Goal: Task Accomplishment & Management: Use online tool/utility

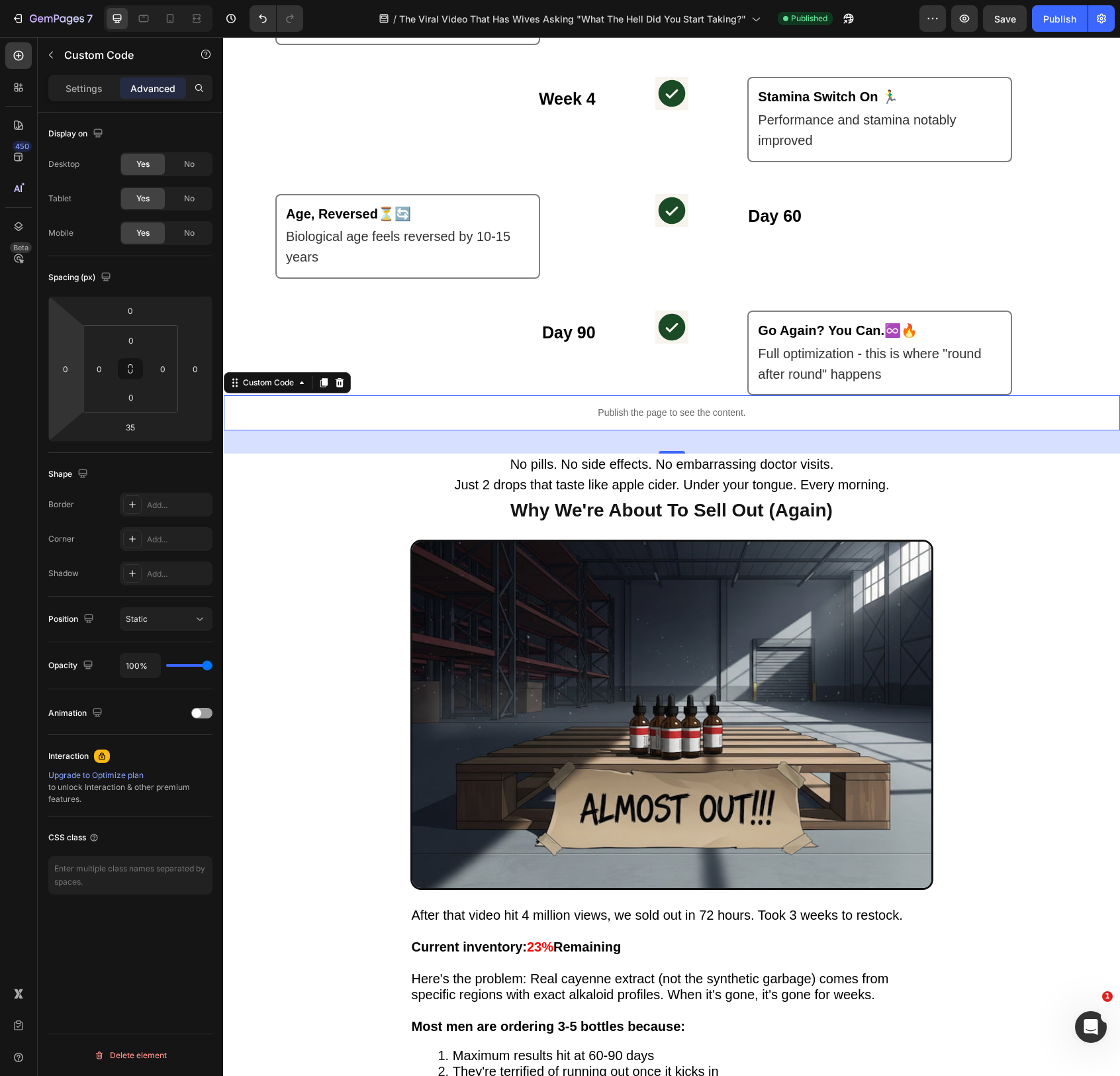
scroll to position [2479, 0]
click at [751, 481] on span "Just 2 drops that taste like apple cider. Under your tongue. Every morning." at bounding box center [671, 483] width 435 height 14
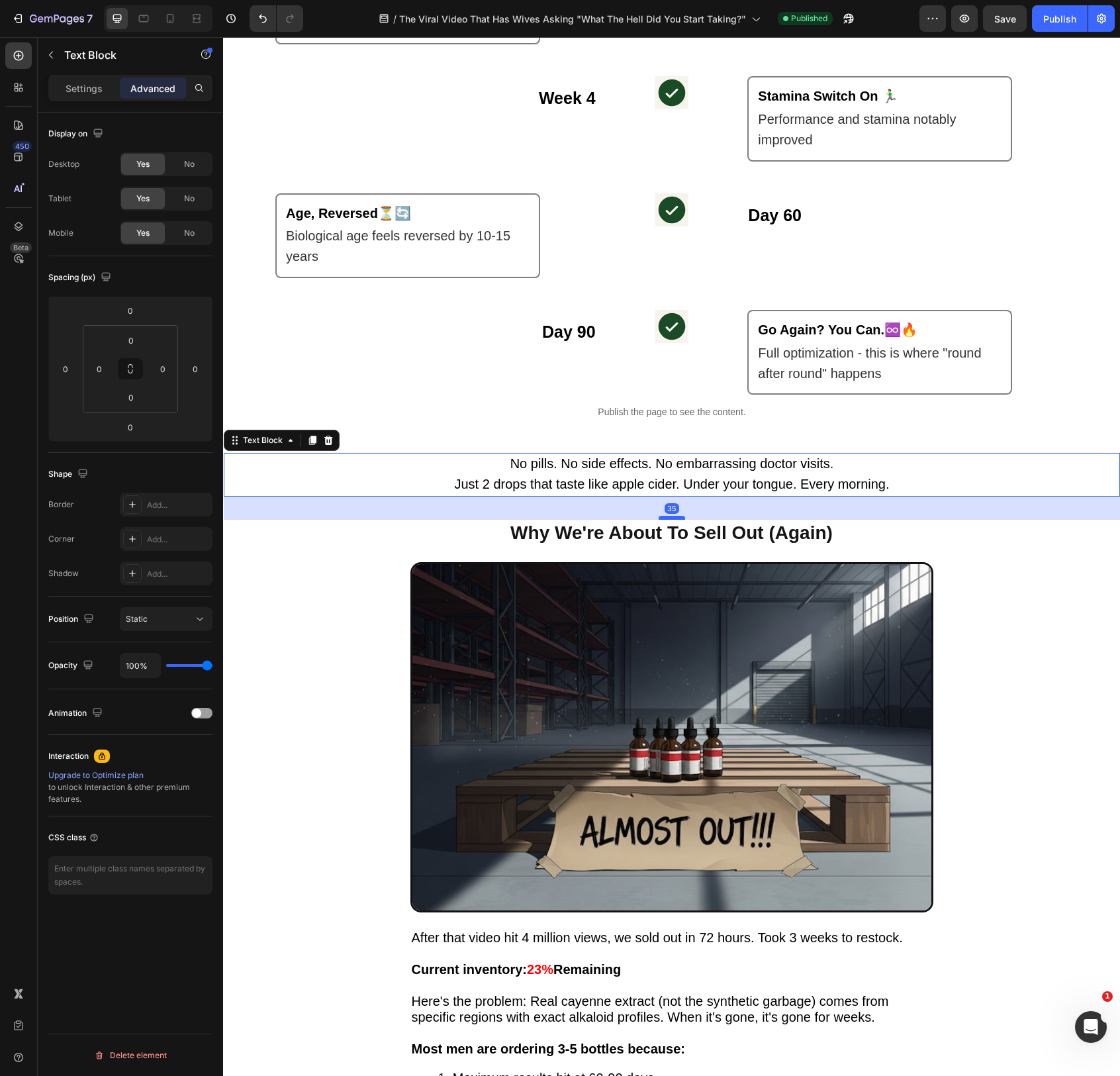
drag, startPoint x: 680, startPoint y: 498, endPoint x: 678, endPoint y: 517, distance: 19.1
click at [680, 520] on div at bounding box center [672, 517] width 27 height 4
type input "34"
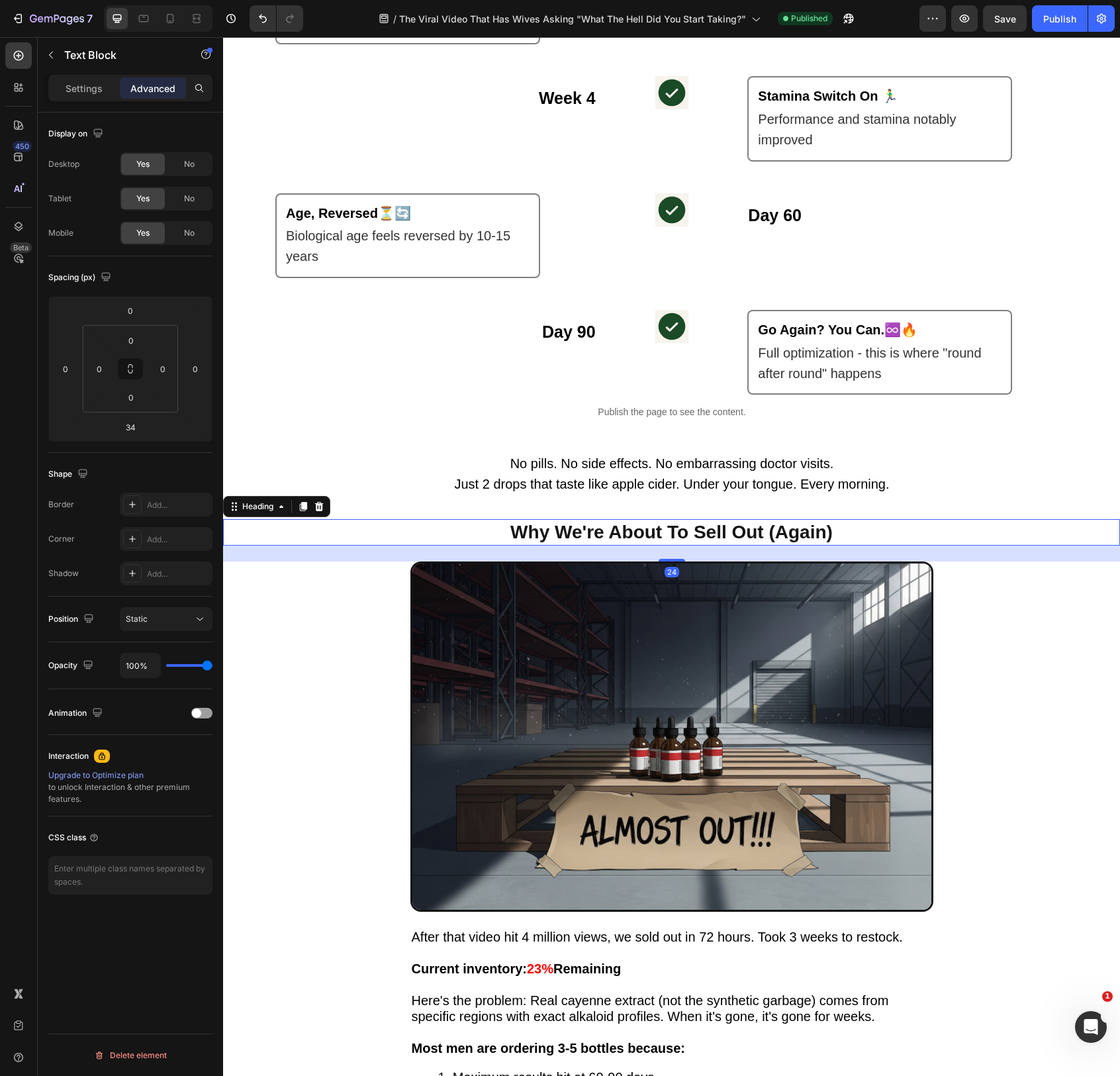
click at [808, 530] on h2 "Why We're About To Sell Out (Again)" at bounding box center [672, 532] width 523 height 27
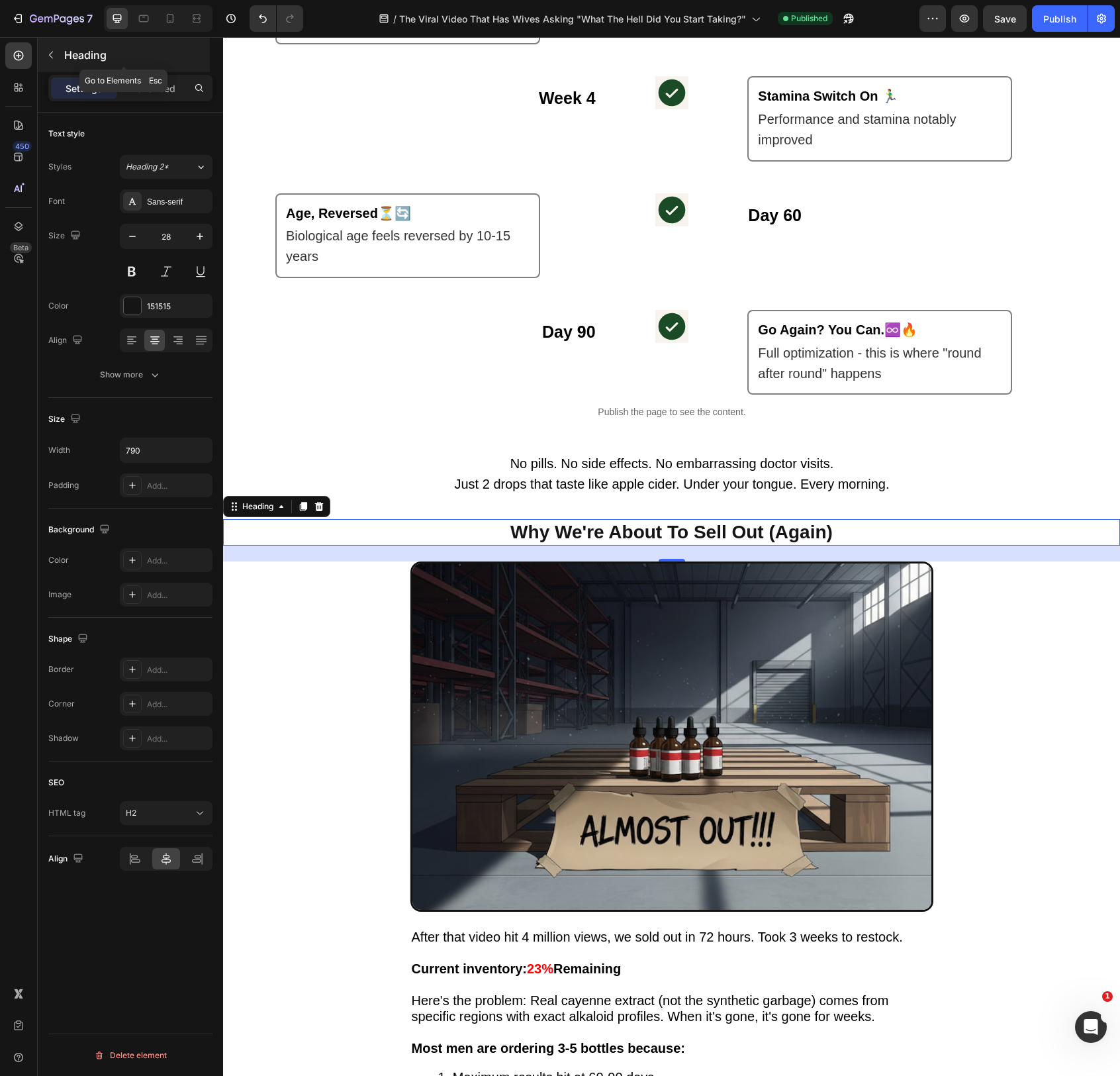
click at [50, 58] on icon "button" at bounding box center [51, 55] width 11 height 11
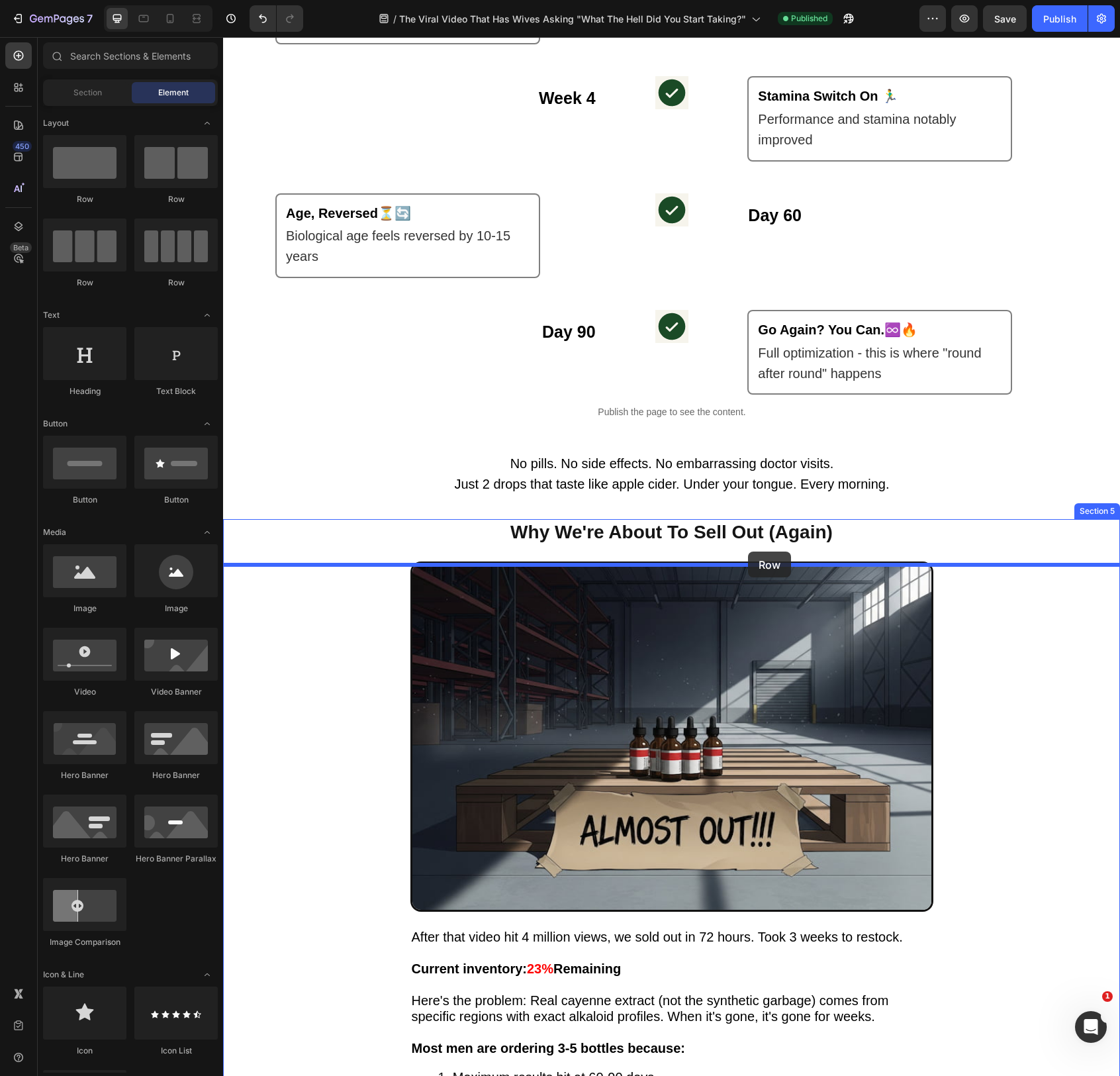
drag, startPoint x: 381, startPoint y: 208, endPoint x: 728, endPoint y: 539, distance: 479.6
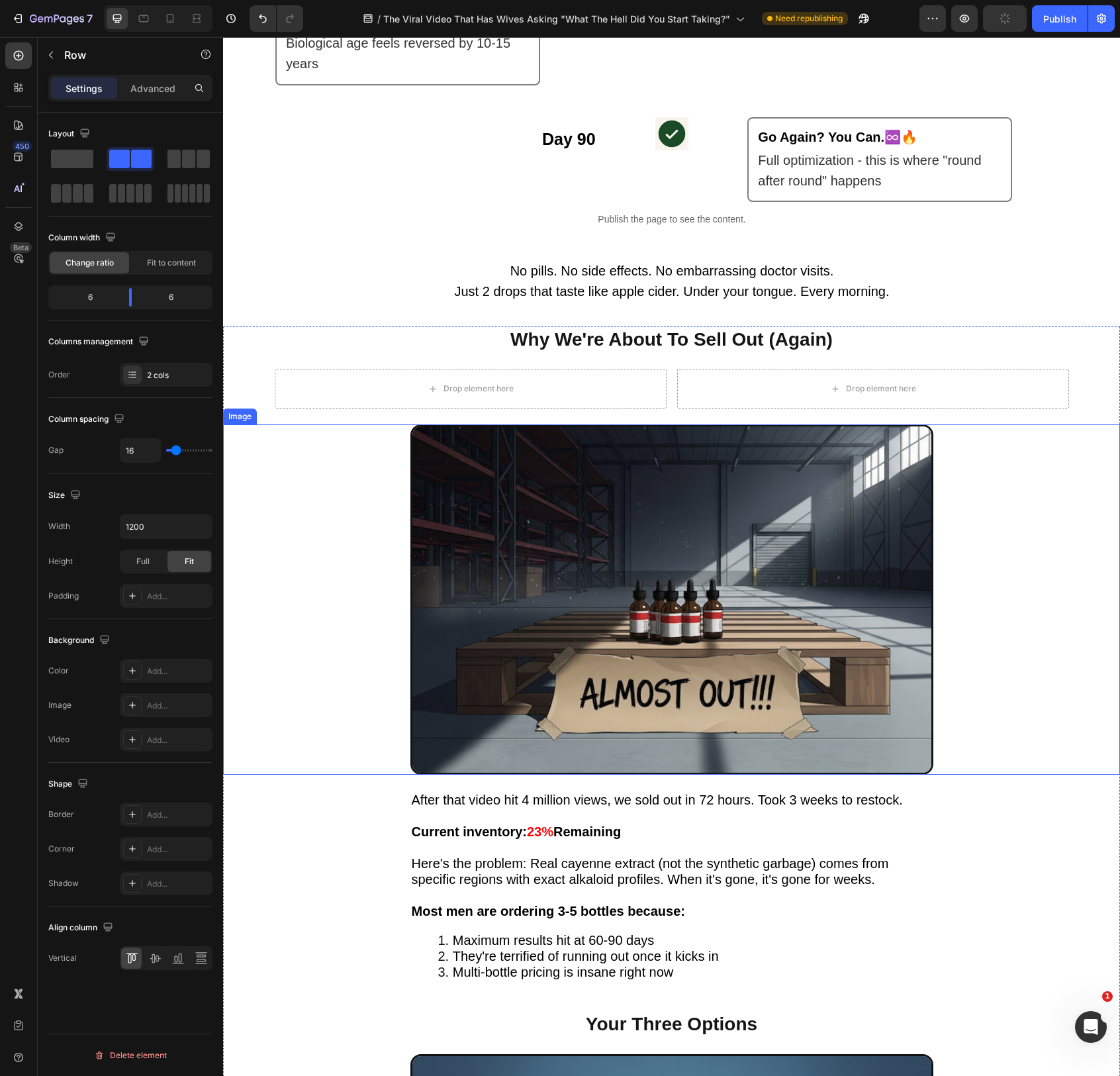
scroll to position [2662, 0]
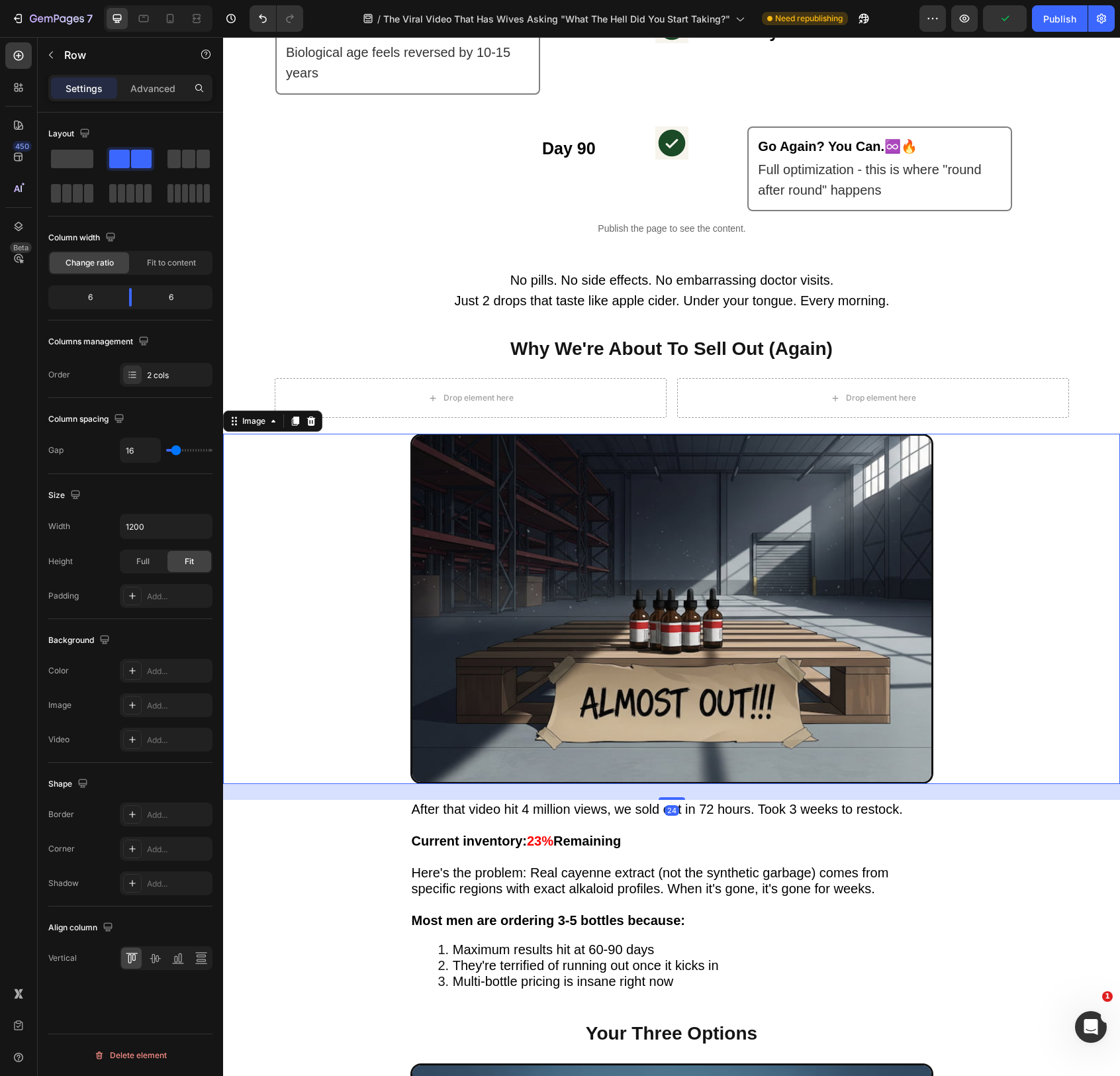
click at [668, 551] on img at bounding box center [672, 608] width 523 height 350
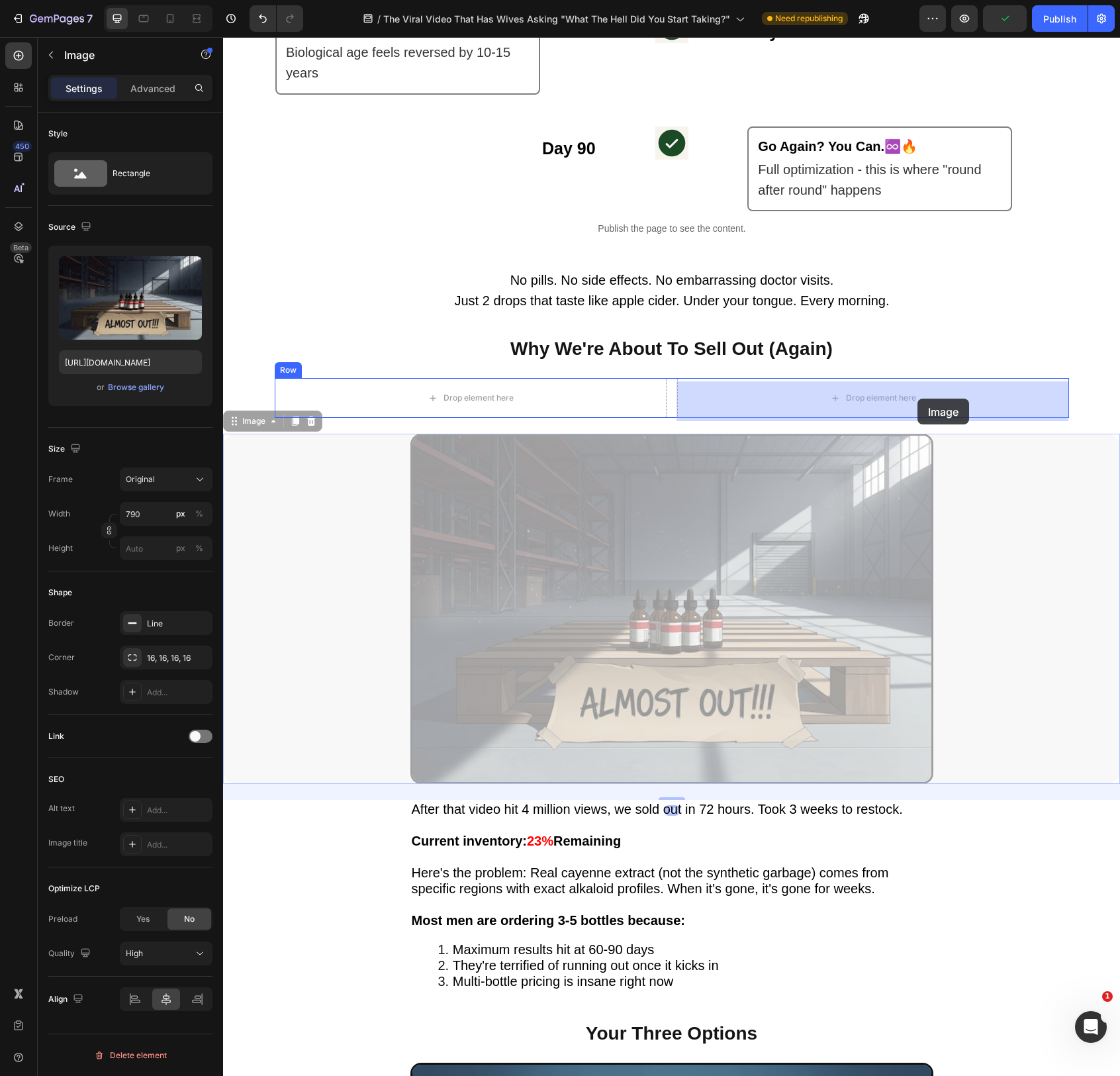
drag, startPoint x: 682, startPoint y: 558, endPoint x: 918, endPoint y: 399, distance: 284.6
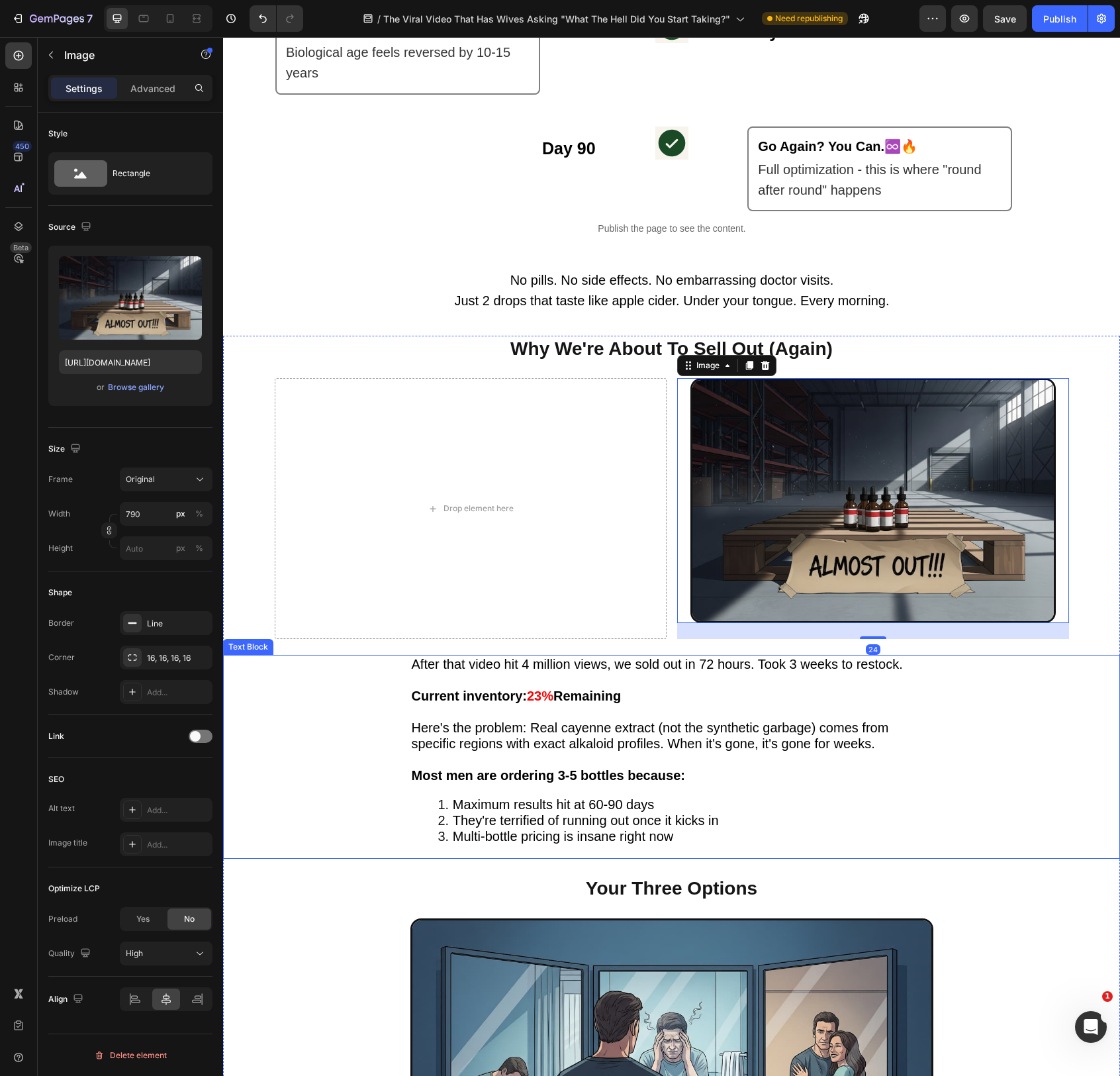
click at [632, 733] on span "Here's the problem: Real cayenne extract (not the synthetic garbage) comes from…" at bounding box center [651, 735] width 477 height 30
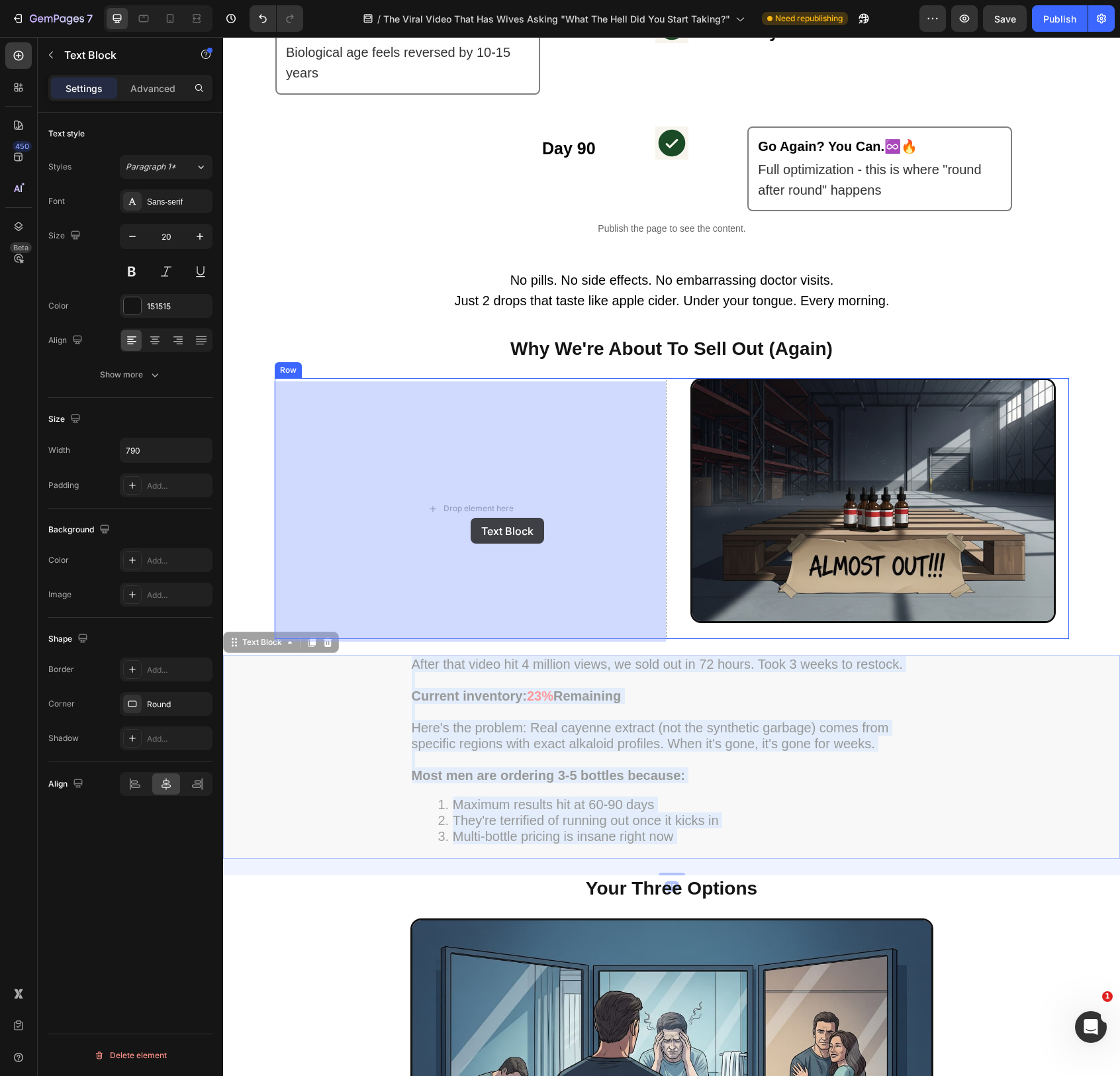
drag, startPoint x: 620, startPoint y: 732, endPoint x: 468, endPoint y: 511, distance: 268.2
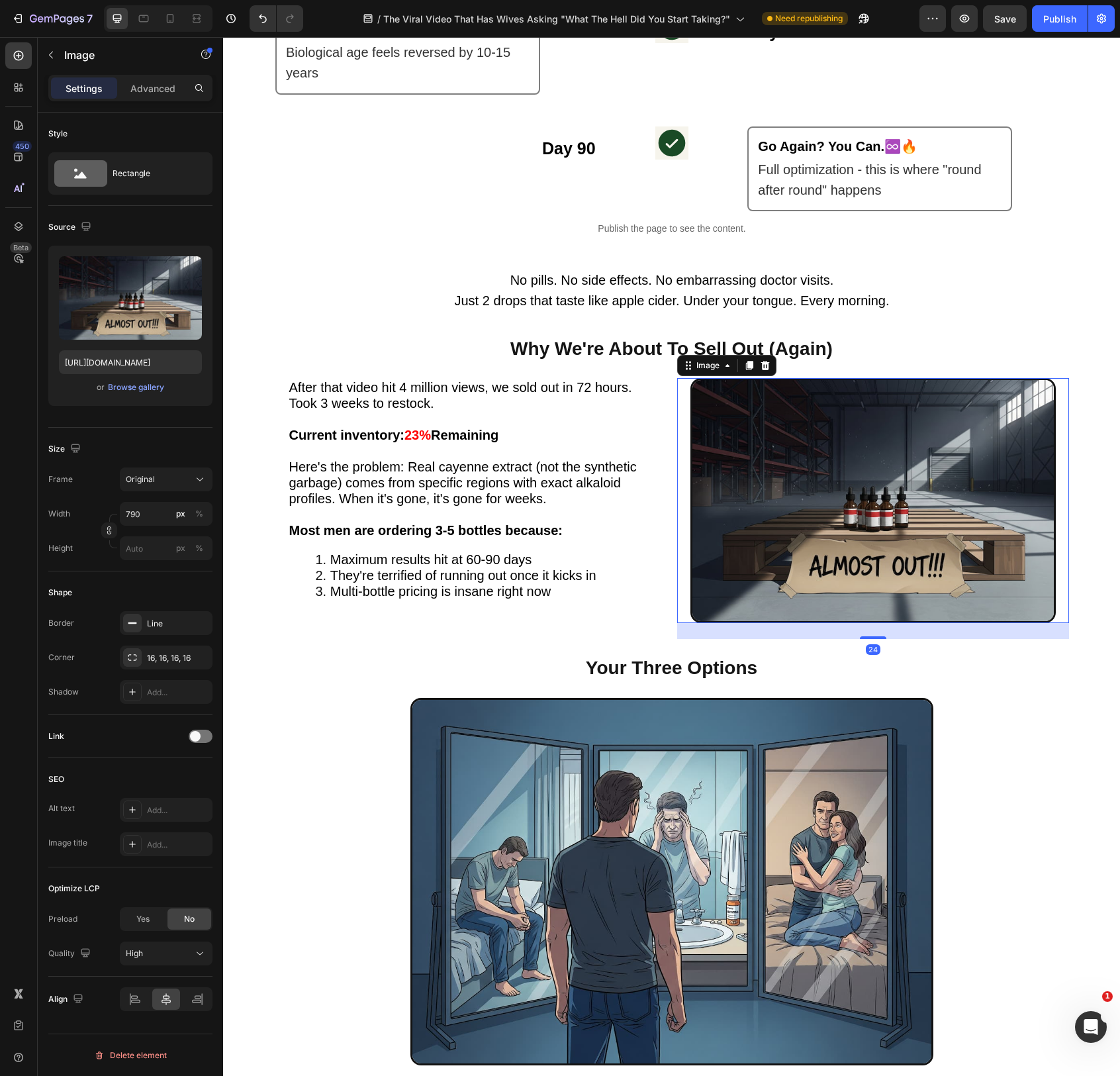
click at [821, 500] on img at bounding box center [873, 500] width 366 height 245
click at [142, 384] on div "Browse gallery" at bounding box center [135, 386] width 56 height 12
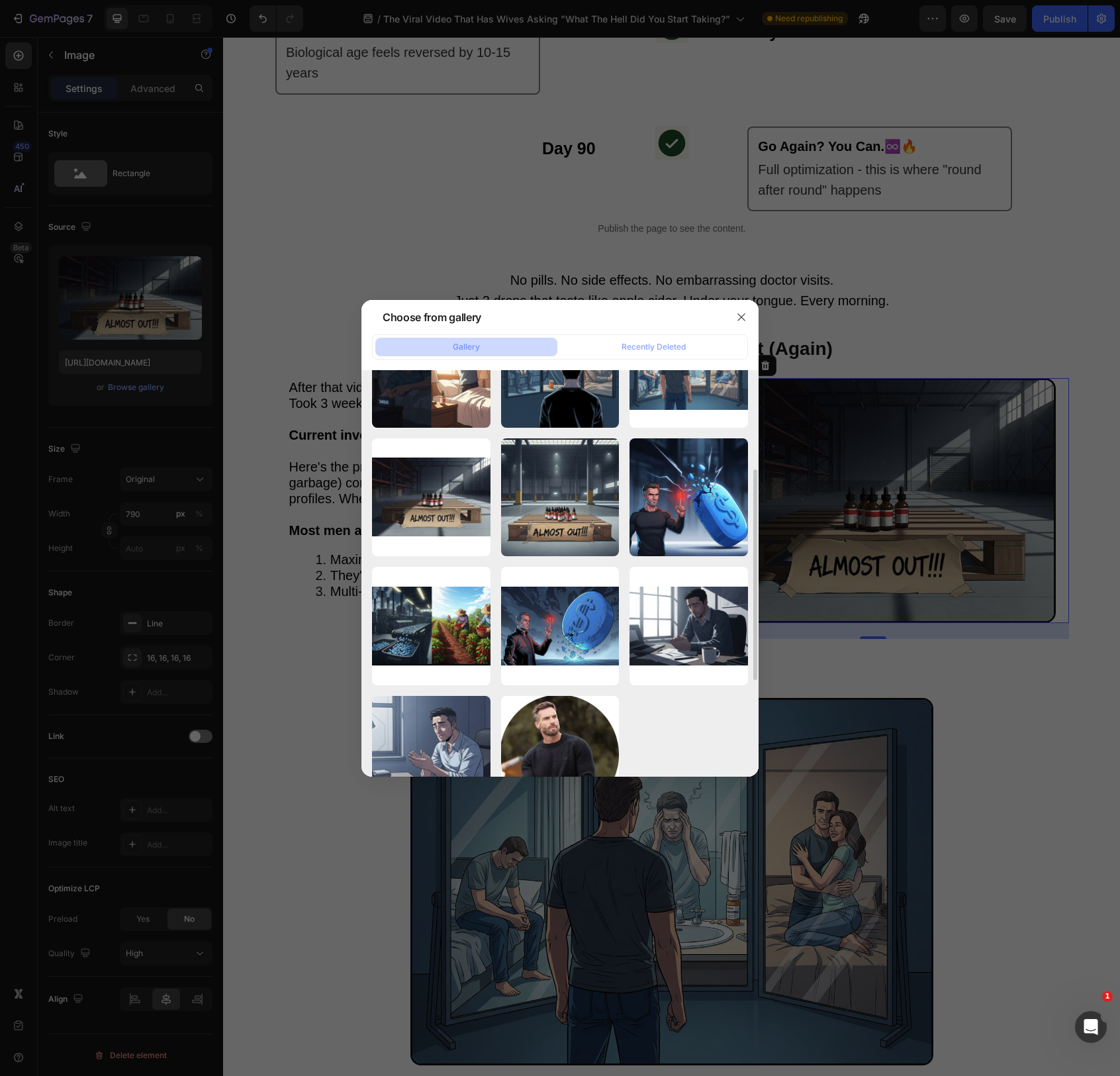
scroll to position [347, 0]
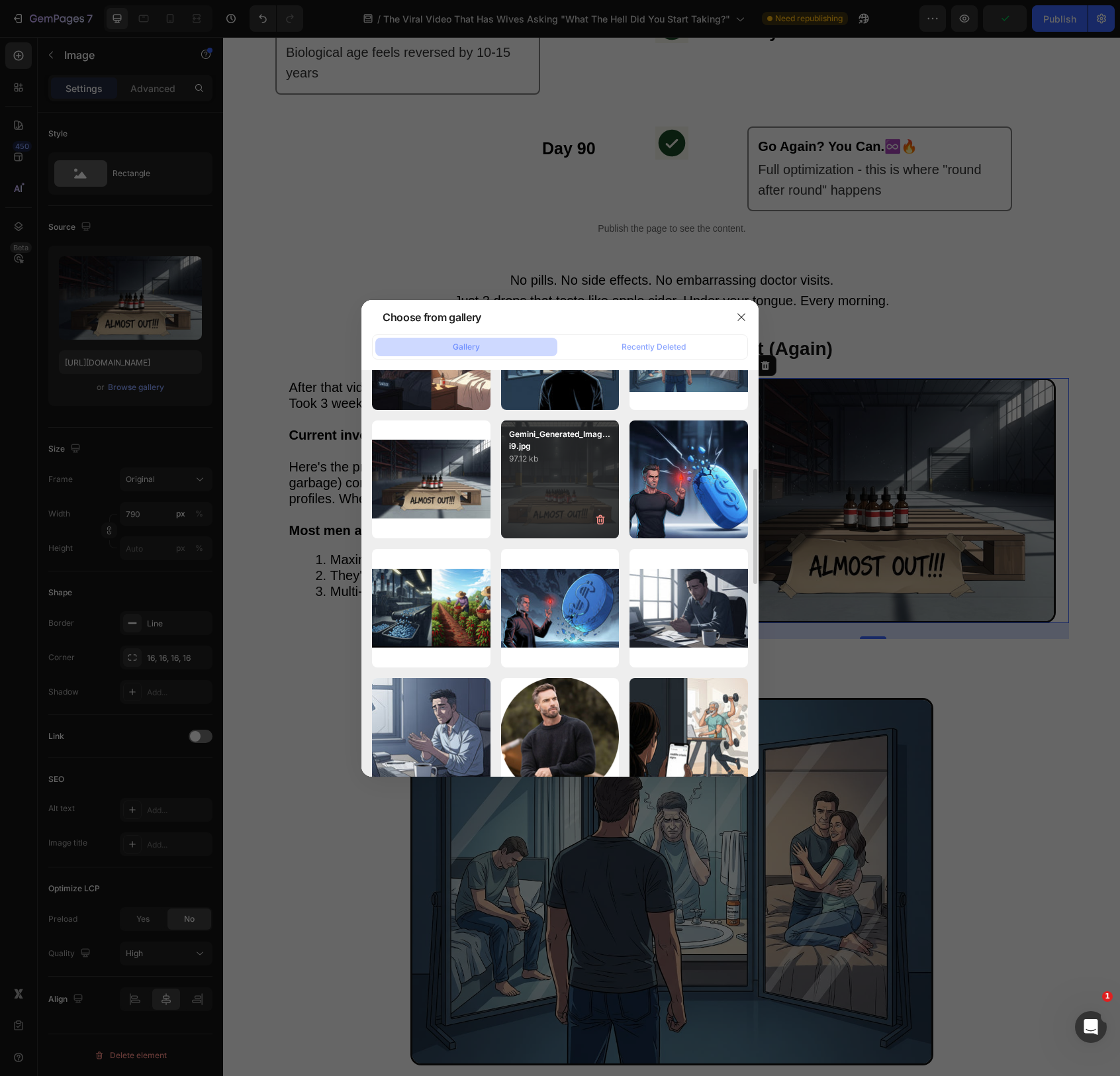
click at [545, 462] on p "97.12 kb" at bounding box center [560, 458] width 102 height 13
type input "[URL][DOMAIN_NAME]"
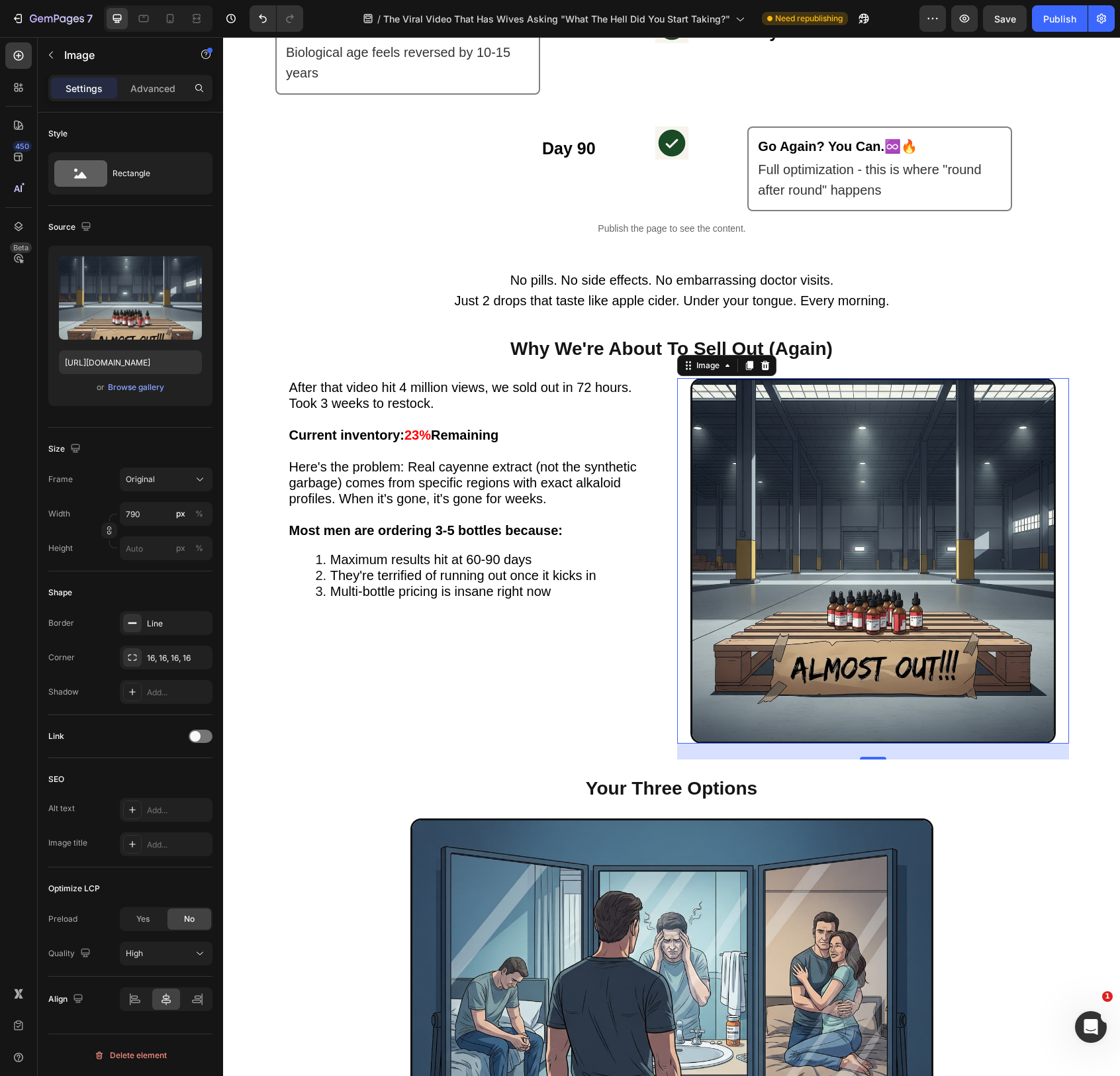
scroll to position [2662, 0]
click at [135, 518] on input "790" at bounding box center [166, 514] width 93 height 24
click at [193, 514] on button "%" at bounding box center [199, 514] width 16 height 16
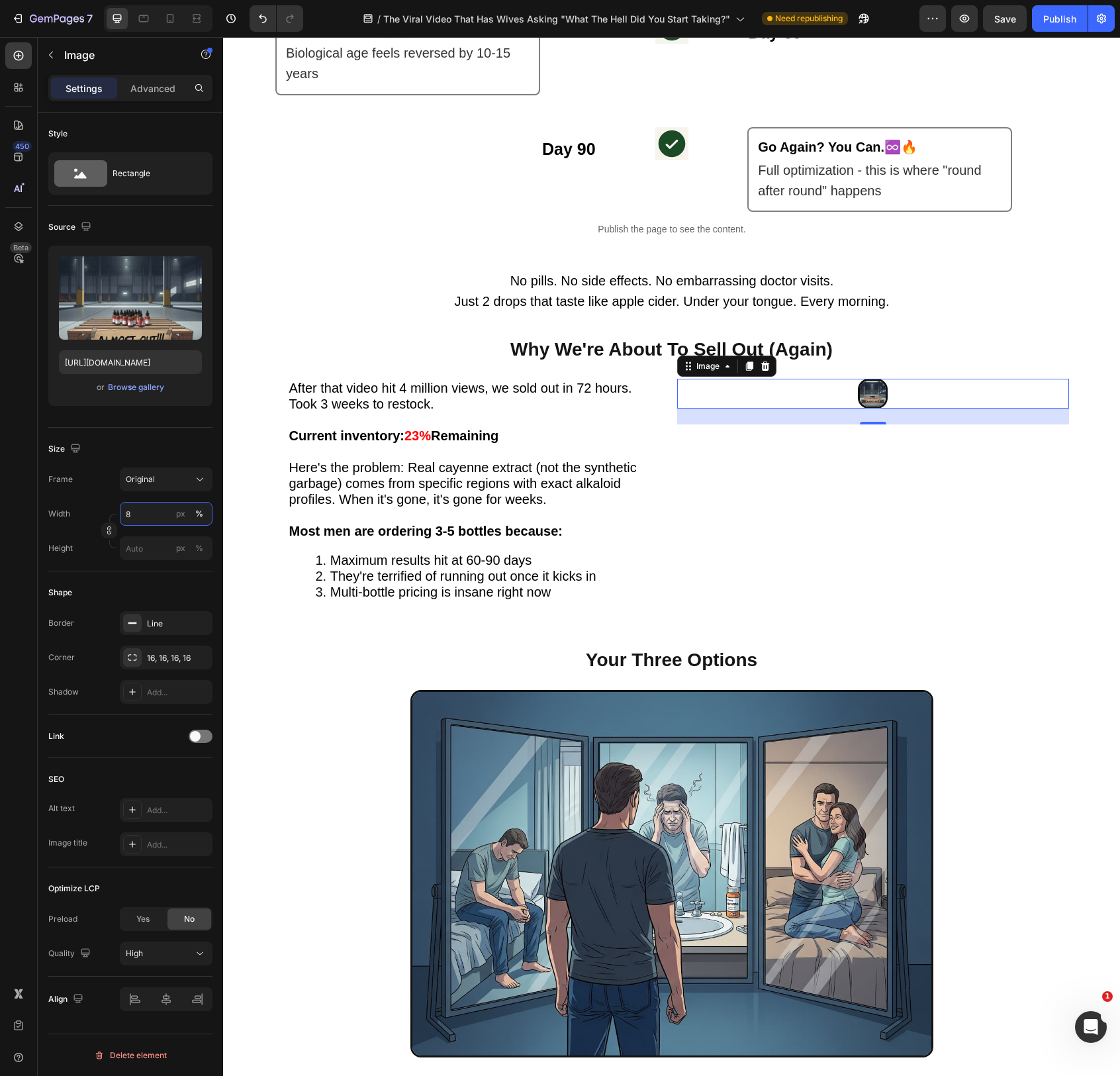
type input "80"
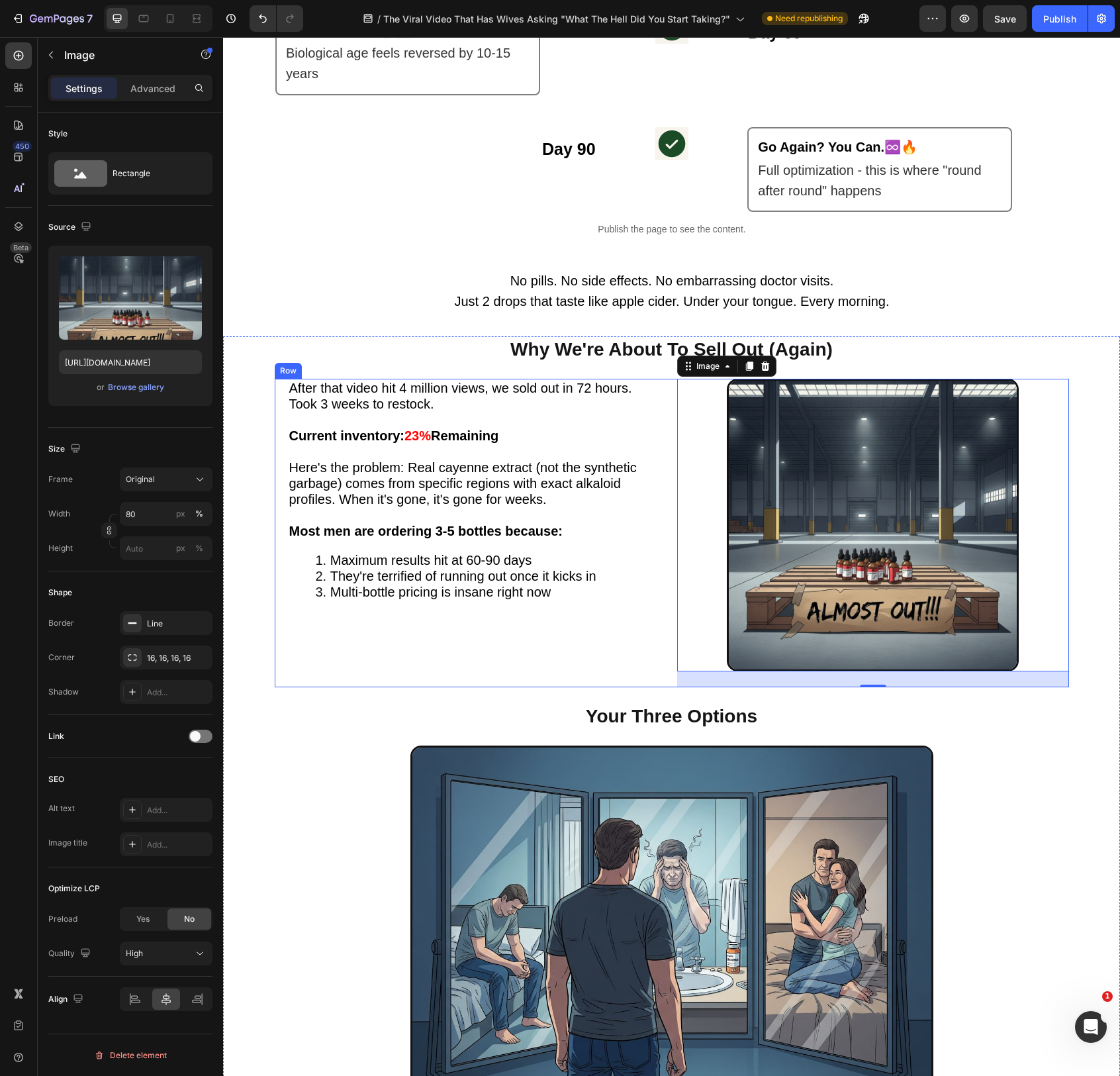
click at [663, 627] on div "After that video hit 4 million views, we sold out in 72 hours. Took 3 weeks to …" at bounding box center [471, 532] width 392 height 309
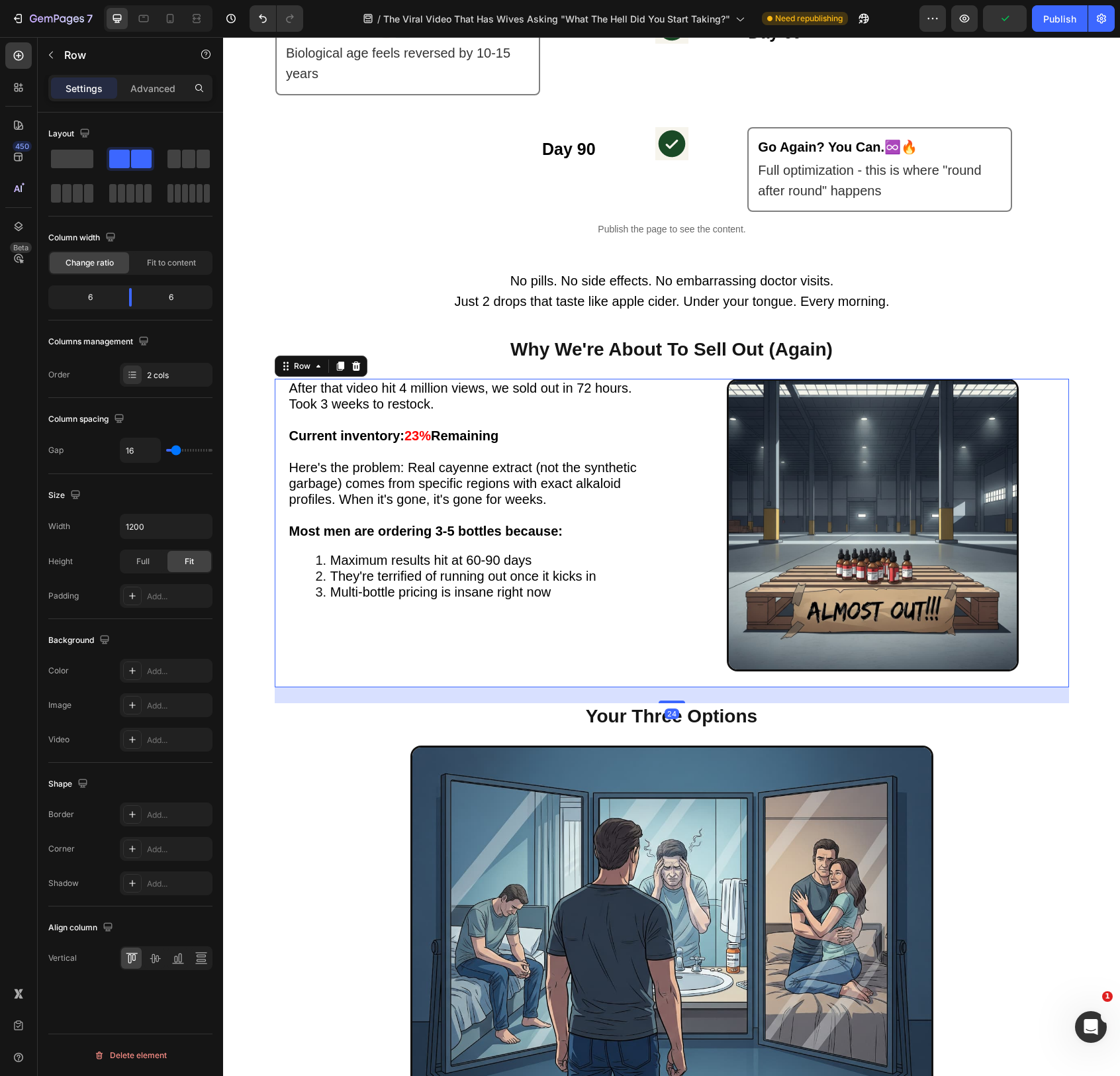
click at [151, 970] on div at bounding box center [166, 958] width 93 height 24
click at [151, 968] on div at bounding box center [154, 958] width 20 height 21
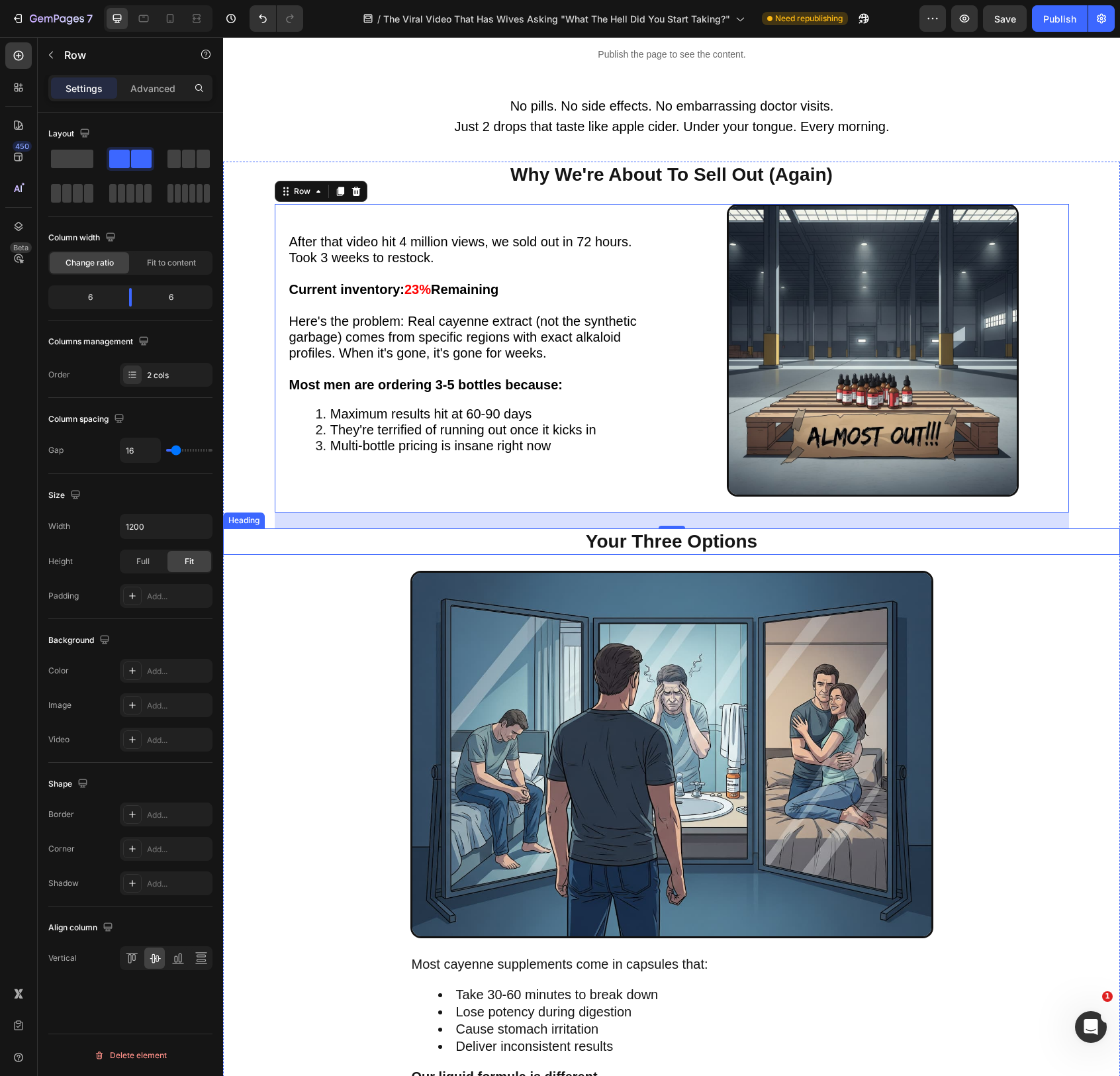
scroll to position [2823, 0]
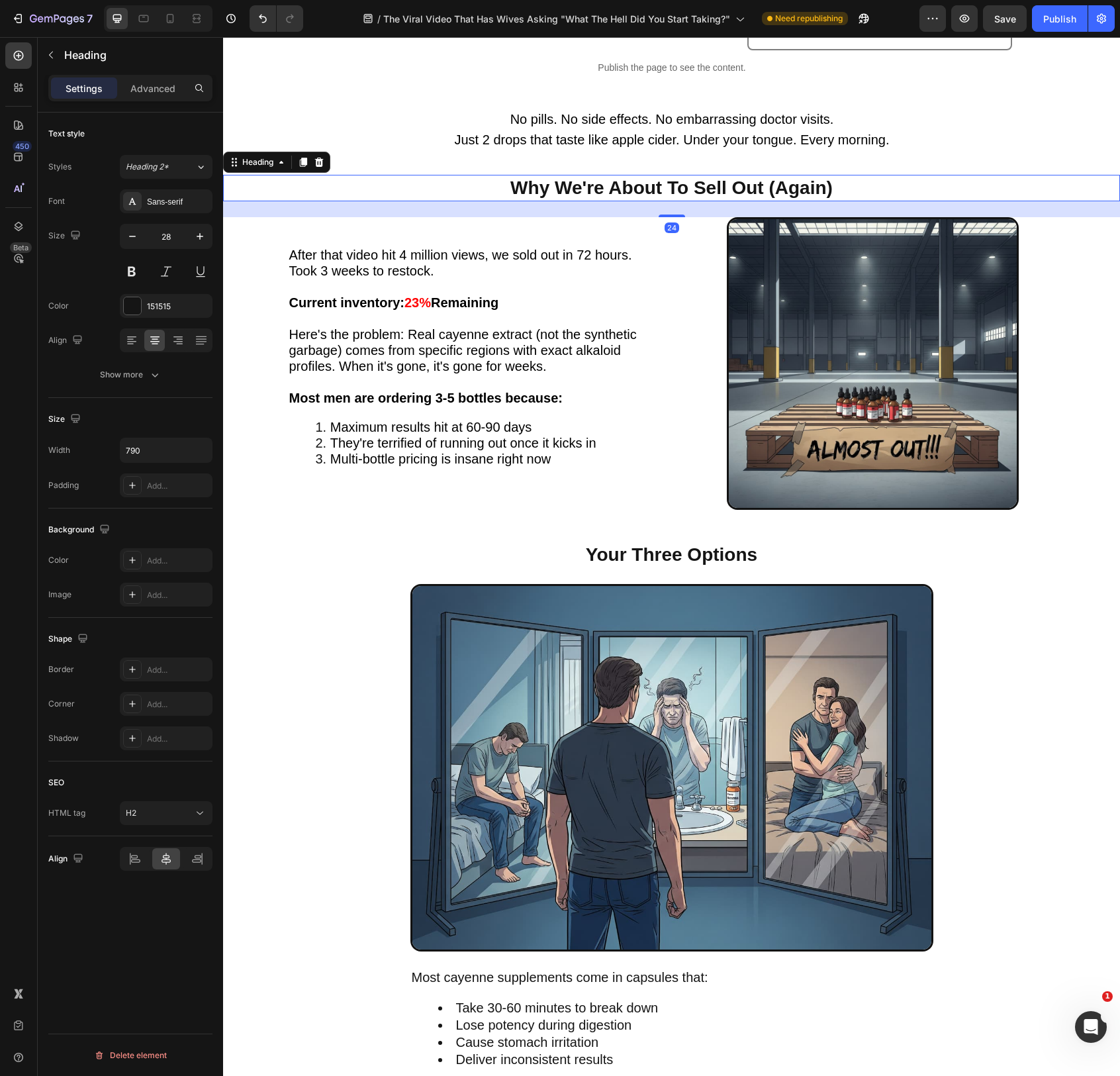
click at [661, 190] on h2 "Why We're About To Sell Out (Again)" at bounding box center [672, 188] width 523 height 27
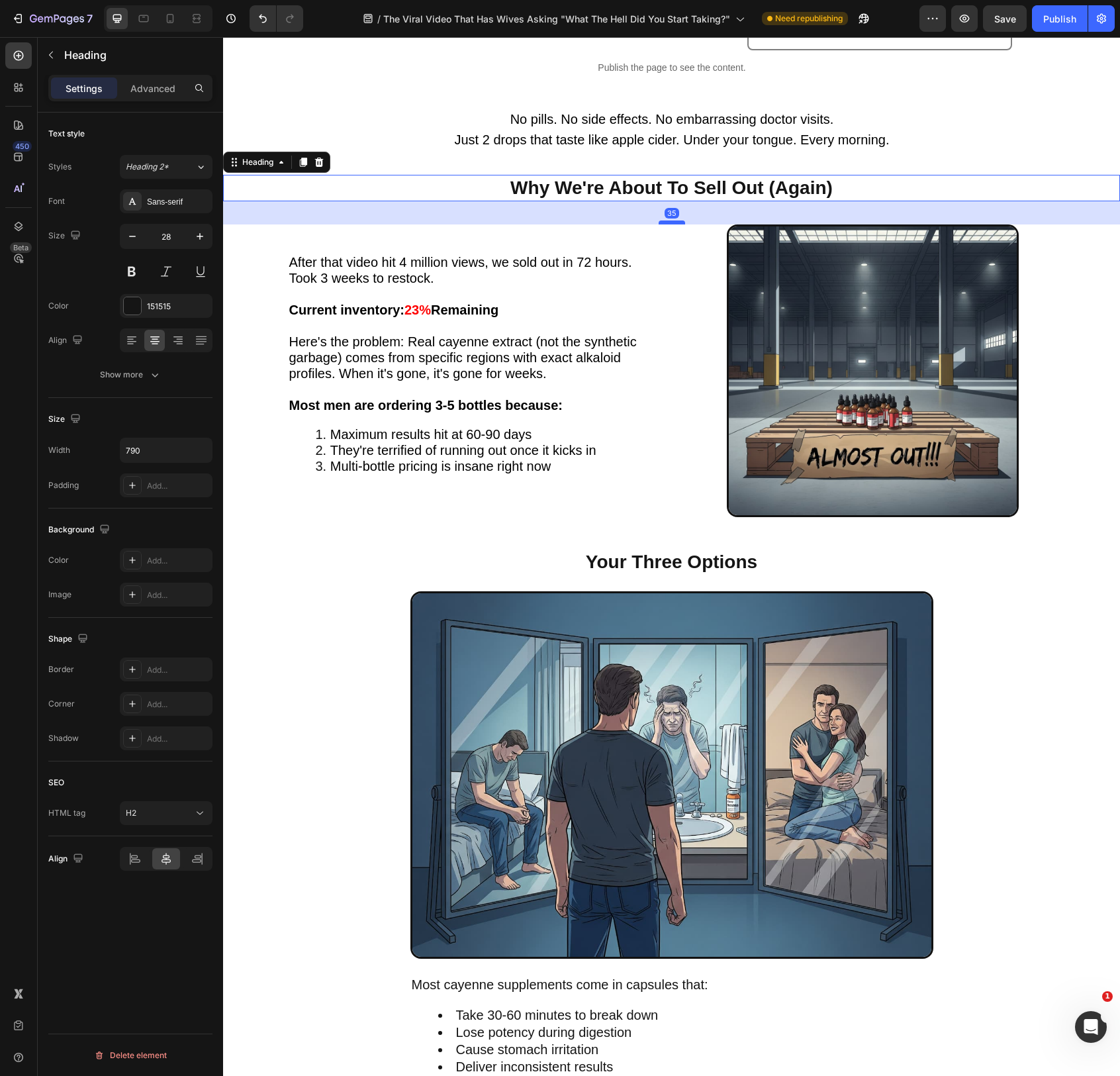
drag, startPoint x: 665, startPoint y: 216, endPoint x: 665, endPoint y: 223, distance: 7.0
click at [665, 223] on div at bounding box center [672, 222] width 27 height 4
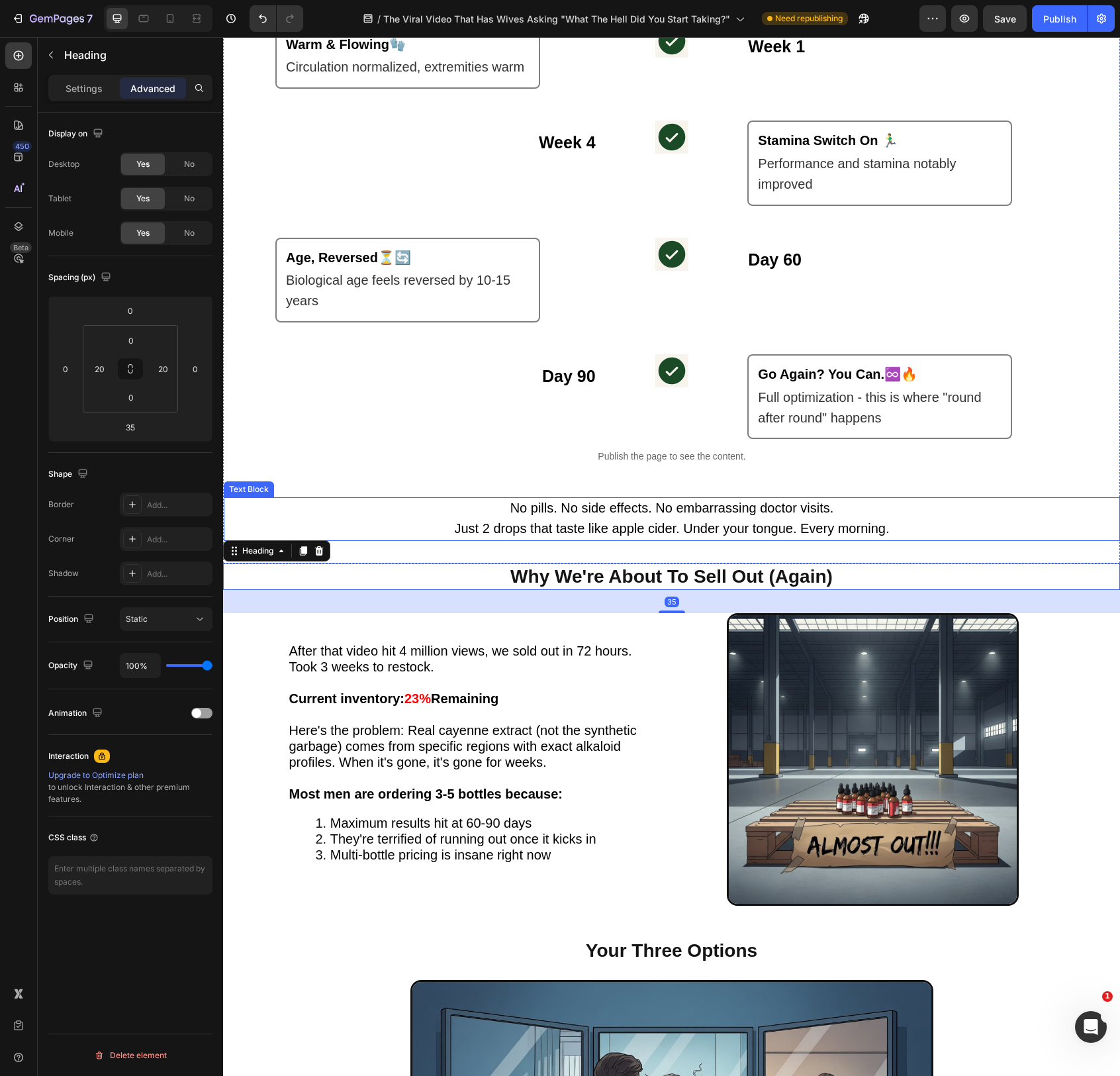
click at [682, 508] on span "No pills. No side effects. No embarrassing doctor visits." at bounding box center [672, 507] width 324 height 14
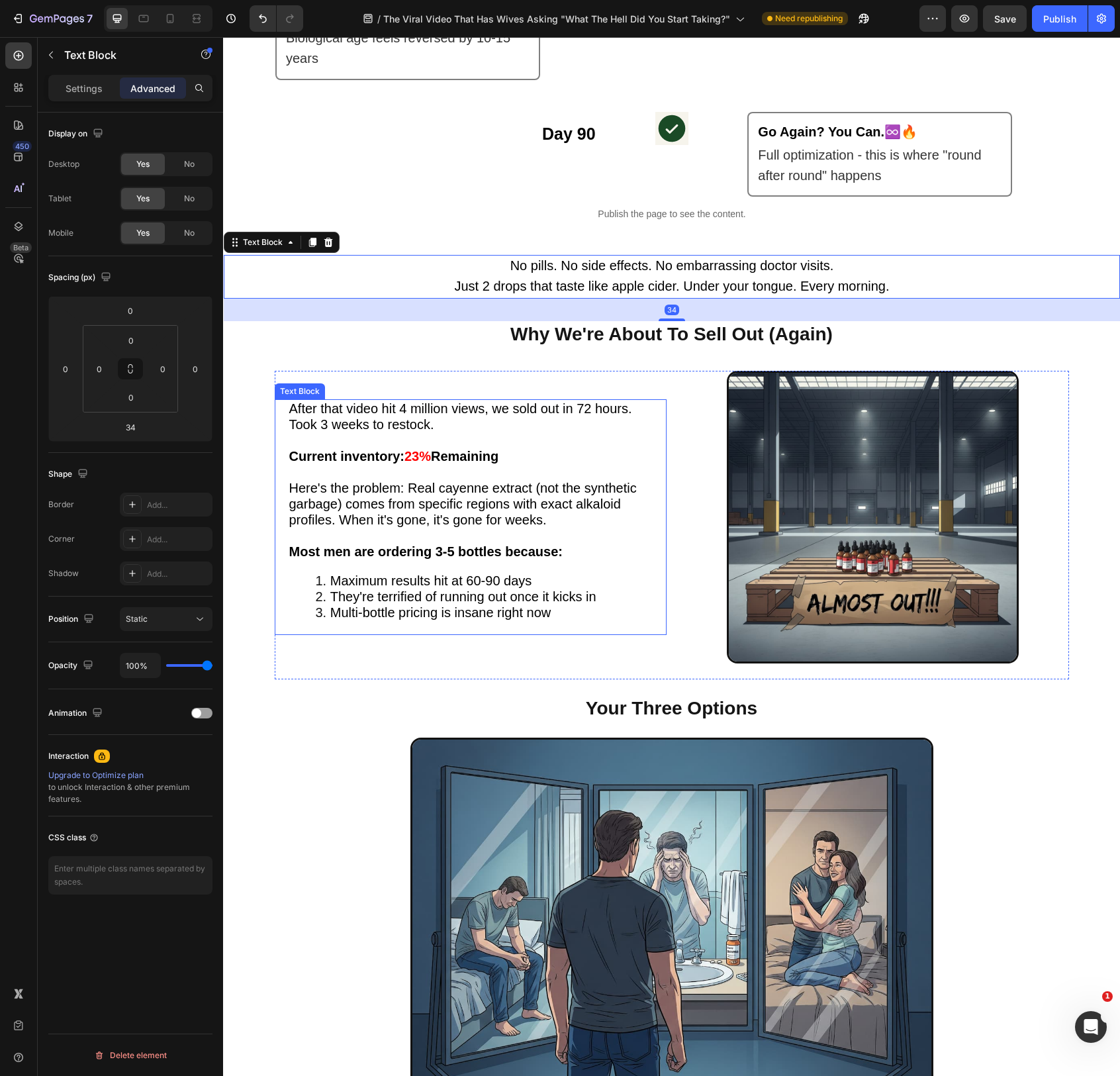
scroll to position [2691, 0]
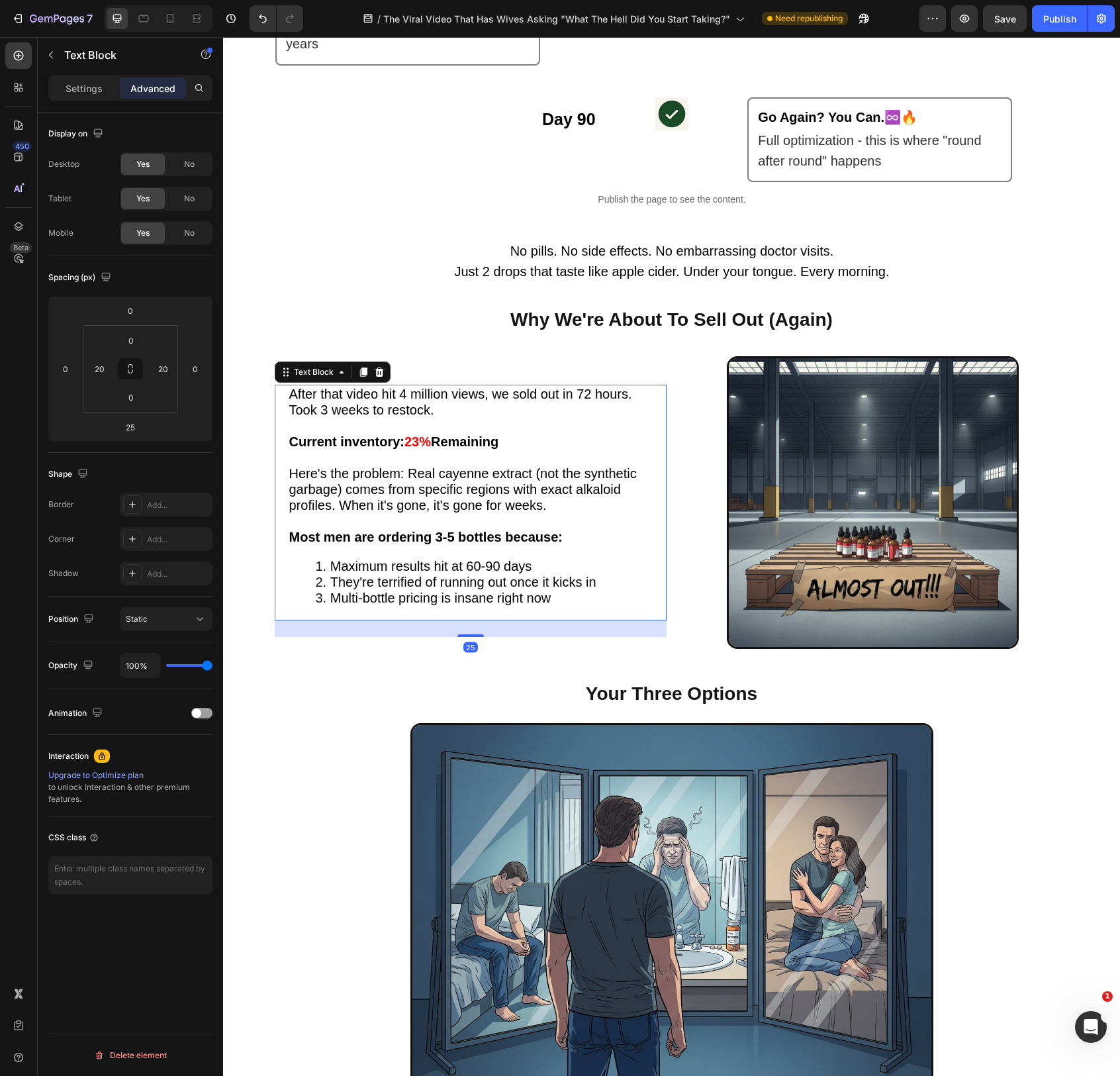
click at [511, 492] on span "Here's the problem: Real cayenne extract (not the synthetic garbage) comes from…" at bounding box center [463, 489] width 347 height 46
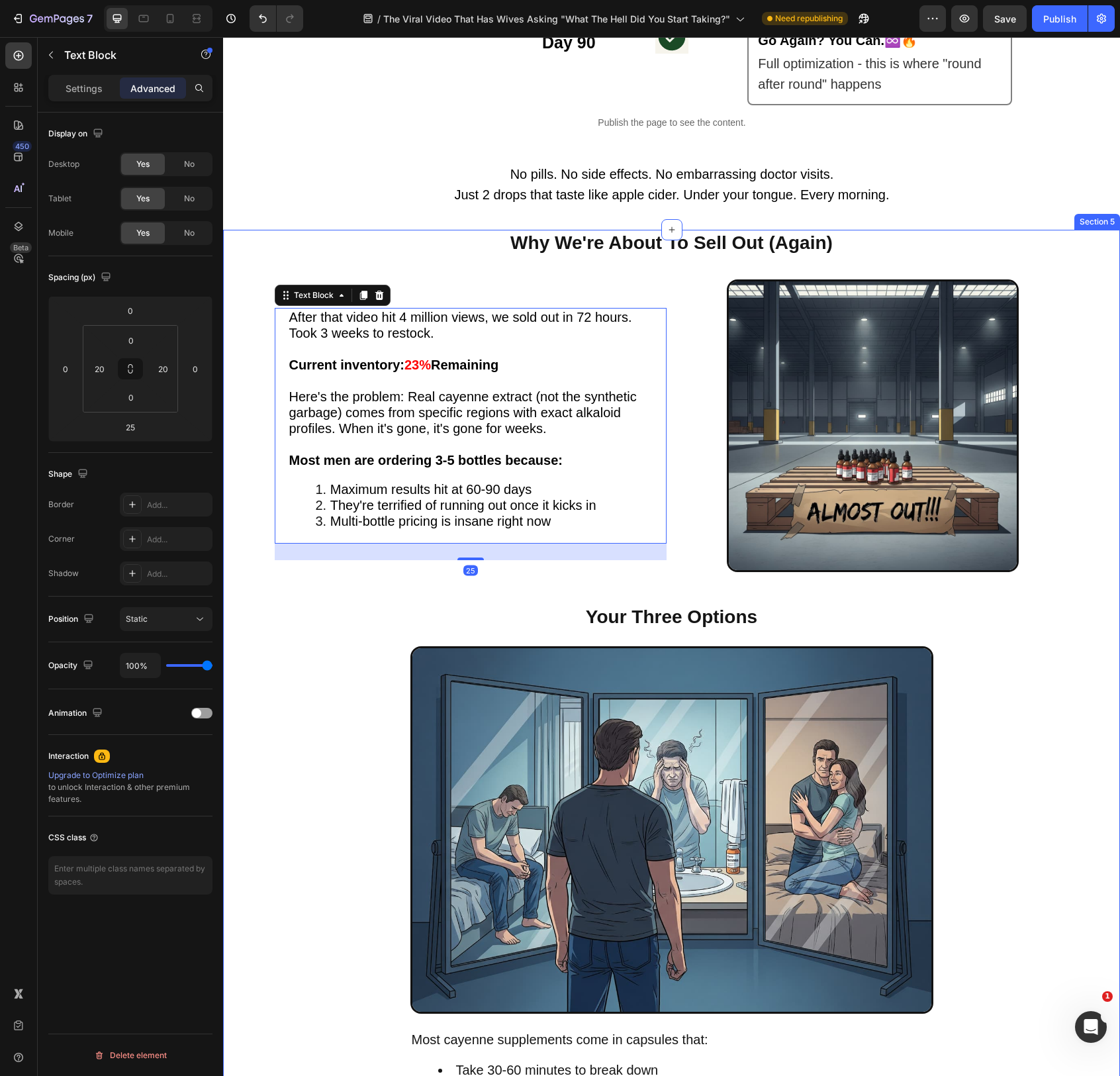
scroll to position [2803, 0]
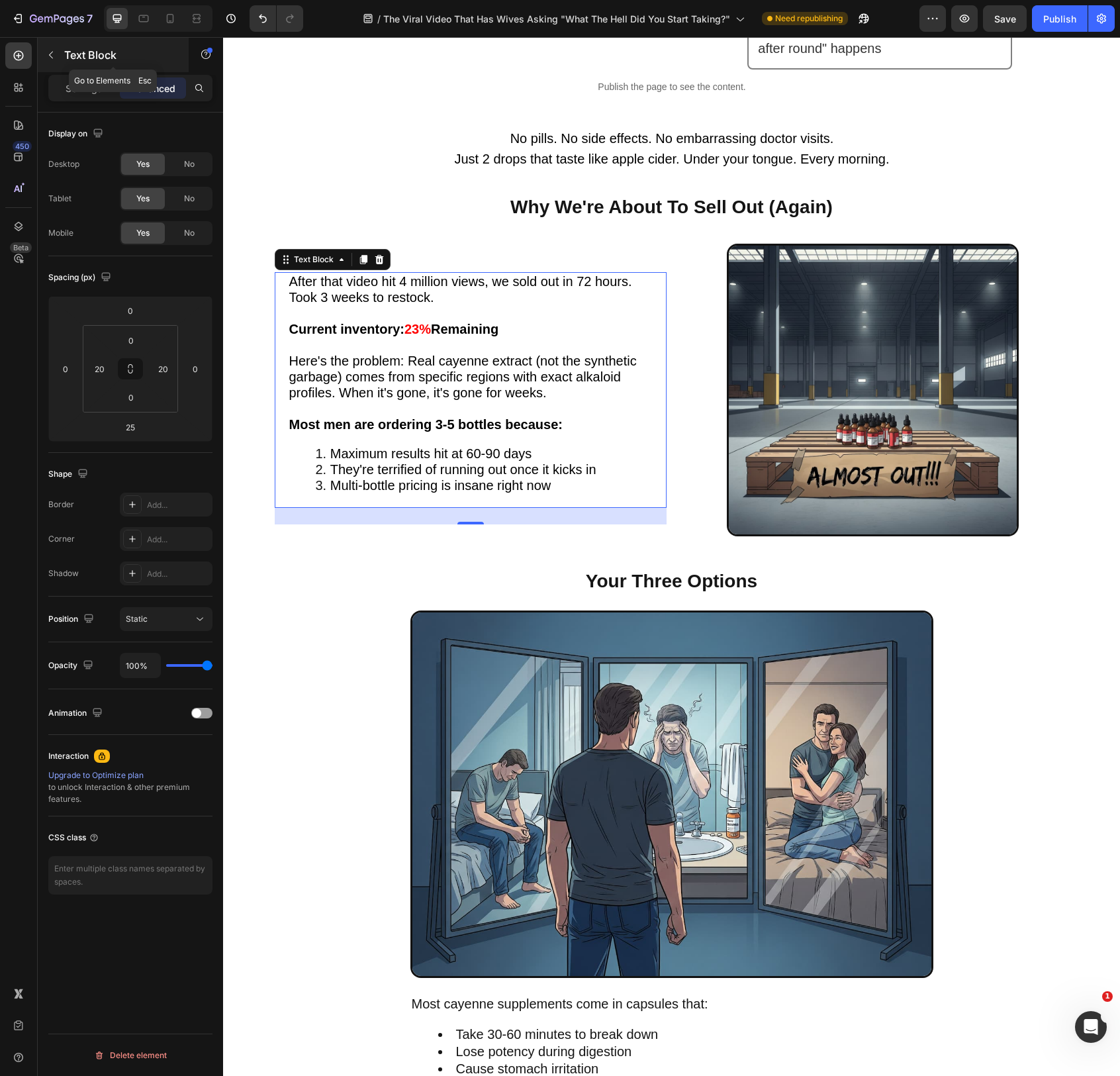
click at [53, 55] on icon "button" at bounding box center [51, 55] width 11 height 11
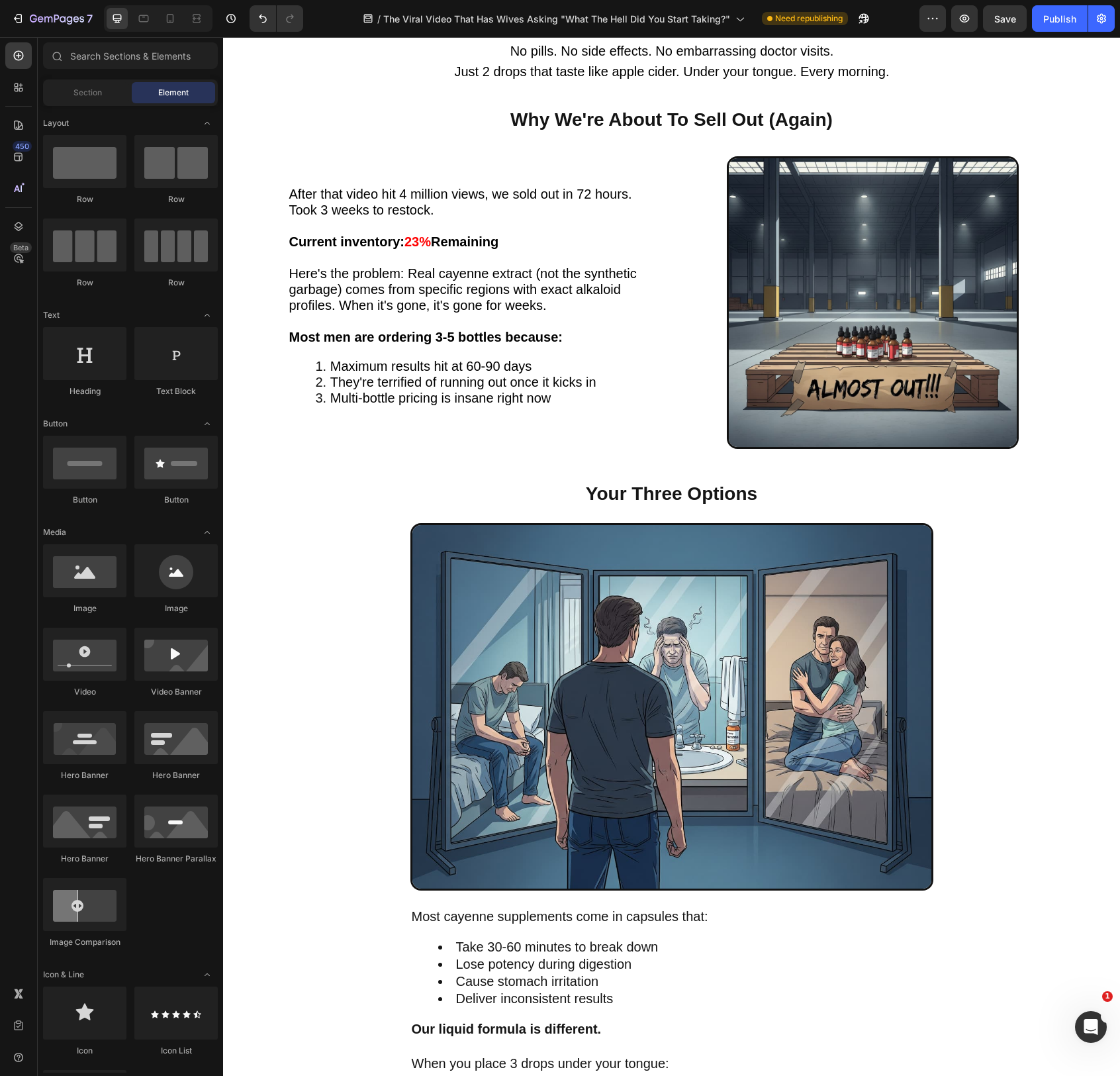
scroll to position [2902, 0]
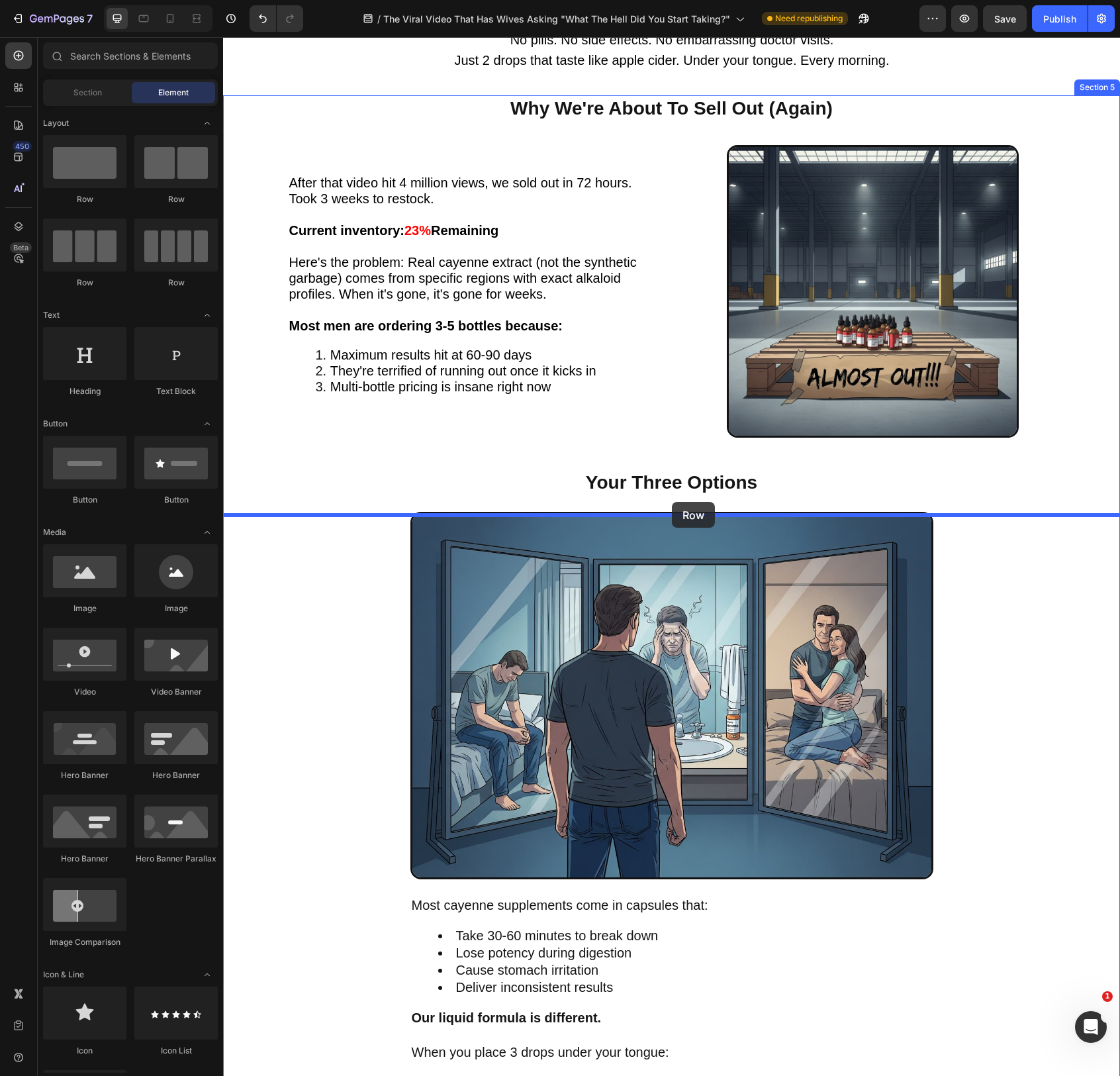
drag, startPoint x: 394, startPoint y: 213, endPoint x: 672, endPoint y: 502, distance: 401.0
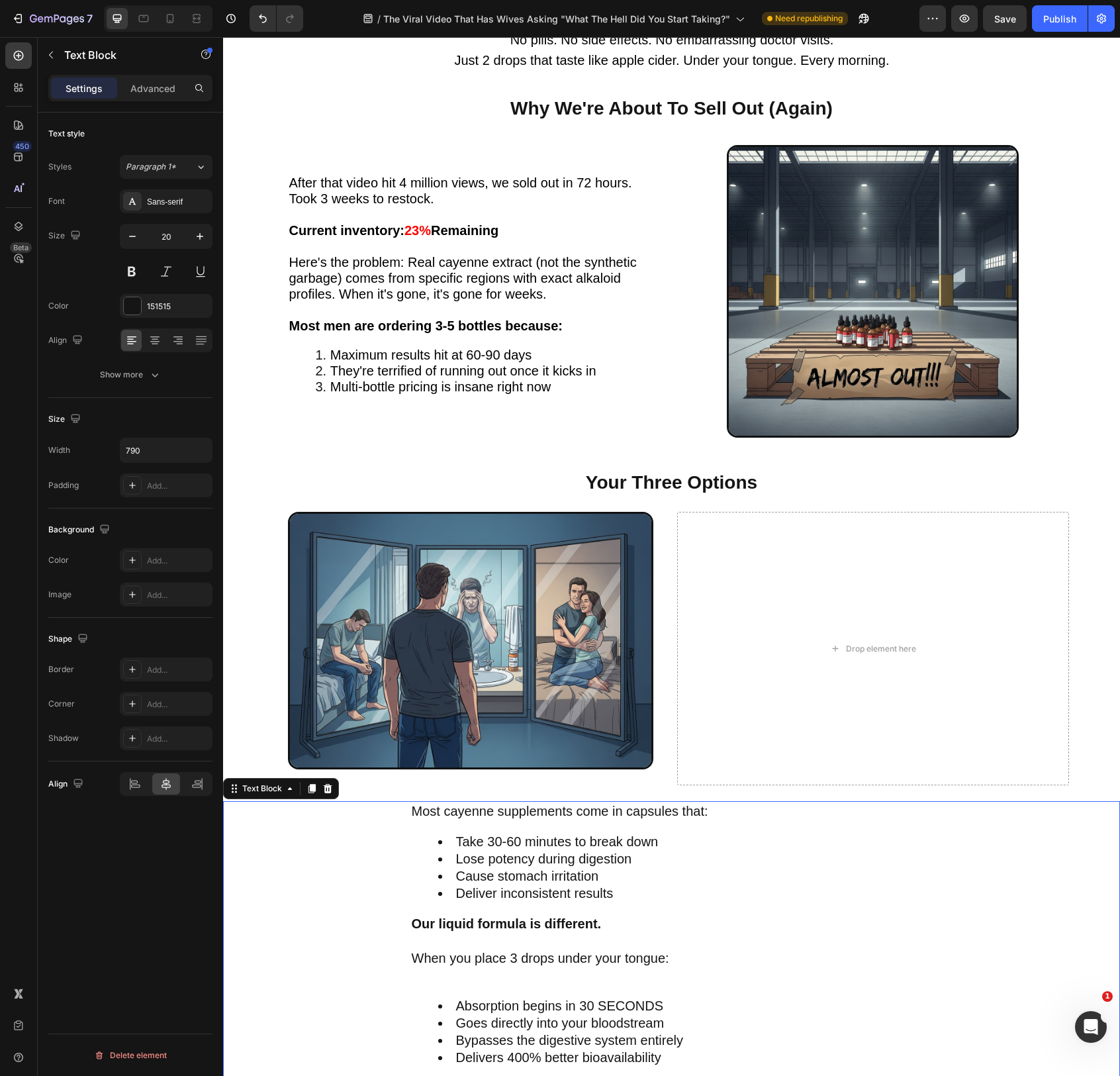
click at [561, 897] on span "Deliver inconsistent results" at bounding box center [534, 893] width 158 height 14
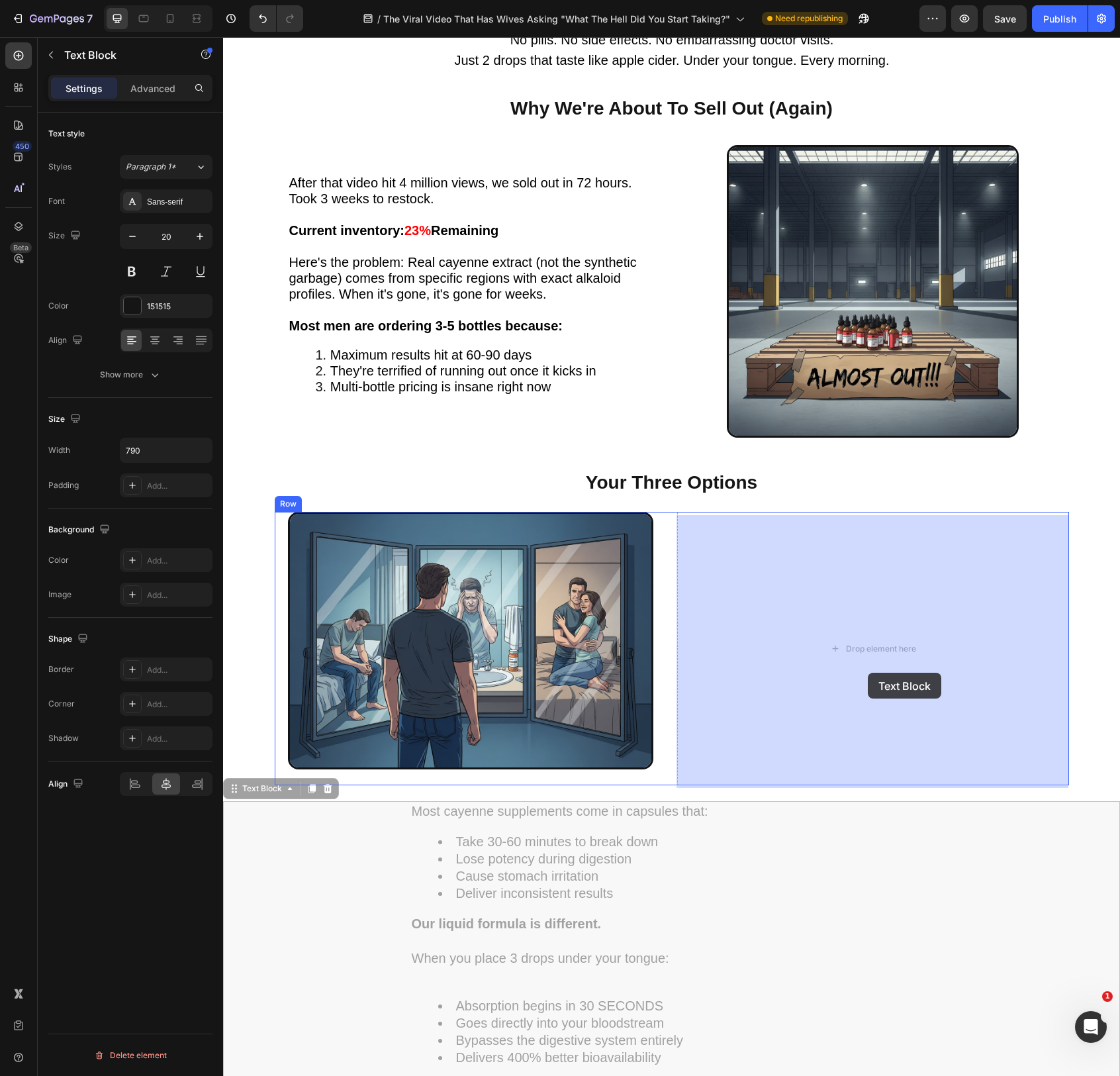
drag, startPoint x: 351, startPoint y: 885, endPoint x: 868, endPoint y: 673, distance: 558.8
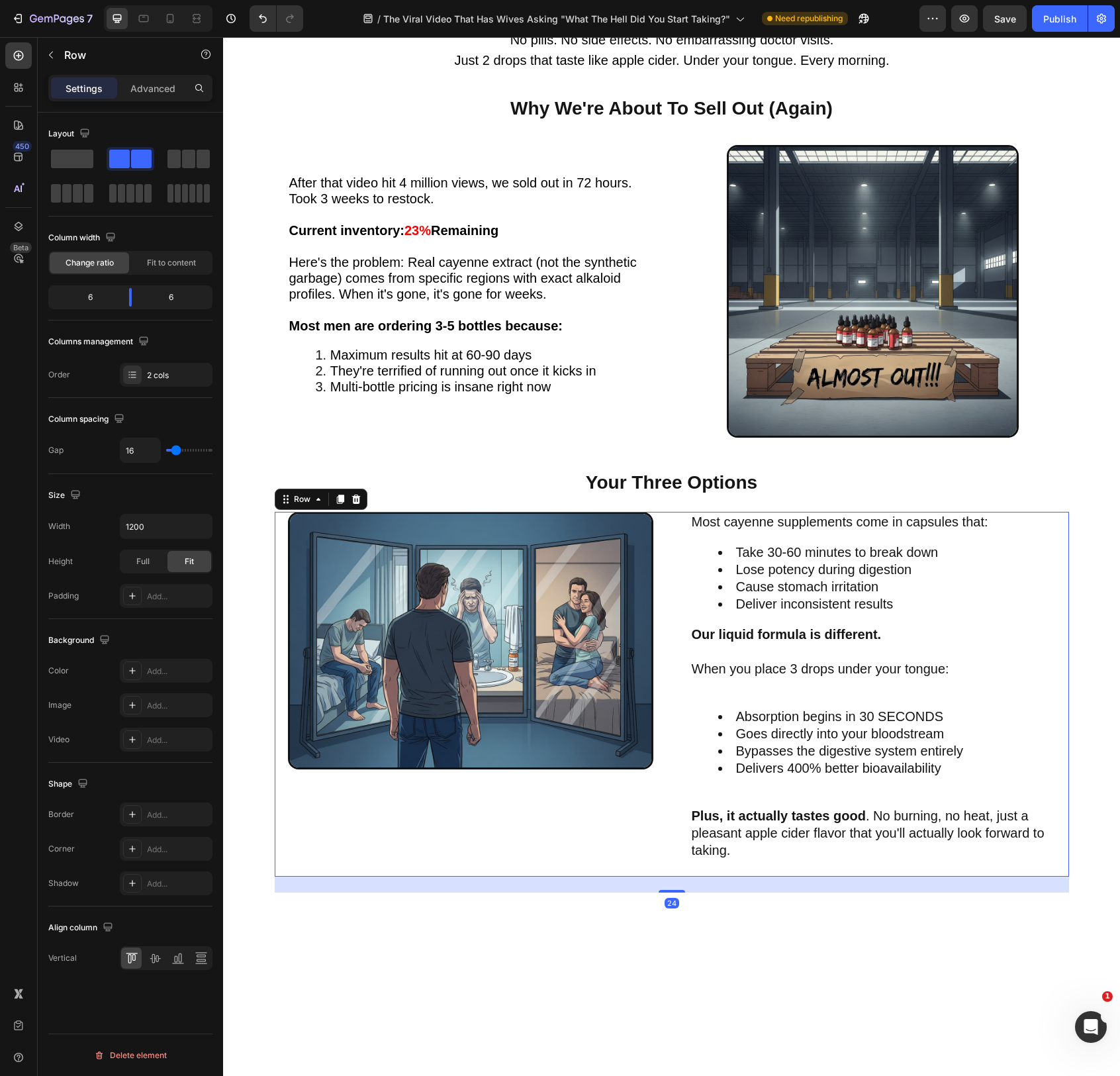
click at [668, 741] on div "Image Most cayenne supplements come in capsules that: Take 30-60 minutes to bre…" at bounding box center [672, 694] width 794 height 365
click at [515, 696] on img at bounding box center [471, 640] width 366 height 257
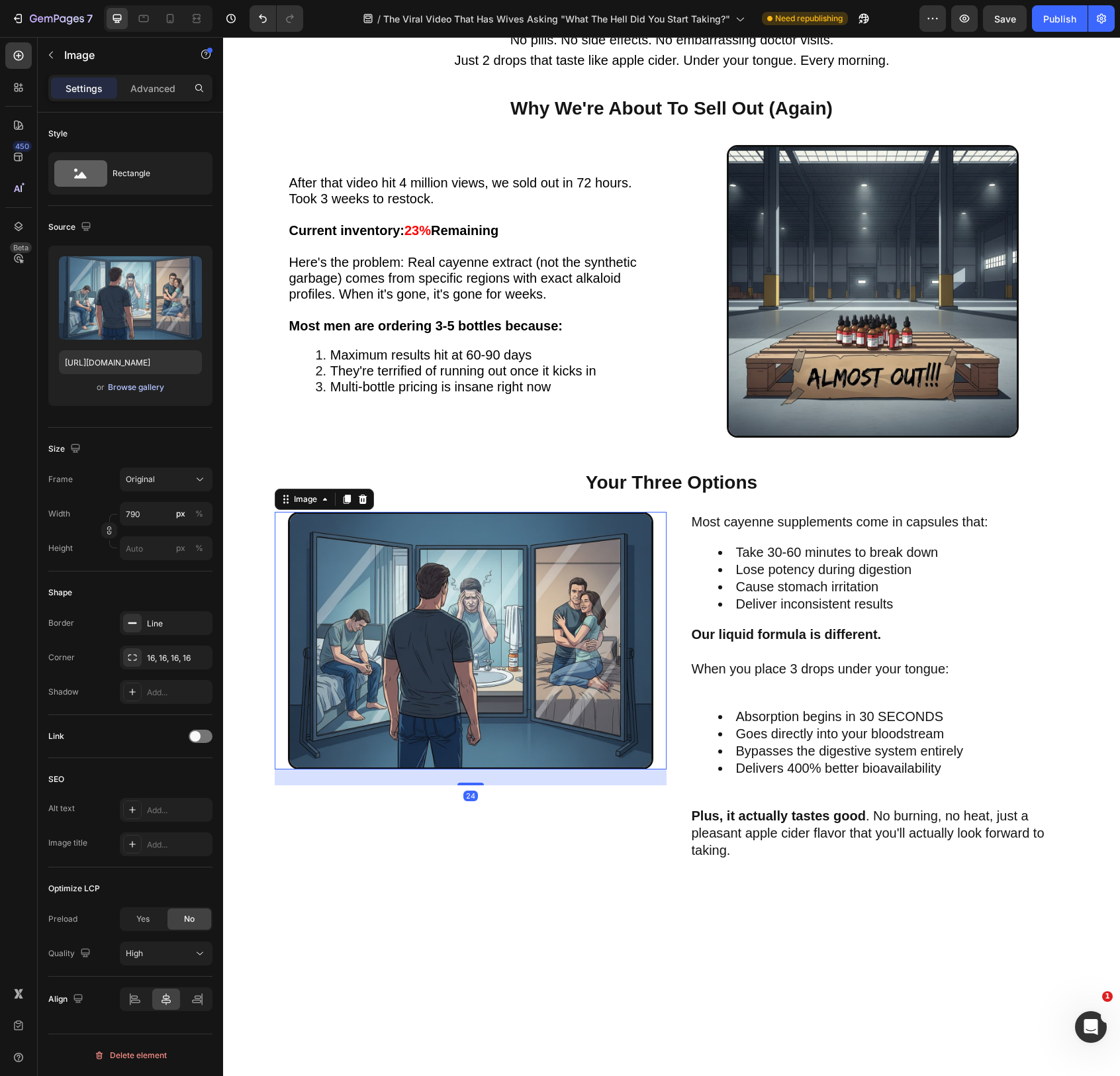
click at [136, 389] on div "Browse gallery" at bounding box center [135, 386] width 56 height 12
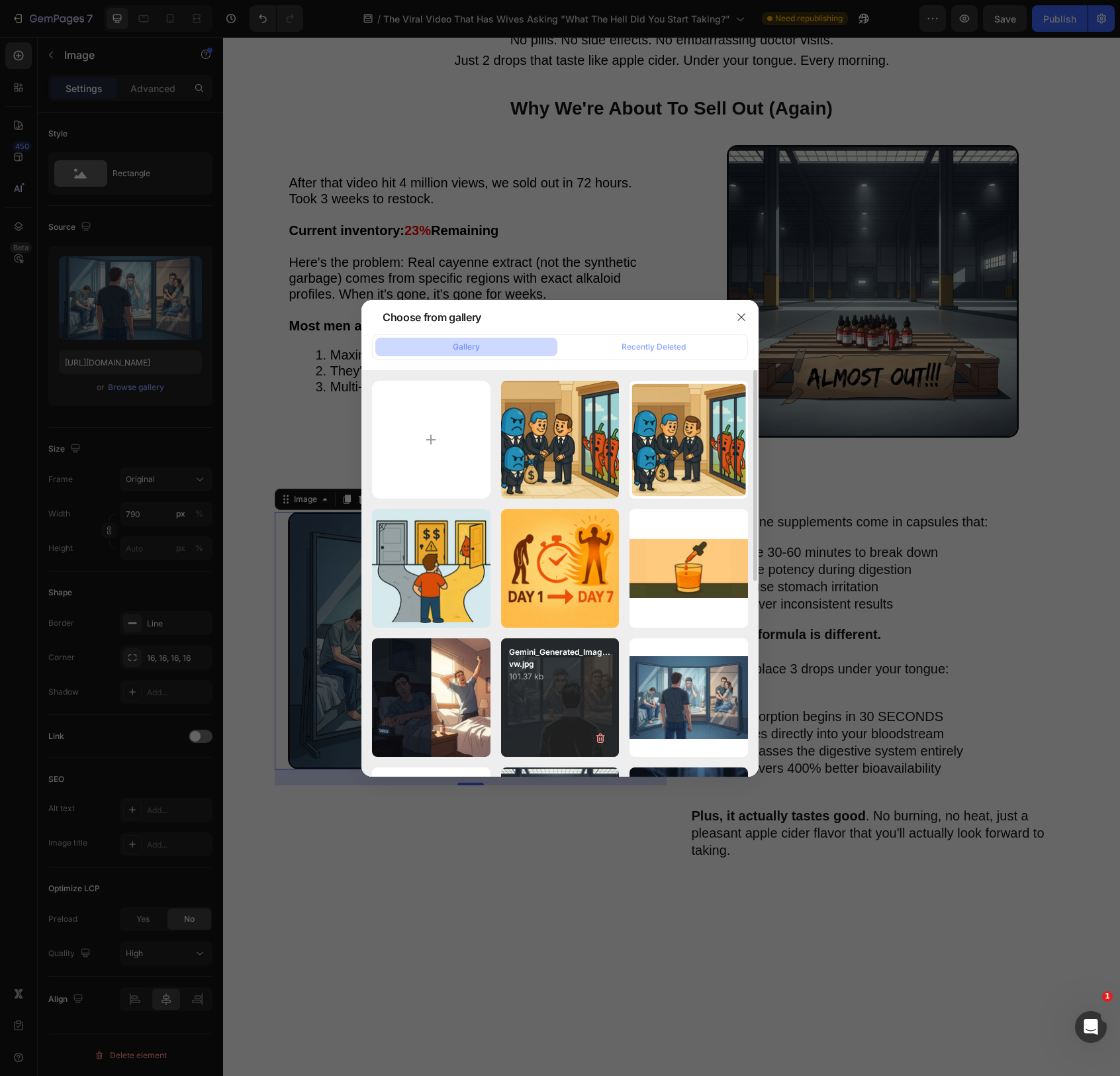
click at [567, 690] on div "Gemini_Generated_Imag...vw.jpg 101.37 kb" at bounding box center [560, 697] width 118 height 118
type input "[URL][DOMAIN_NAME]"
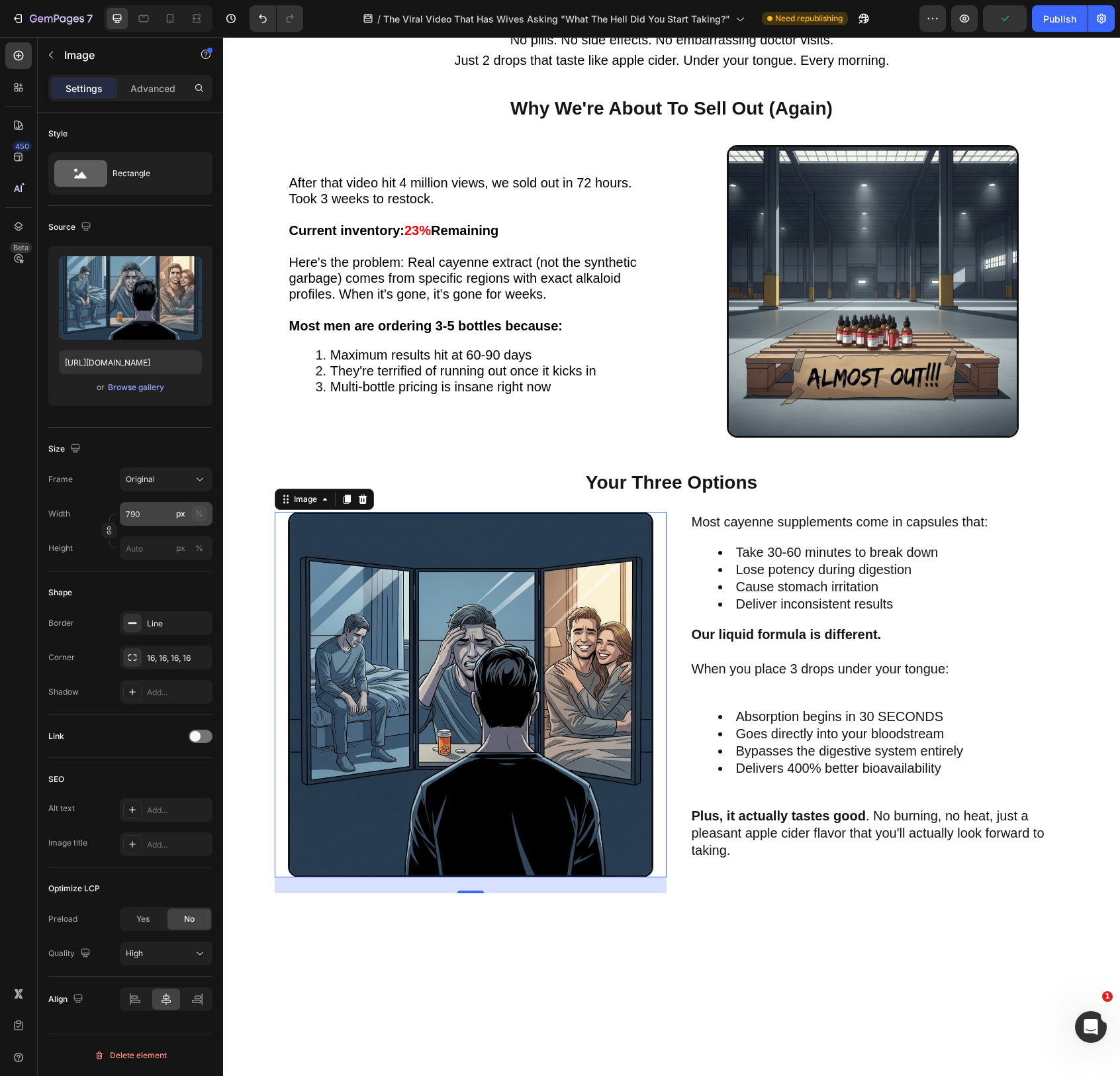
click at [206, 516] on button "%" at bounding box center [199, 514] width 16 height 16
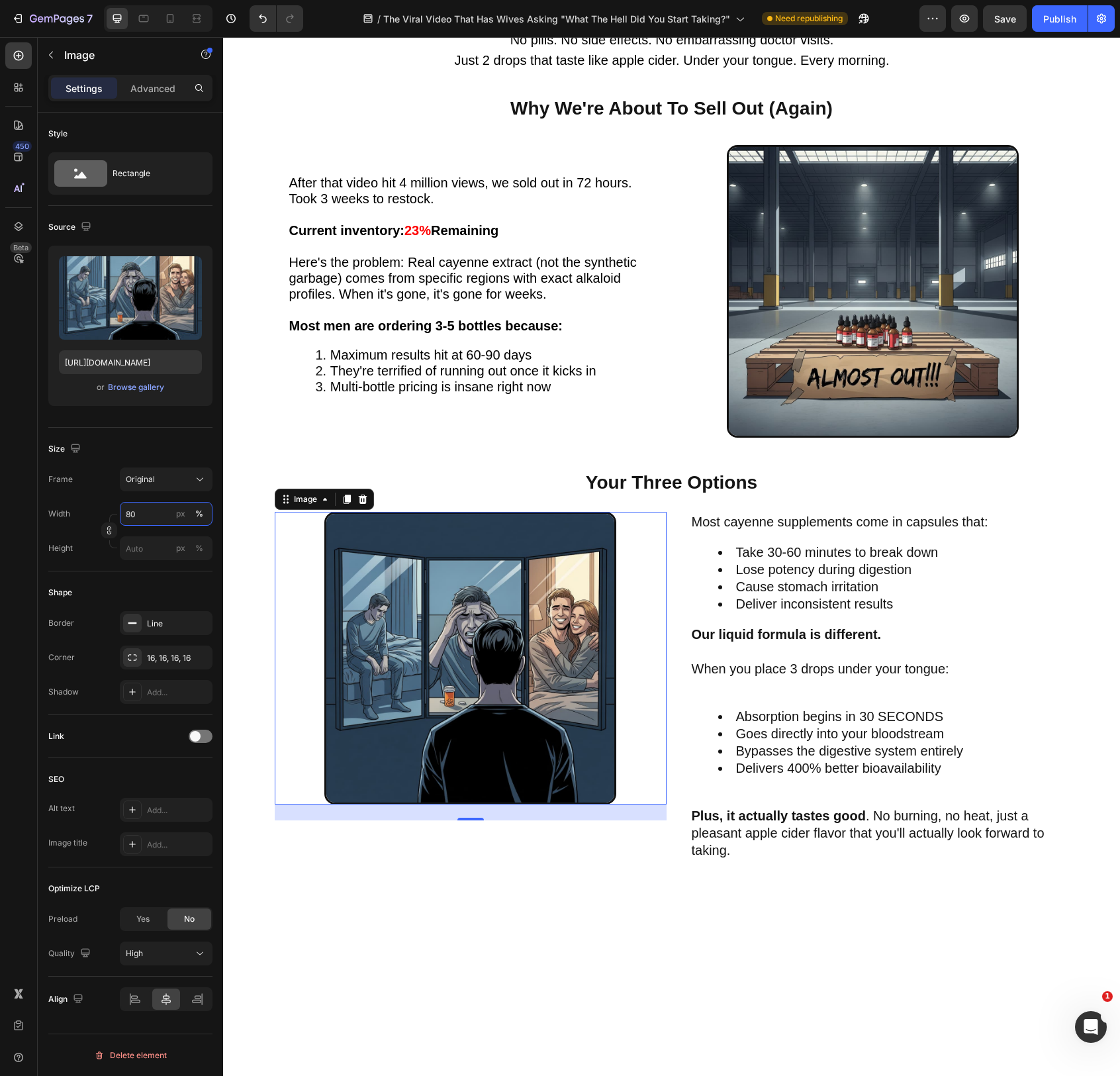
type input "80"
click at [475, 819] on div "24" at bounding box center [471, 813] width 392 height 16
drag, startPoint x: 475, startPoint y: 820, endPoint x: 499, endPoint y: 754, distance: 70.2
click at [487, 761] on div "Image 0" at bounding box center [471, 658] width 392 height 293
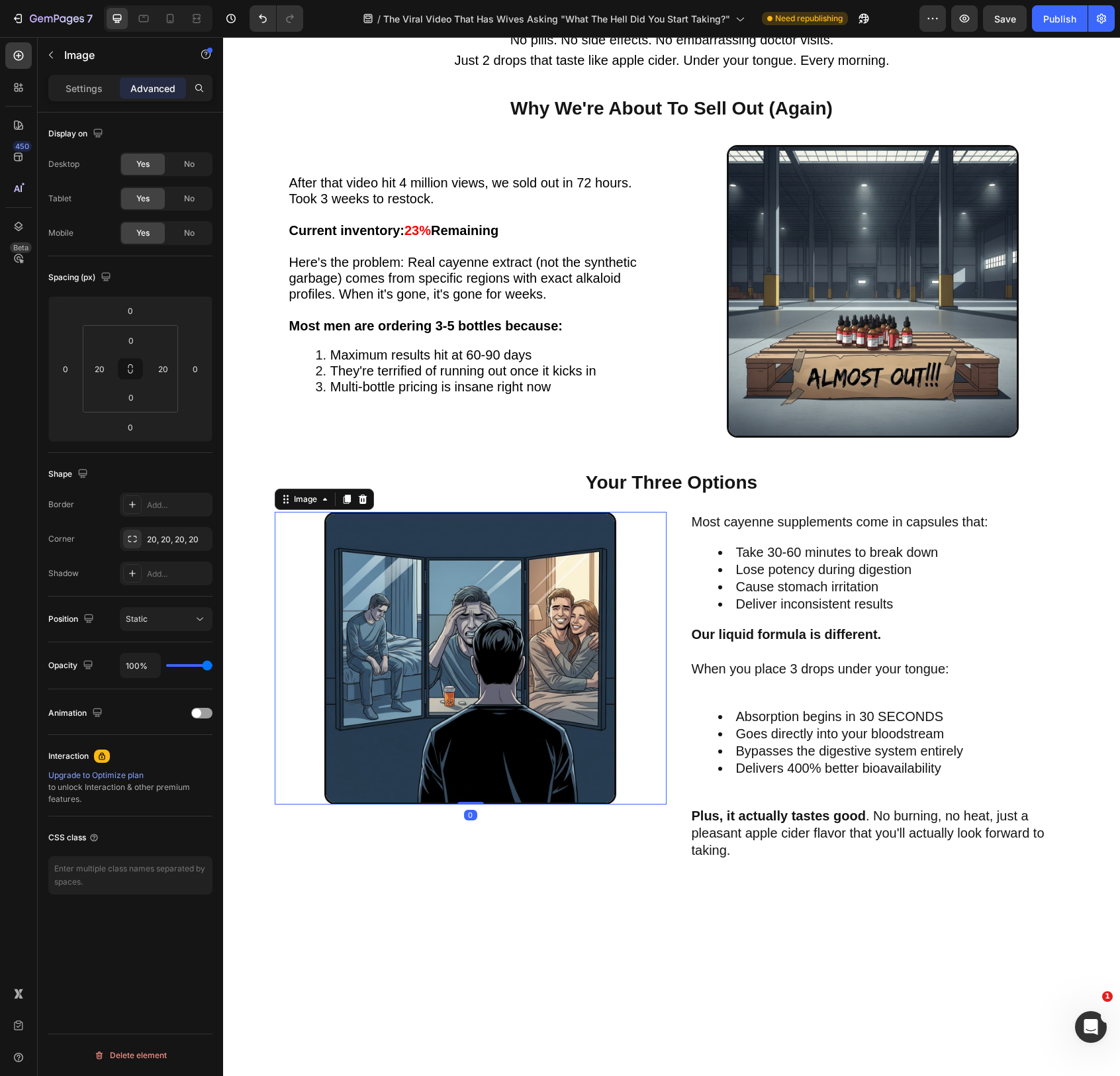
click at [493, 779] on img at bounding box center [470, 658] width 293 height 293
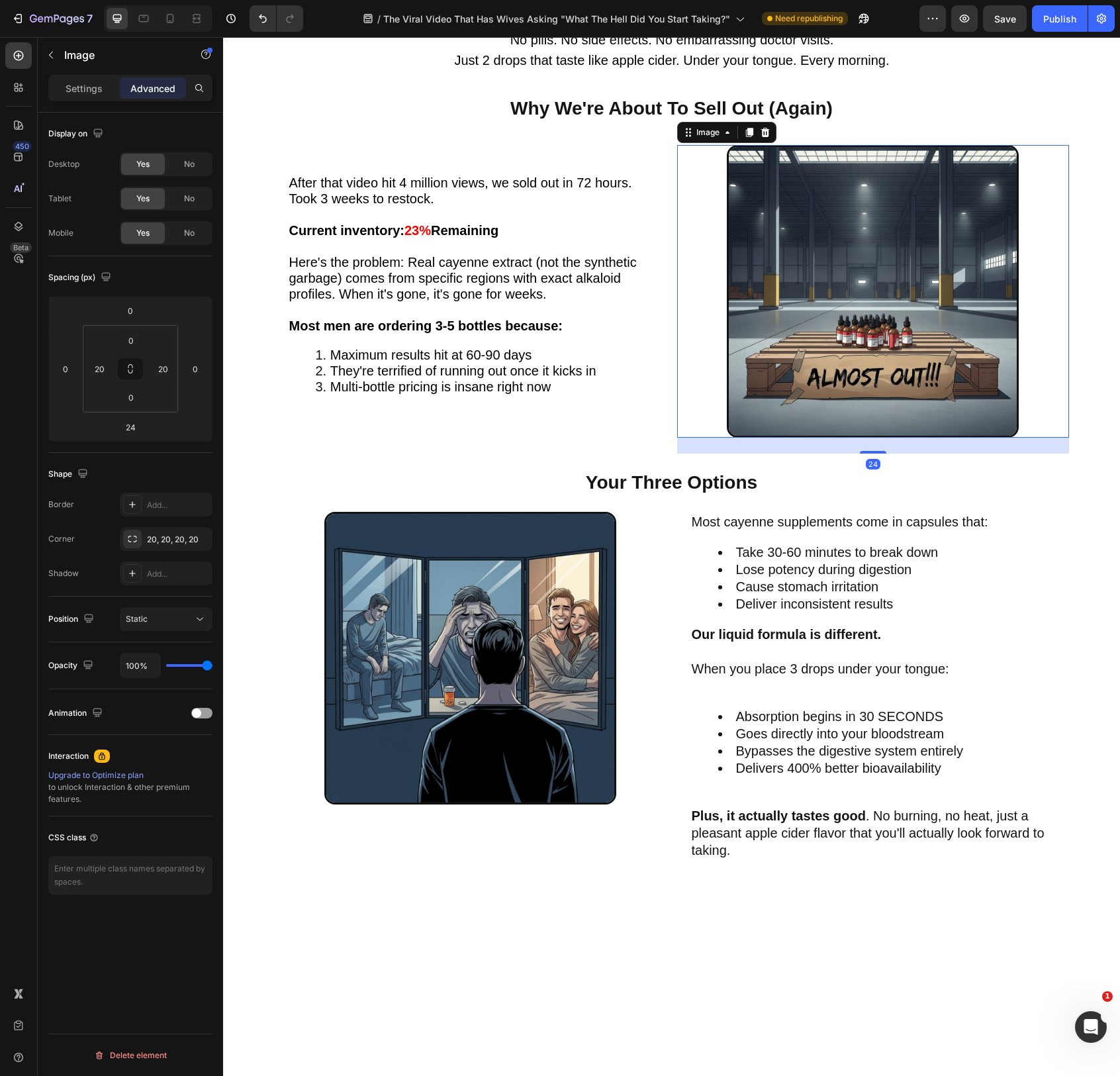
click at [856, 321] on img at bounding box center [873, 291] width 293 height 293
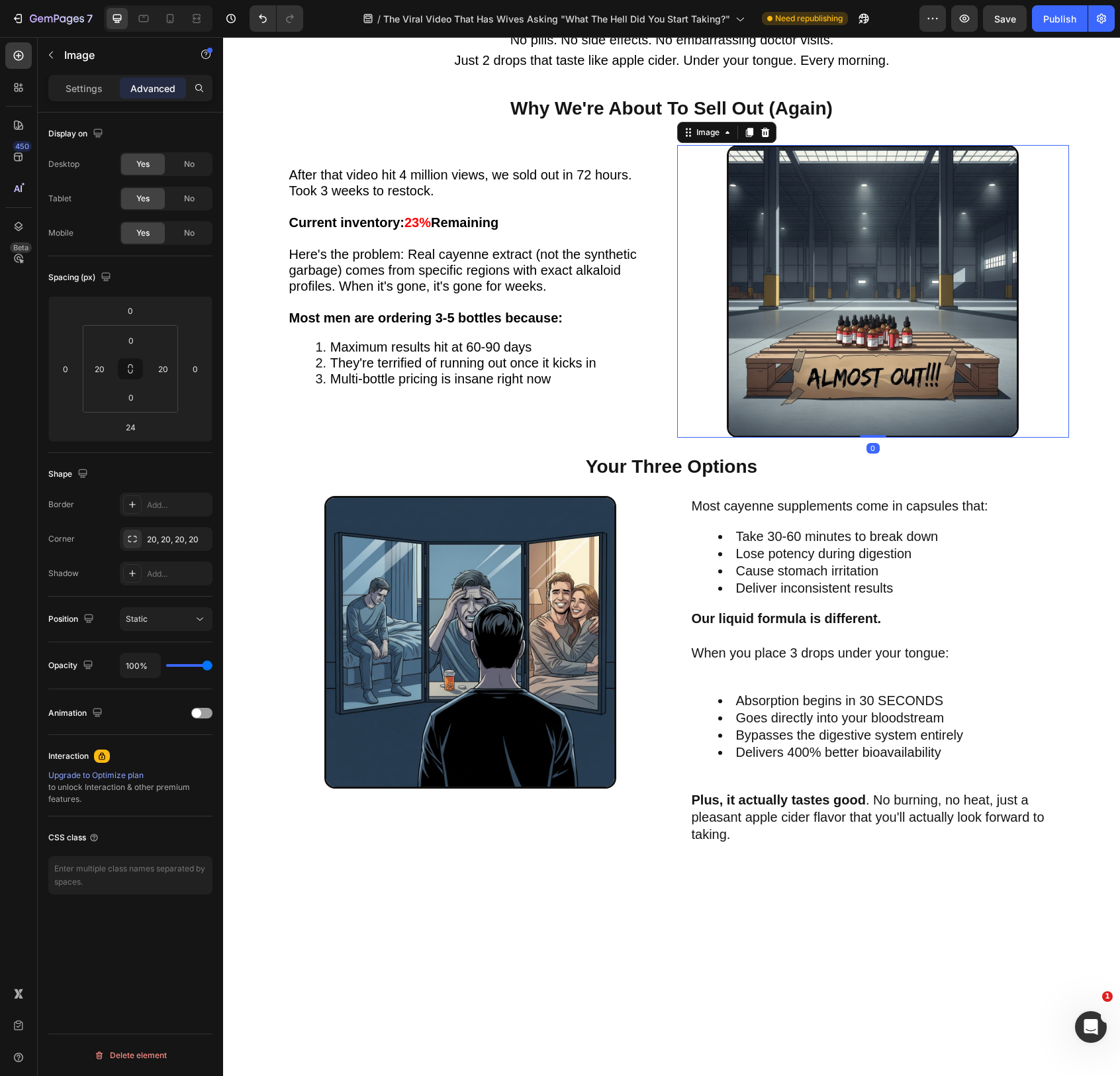
drag, startPoint x: 880, startPoint y: 456, endPoint x: 873, endPoint y: 396, distance: 60.4
click at [873, 396] on div "Image 0" at bounding box center [873, 291] width 392 height 293
type input "0"
click at [873, 396] on img at bounding box center [873, 291] width 293 height 293
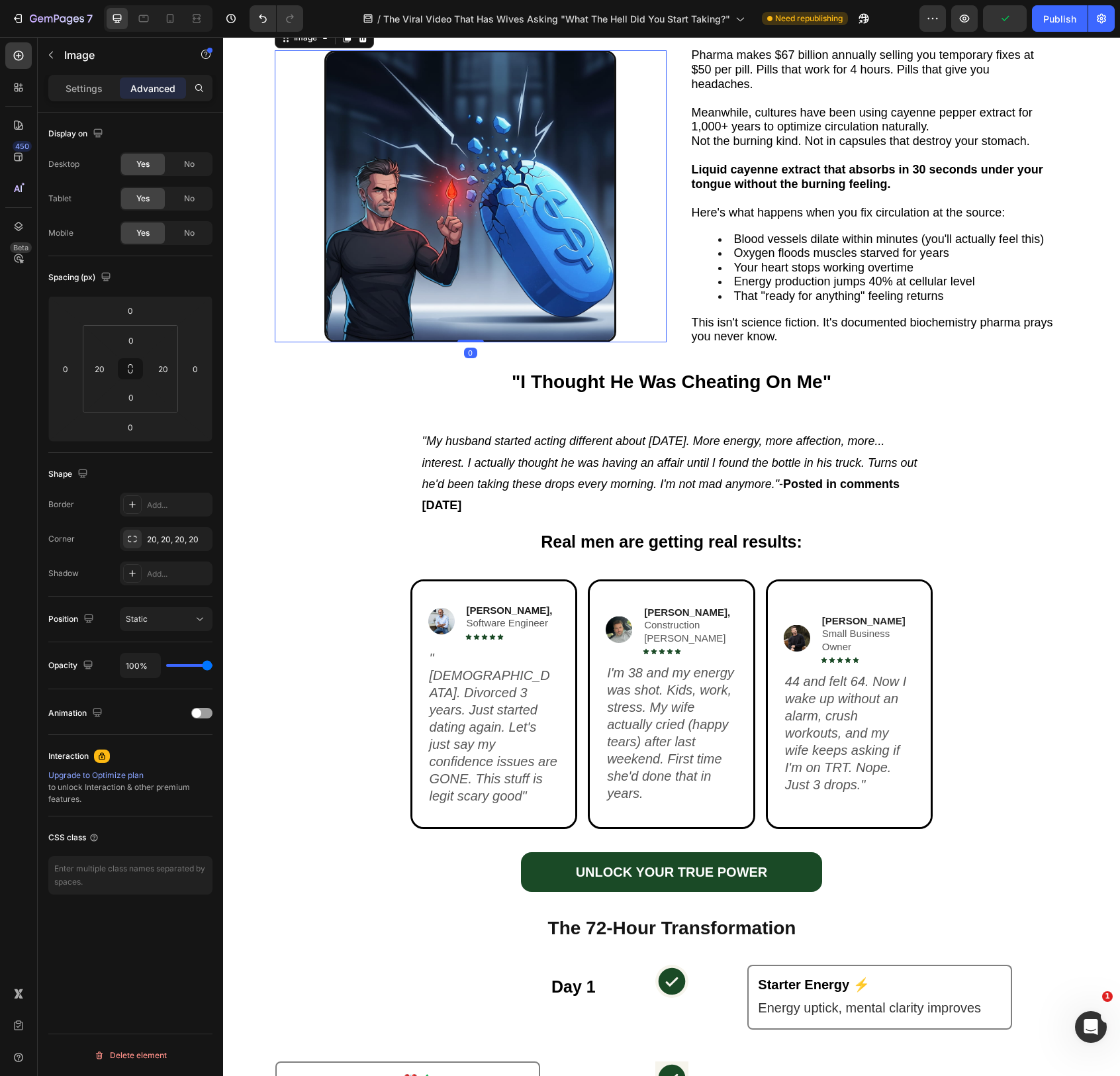
click at [444, 311] on img at bounding box center [470, 197] width 293 height 293
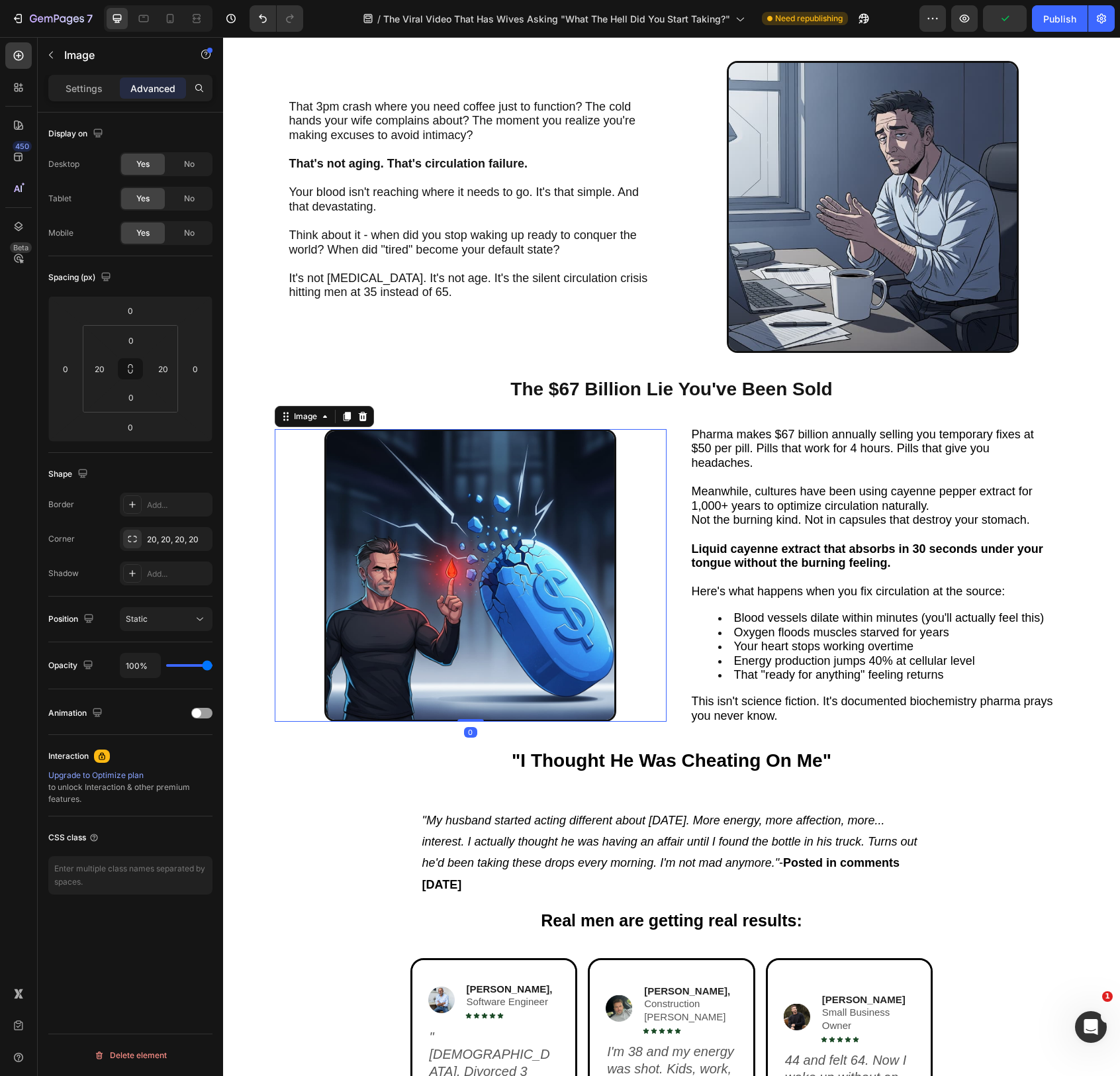
scroll to position [374, 0]
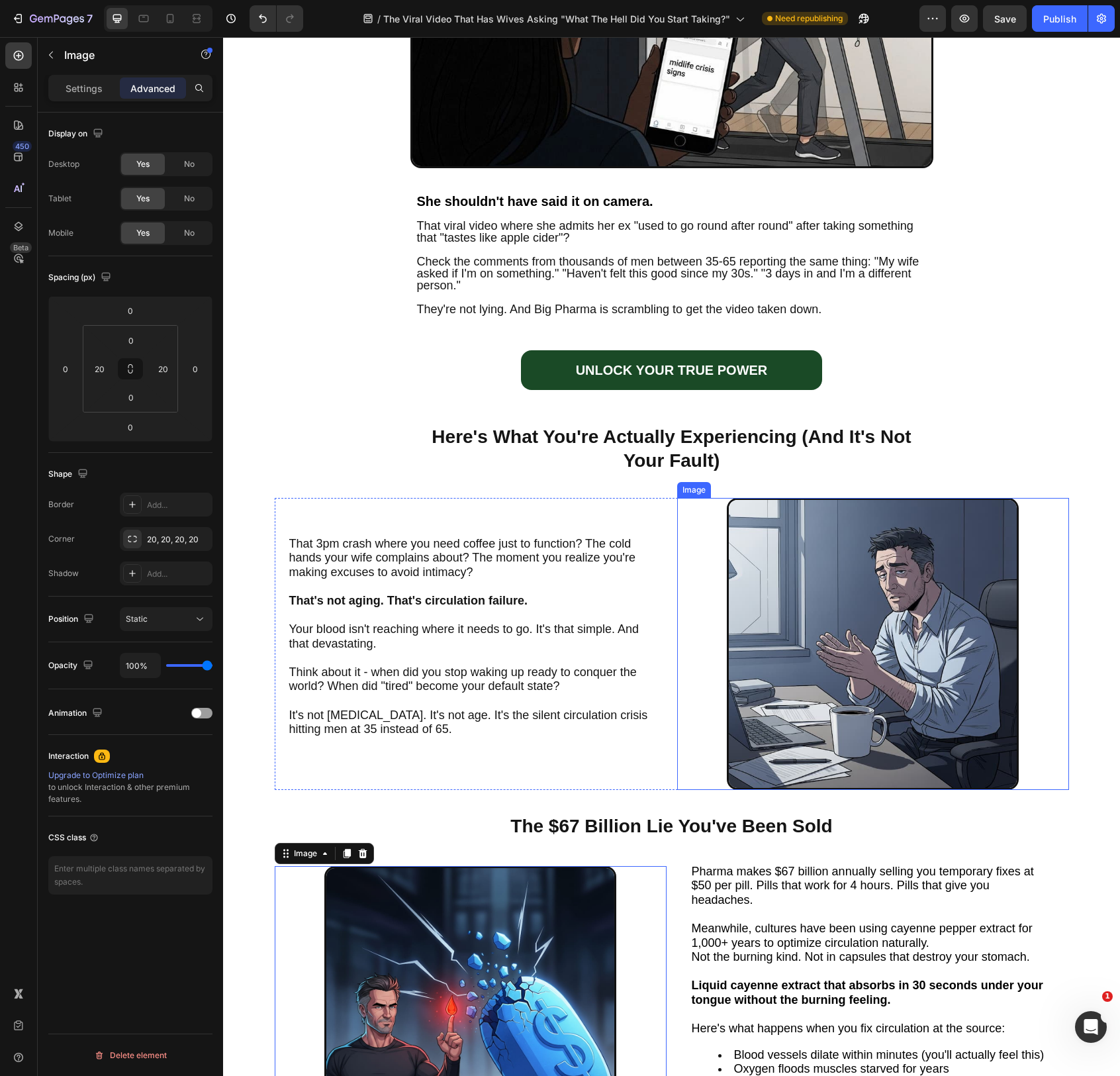
click at [828, 606] on img at bounding box center [873, 643] width 293 height 293
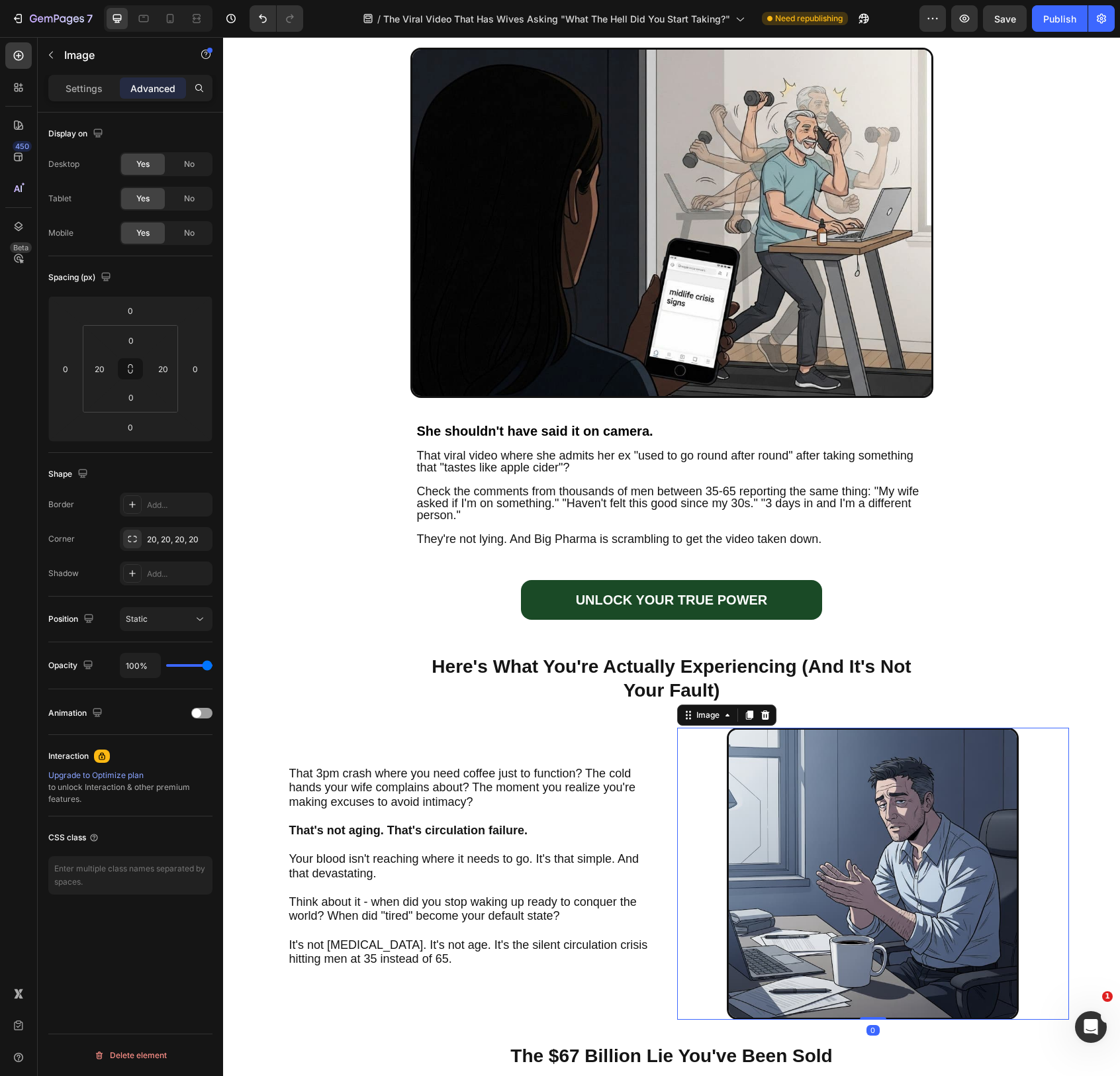
scroll to position [0, 0]
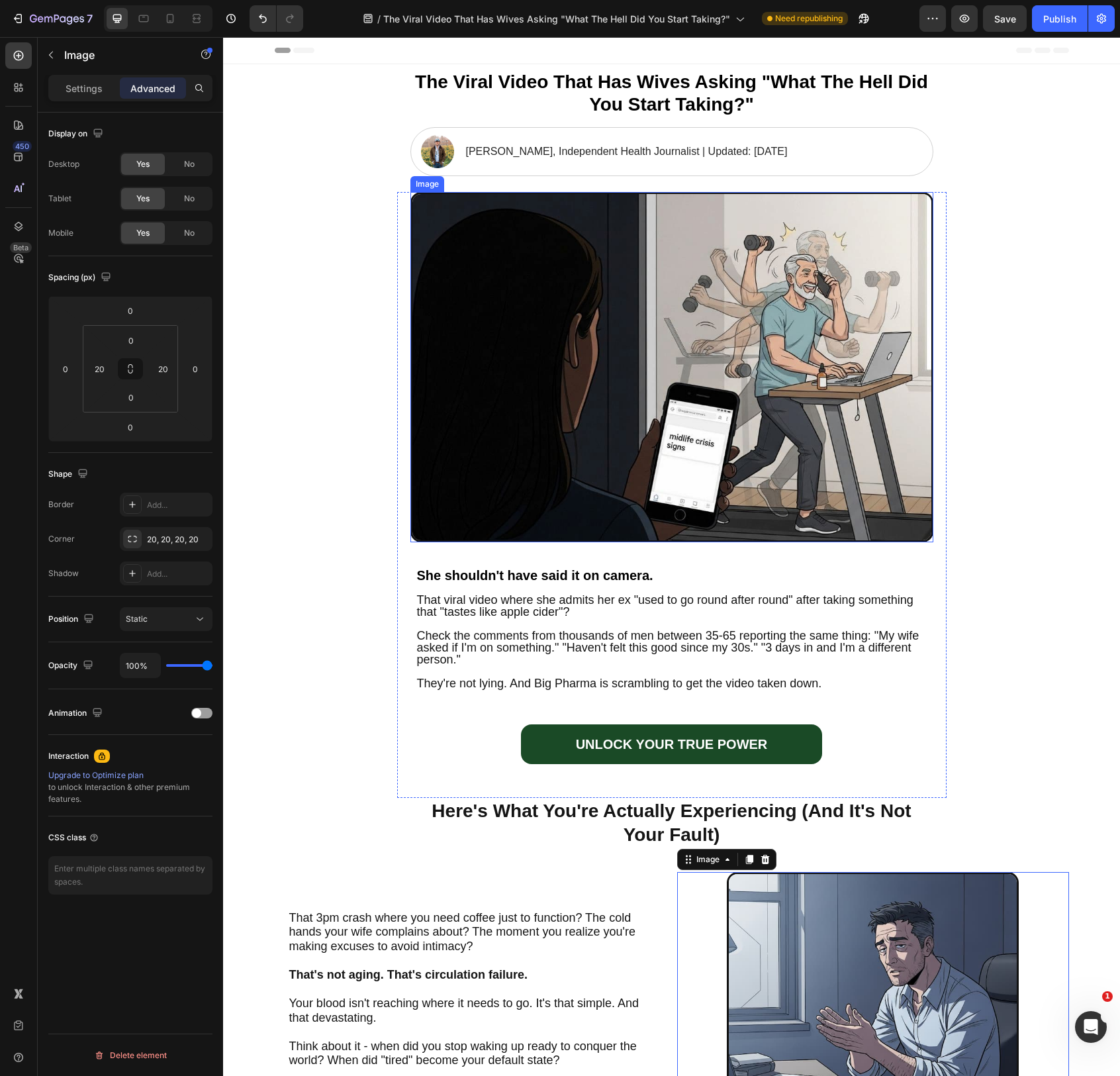
click at [743, 469] on img at bounding box center [672, 367] width 523 height 350
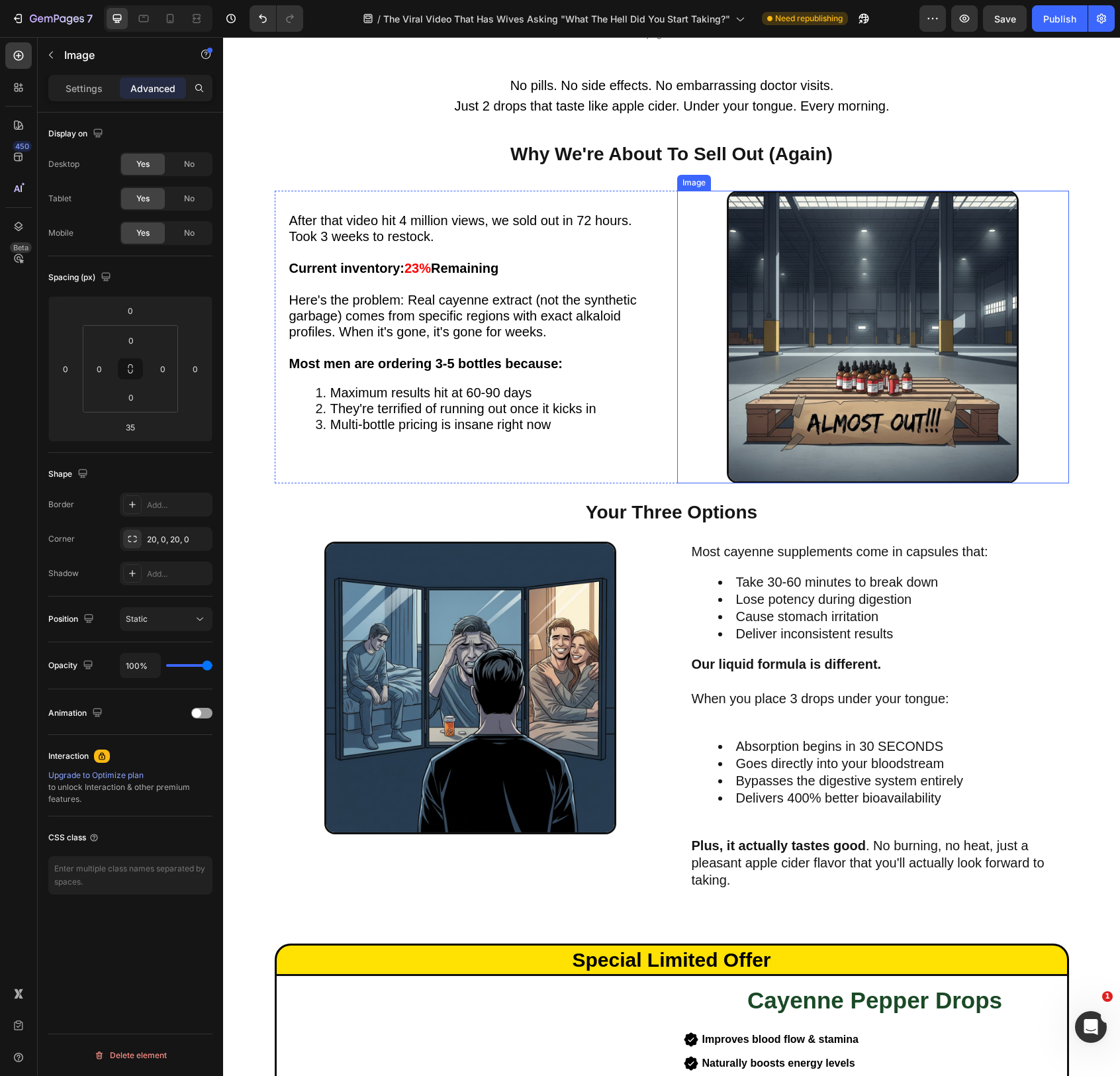
scroll to position [2963, 0]
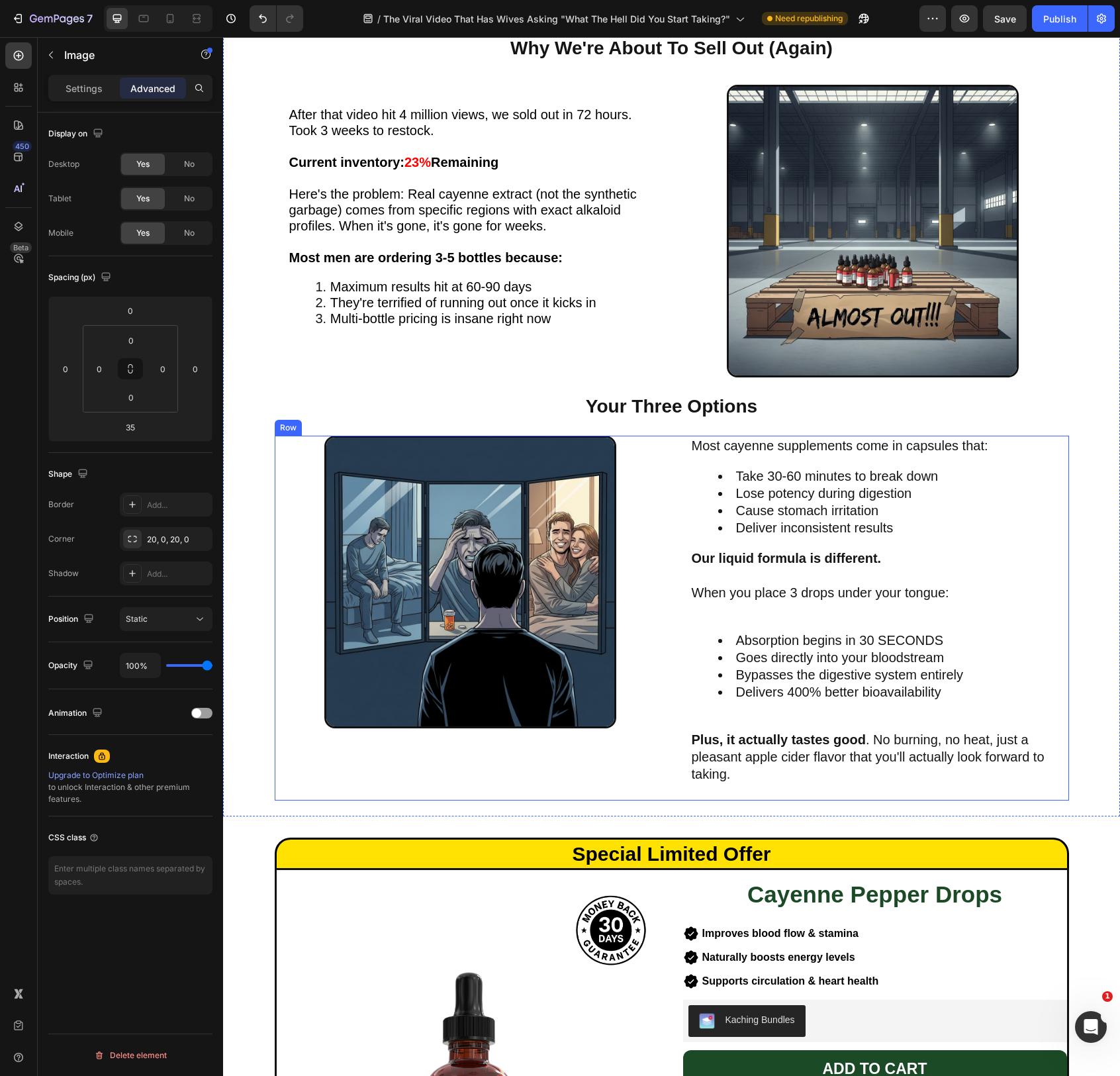
click at [672, 727] on div "Image Most cayenne supplements come in capsules that: Take 30-60 minutes to bre…" at bounding box center [672, 618] width 794 height 365
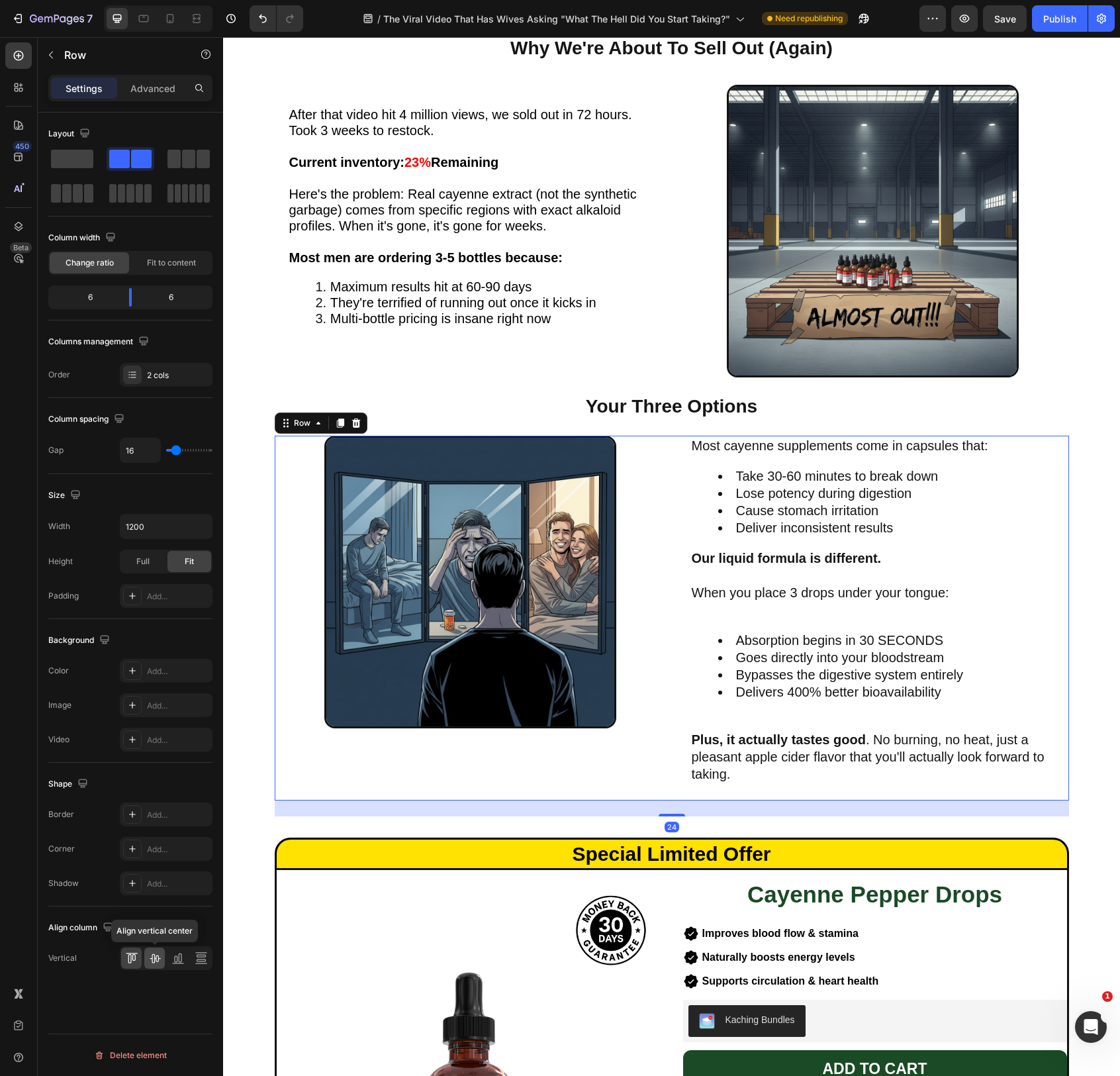
click at [150, 965] on icon at bounding box center [155, 958] width 13 height 13
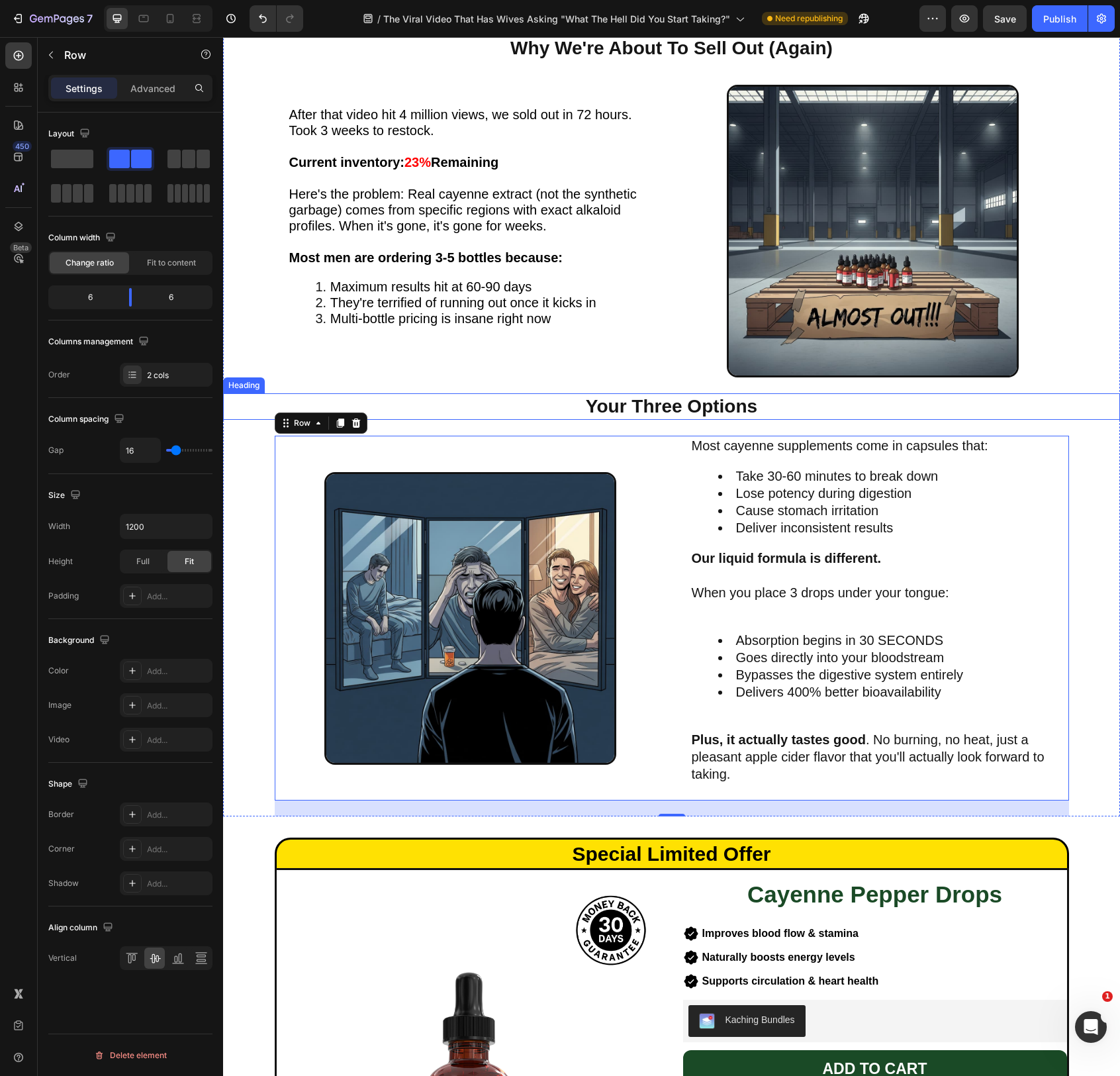
click at [752, 409] on h2 "Your Three Options" at bounding box center [672, 407] width 523 height 27
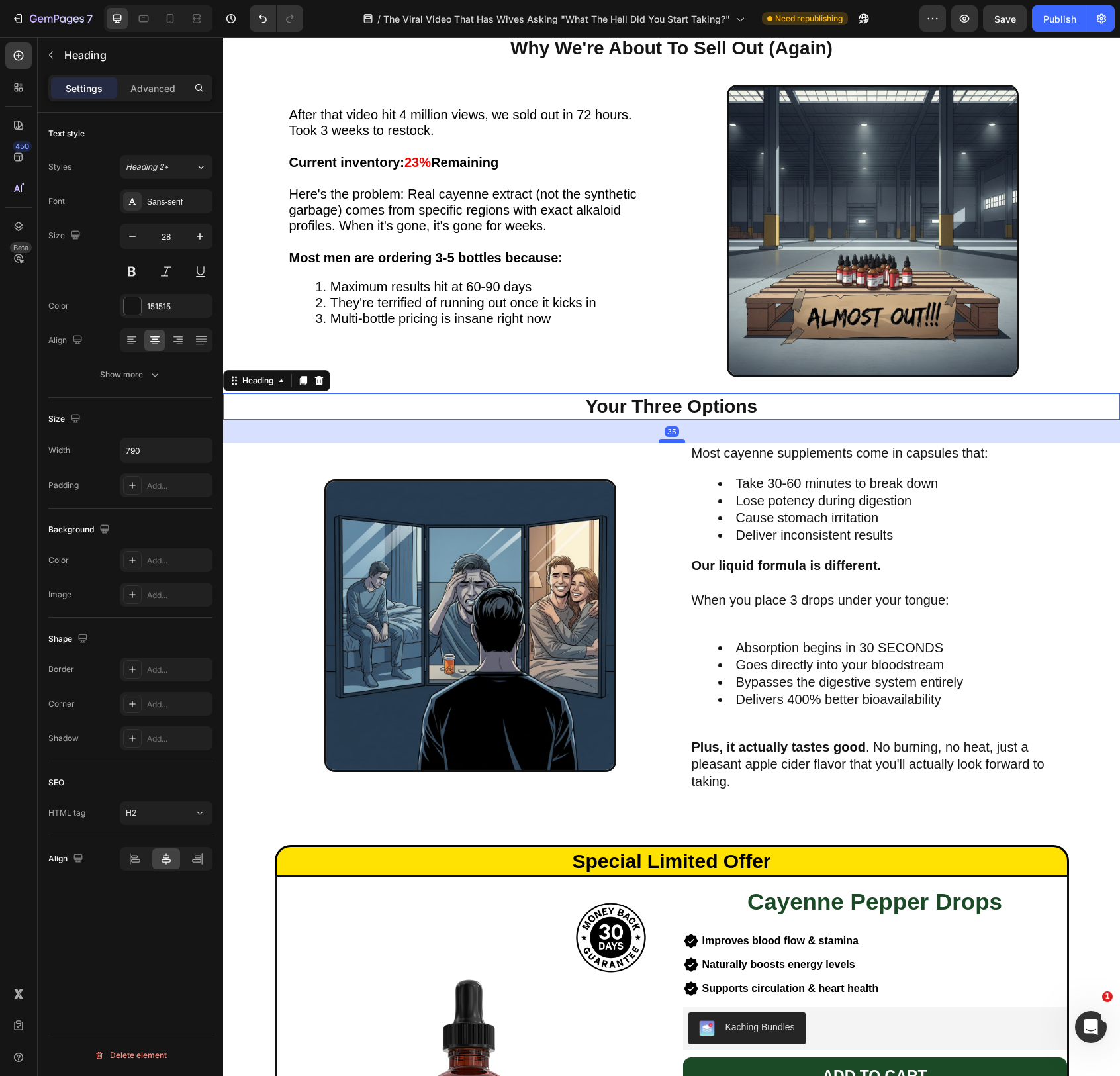
drag, startPoint x: 665, startPoint y: 437, endPoint x: 666, endPoint y: 444, distance: 7.1
click at [666, 443] on div at bounding box center [672, 441] width 27 height 4
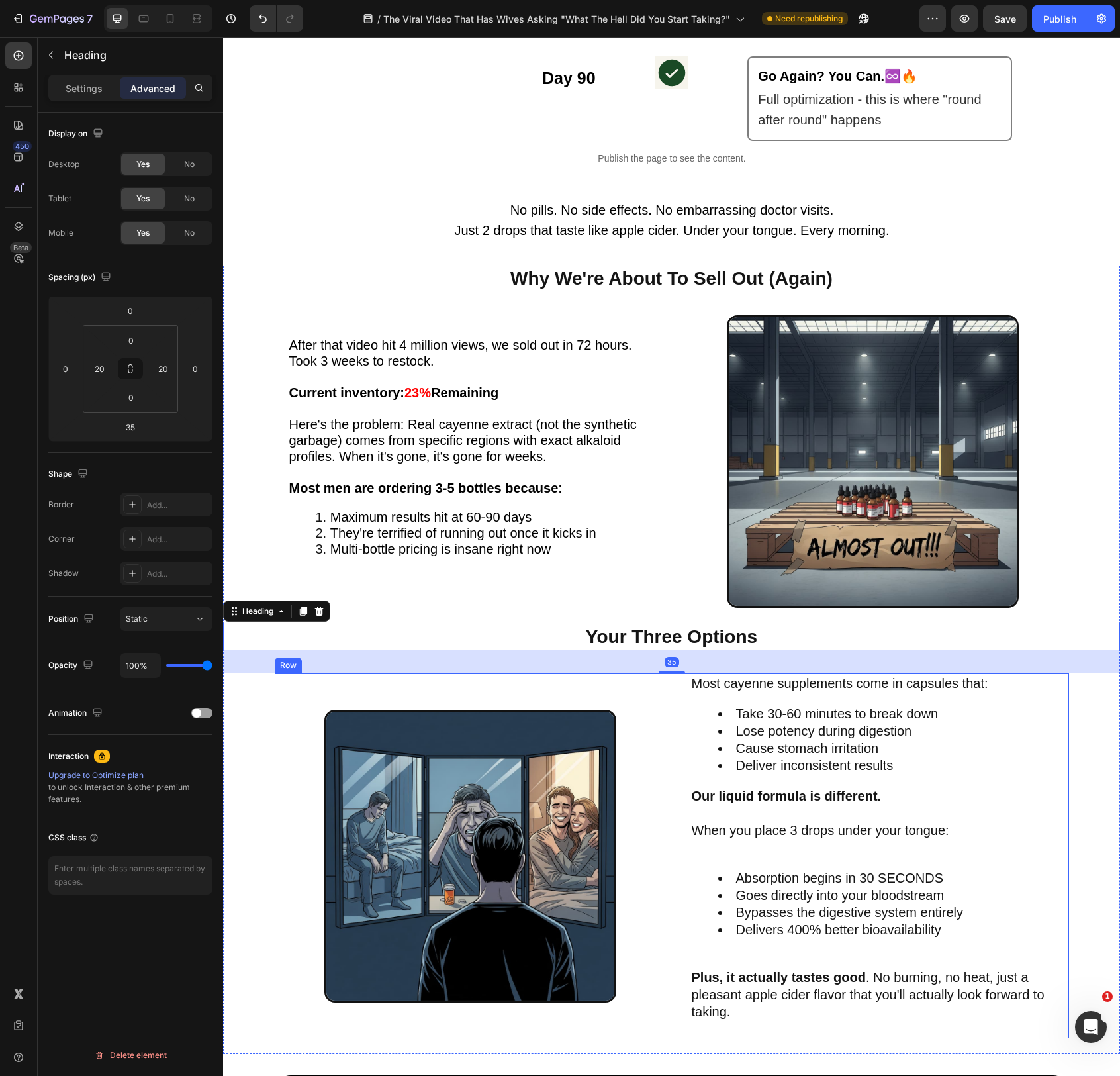
scroll to position [2620, 0]
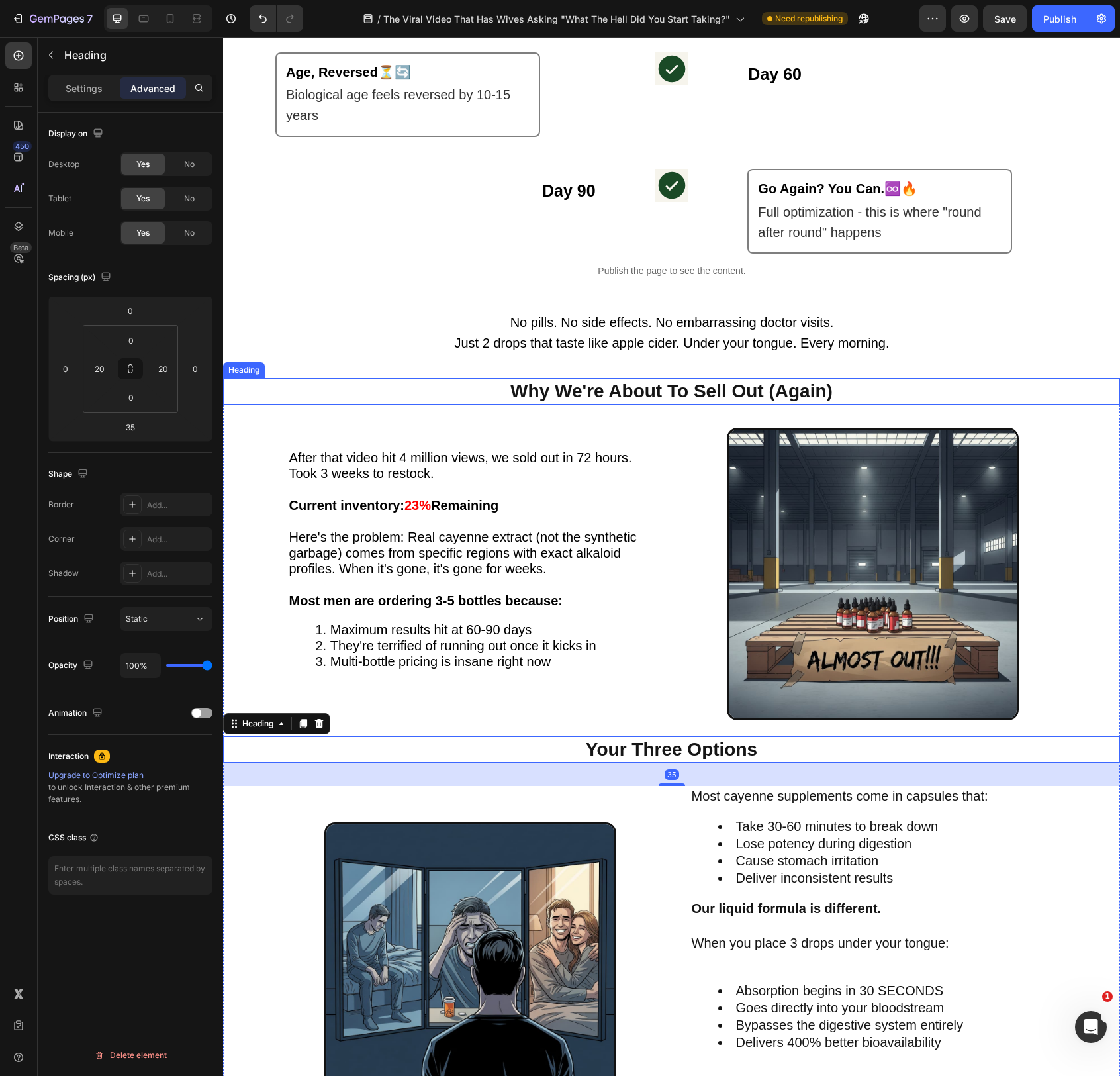
click at [704, 393] on h2 "Why We're About To Sell Out (Again)" at bounding box center [672, 392] width 523 height 27
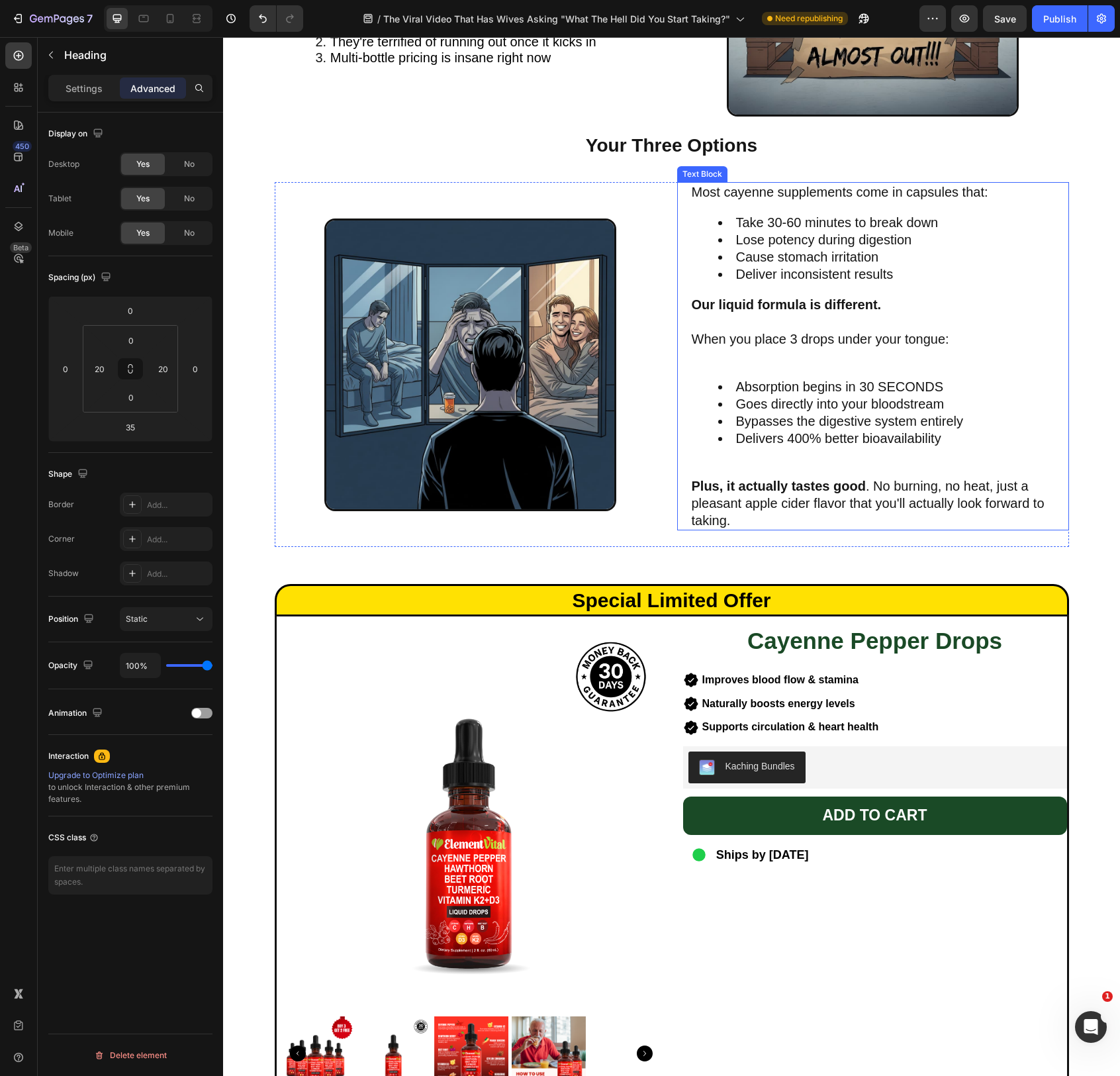
scroll to position [3223, 0]
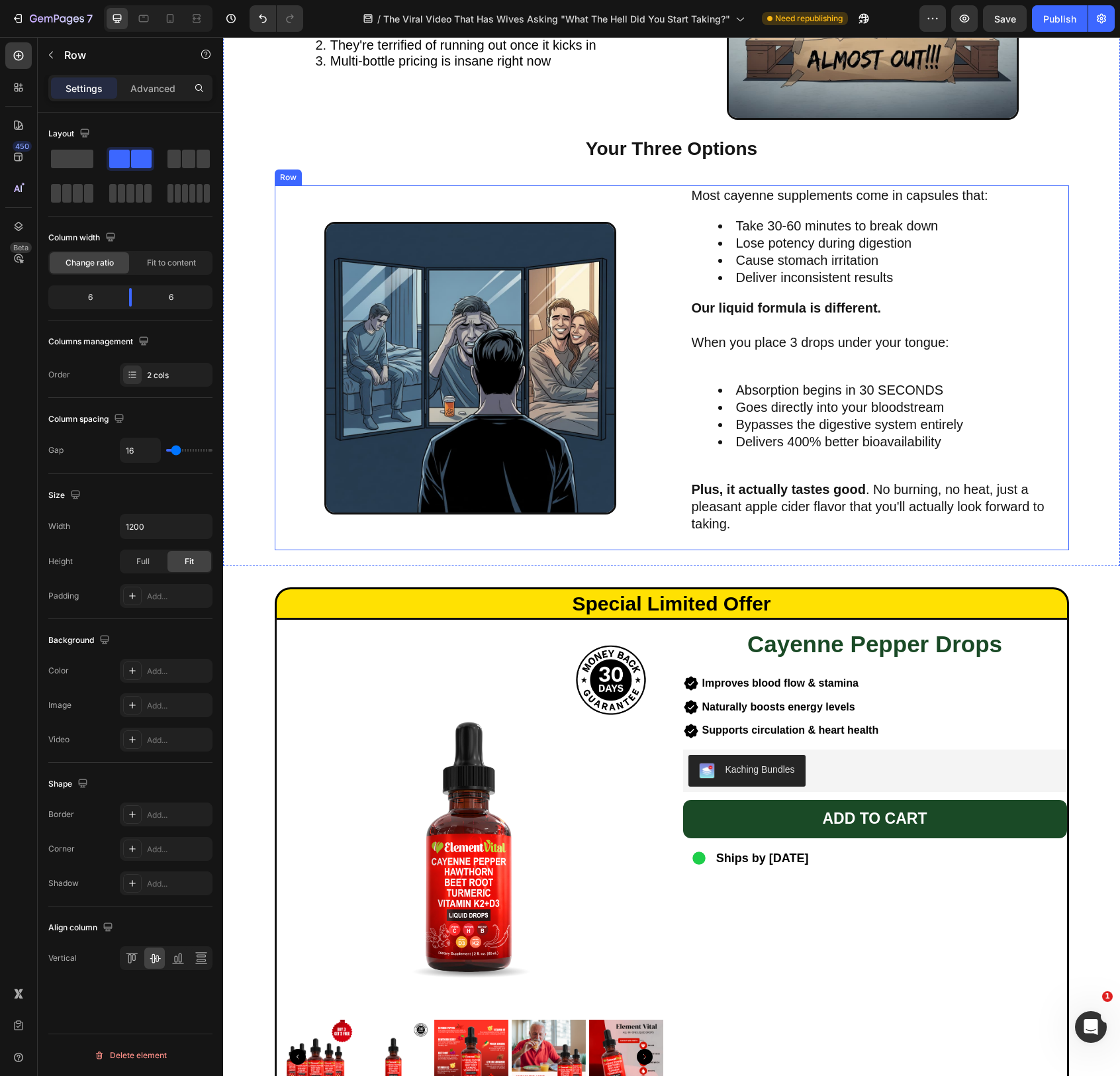
click at [670, 423] on div "Image Most cayenne supplements come in capsules that: Take 30-60 minutes to bre…" at bounding box center [672, 368] width 794 height 365
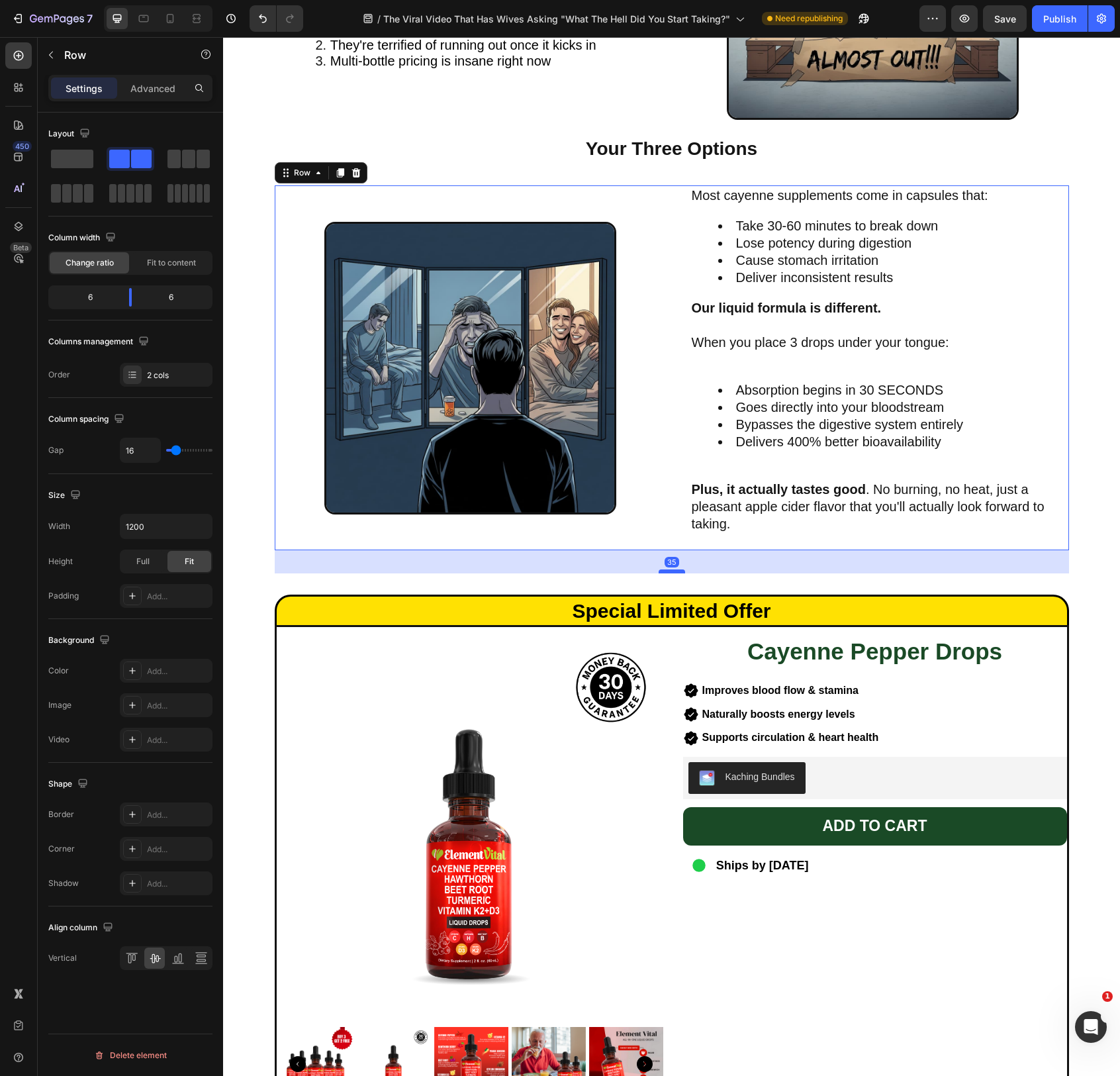
click at [681, 570] on div at bounding box center [672, 571] width 27 height 4
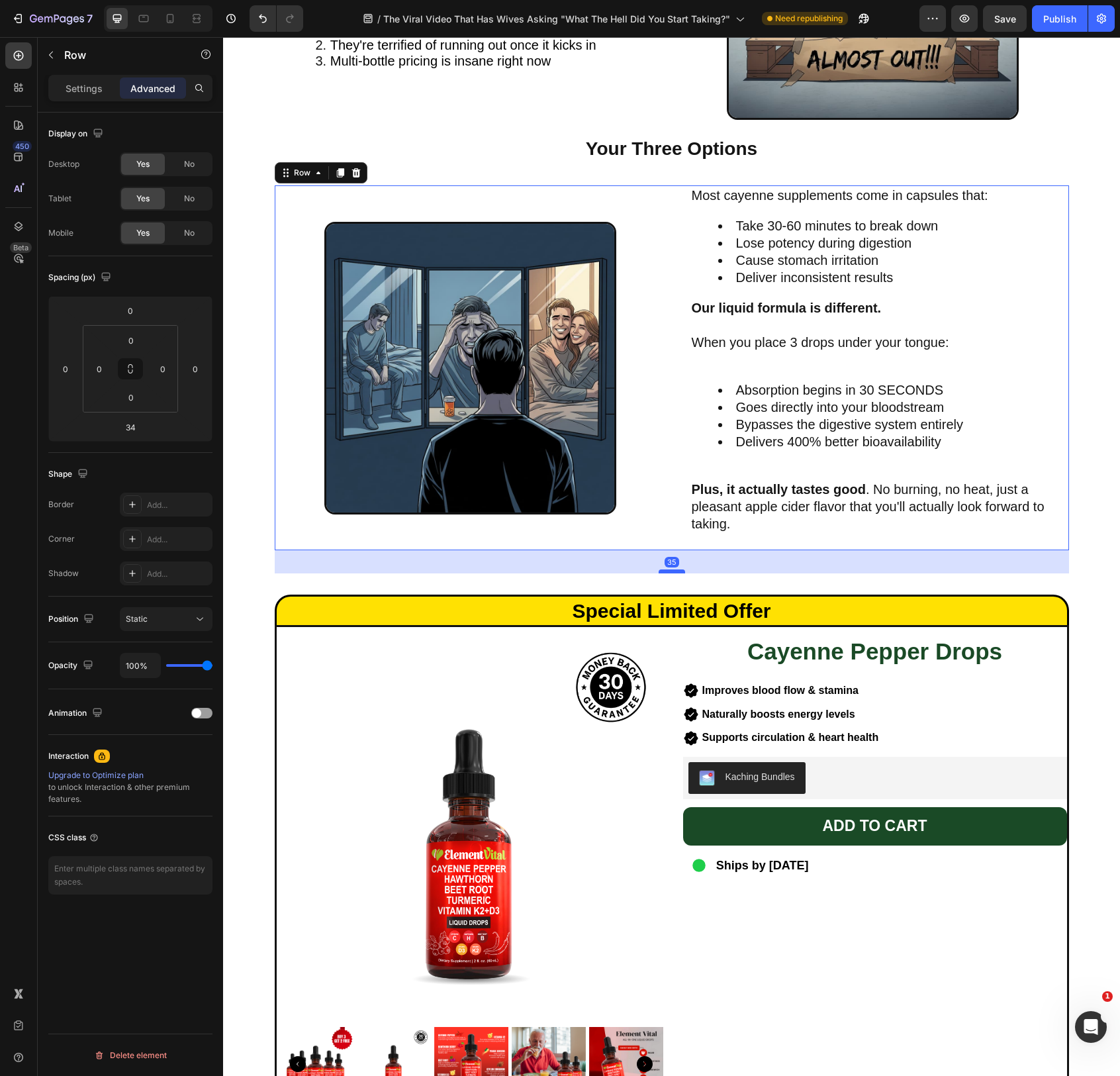
click at [683, 572] on div at bounding box center [672, 571] width 27 height 4
type input "35"
click at [739, 579] on div "Special Limited Offer Heading Cayenne Pepper Drops Heading Product Images Impro…" at bounding box center [672, 859] width 897 height 572
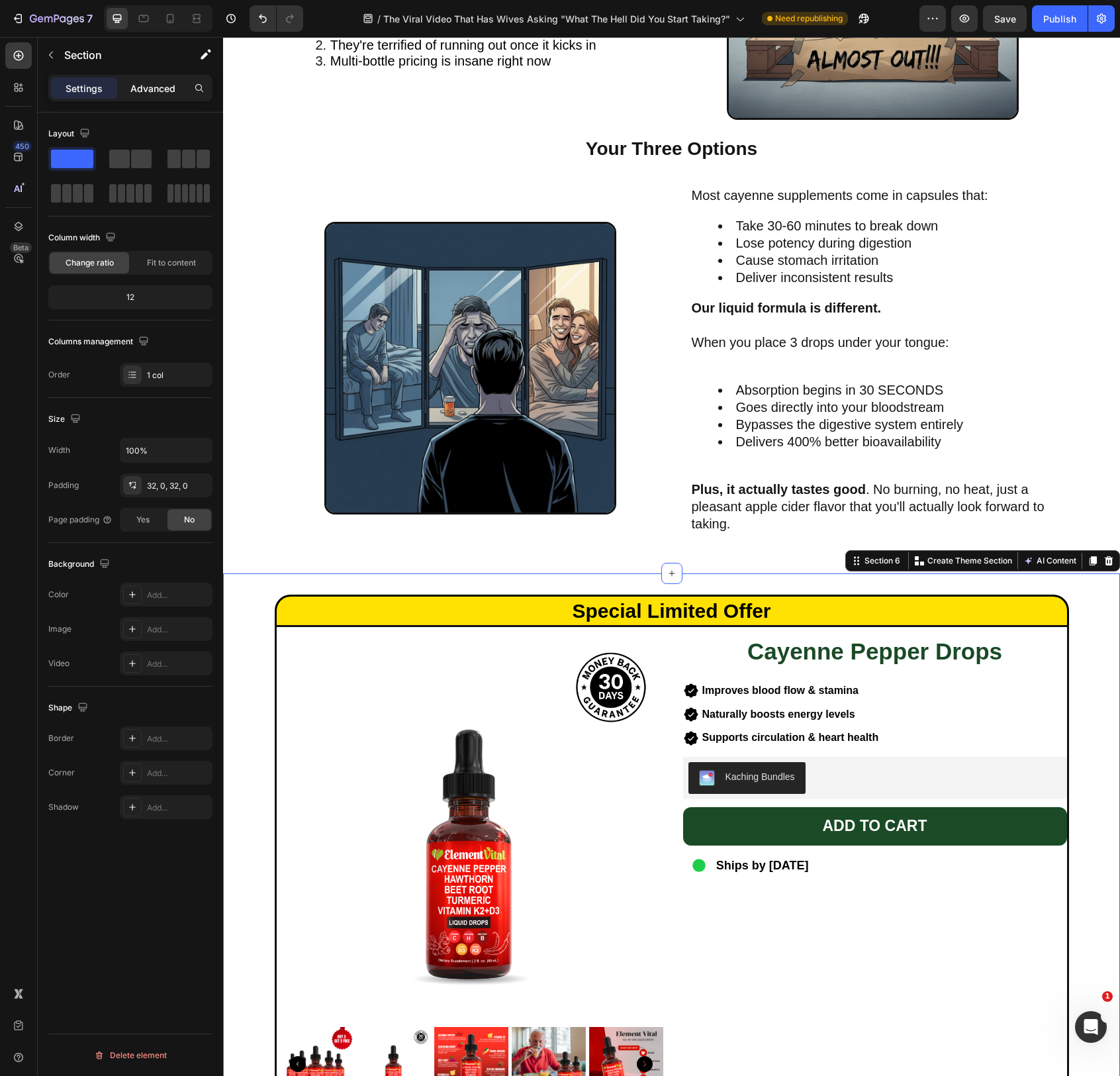
click at [143, 86] on p "Advanced" at bounding box center [153, 88] width 45 height 14
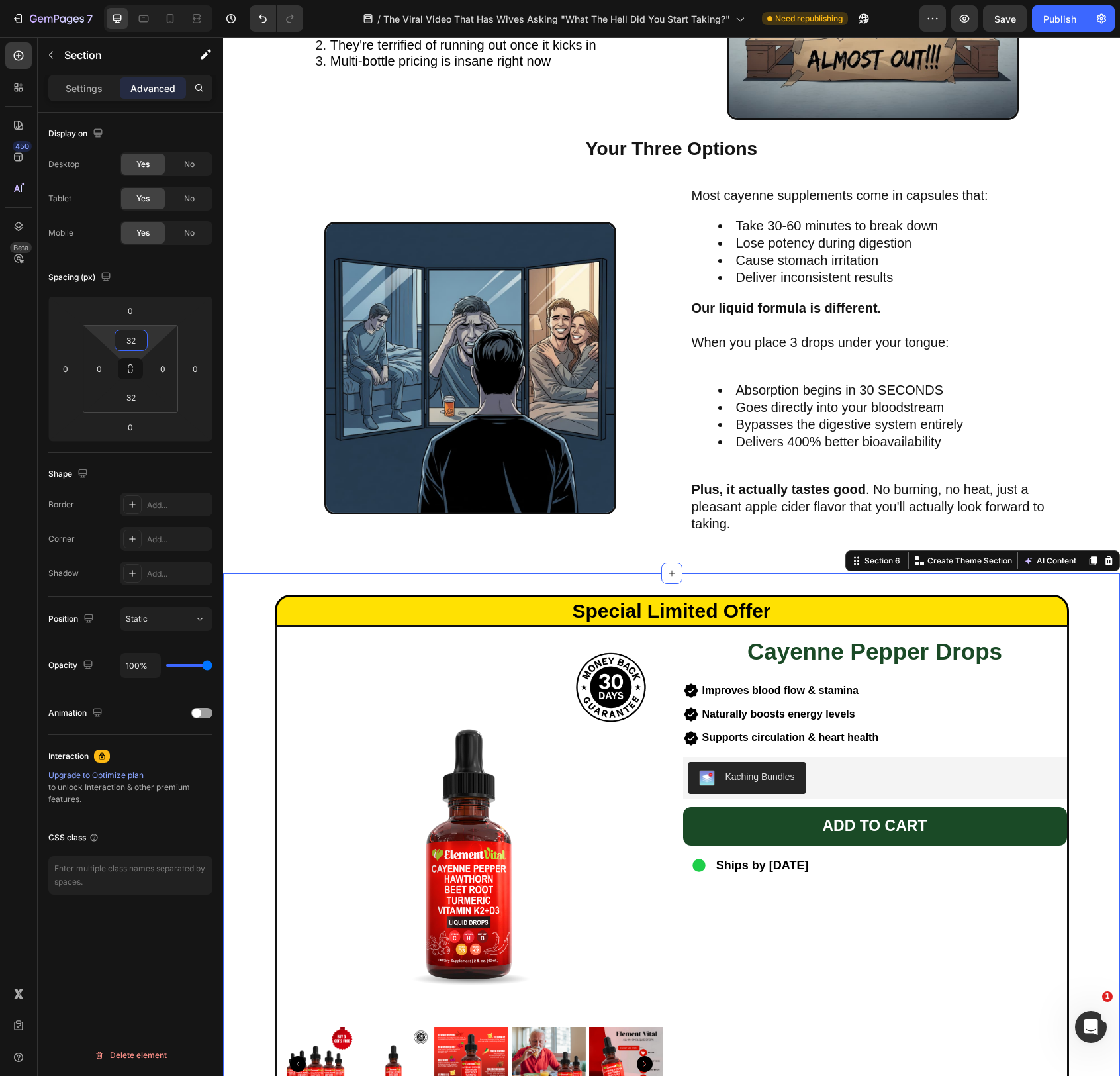
click at [129, 340] on input "32" at bounding box center [131, 340] width 27 height 20
type input "0"
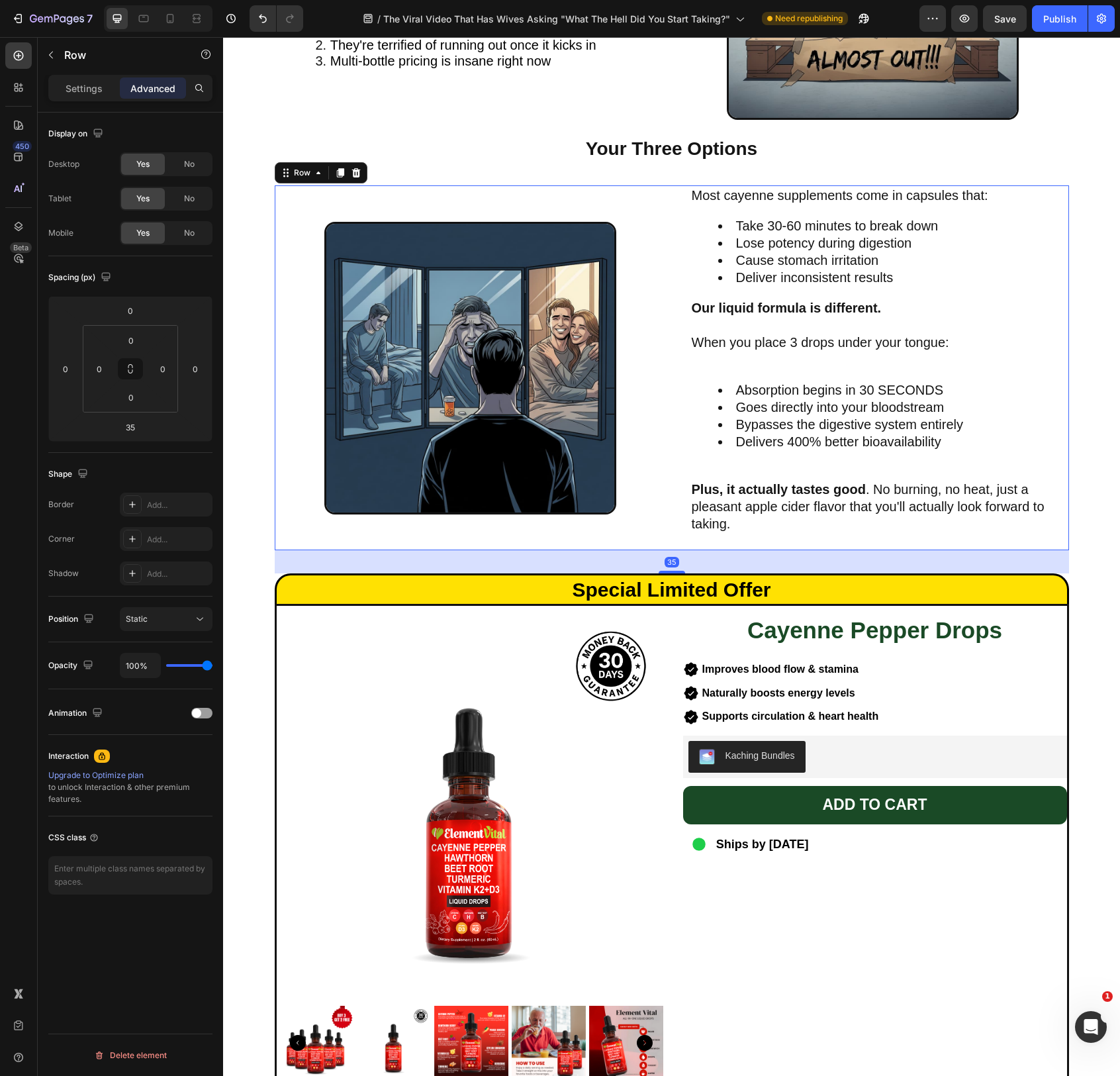
click at [650, 538] on div "Image" at bounding box center [471, 368] width 392 height 365
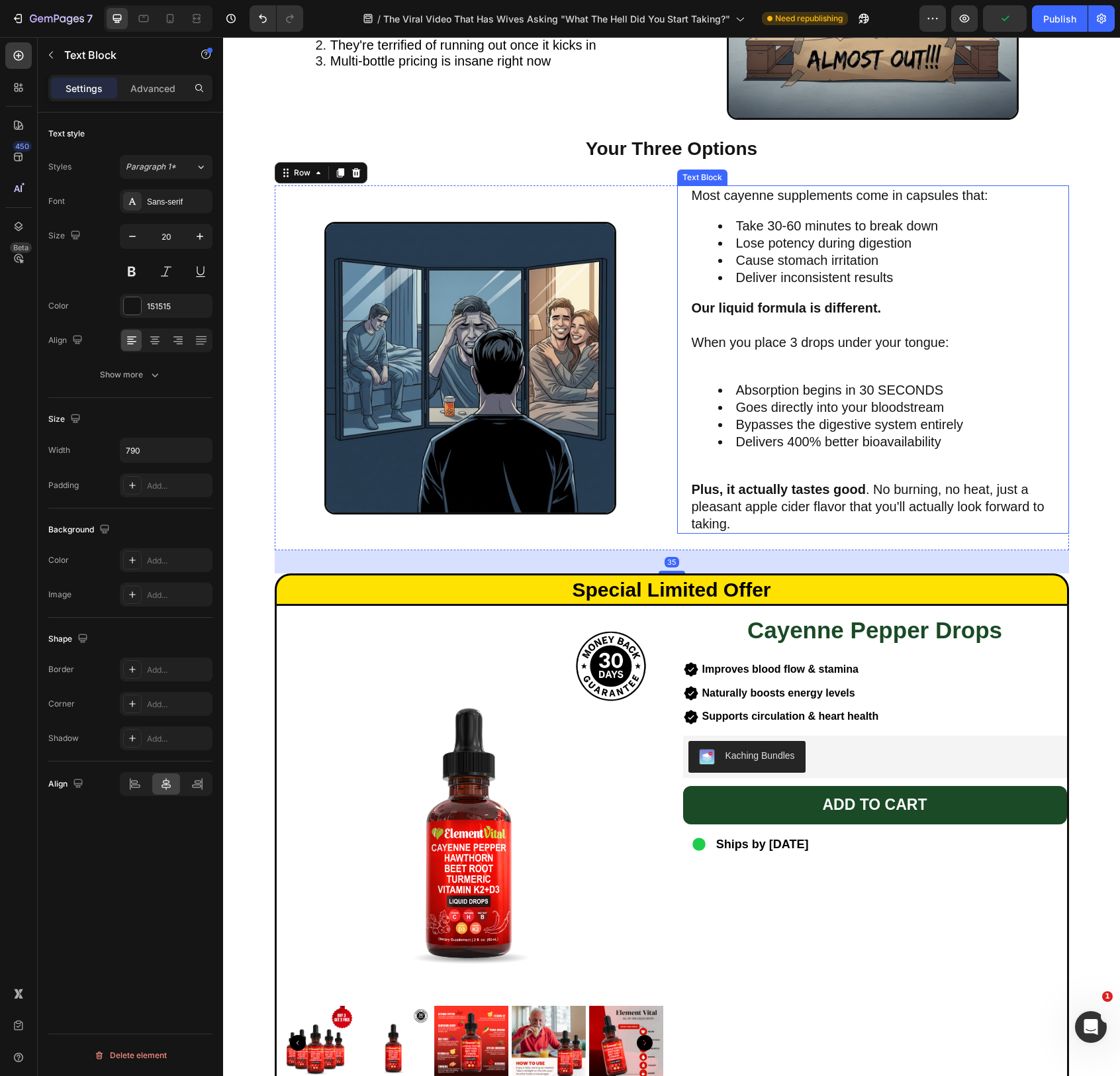
click at [773, 518] on p "Plus, it actually tastes good . No burning, no heat, just a pleasant apple cide…" at bounding box center [873, 506] width 363 height 52
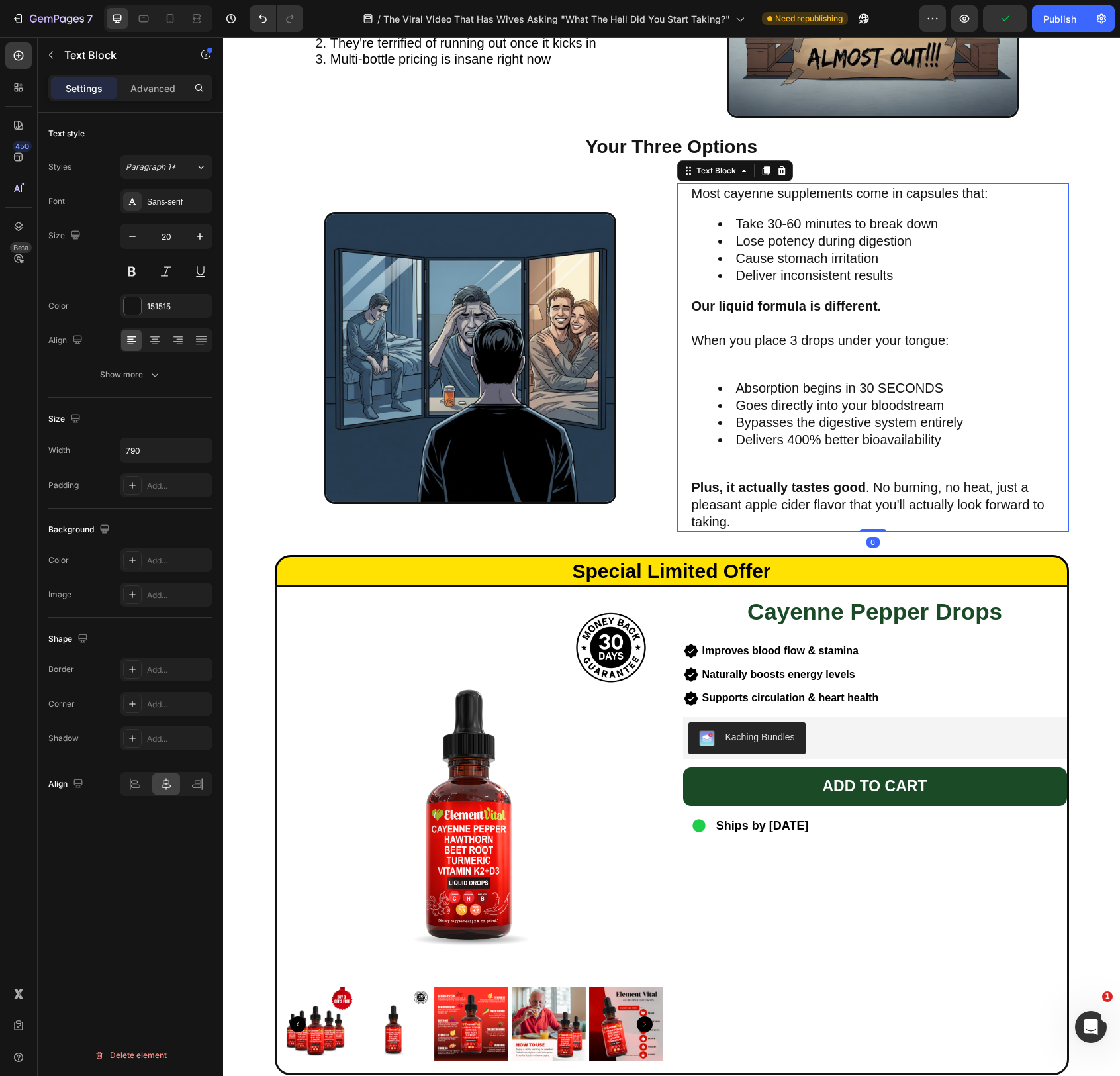
drag, startPoint x: 872, startPoint y: 544, endPoint x: 872, endPoint y: 512, distance: 32.0
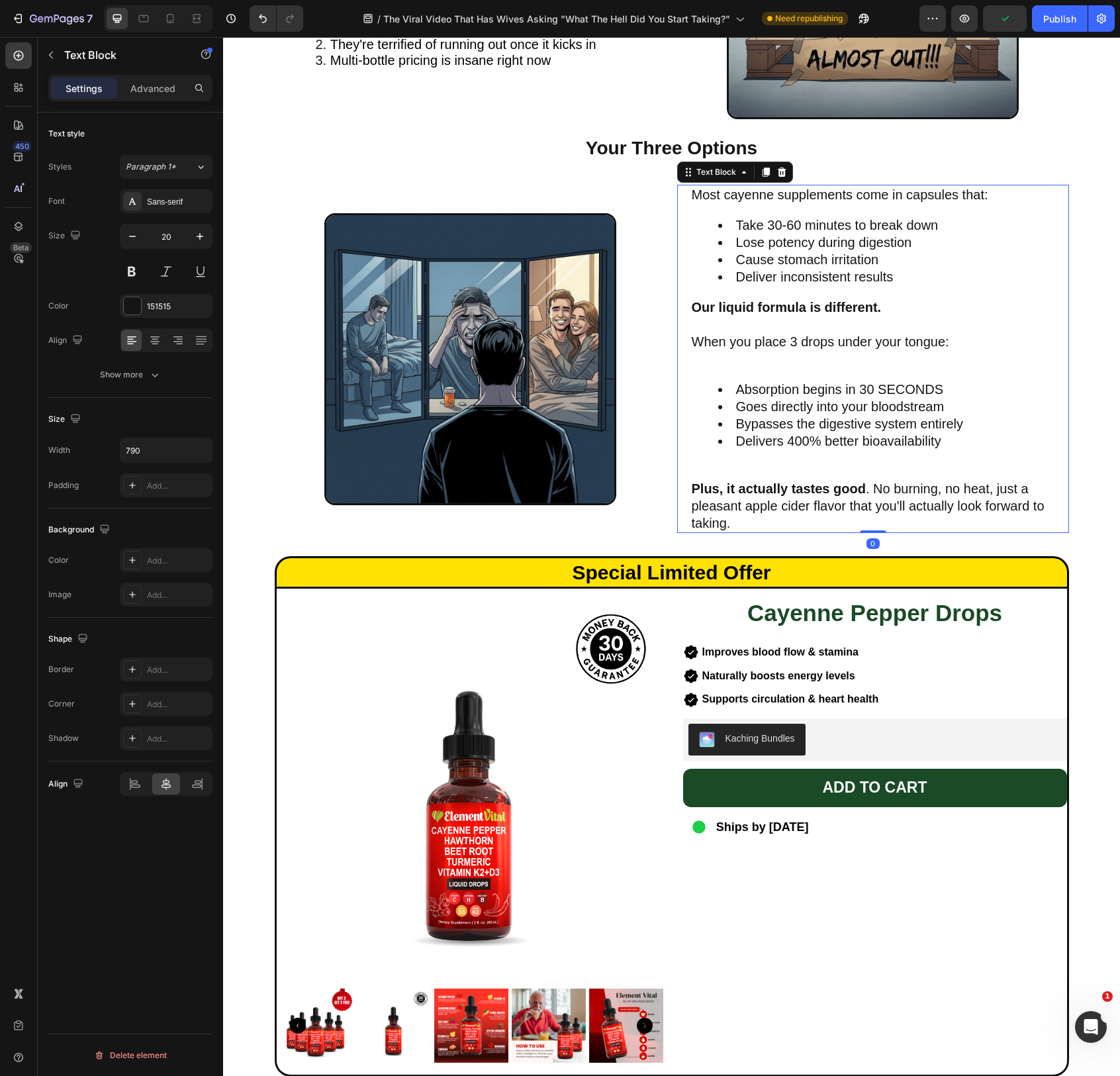
click at [872, 512] on div "Most cayenne supplements come in capsules that: Take 30-60 minutes to break dow…" at bounding box center [873, 359] width 392 height 348
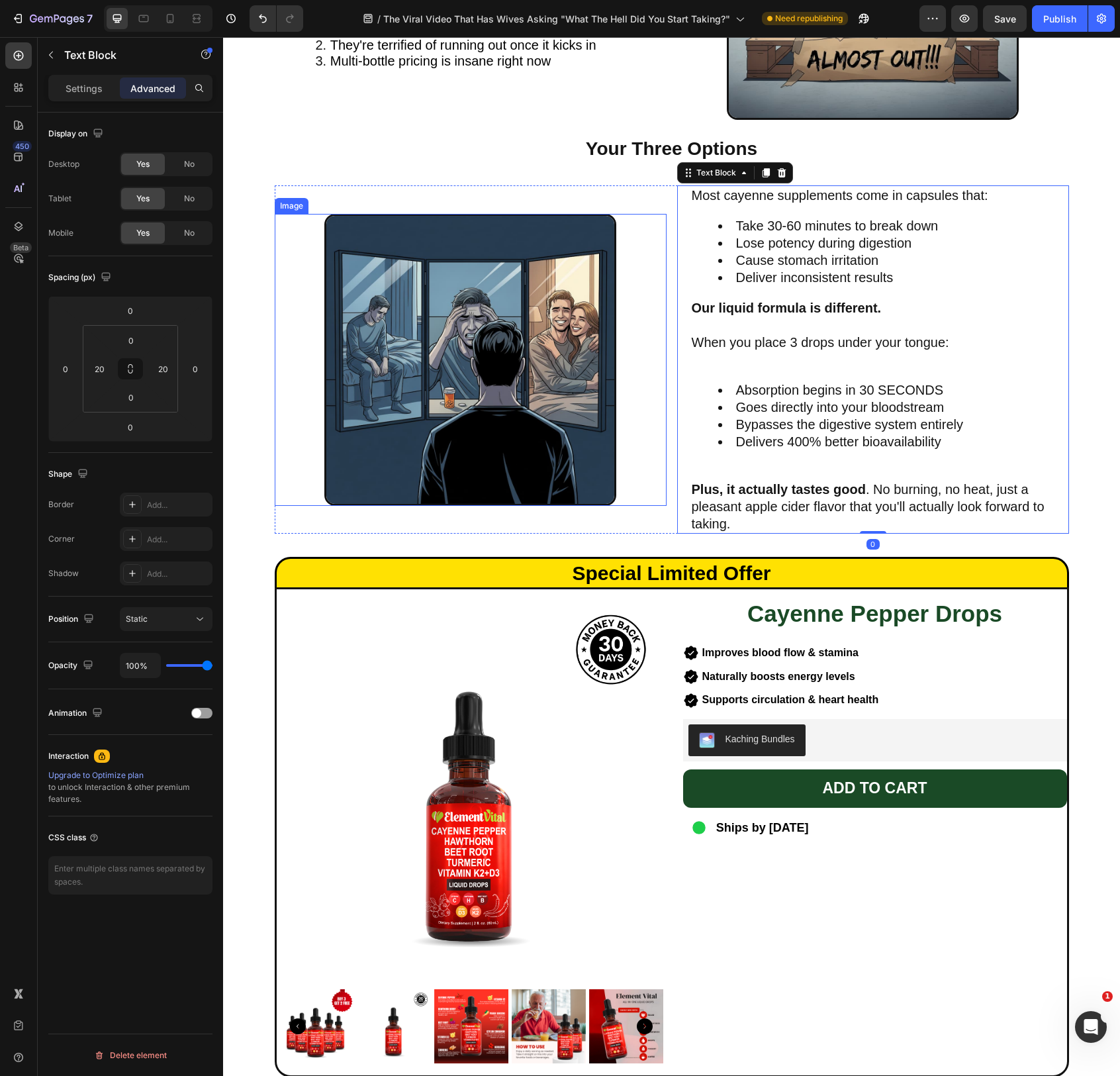
click at [629, 469] on div at bounding box center [471, 360] width 366 height 293
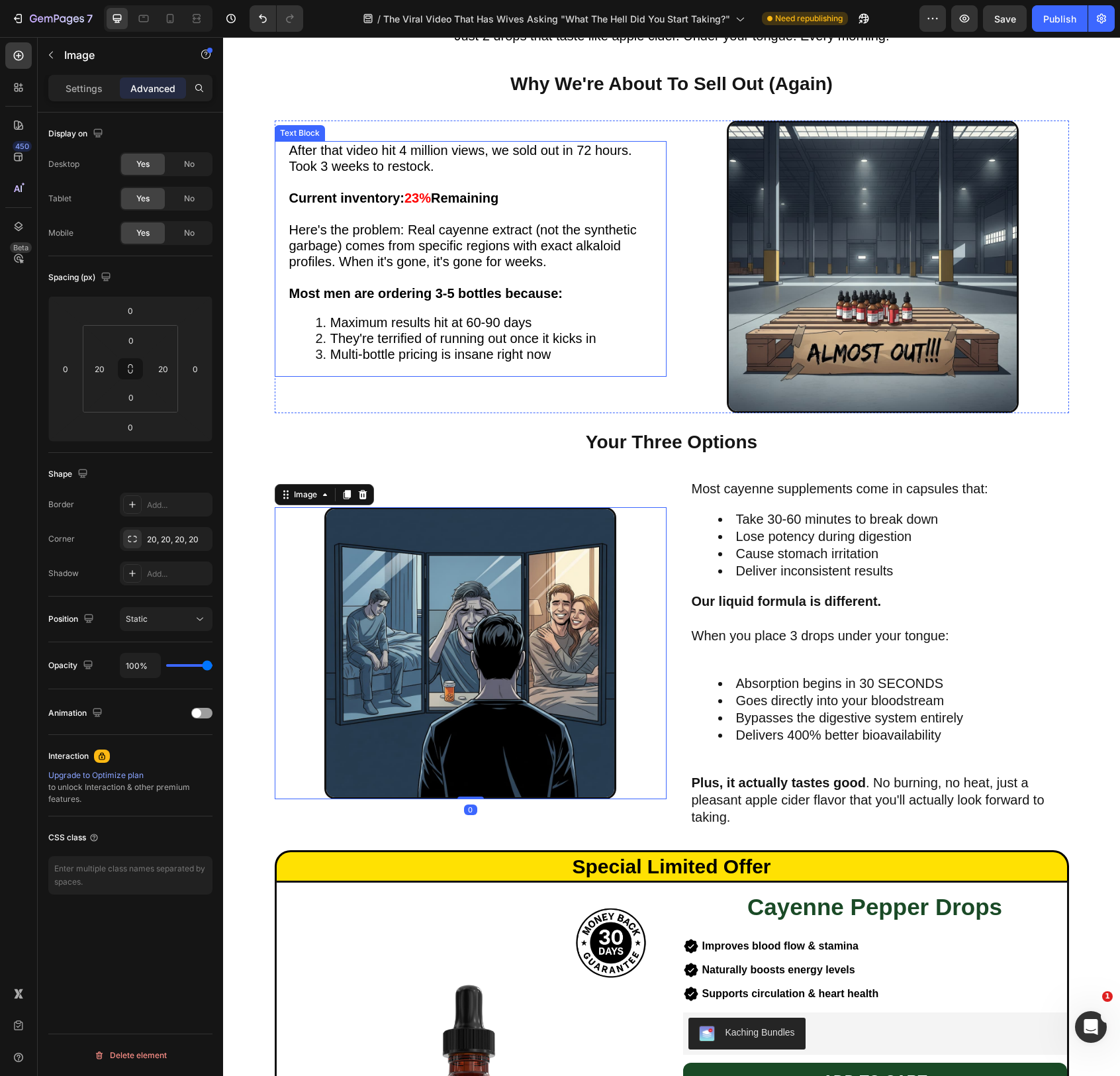
scroll to position [2866, 0]
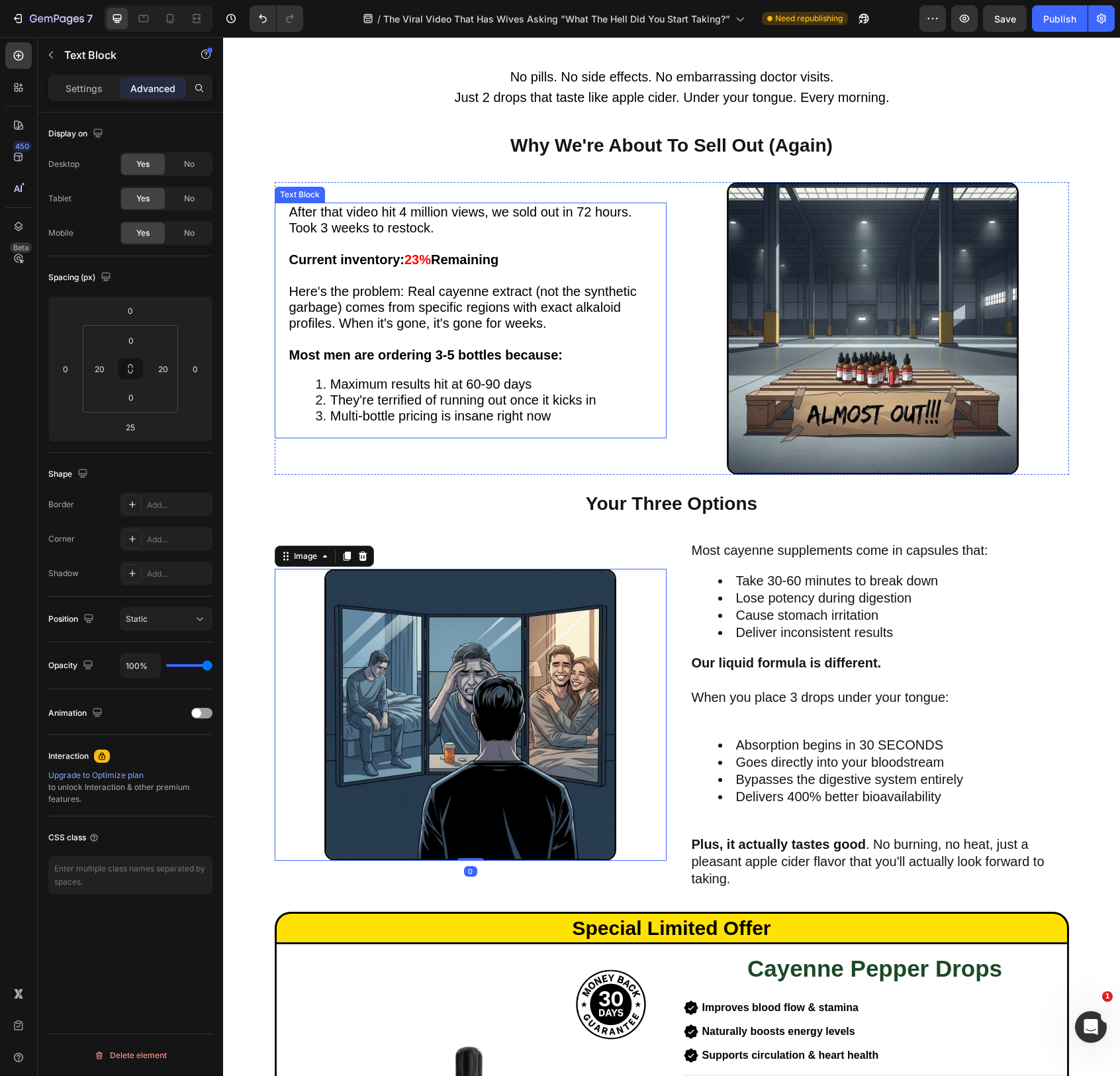
click at [510, 283] on p at bounding box center [471, 275] width 363 height 16
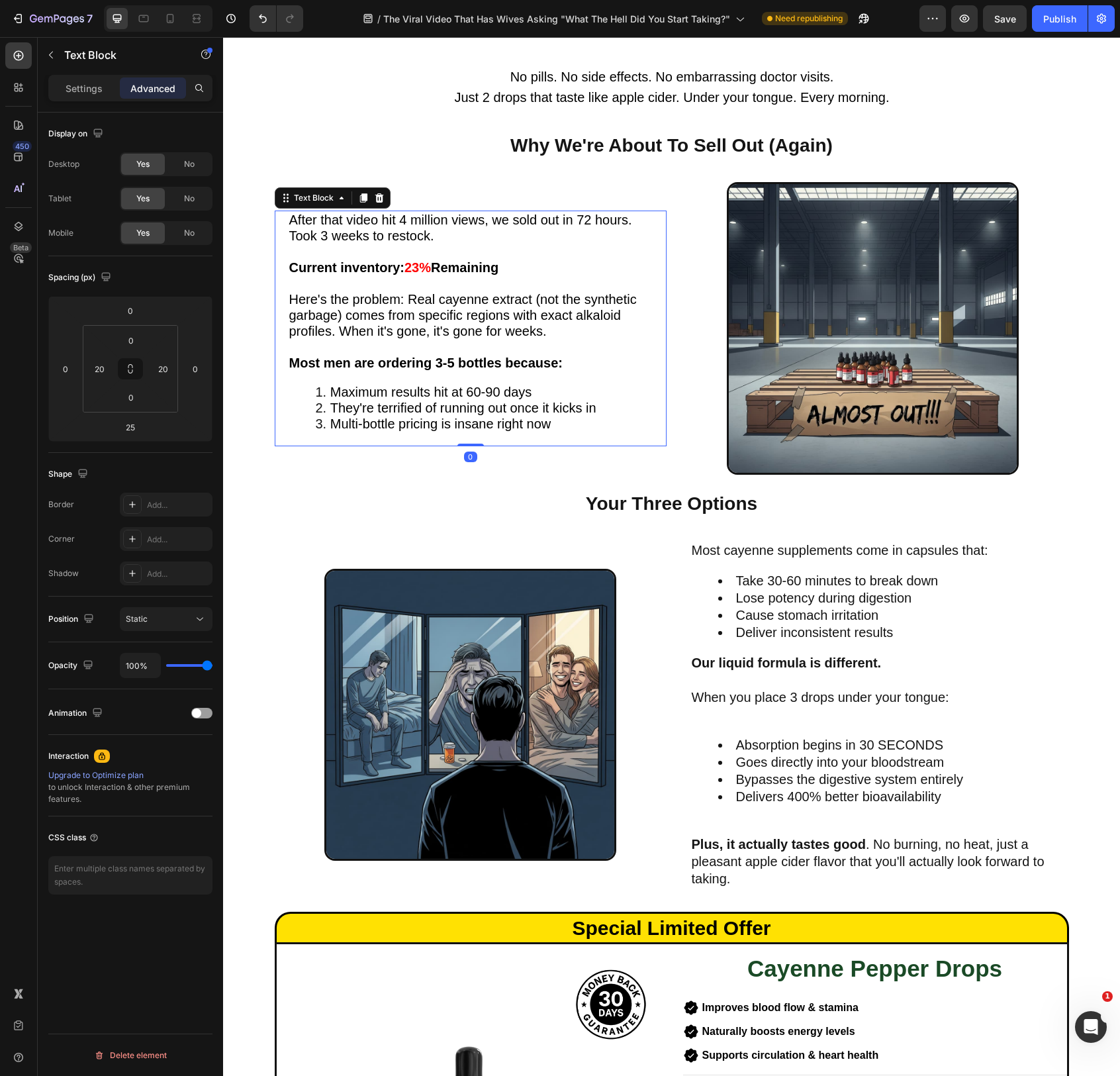
drag, startPoint x: 479, startPoint y: 456, endPoint x: 498, endPoint y: 400, distance: 59.1
click at [483, 403] on div "After that video hit 4 million views, we sold out in 72 hours. Took 3 weeks to …" at bounding box center [471, 328] width 392 height 236
type input "0"
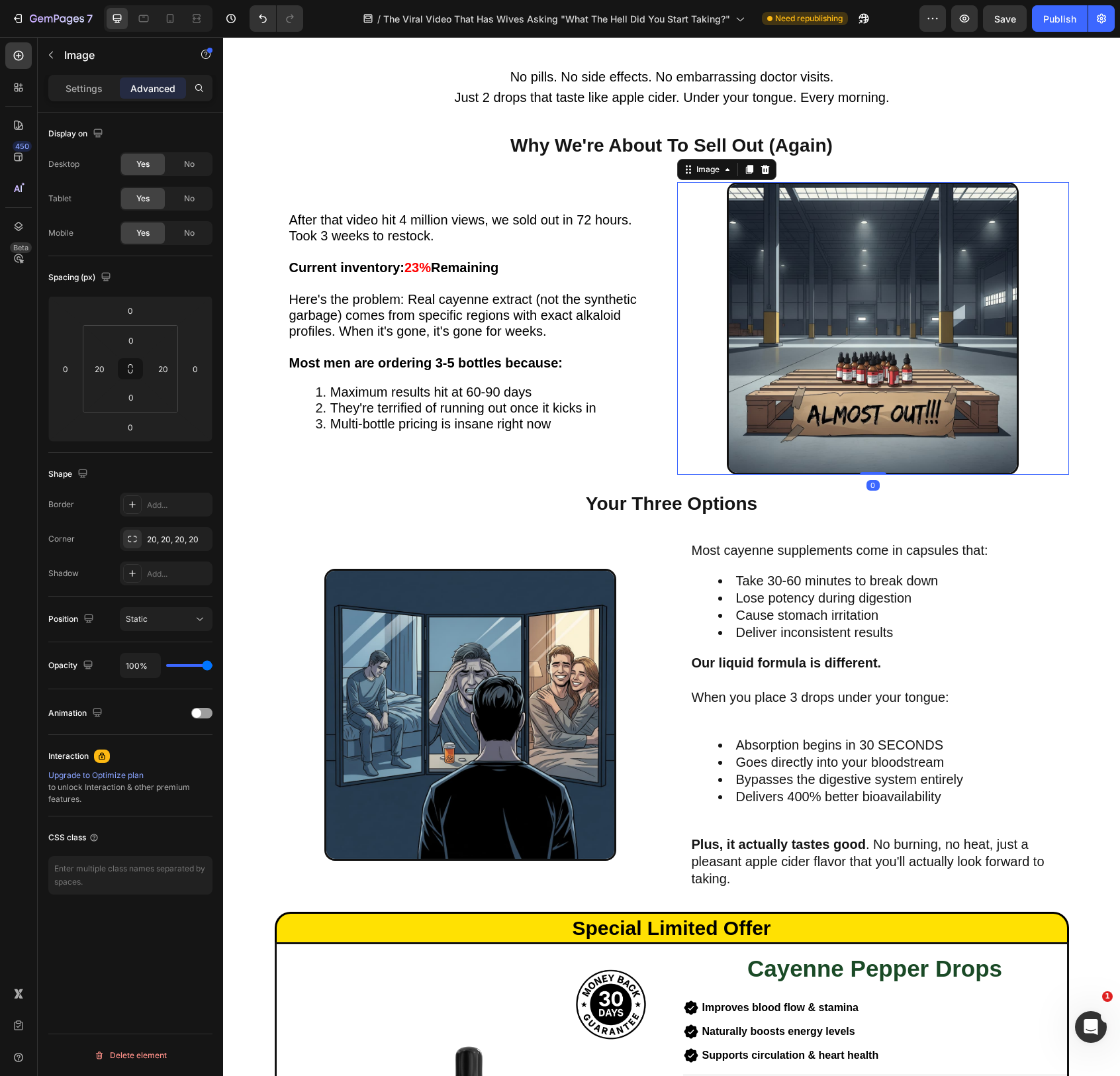
click at [686, 399] on div "Image 0" at bounding box center [873, 328] width 392 height 293
click at [673, 401] on div "After that video hit 4 million views, we sold out in 72 hours. Took 3 weeks to …" at bounding box center [672, 328] width 794 height 293
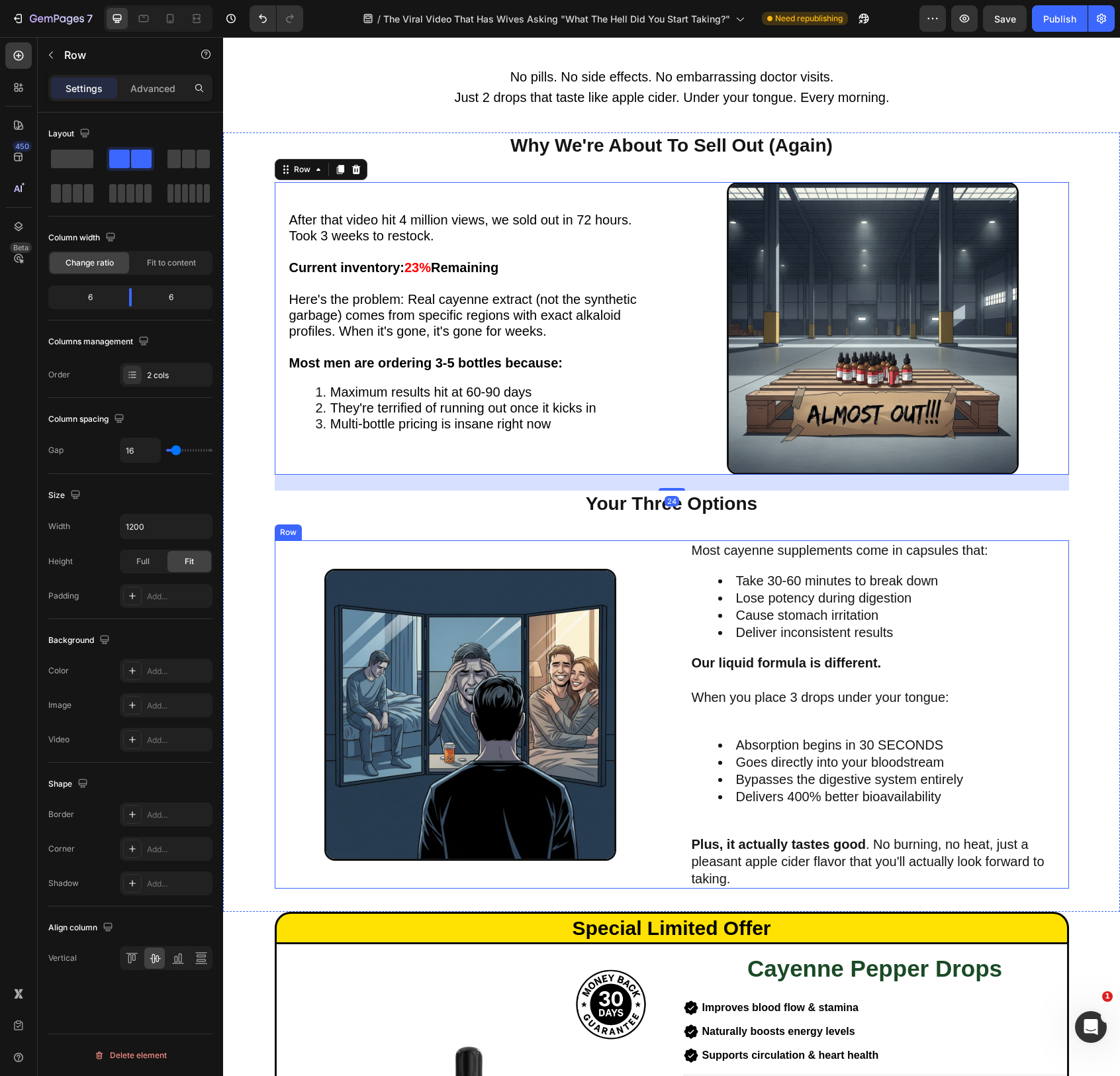
click at [673, 670] on div "Image Most cayenne supplements come in capsules that: Take 30-60 minutes to bre…" at bounding box center [672, 714] width 794 height 348
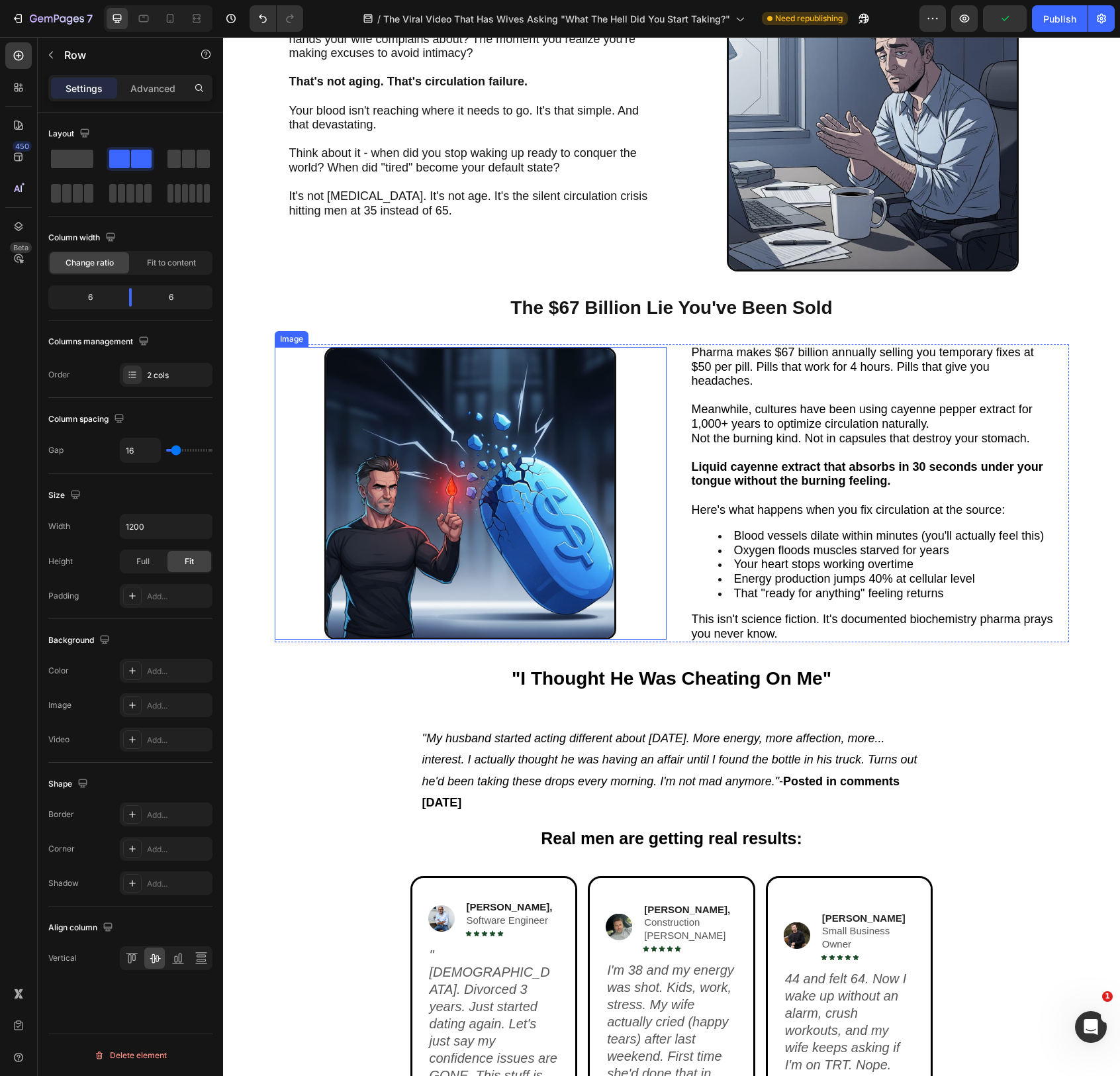
scroll to position [879, 0]
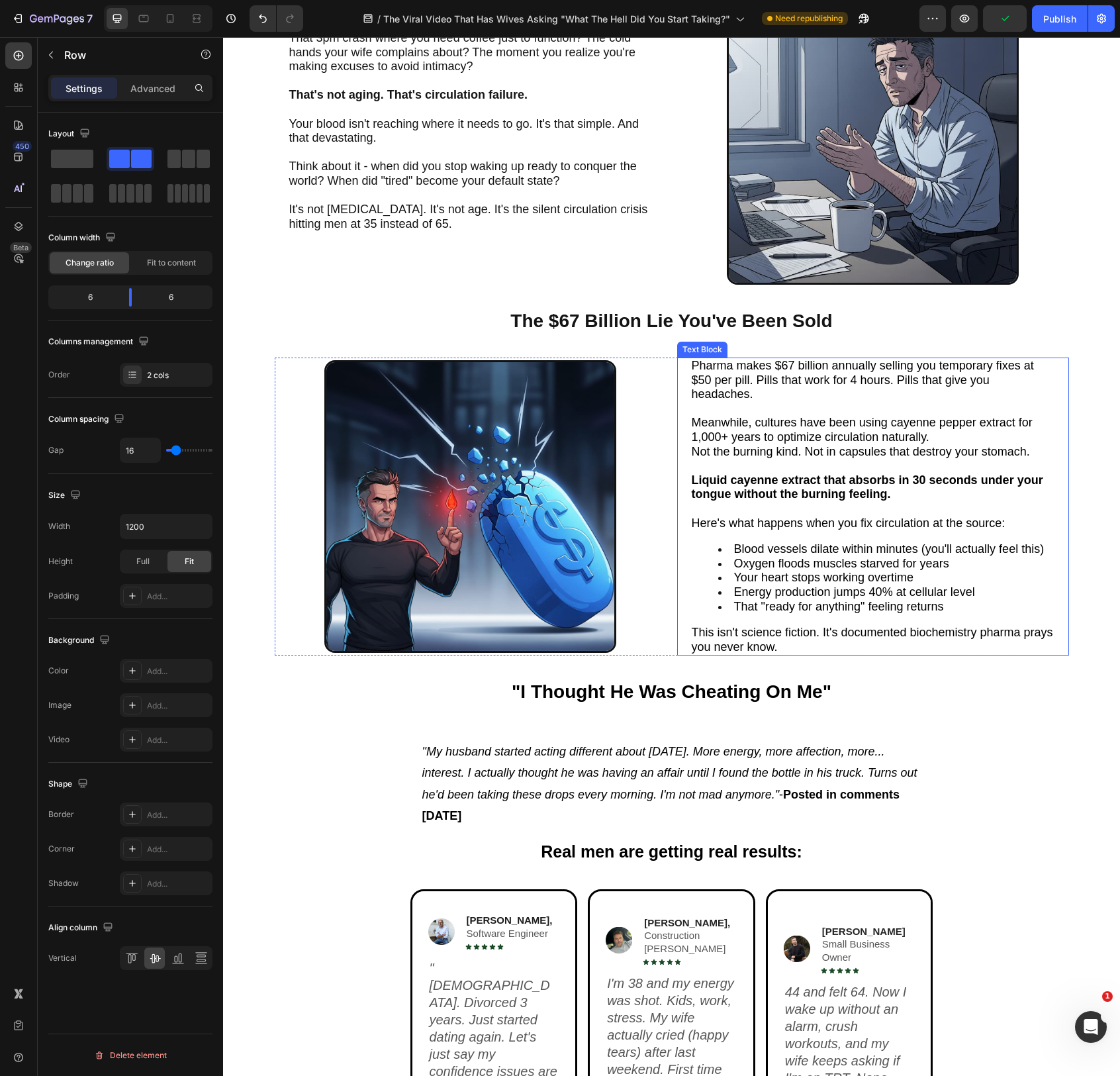
click at [784, 506] on p at bounding box center [873, 509] width 363 height 14
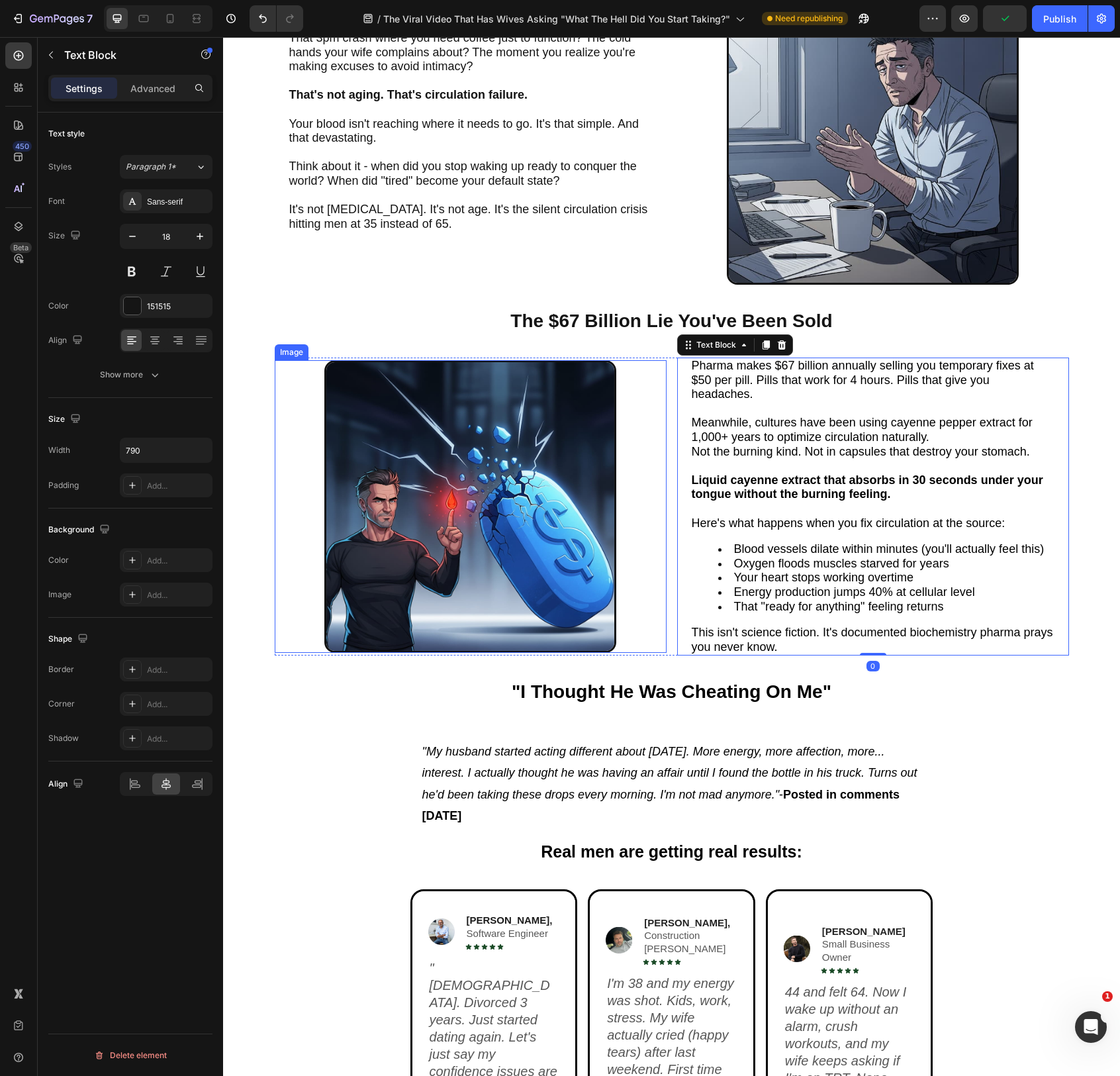
click at [559, 526] on img at bounding box center [470, 506] width 293 height 293
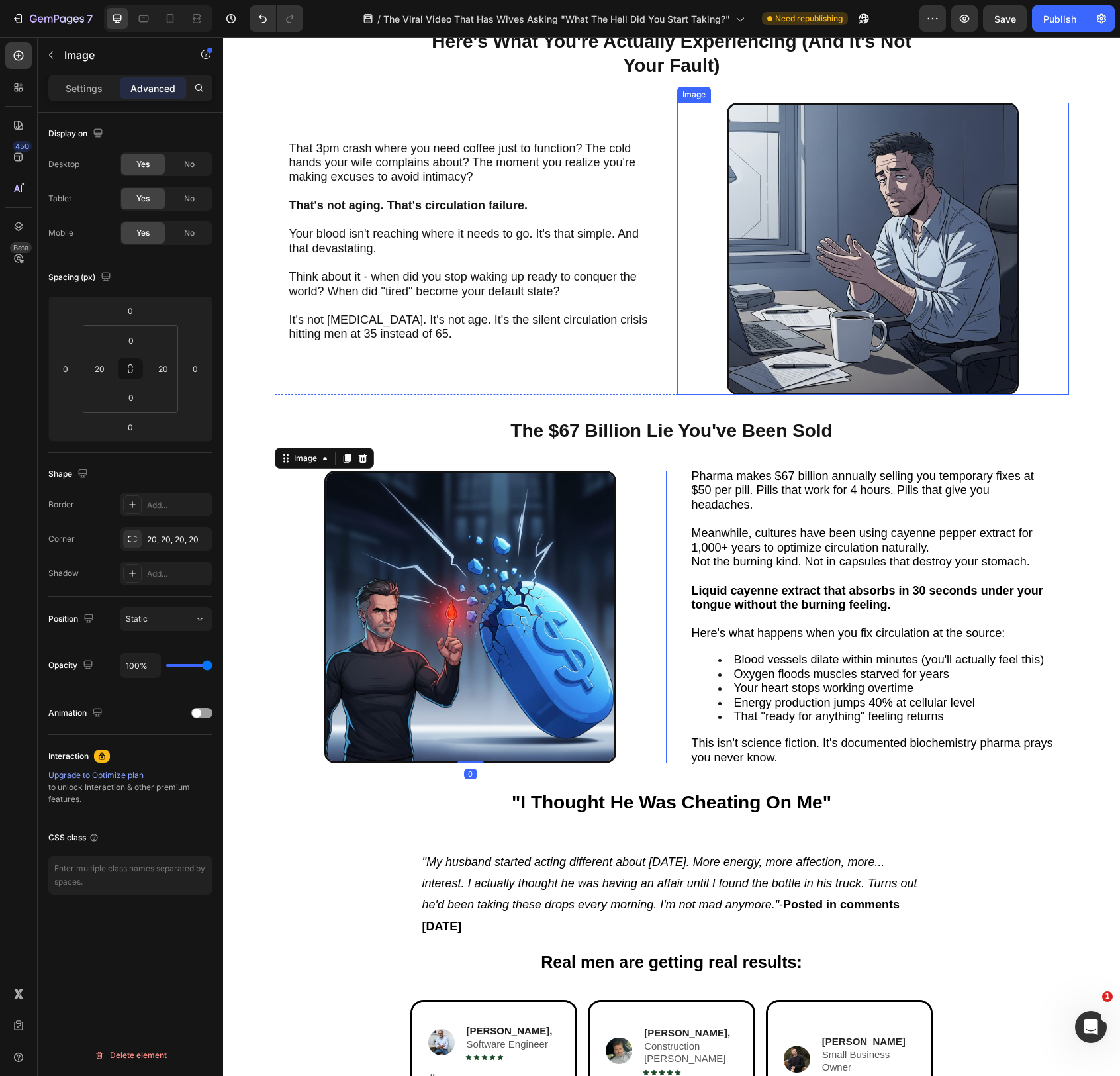
scroll to position [405, 0]
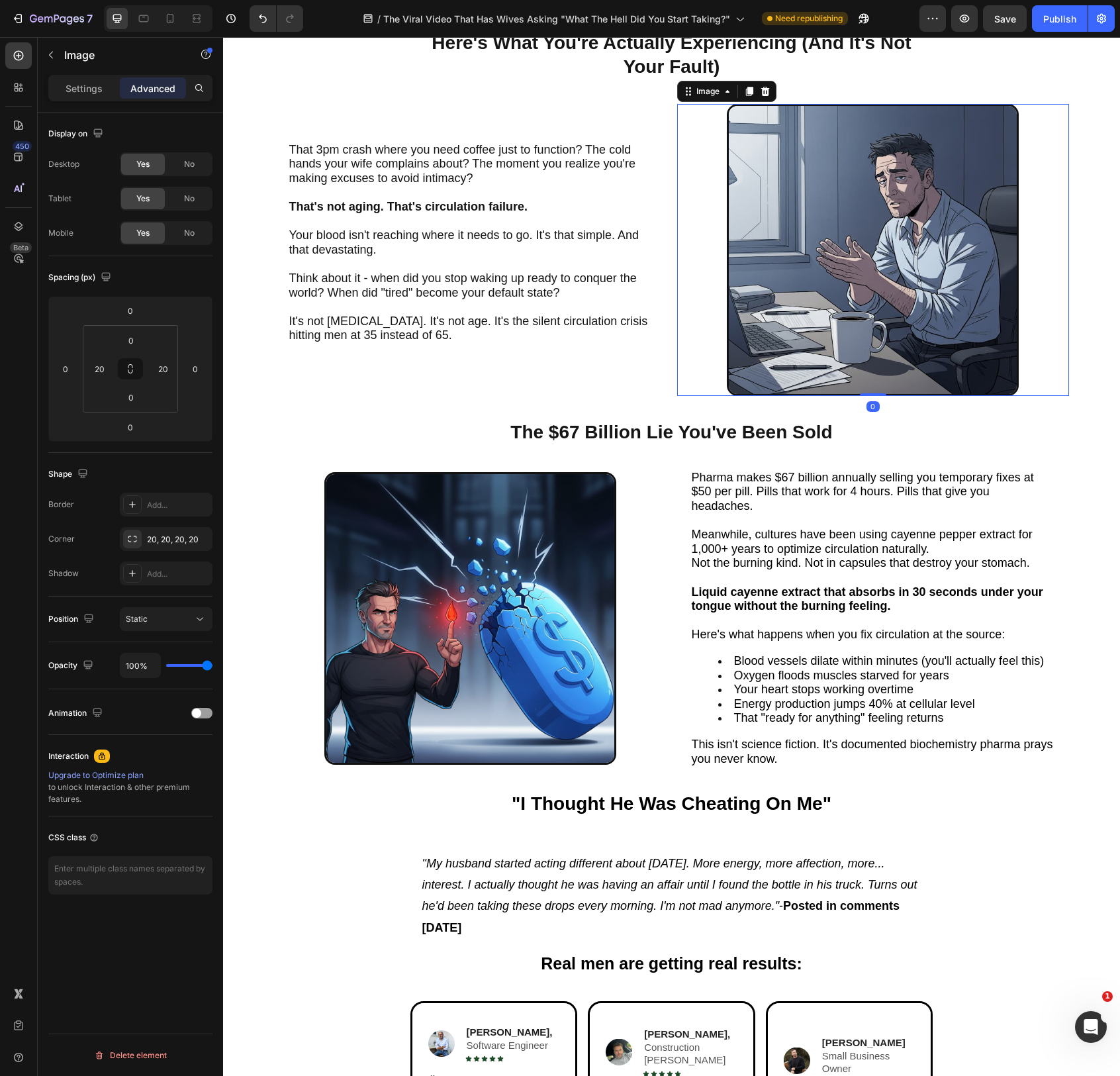
click at [828, 319] on img at bounding box center [873, 250] width 293 height 293
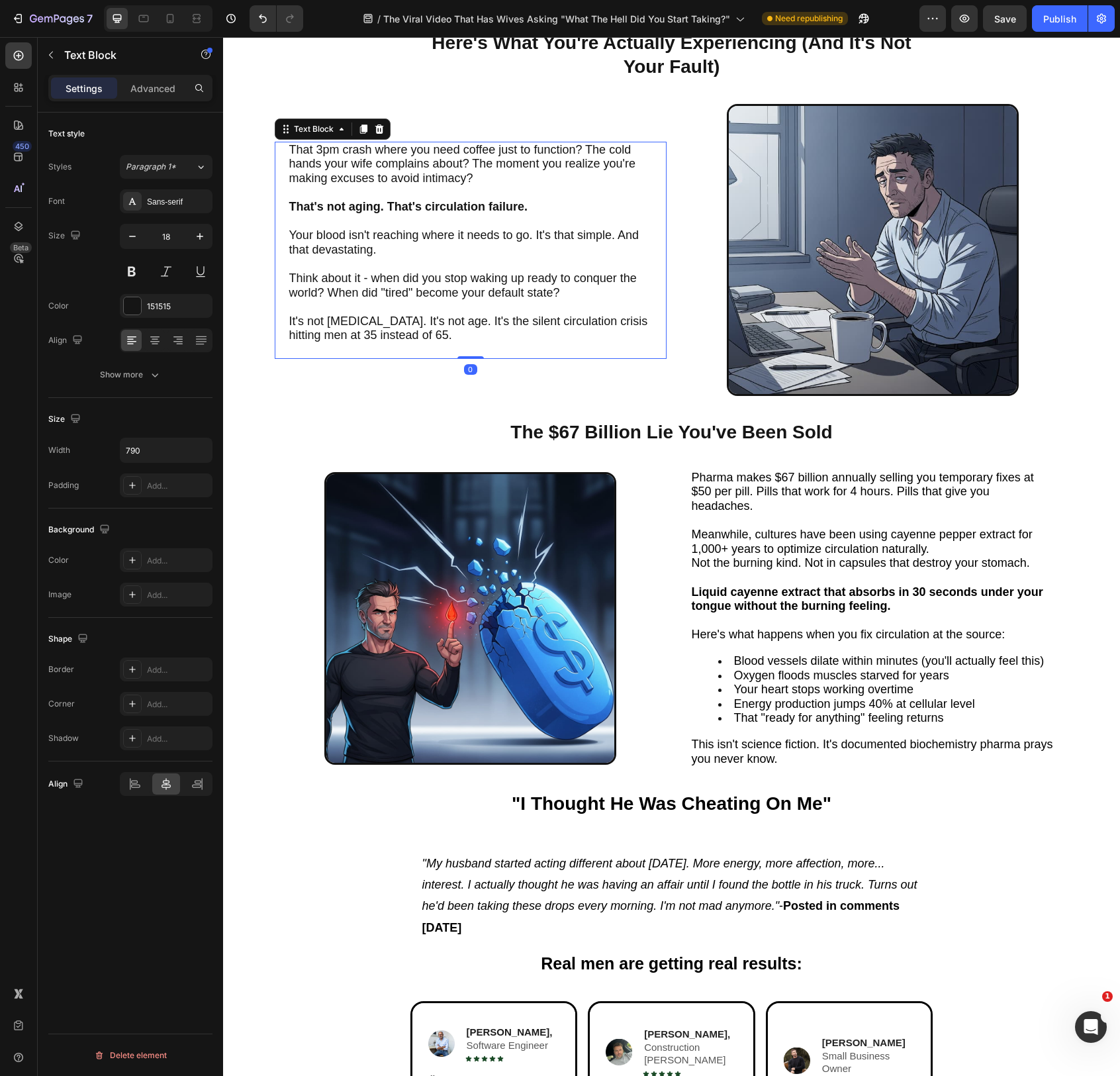
click at [495, 283] on span "Think about it - when did you stop waking up ready to conquer the world? When d…" at bounding box center [463, 285] width 347 height 28
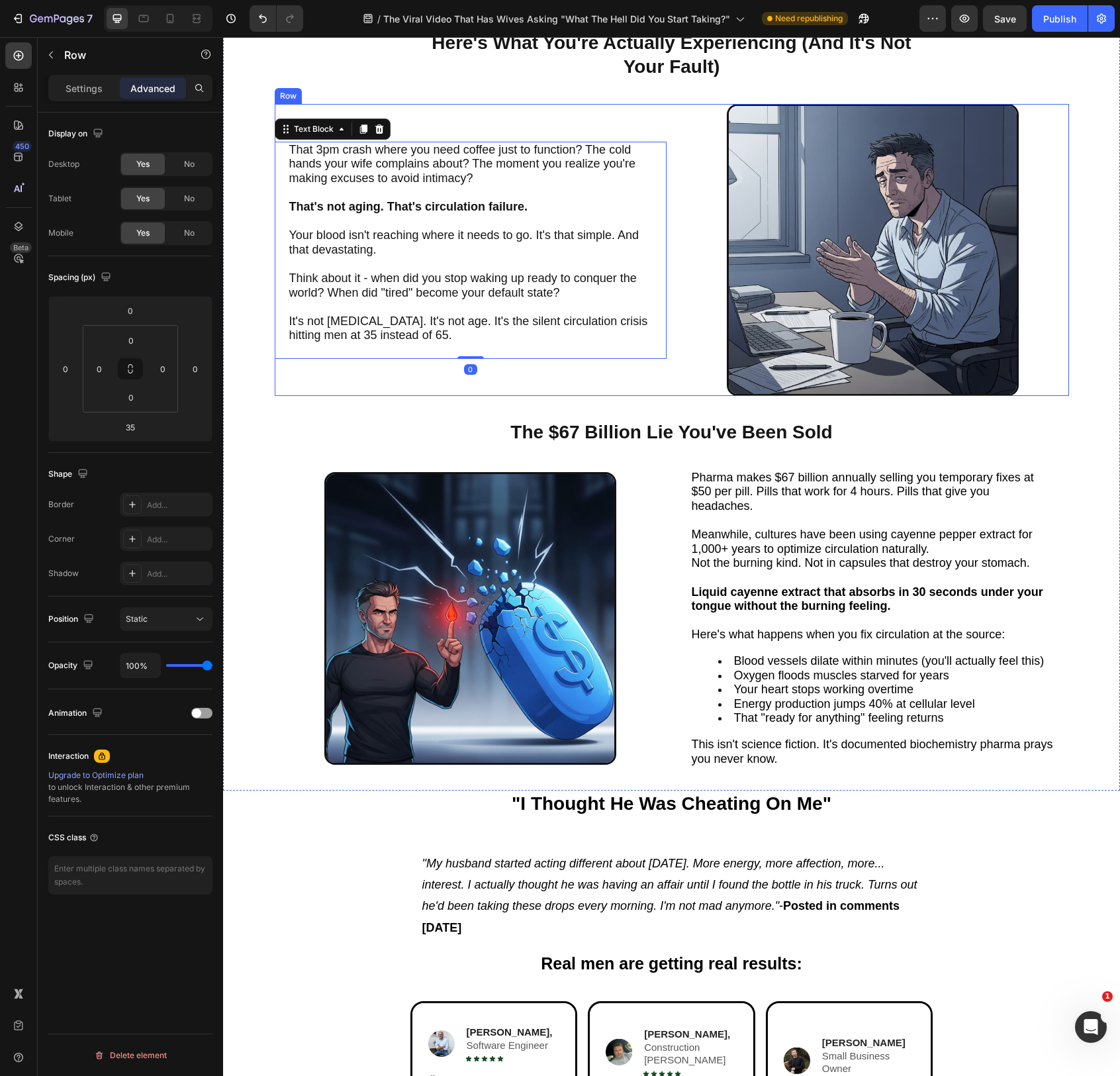
click at [506, 368] on div "That 3pm crash where you need coffee just to function? The cold hands your wife…" at bounding box center [471, 250] width 392 height 293
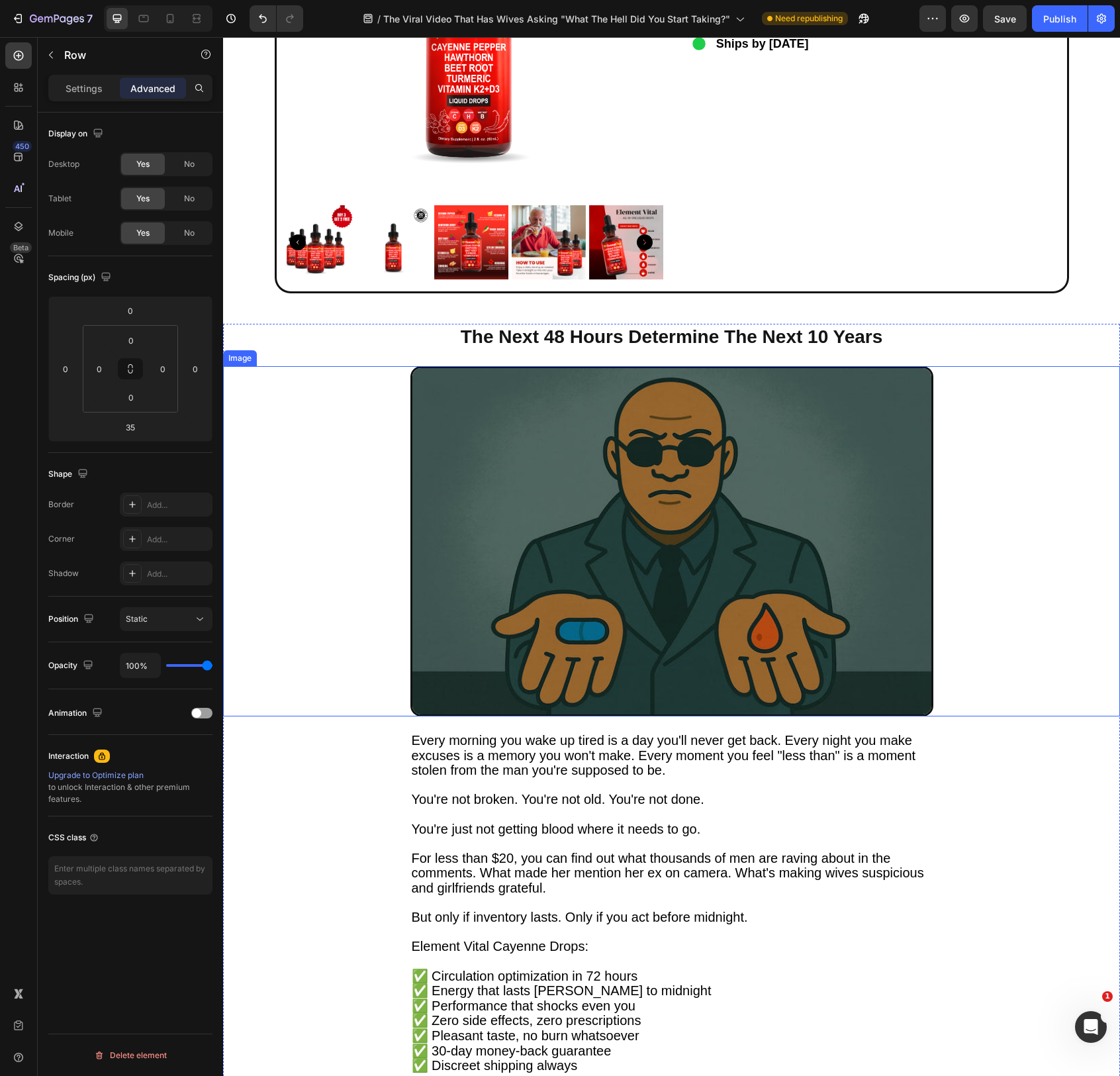
scroll to position [3641, 0]
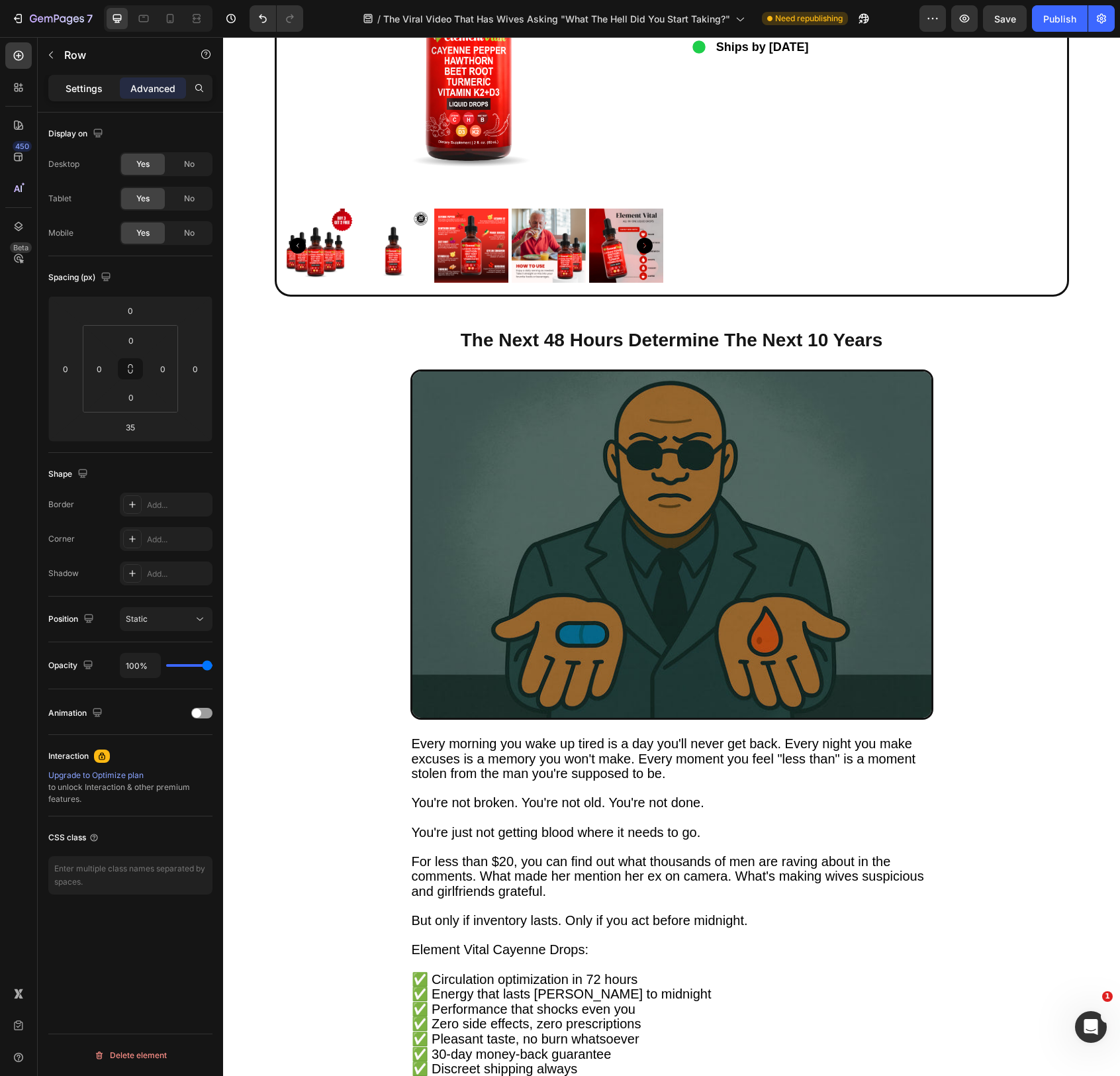
click at [87, 81] on p "Settings" at bounding box center [85, 88] width 37 height 14
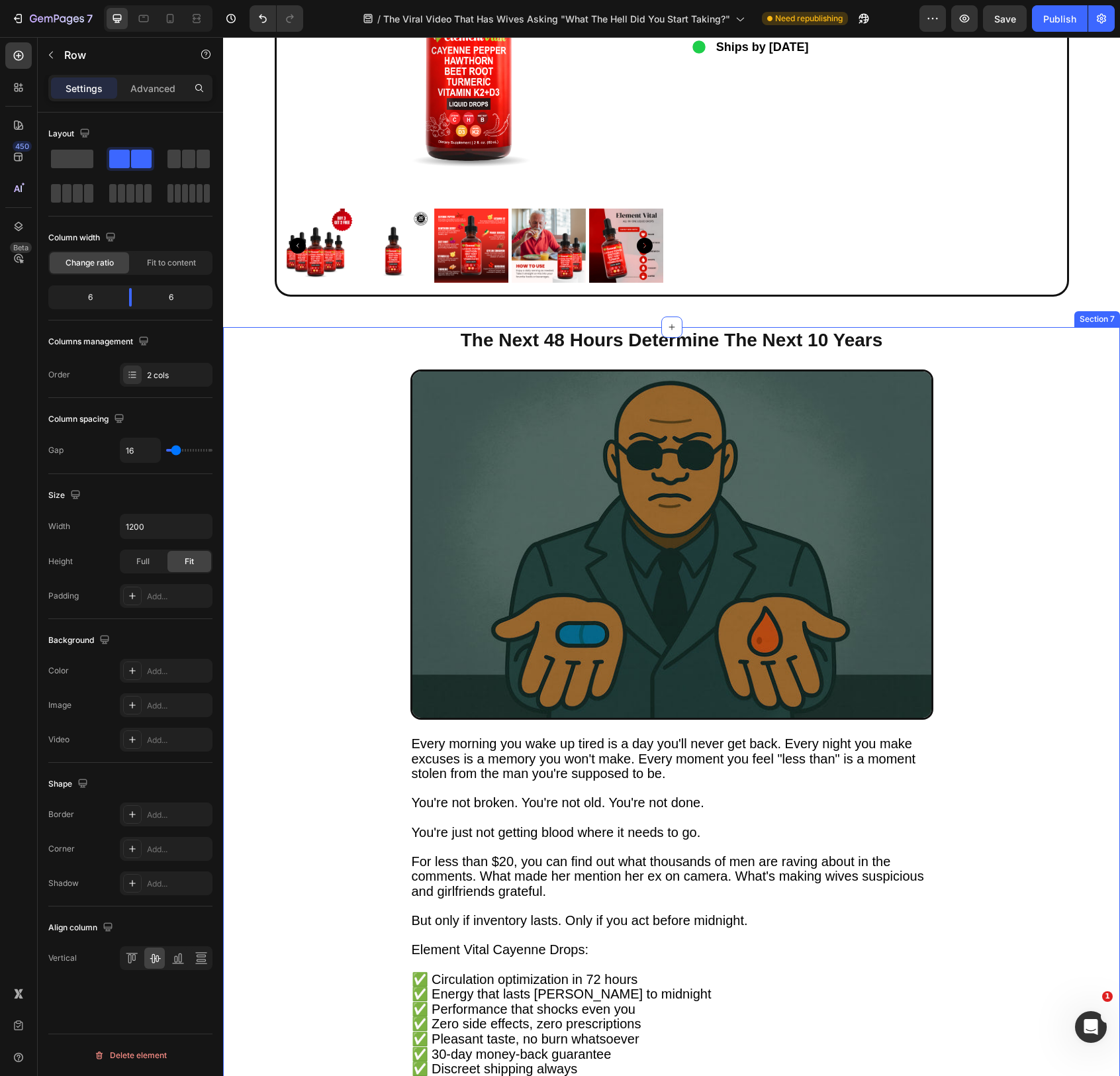
drag, startPoint x: 340, startPoint y: 197, endPoint x: 697, endPoint y: 358, distance: 391.6
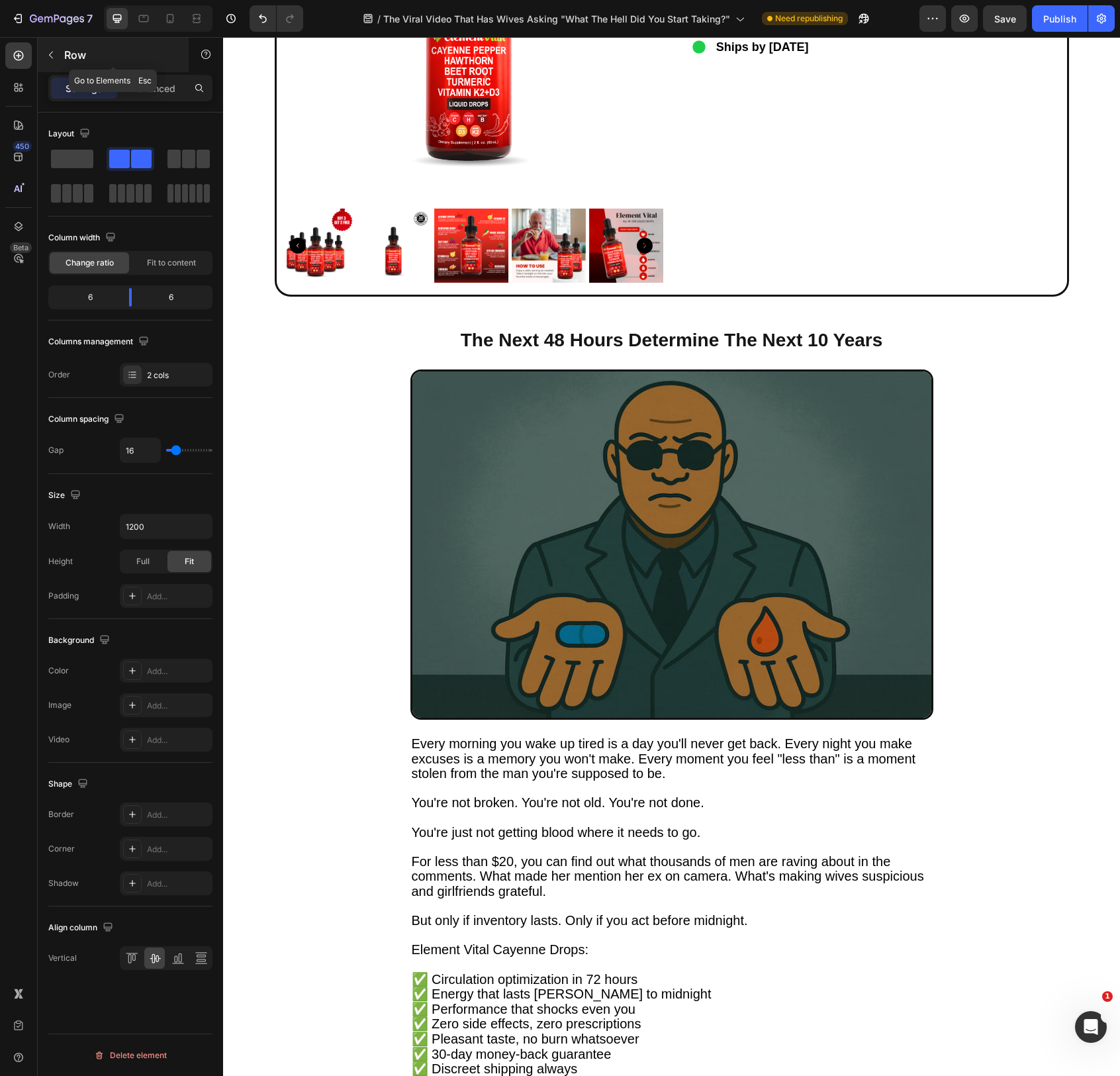
click at [55, 57] on icon "button" at bounding box center [51, 55] width 11 height 11
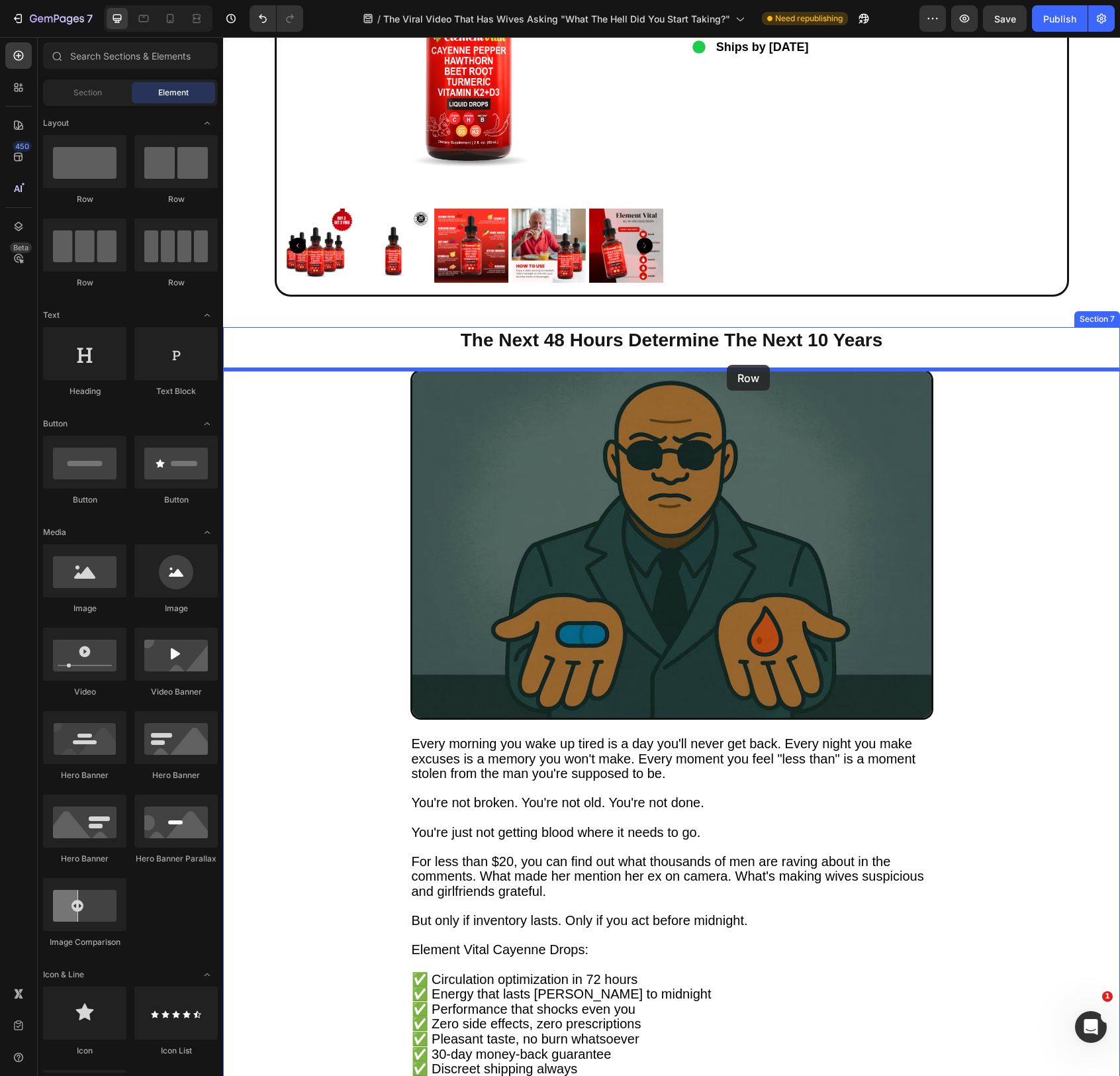
drag, startPoint x: 384, startPoint y: 207, endPoint x: 727, endPoint y: 365, distance: 377.6
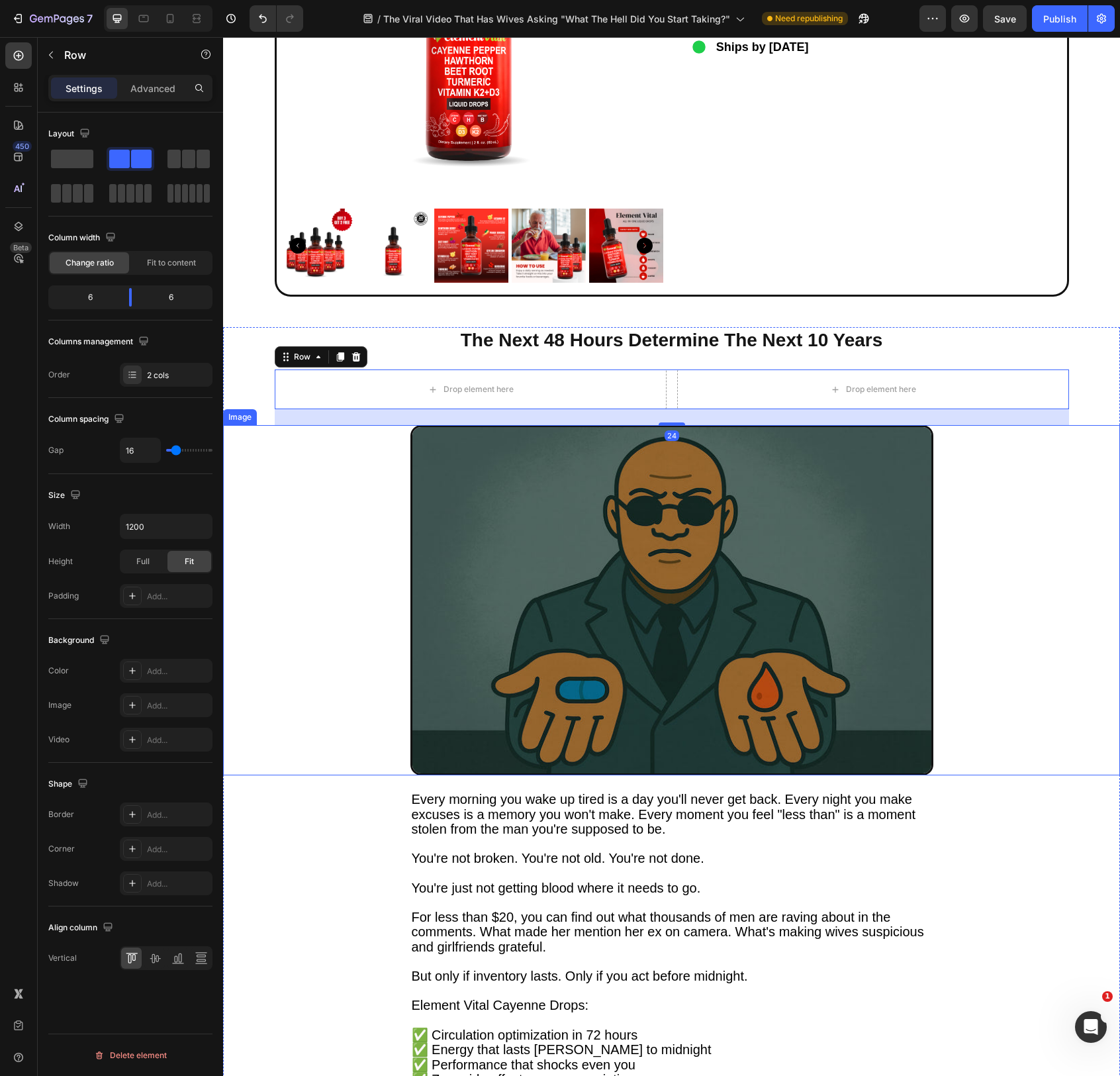
click at [679, 527] on img at bounding box center [672, 599] width 523 height 350
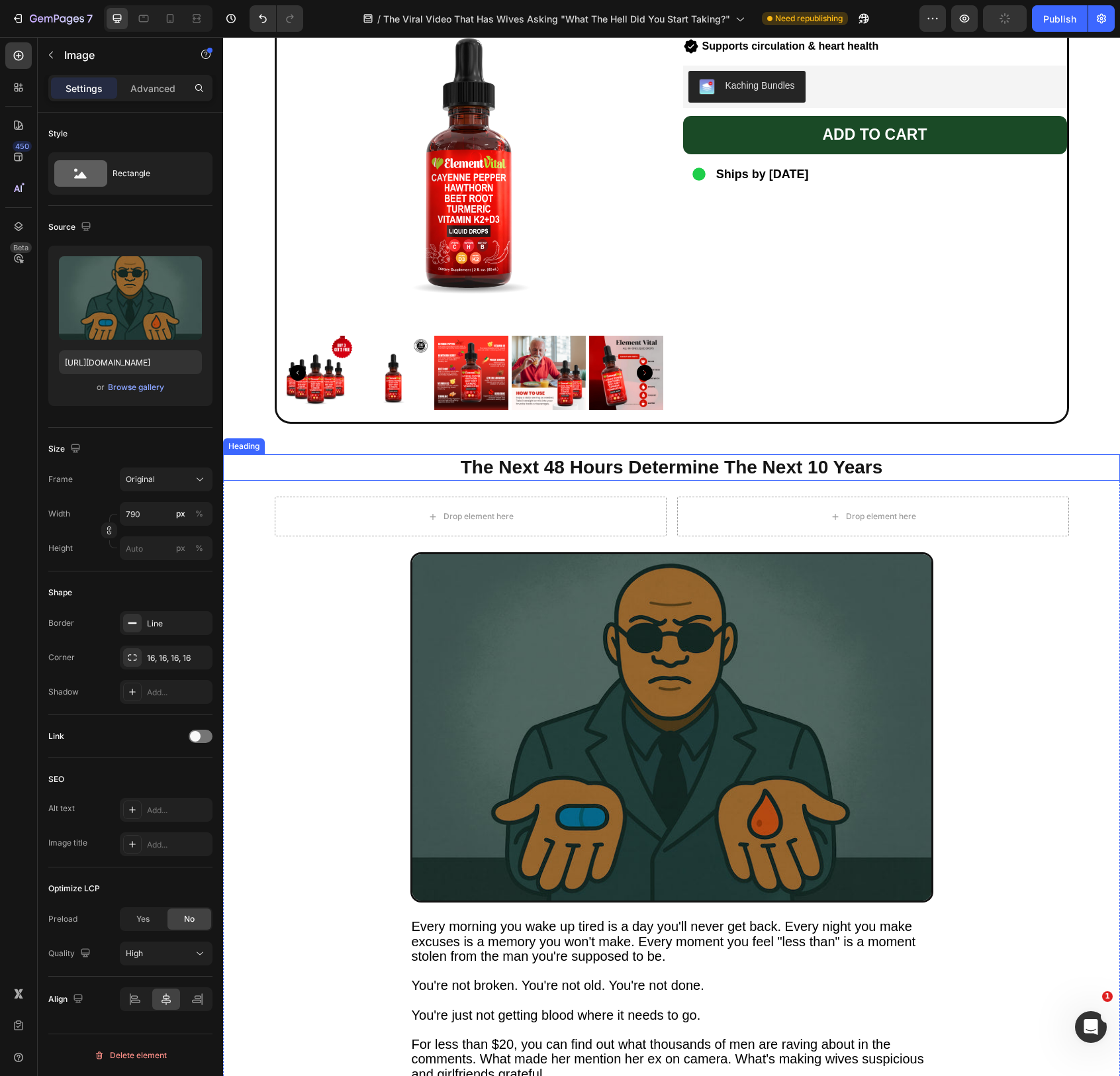
scroll to position [3522, 0]
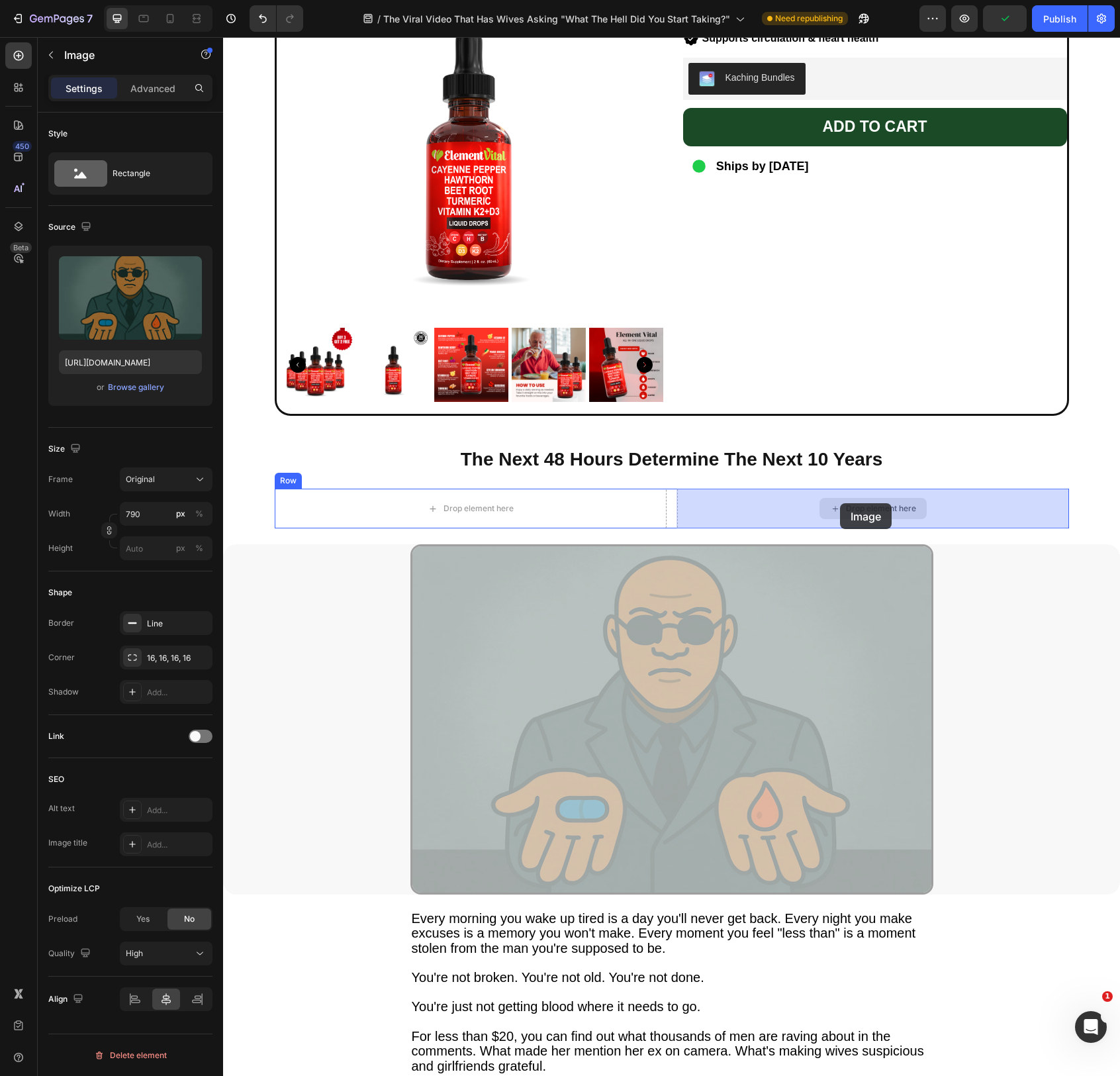
drag, startPoint x: 681, startPoint y: 606, endPoint x: 840, endPoint y: 503, distance: 189.4
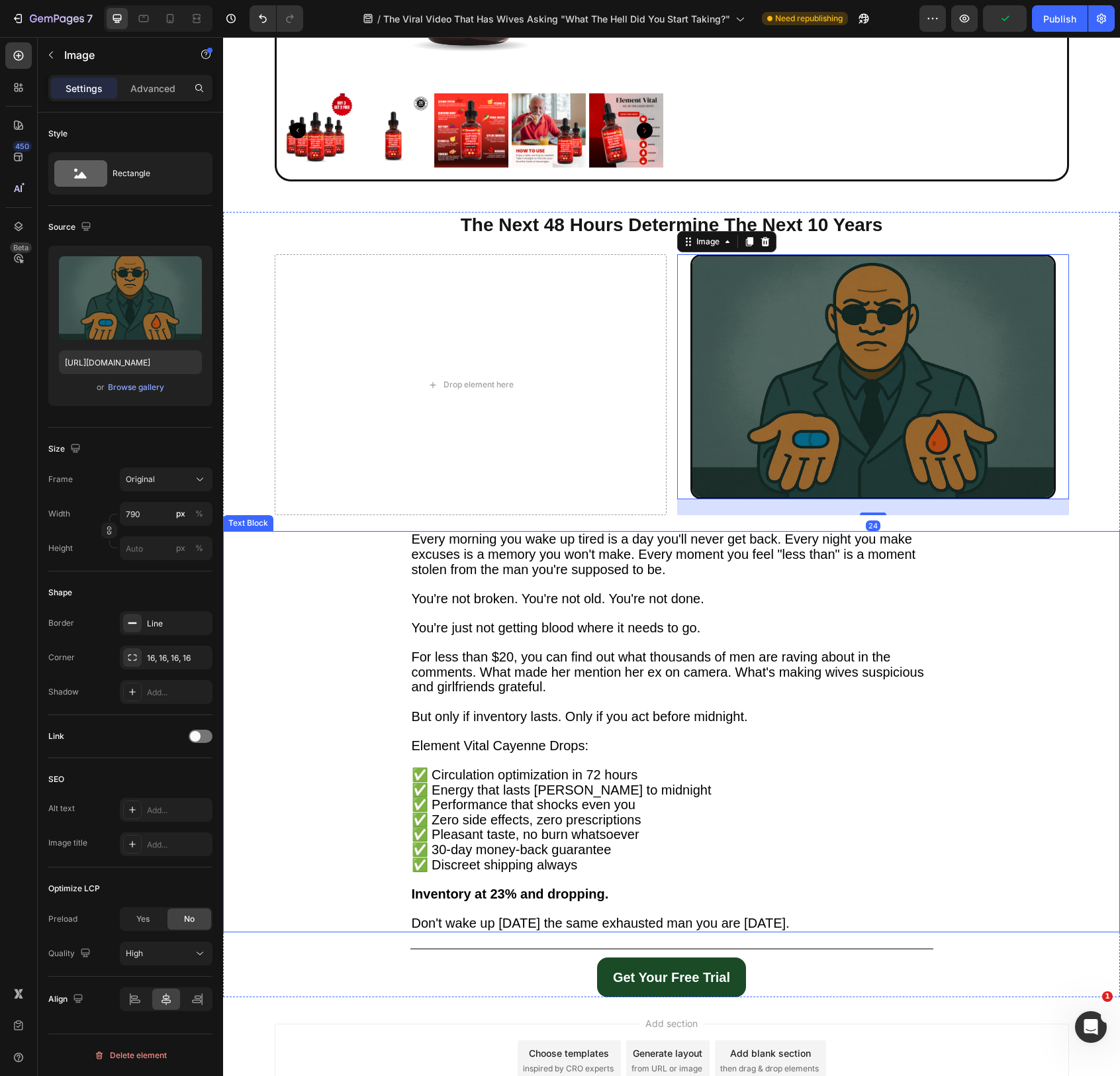
scroll to position [3757, 0]
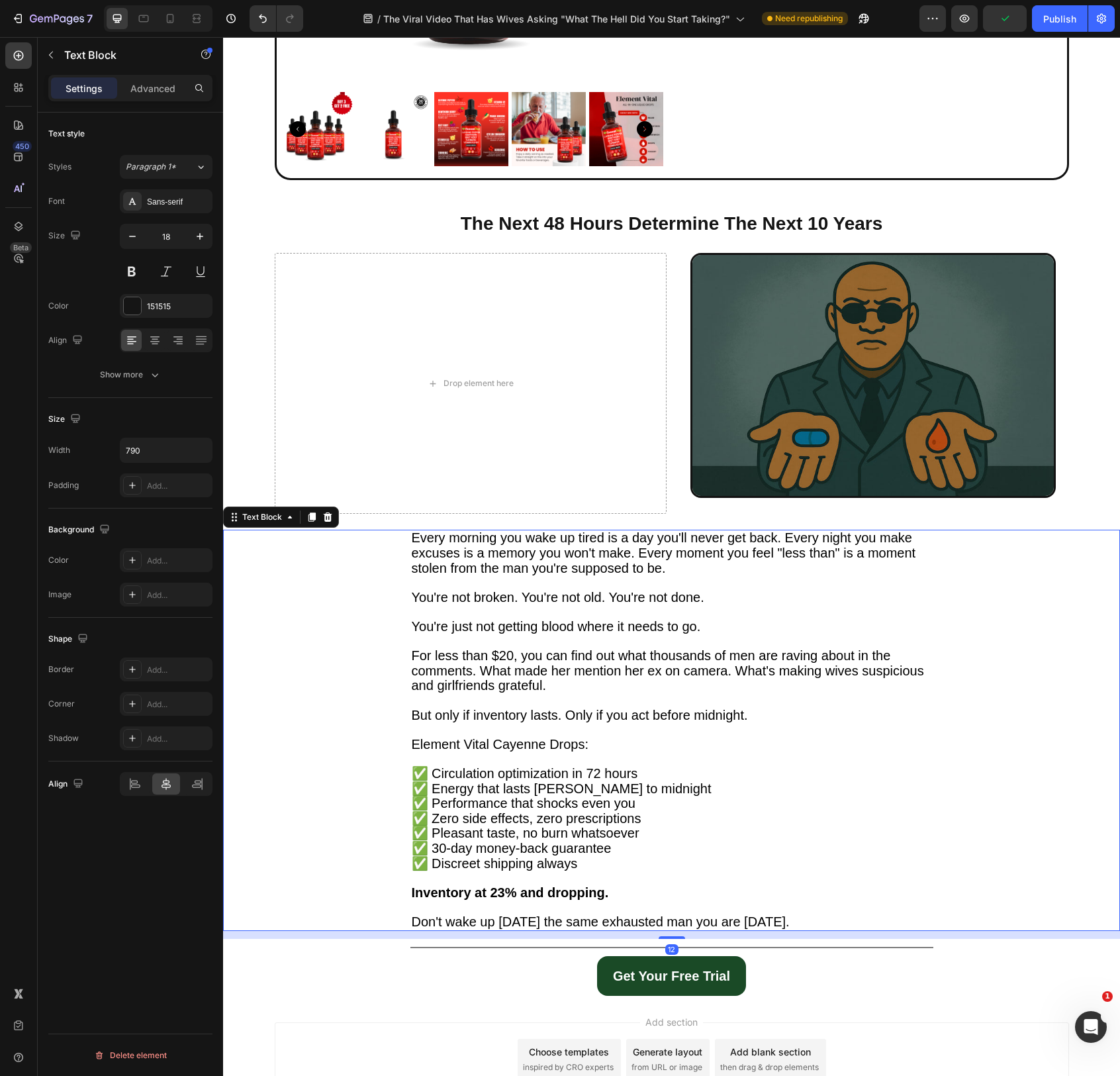
click at [621, 619] on span "You're just not getting blood where it needs to go." at bounding box center [556, 626] width 289 height 14
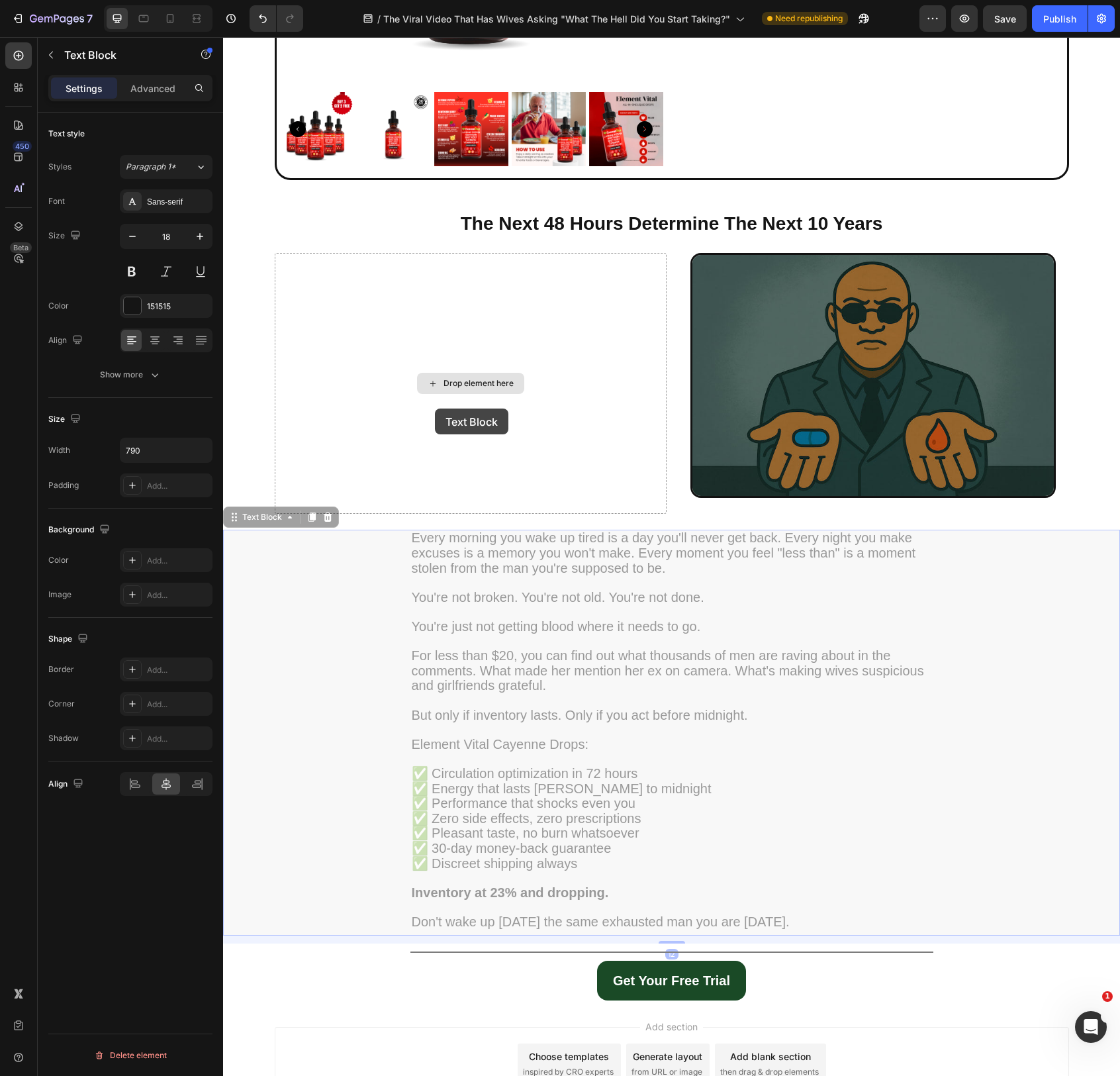
scroll to position [3625, 0]
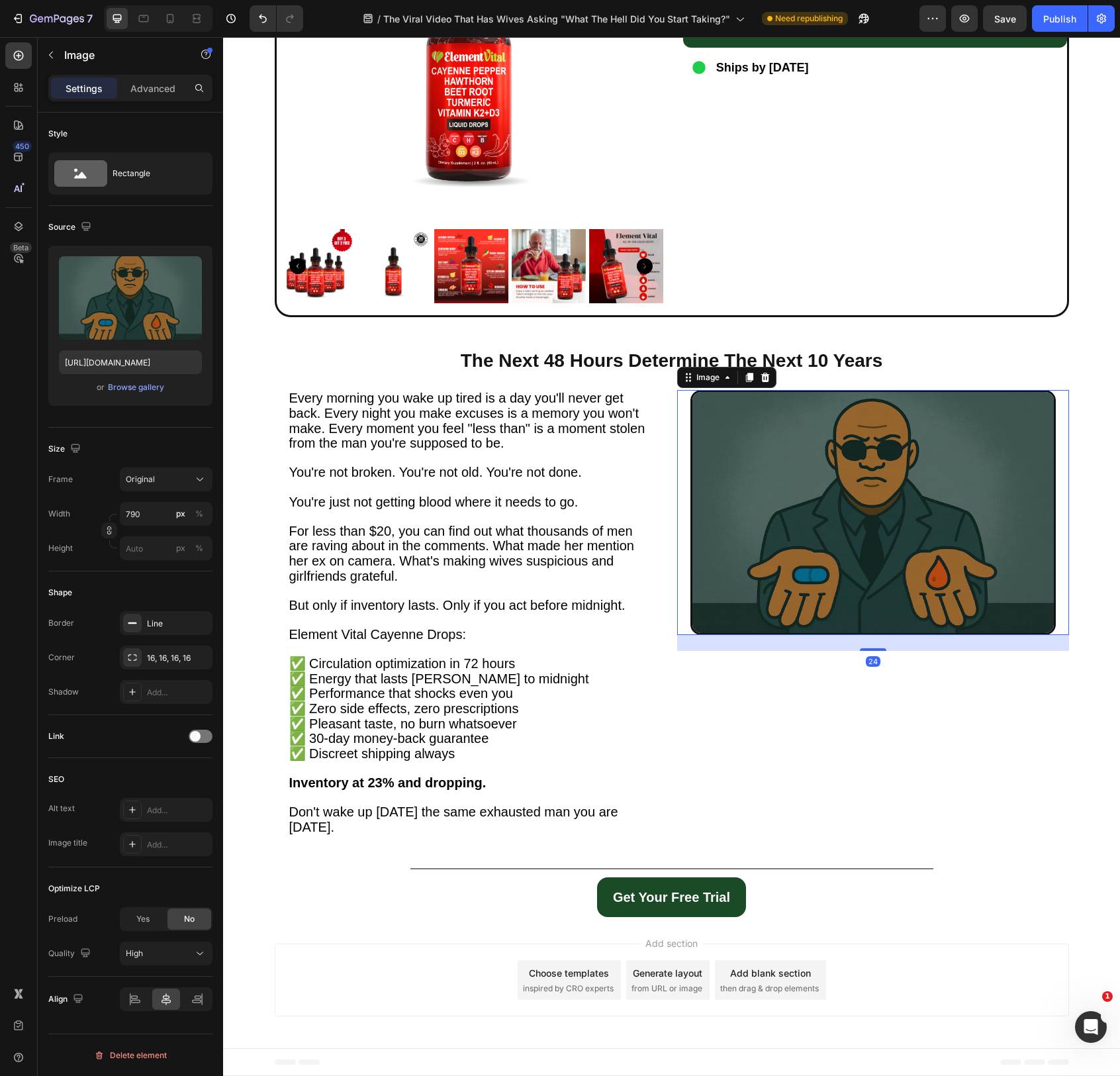
click at [799, 543] on img at bounding box center [873, 512] width 366 height 245
click at [143, 388] on div "Browse gallery" at bounding box center [135, 386] width 56 height 12
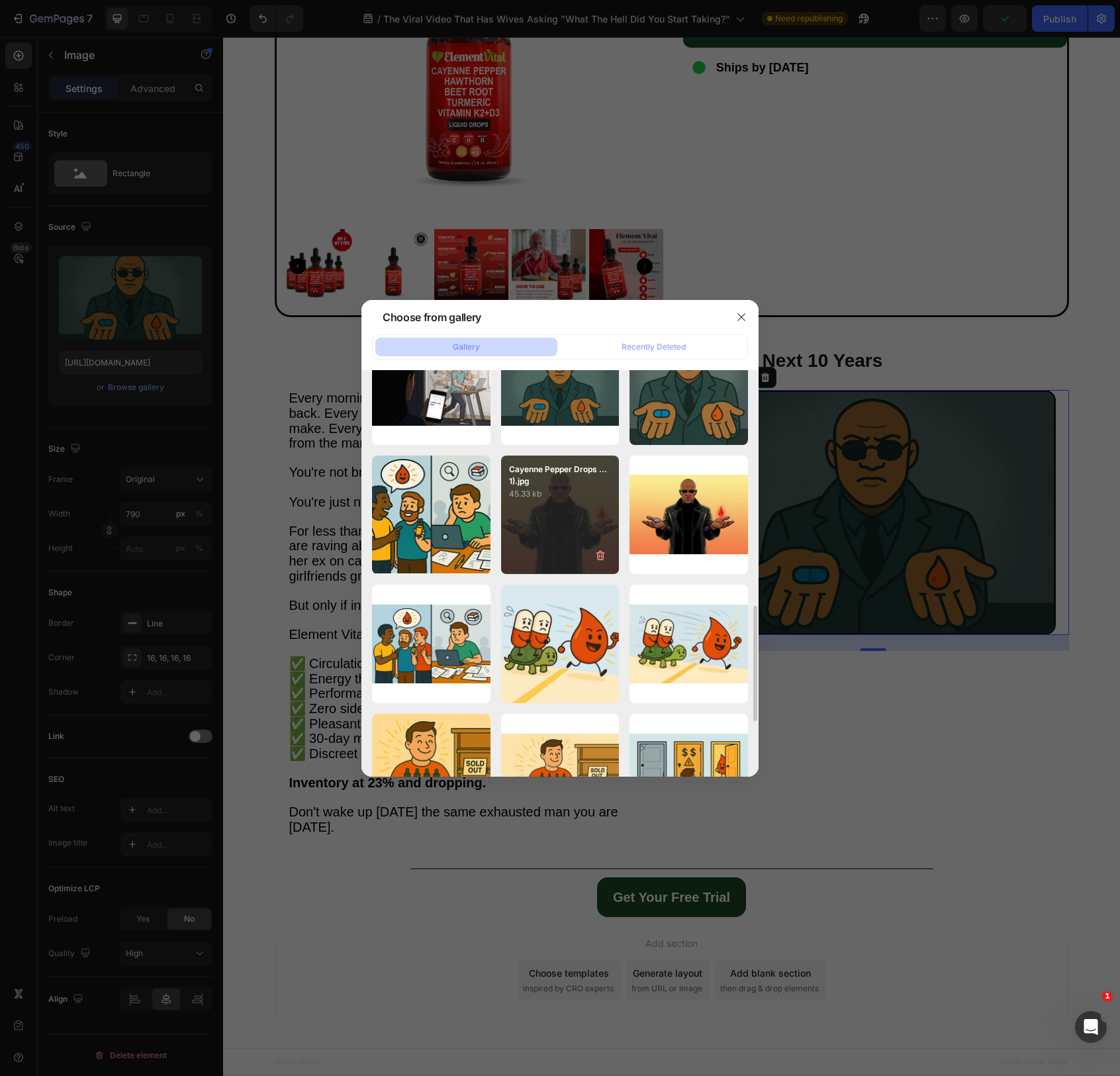
scroll to position [830, 0]
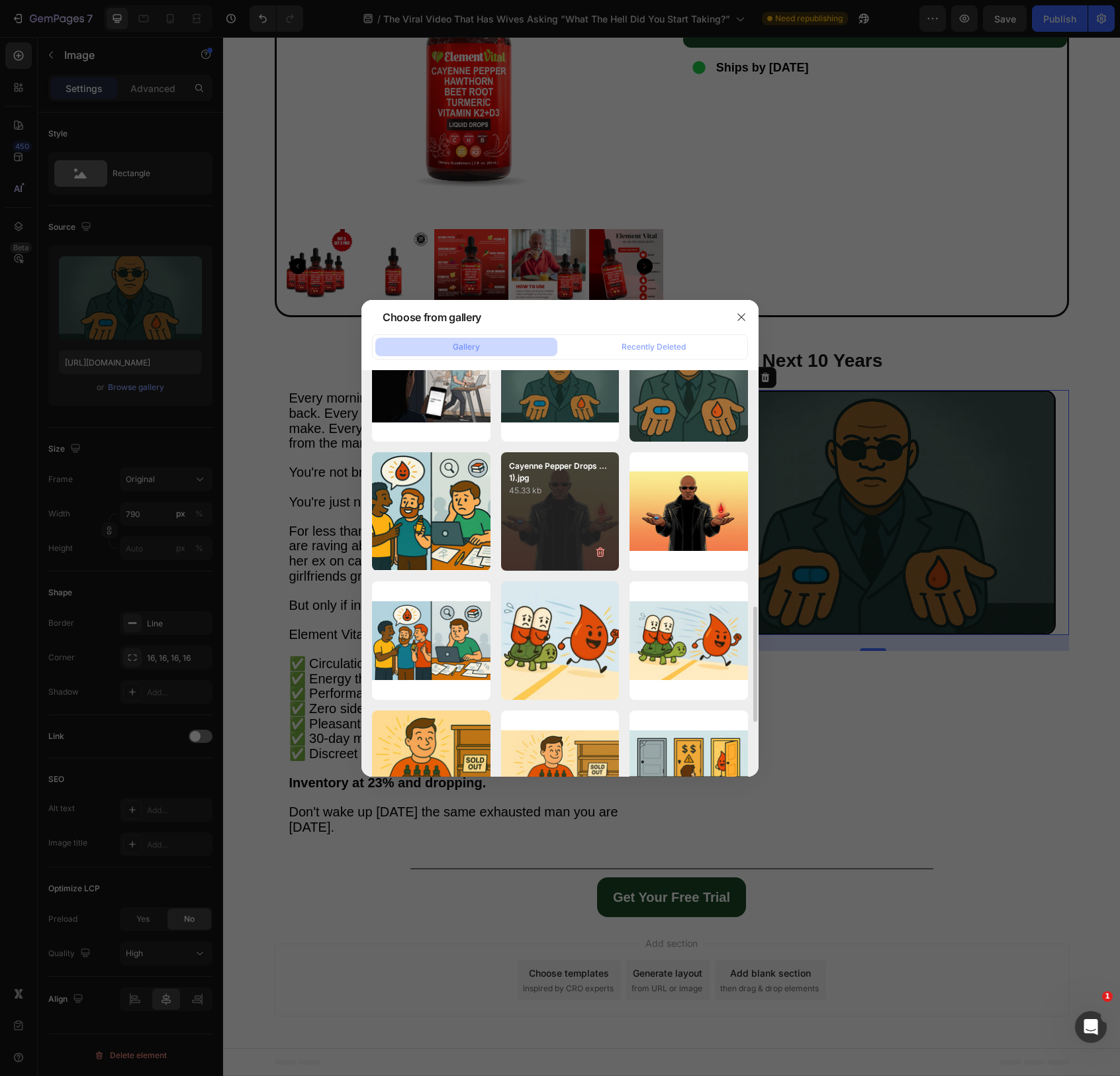
click at [566, 533] on div "Cayenne Pepper Drops ...1).jpg 45.33 kb" at bounding box center [560, 511] width 118 height 118
type input "[URL][DOMAIN_NAME]"
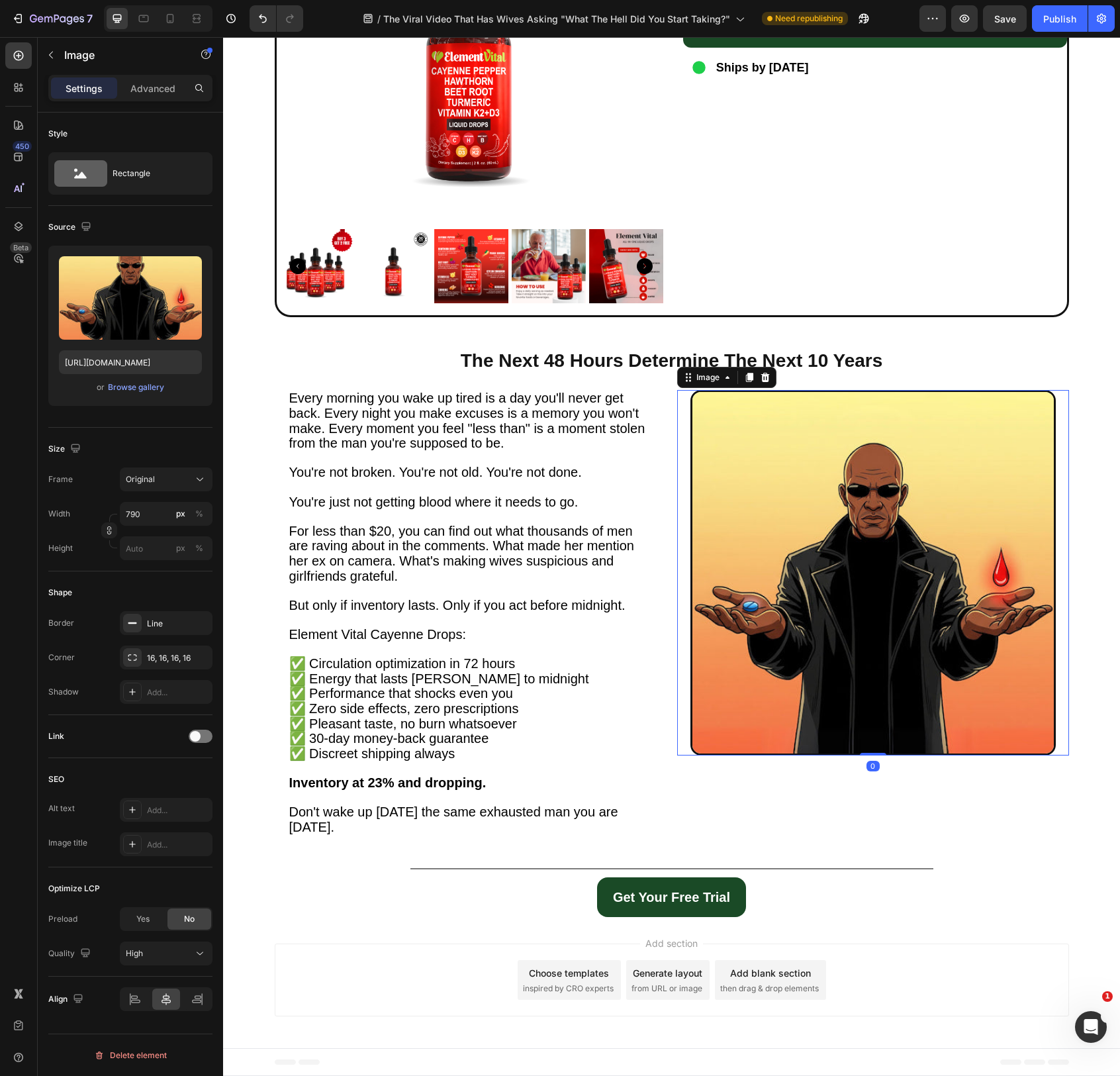
drag, startPoint x: 873, startPoint y: 763, endPoint x: 868, endPoint y: 737, distance: 26.5
click at [870, 737] on div "Image 0" at bounding box center [873, 572] width 392 height 366
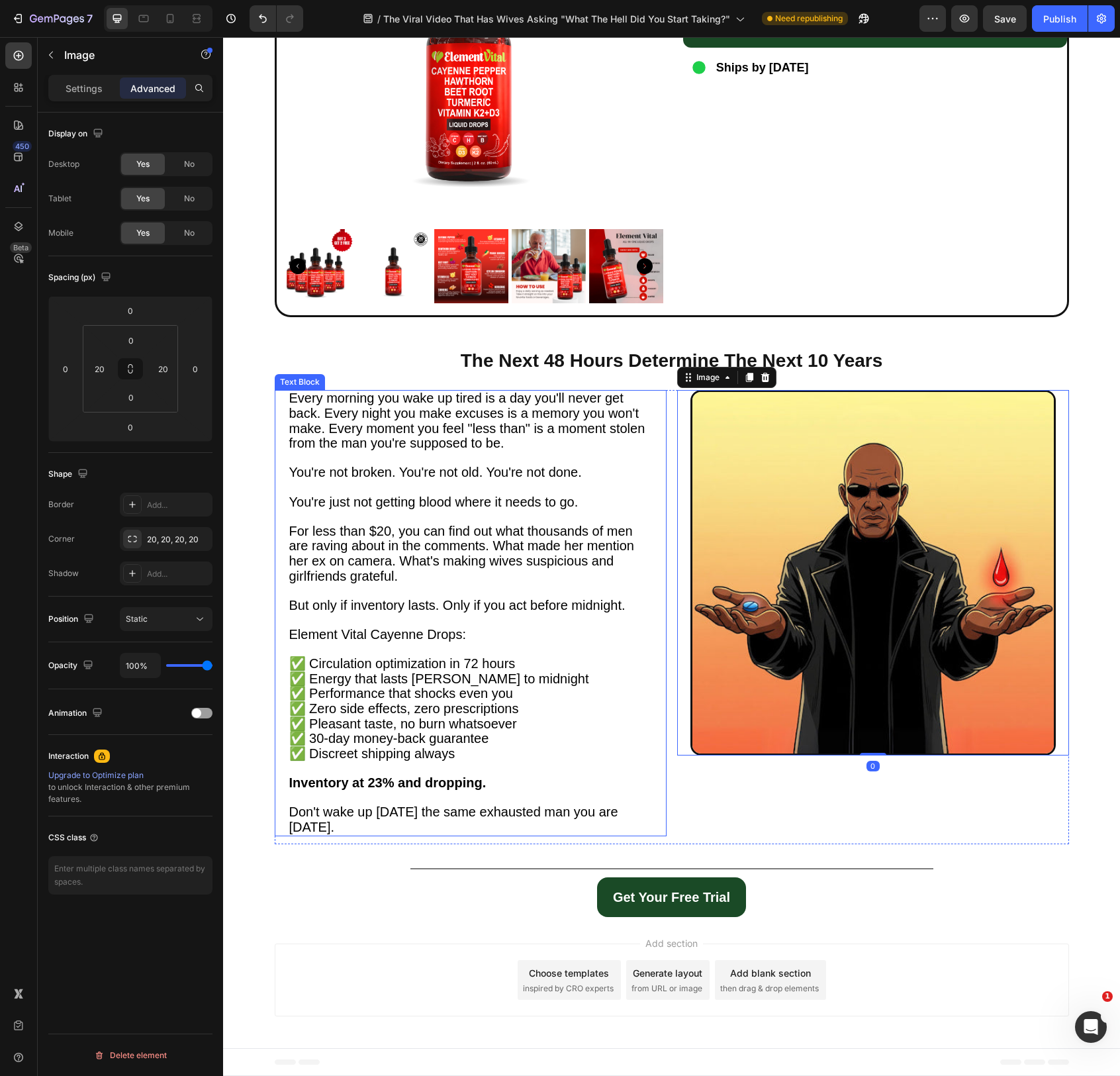
click at [660, 716] on div "Every morning you wake up tired is a day you'll never get back. Every night you…" at bounding box center [471, 612] width 392 height 446
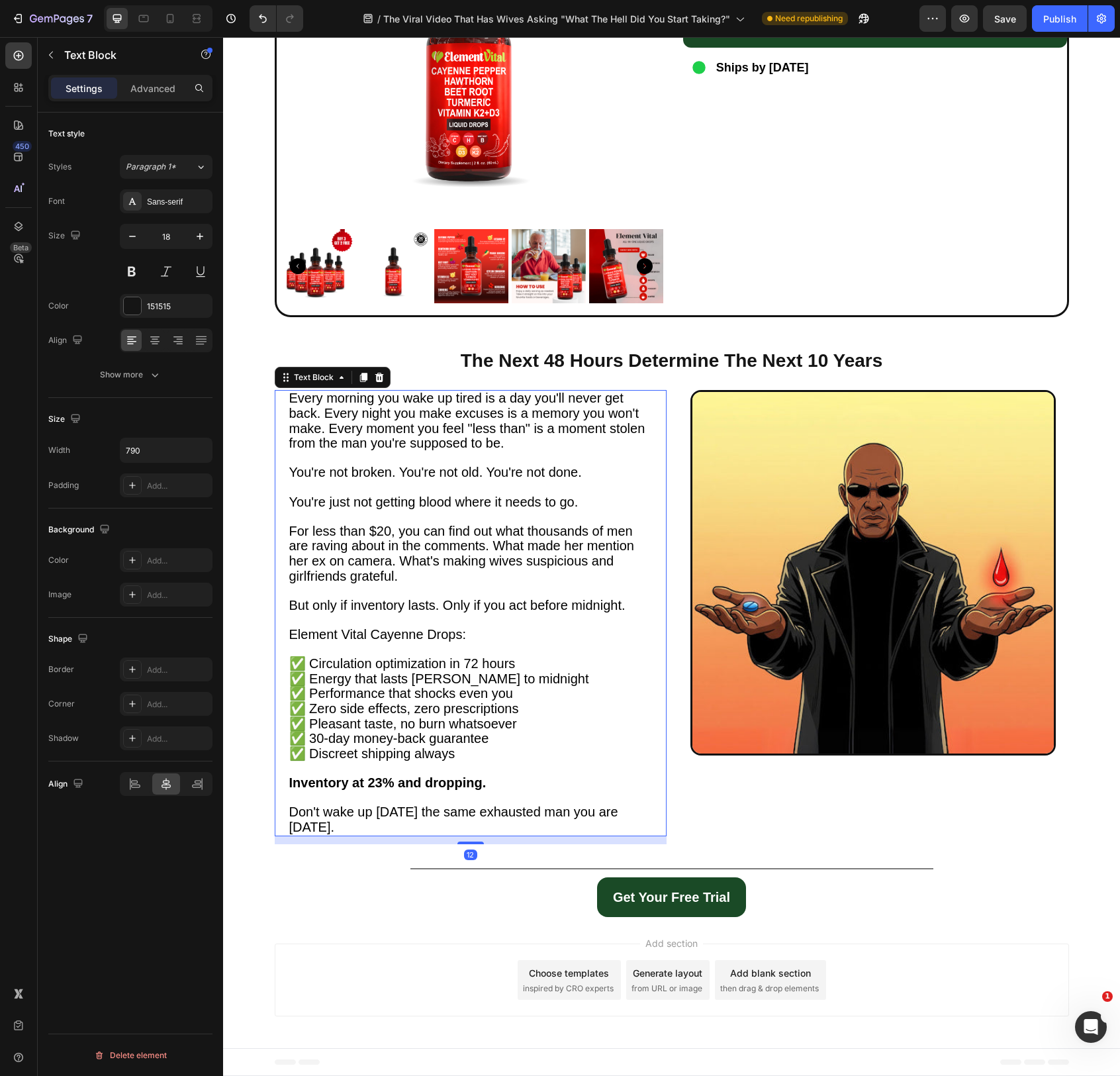
scroll to position [3618, 0]
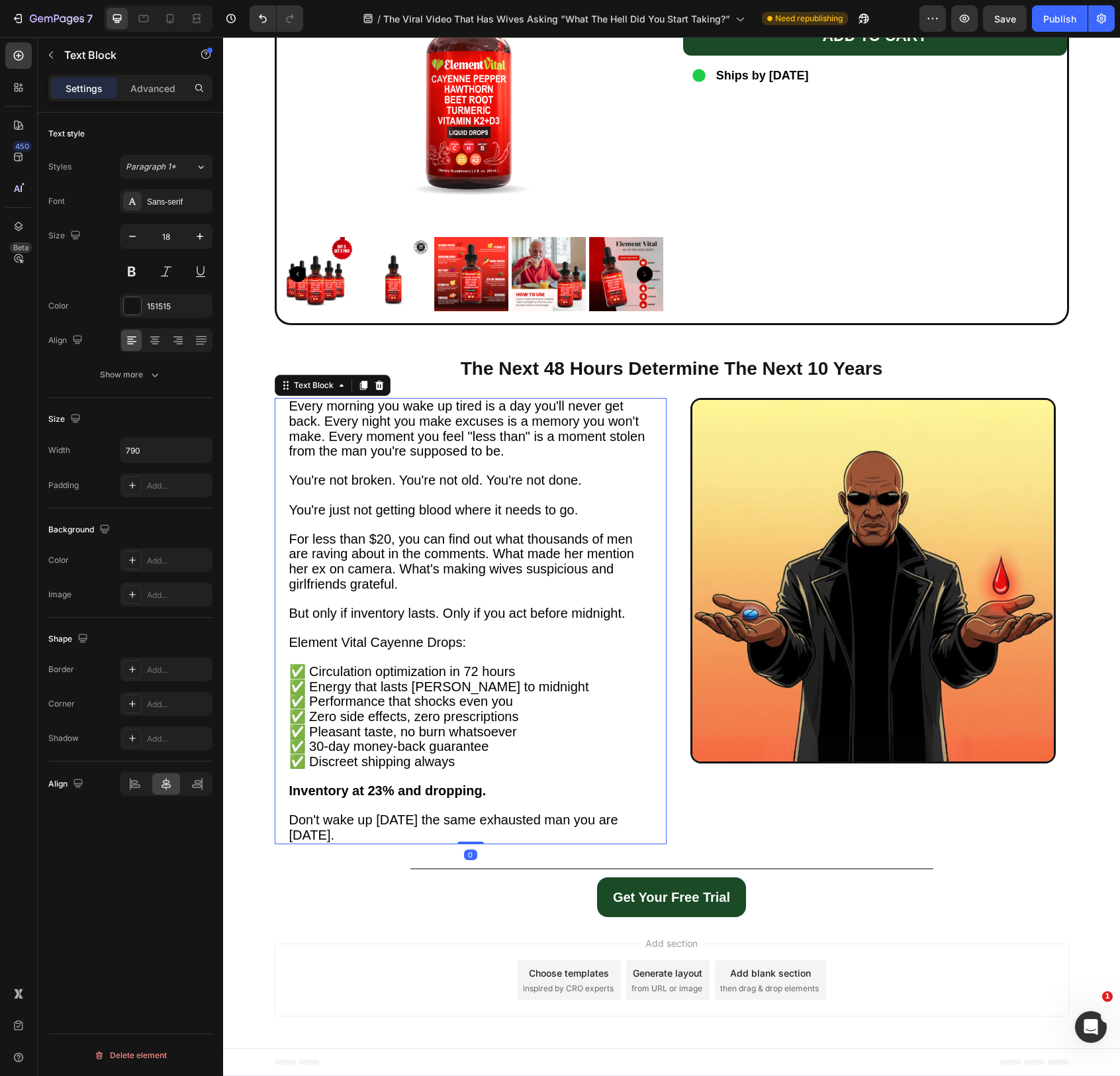
drag, startPoint x: 479, startPoint y: 832, endPoint x: 536, endPoint y: 765, distance: 88.0
click at [487, 783] on div "Every morning you wake up tired is a day you'll never get back. Every night you…" at bounding box center [471, 620] width 392 height 446
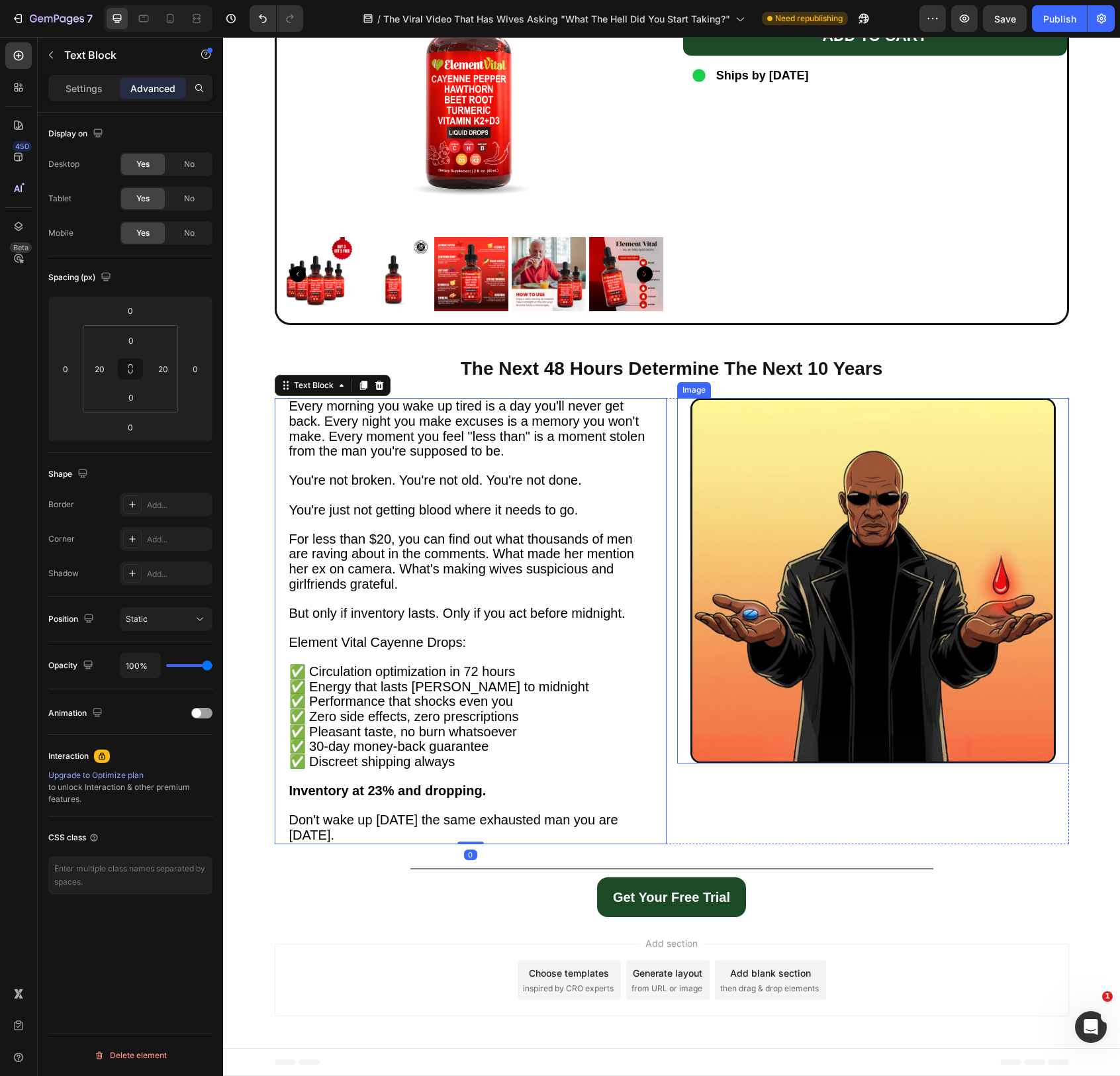
click at [681, 686] on div "Image" at bounding box center [873, 580] width 392 height 366
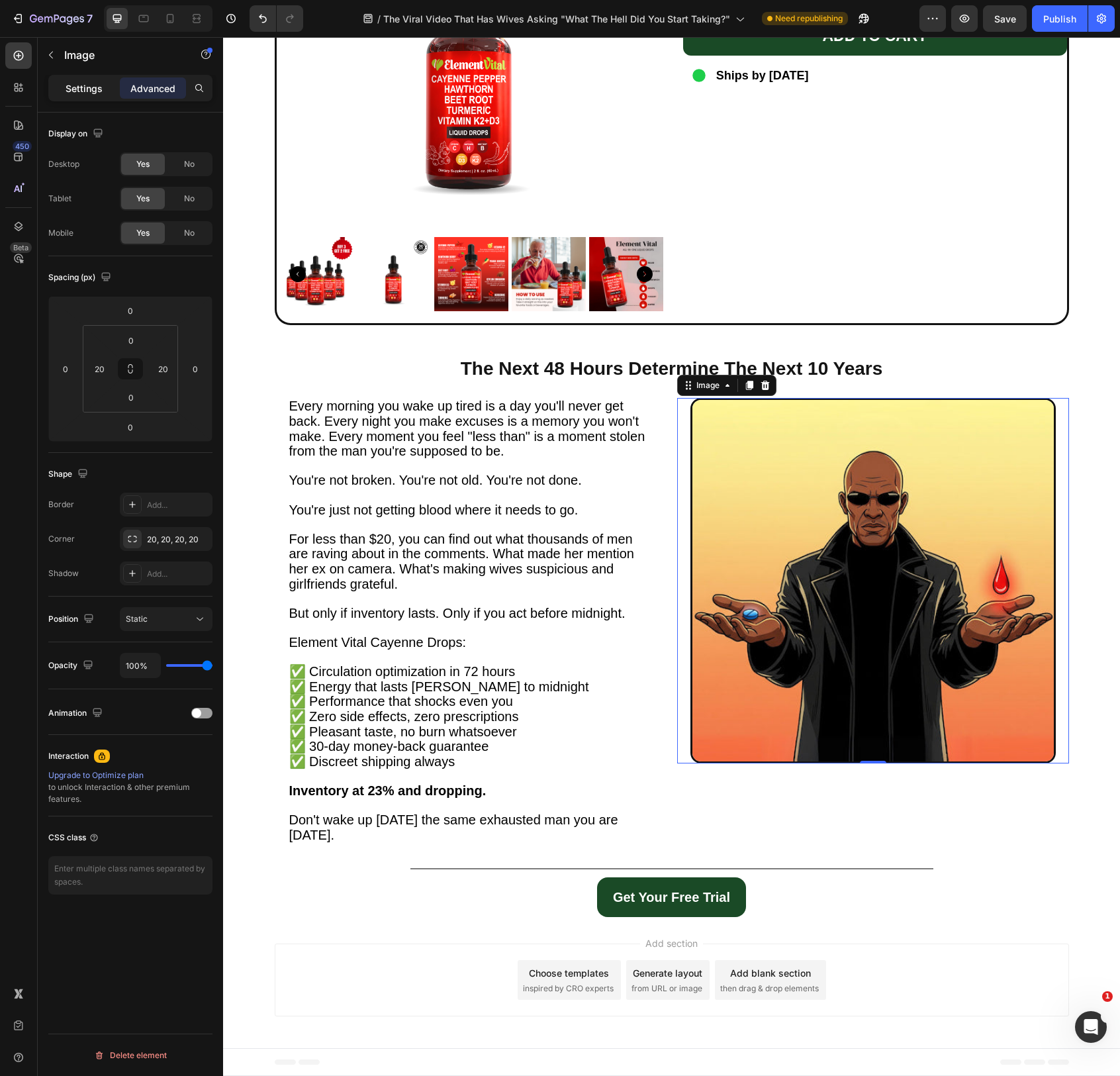
click at [77, 90] on p "Settings" at bounding box center [85, 88] width 37 height 14
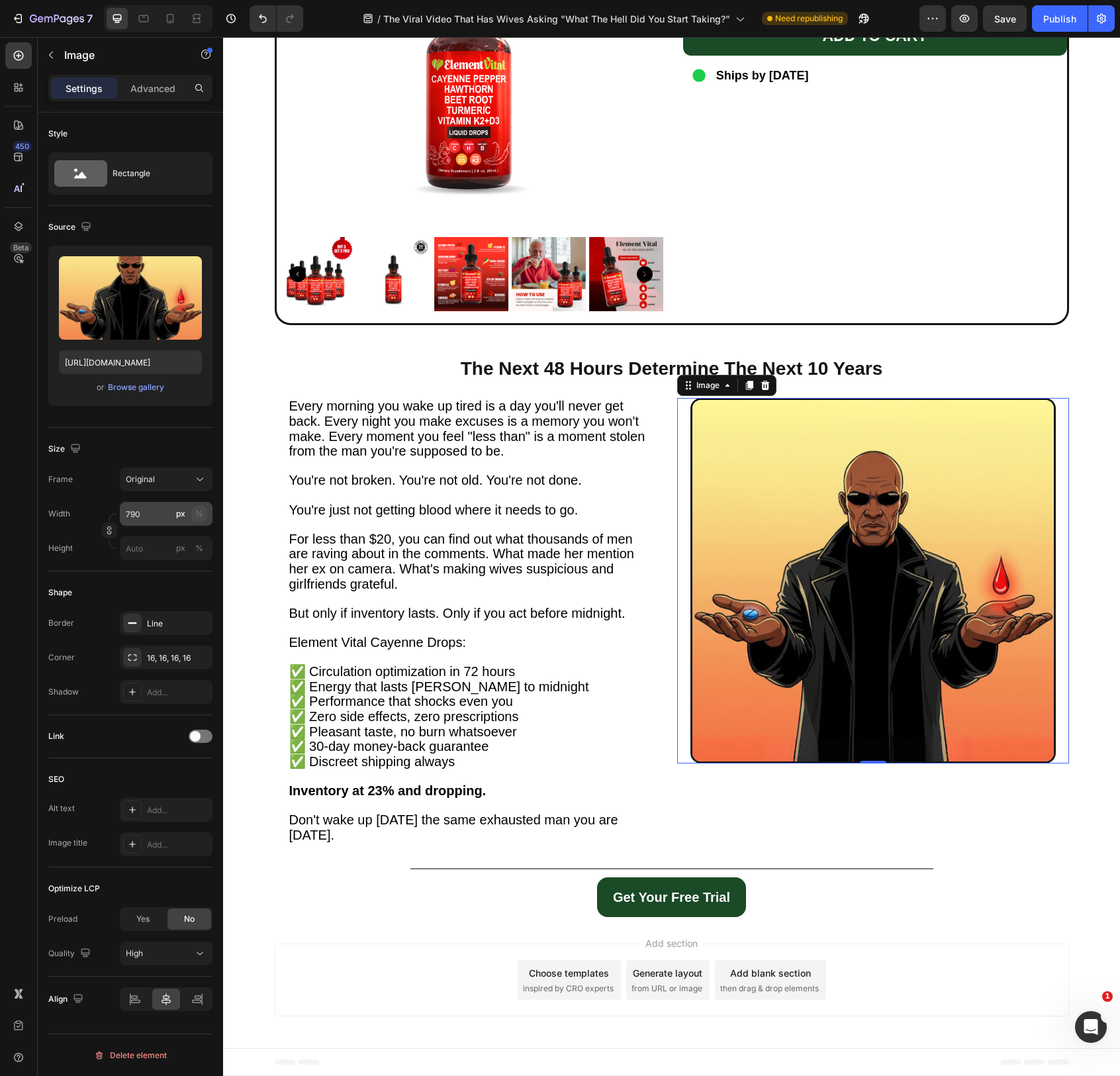
click at [202, 514] on div "%" at bounding box center [199, 513] width 8 height 12
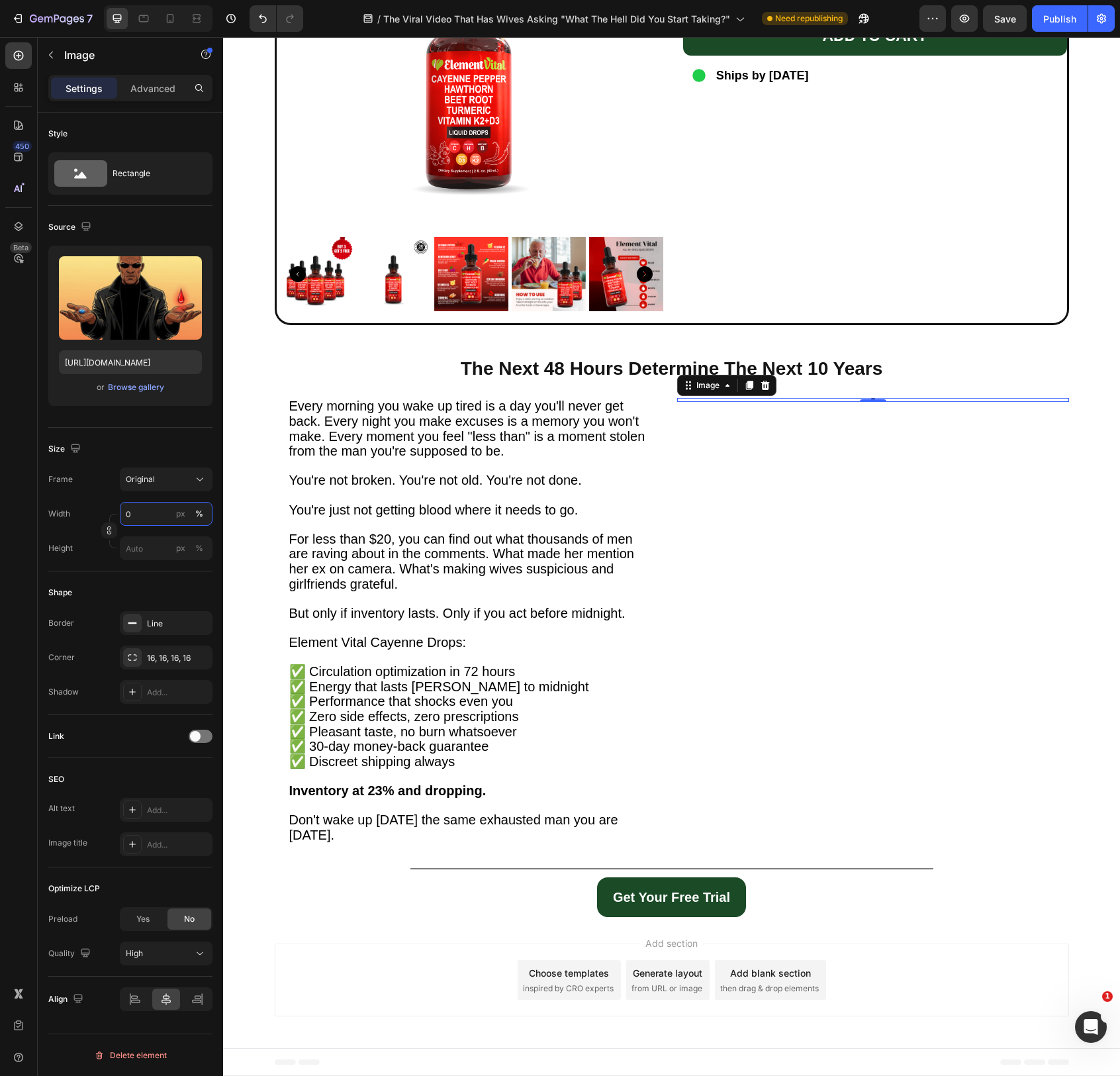
type input "80"
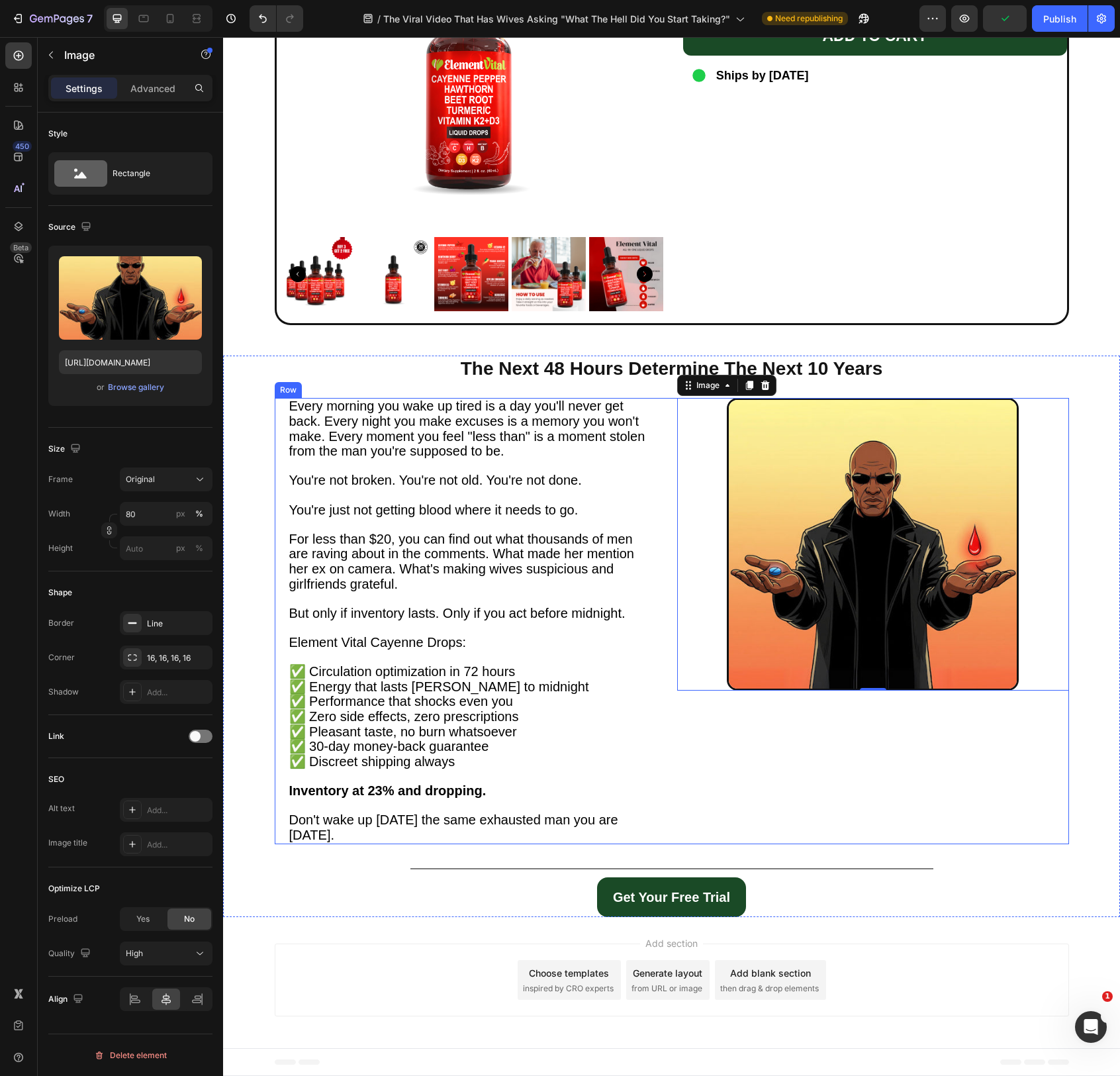
click at [673, 735] on div "Every morning you wake up tired is a day you'll never get back. Every night you…" at bounding box center [672, 620] width 794 height 446
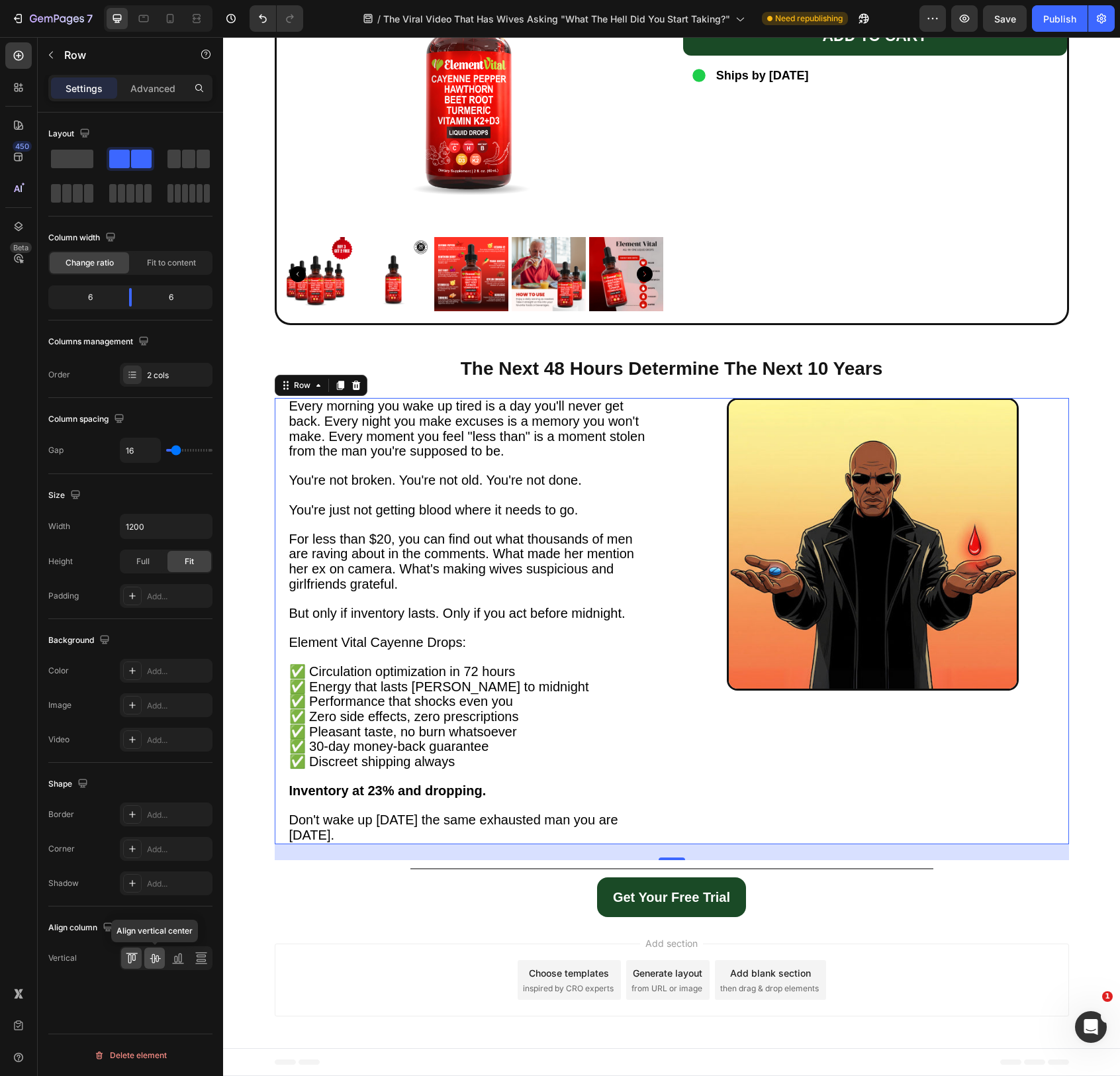
click at [161, 959] on div at bounding box center [154, 958] width 20 height 21
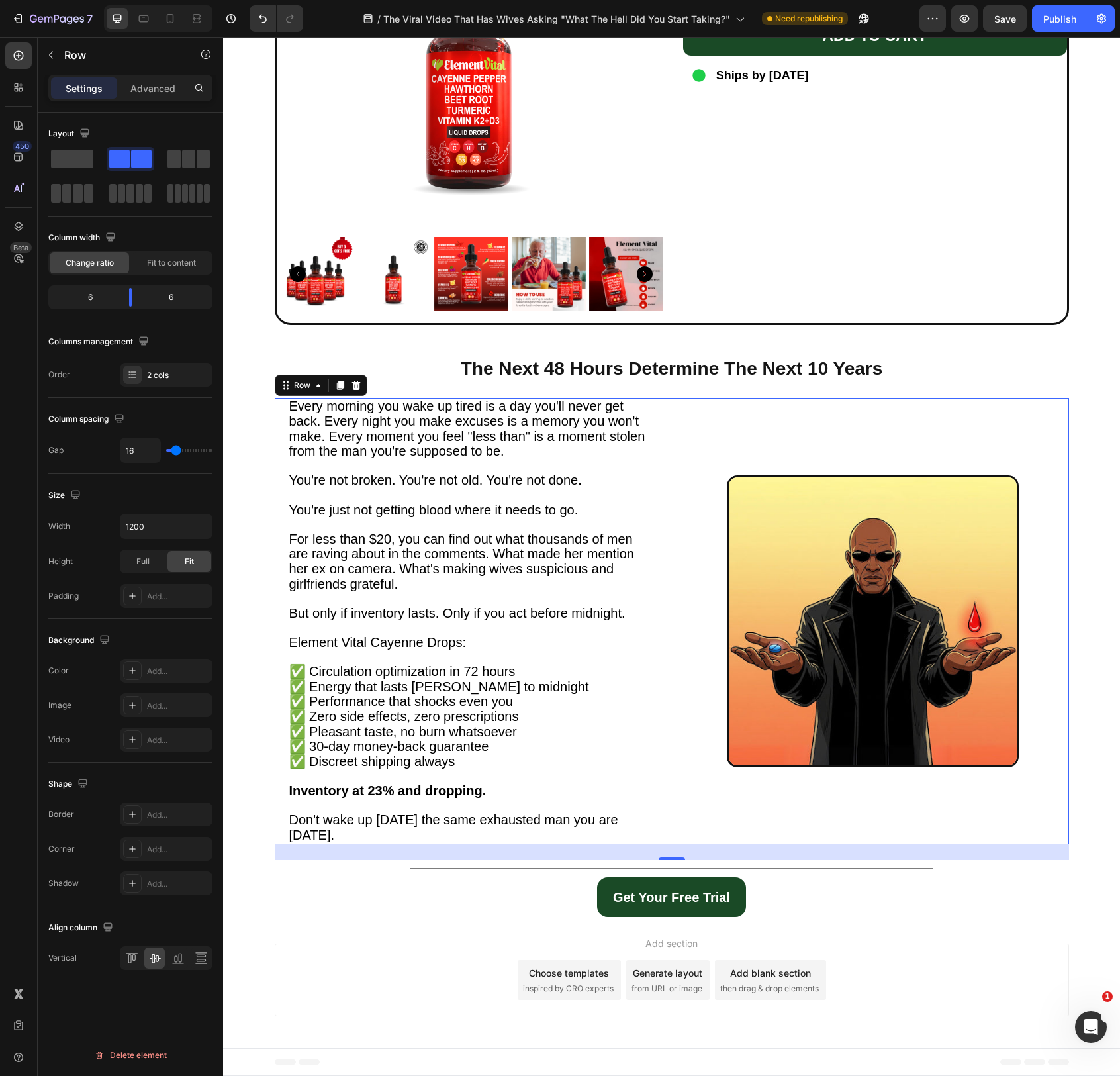
click at [671, 782] on div "Every morning you wake up tired is a day you'll never get back. Every night you…" at bounding box center [672, 620] width 794 height 446
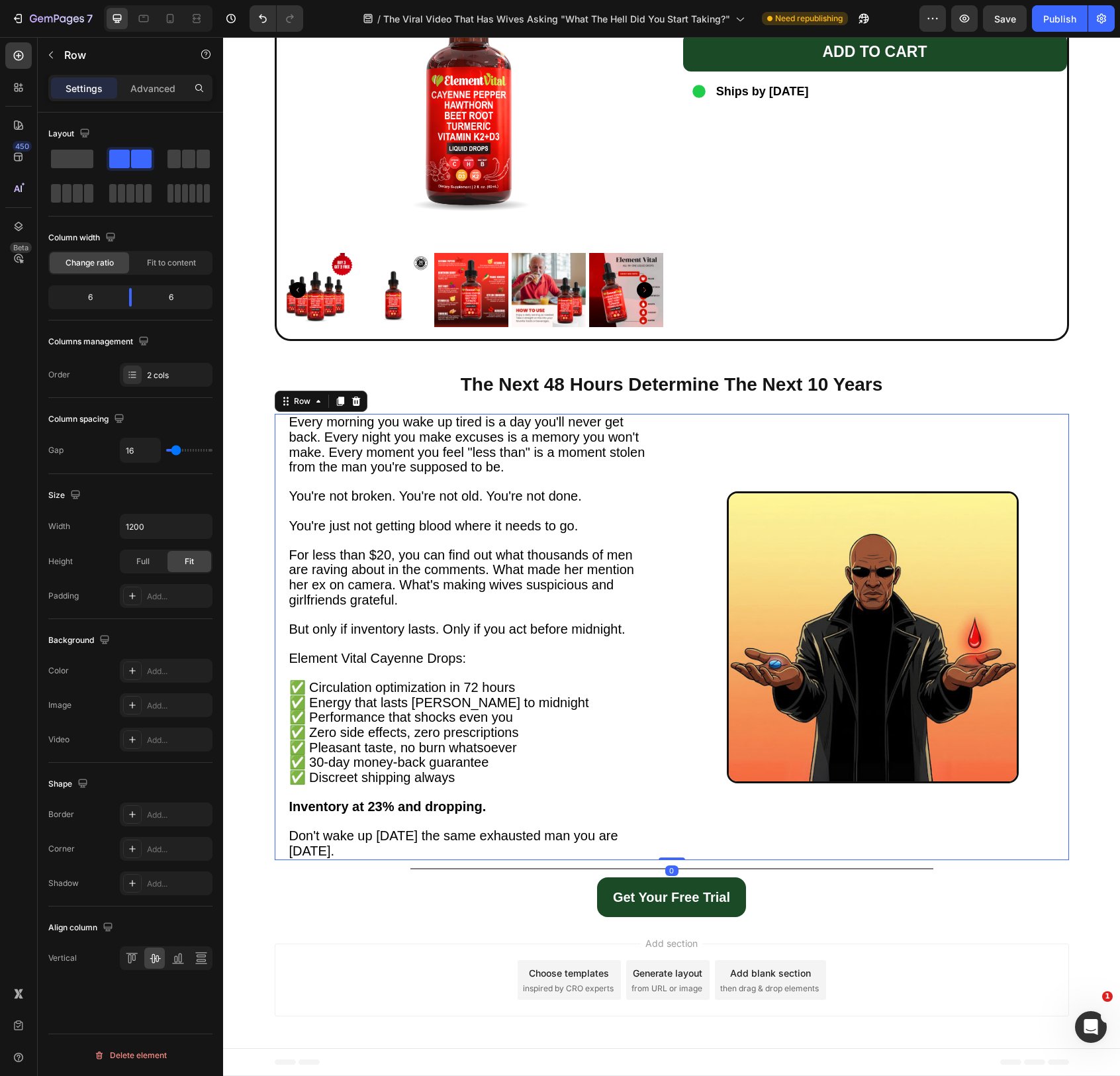
scroll to position [3602, 0]
drag, startPoint x: 672, startPoint y: 856, endPoint x: 674, endPoint y: 831, distance: 25.1
click at [673, 831] on div "Every morning you wake up tired is a day you'll never get back. Every night you…" at bounding box center [672, 636] width 794 height 446
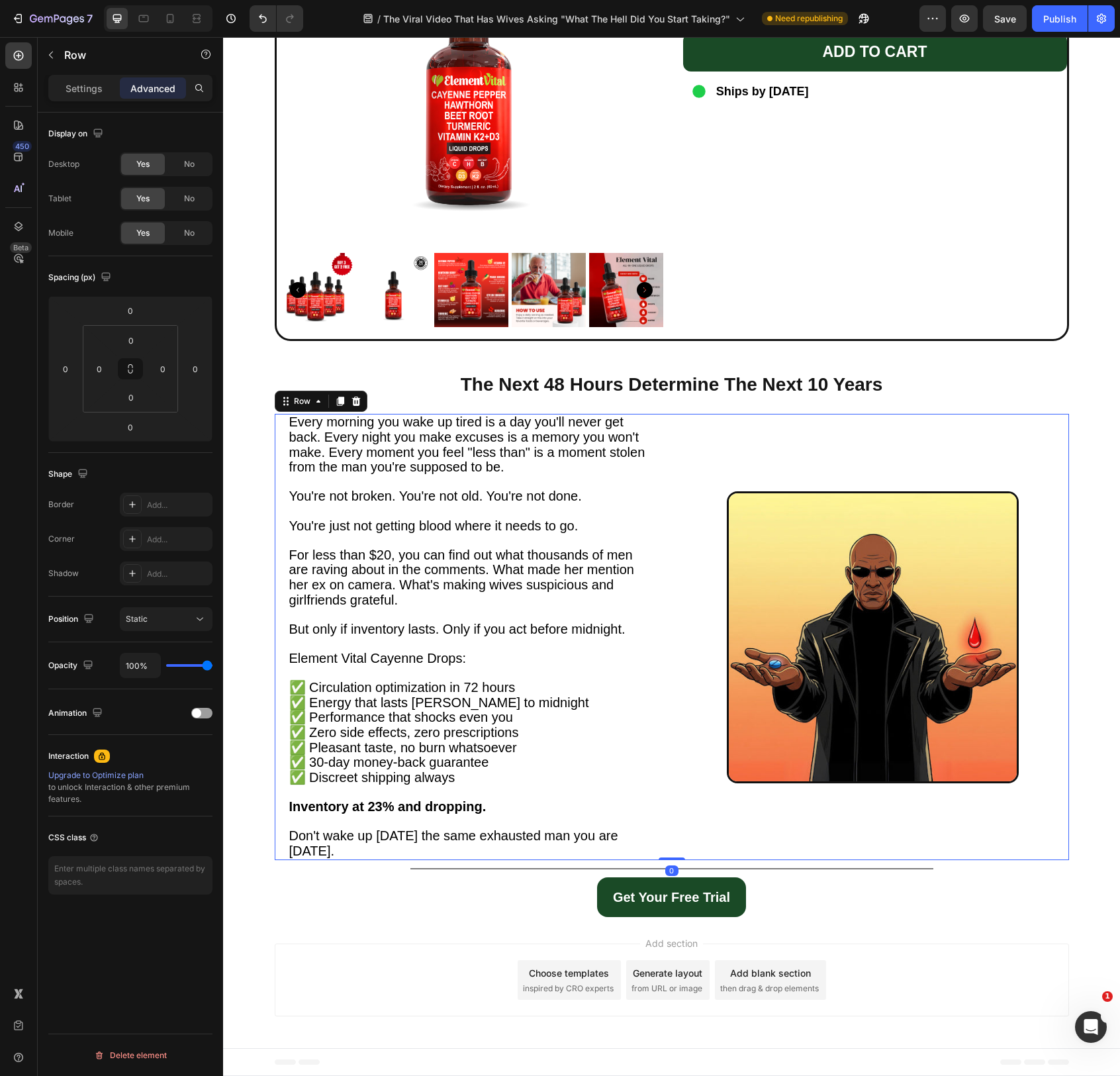
click at [678, 825] on div "Image" at bounding box center [873, 636] width 392 height 446
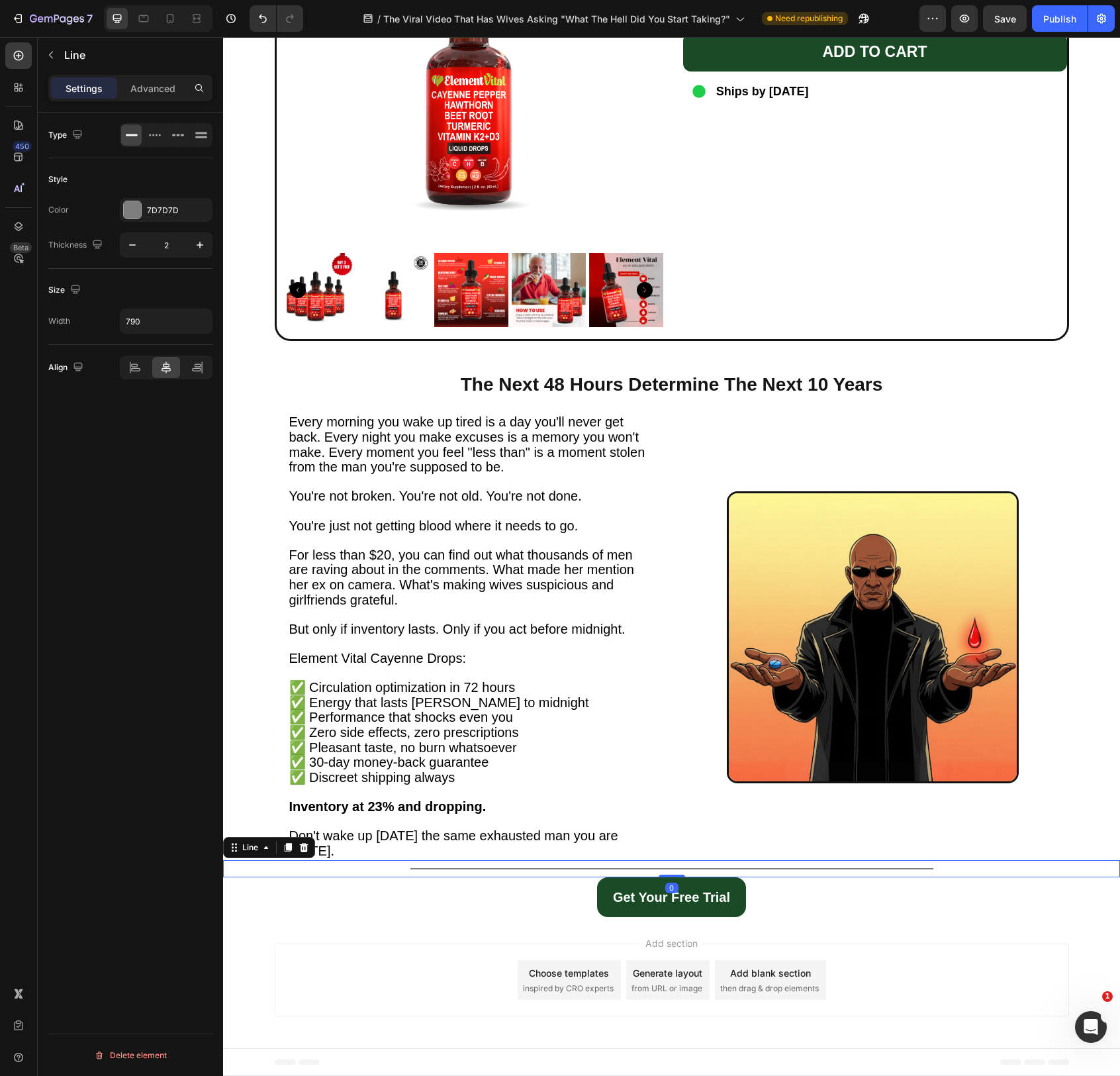
click at [942, 868] on div "Title Line 0" at bounding box center [672, 868] width 897 height 17
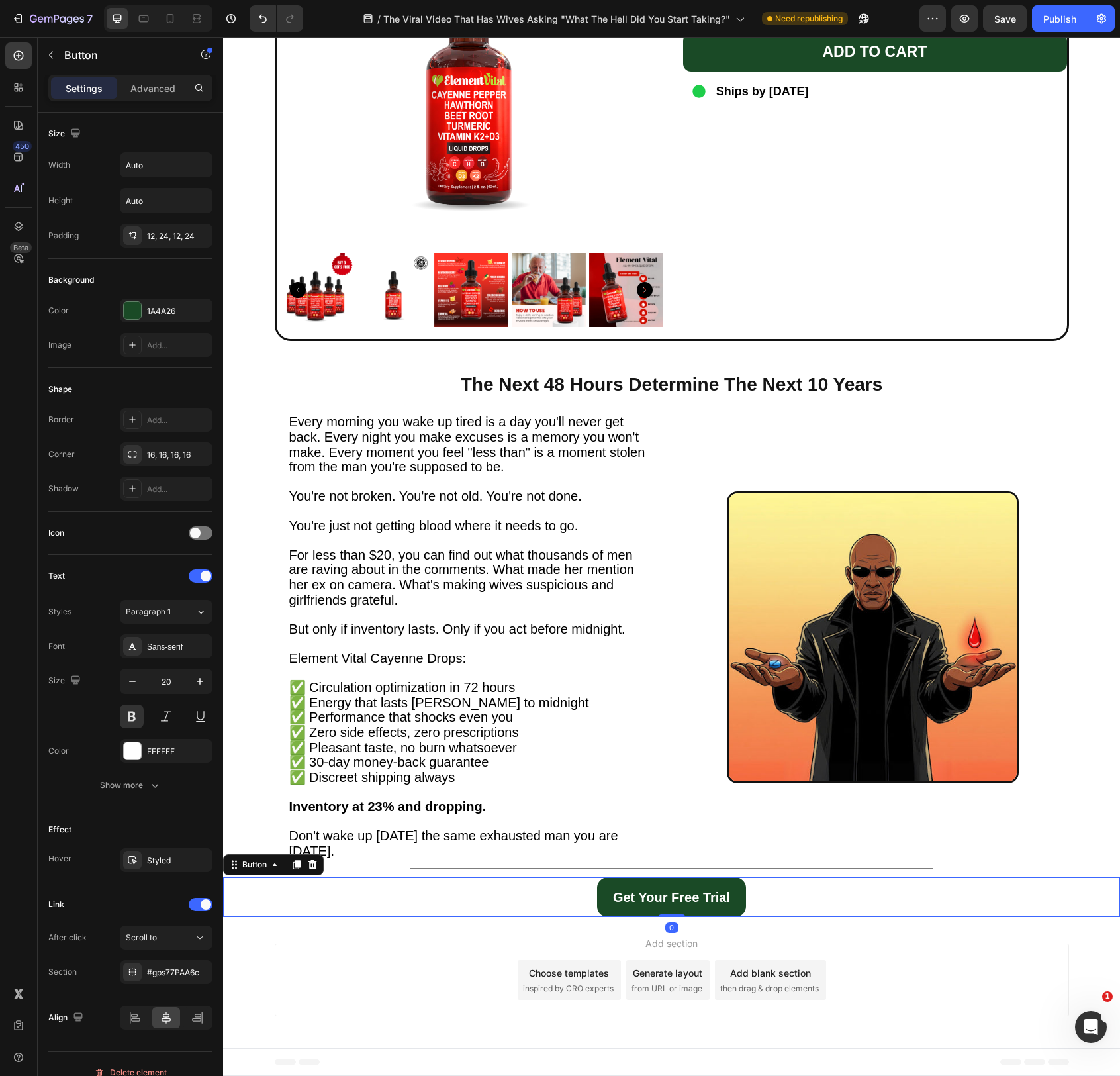
click at [885, 893] on div "Get Your Free Trial Button 0" at bounding box center [672, 896] width 897 height 40
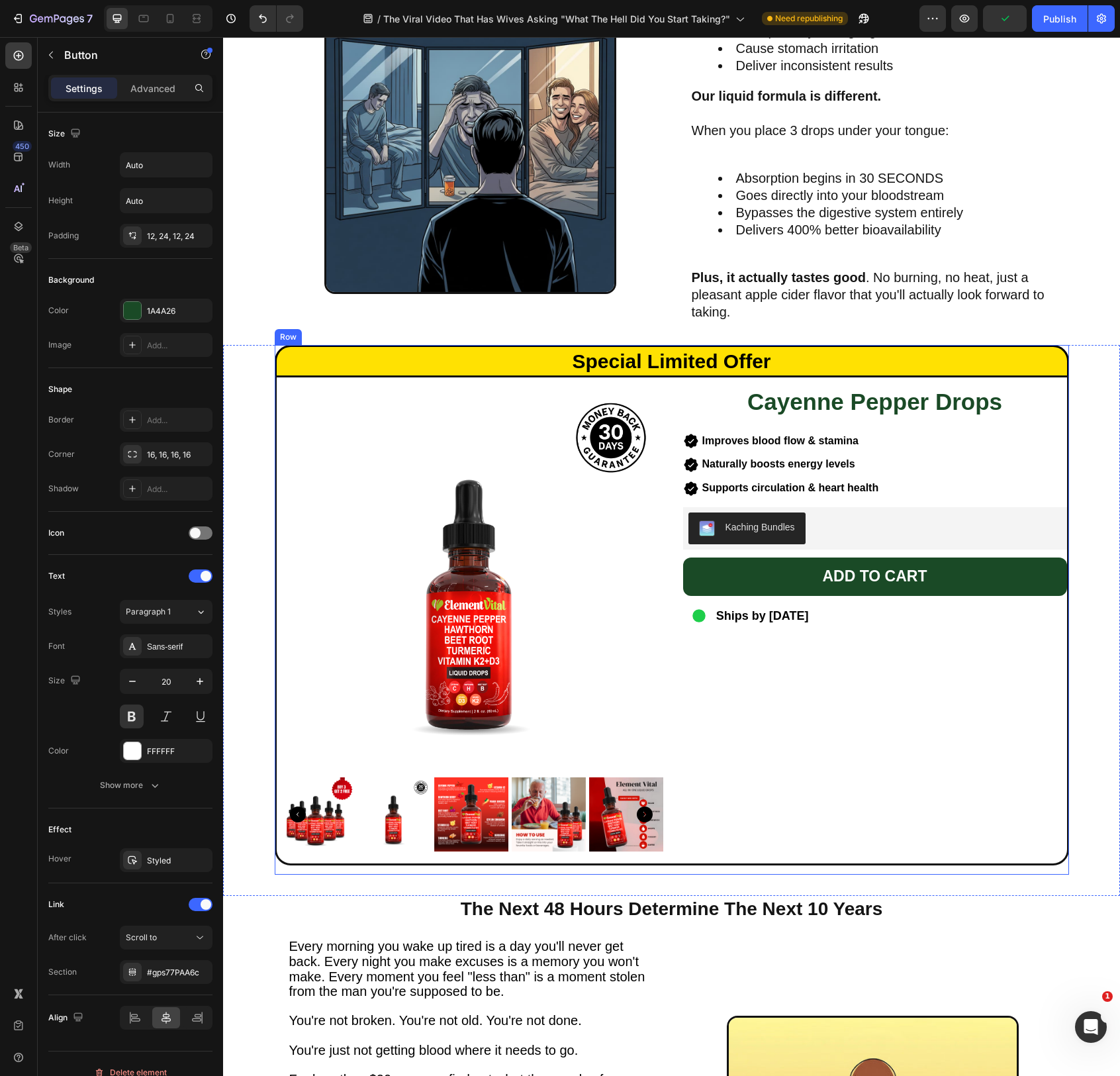
scroll to position [3055, 0]
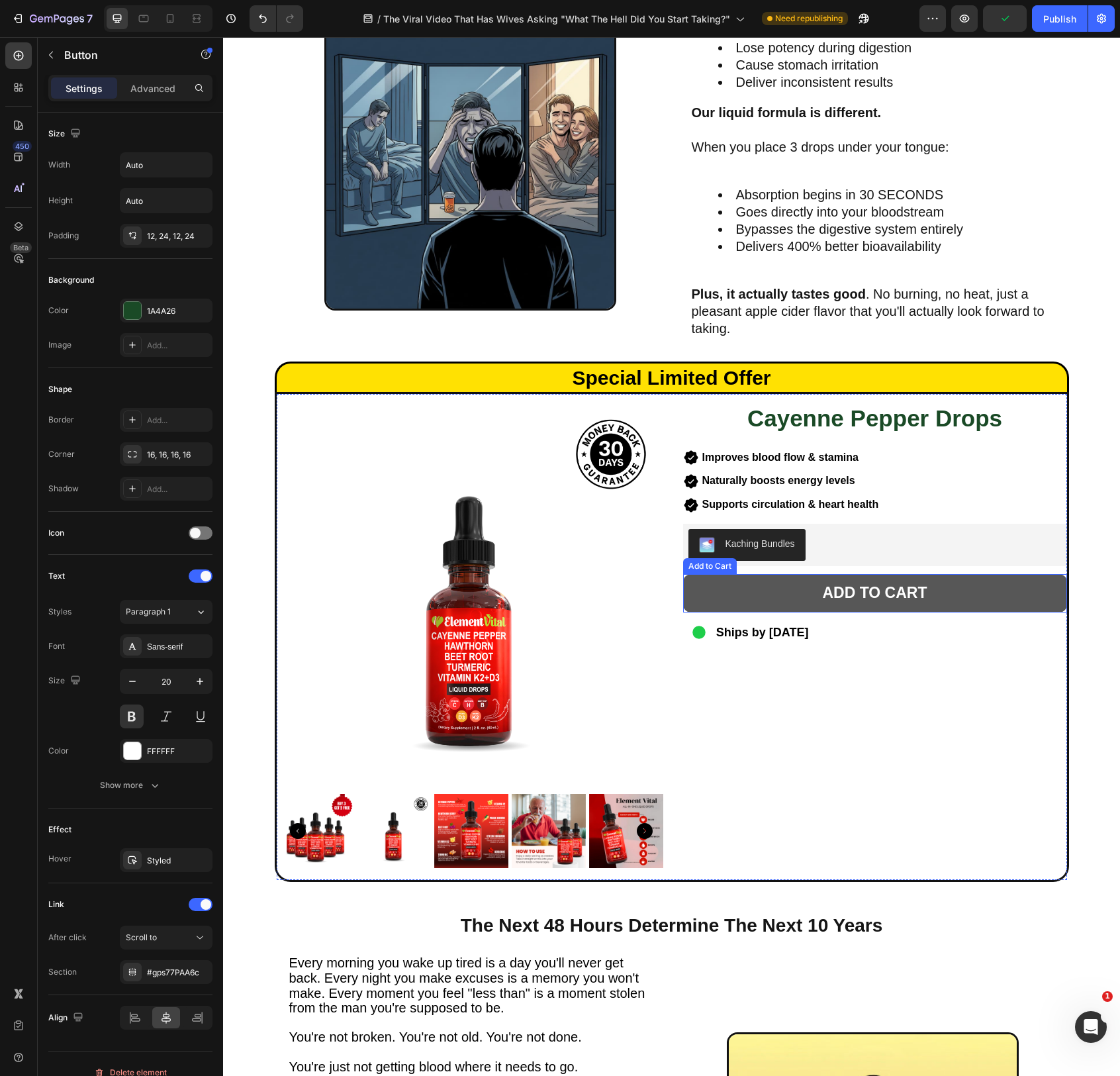
click at [754, 585] on button "Add to cart" at bounding box center [875, 593] width 384 height 38
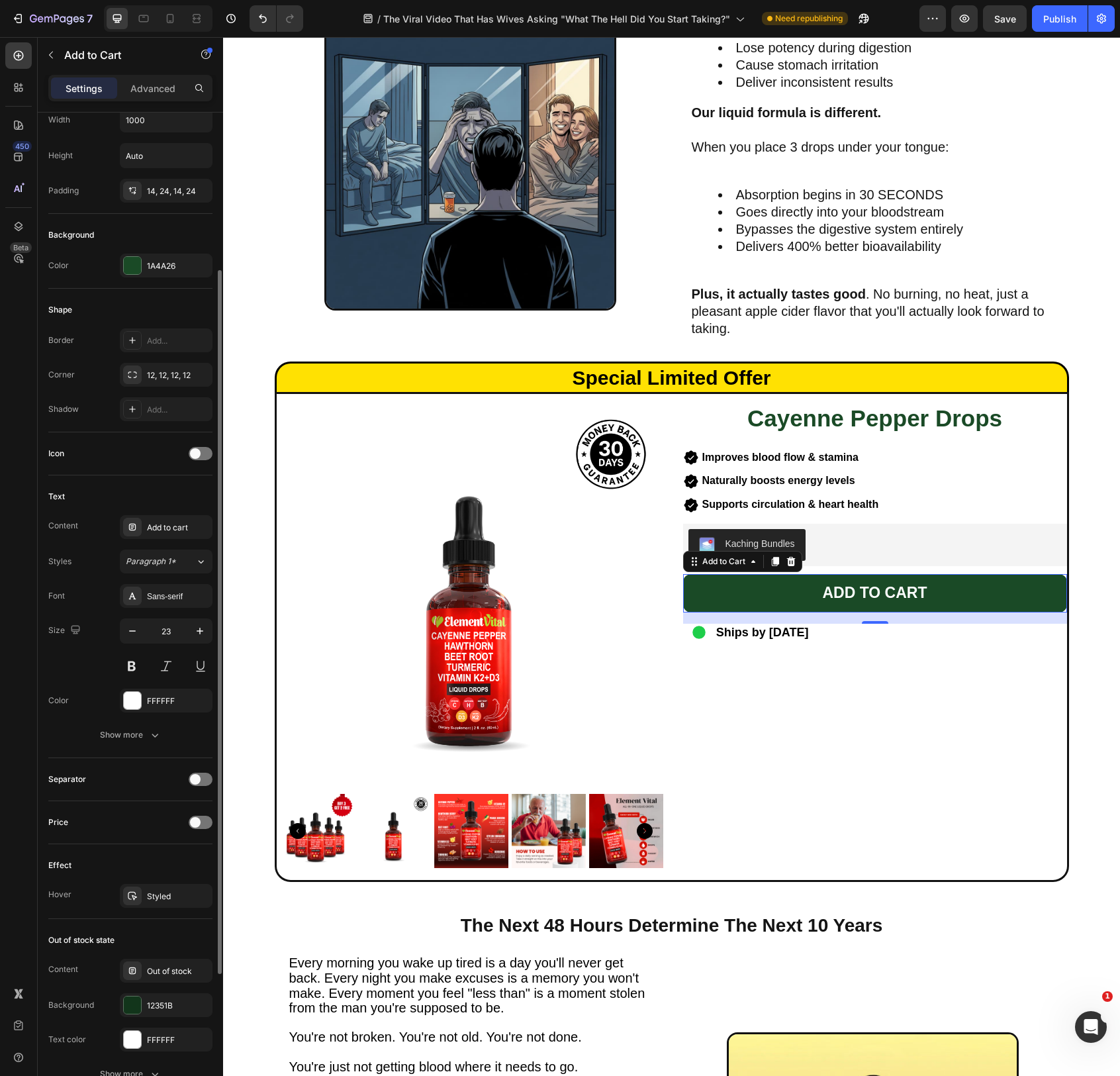
scroll to position [422, 0]
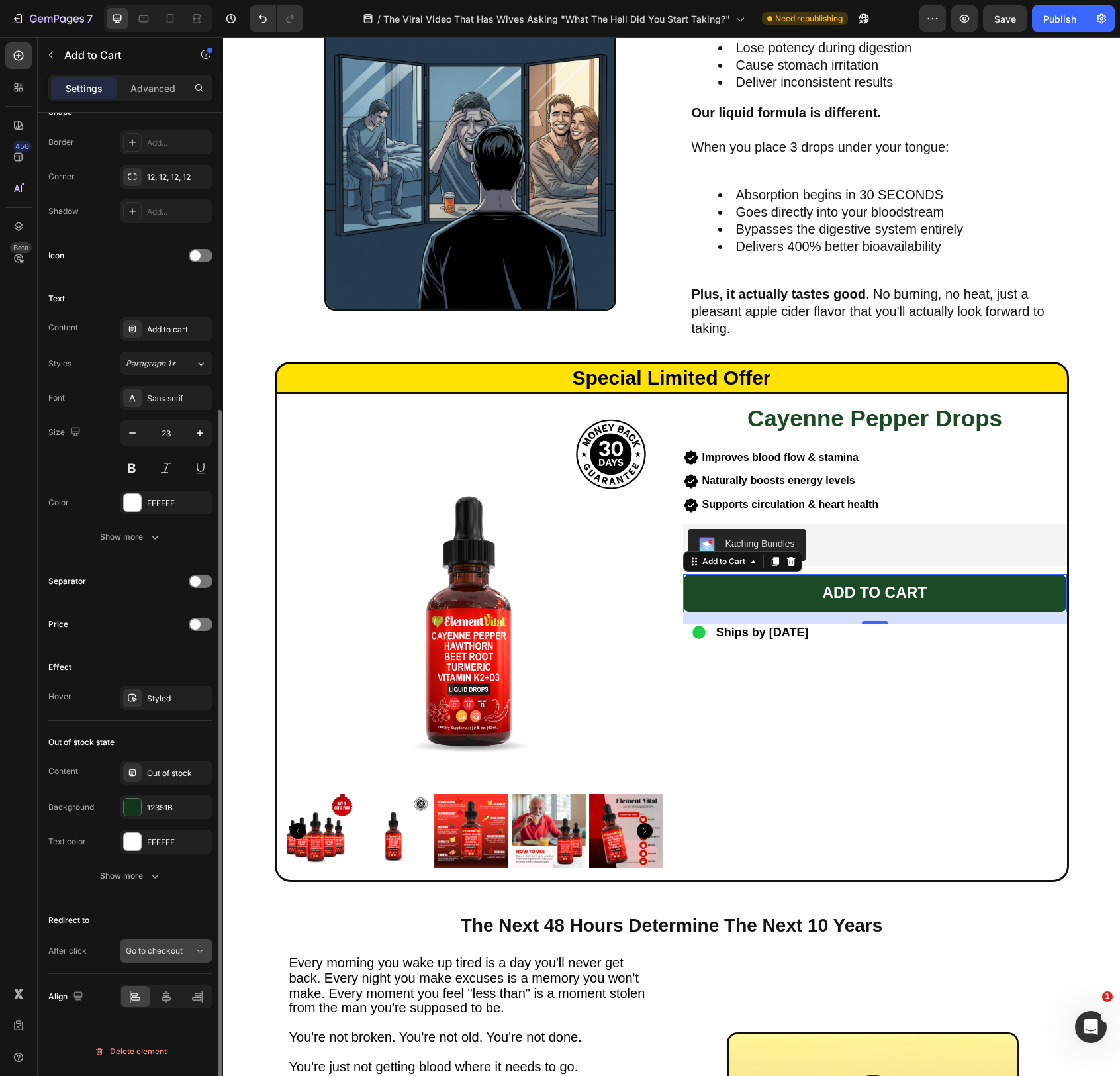
click at [161, 955] on span "Go to checkout" at bounding box center [154, 950] width 57 height 10
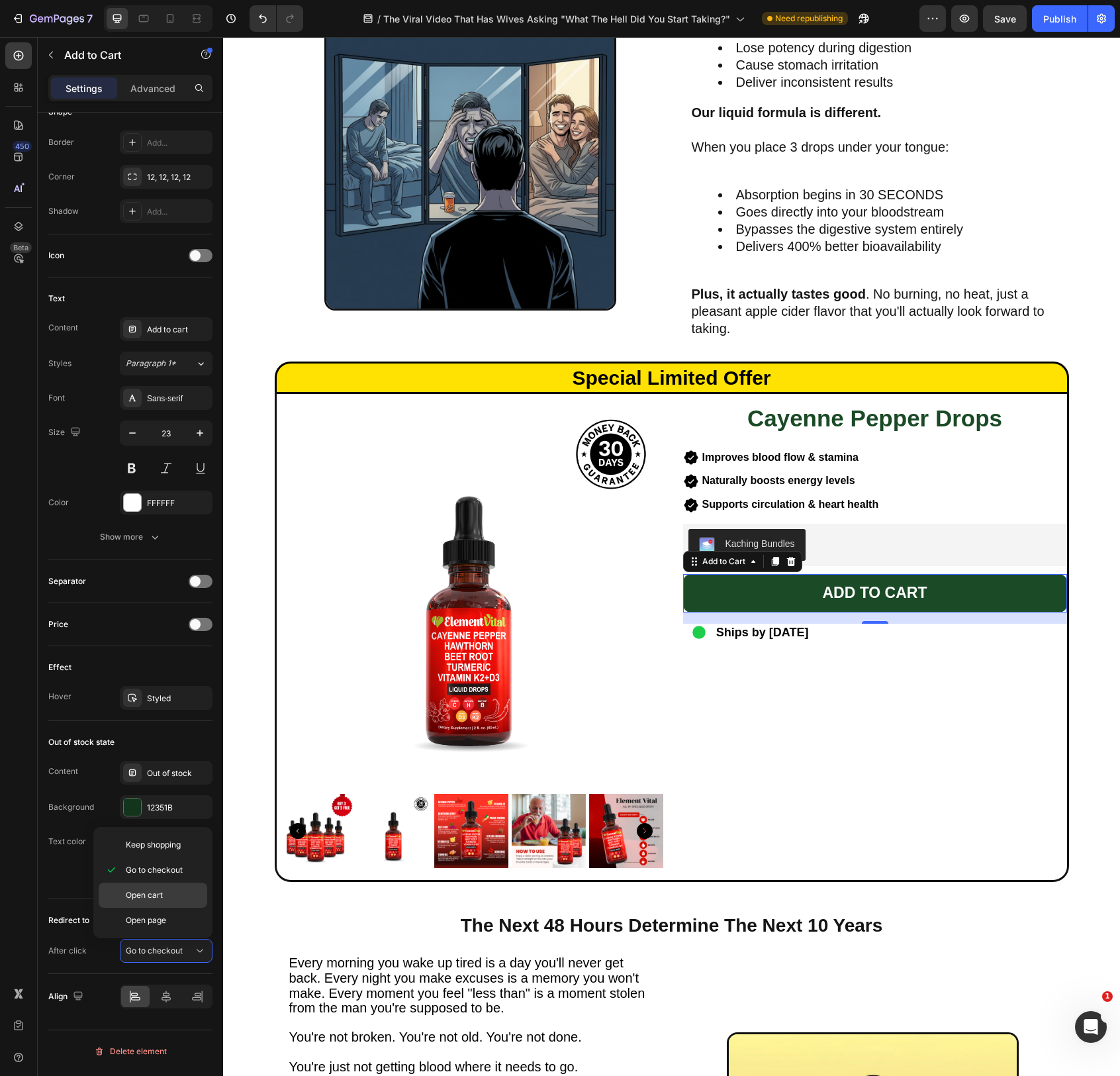
click at [168, 898] on p "Open cart" at bounding box center [163, 894] width 76 height 12
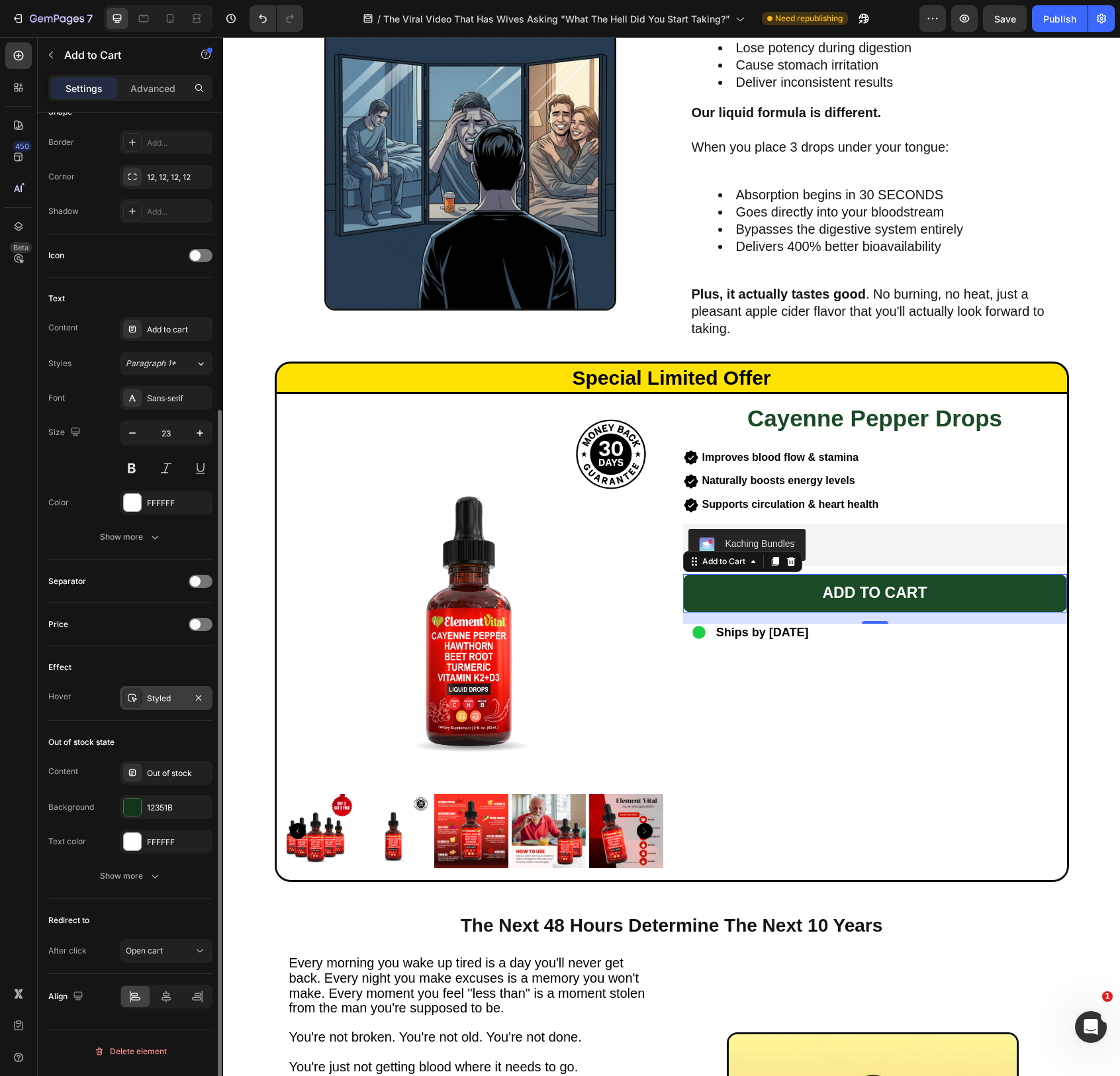
click at [157, 701] on div "Styled" at bounding box center [166, 698] width 38 height 12
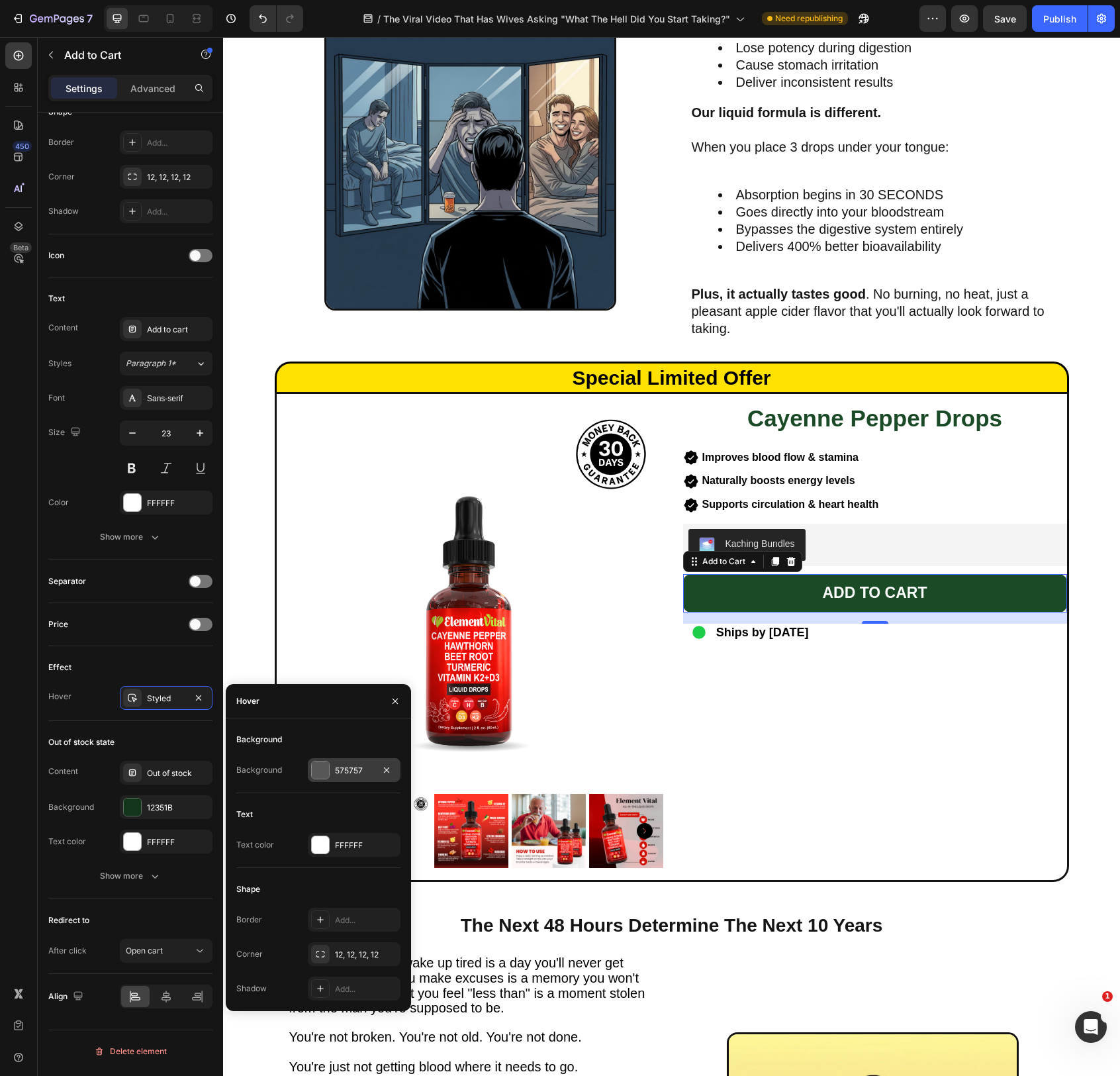
click at [343, 773] on div "575757" at bounding box center [353, 770] width 38 height 12
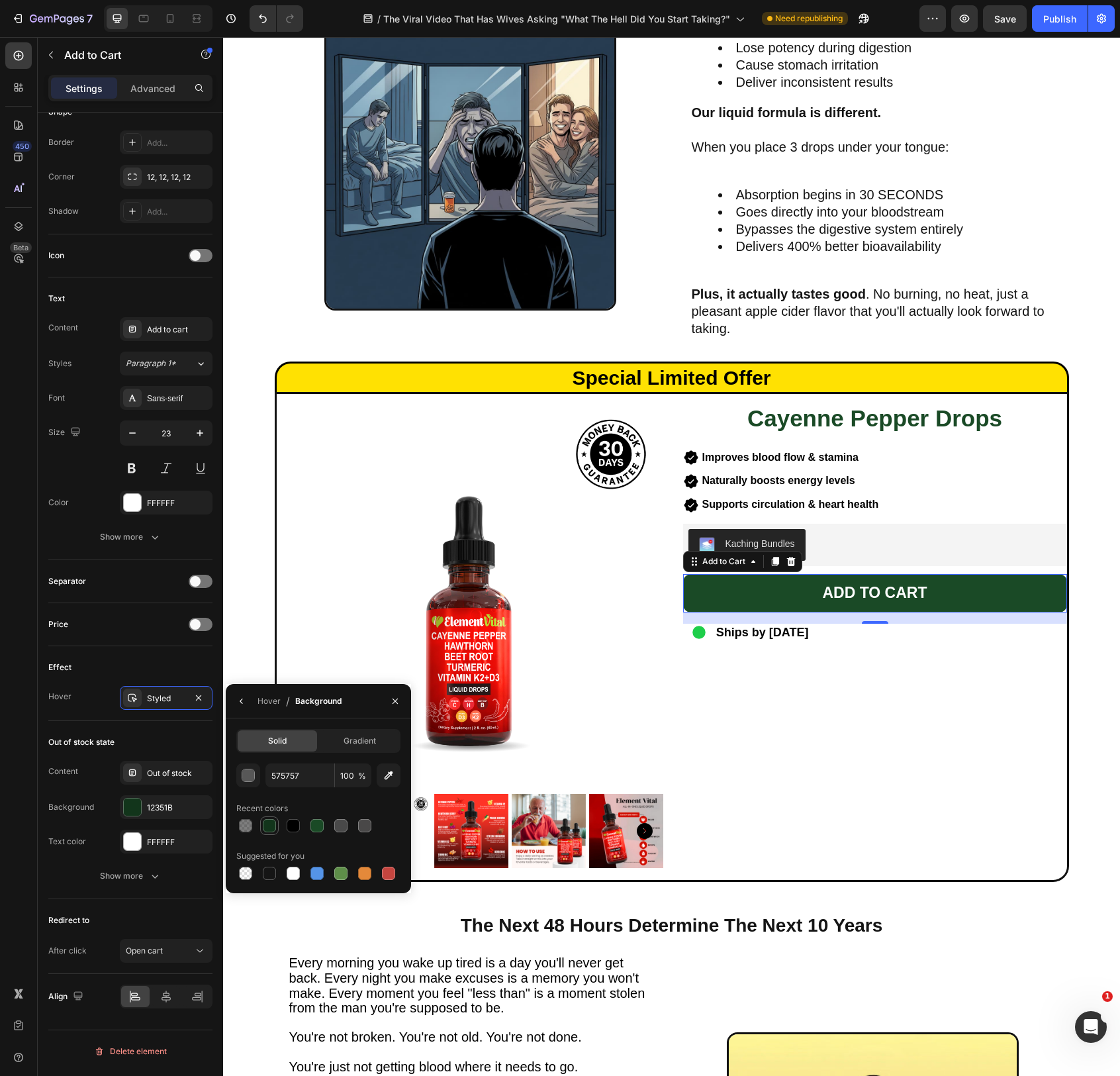
click at [270, 827] on div at bounding box center [269, 825] width 13 height 13
type input "12351B"
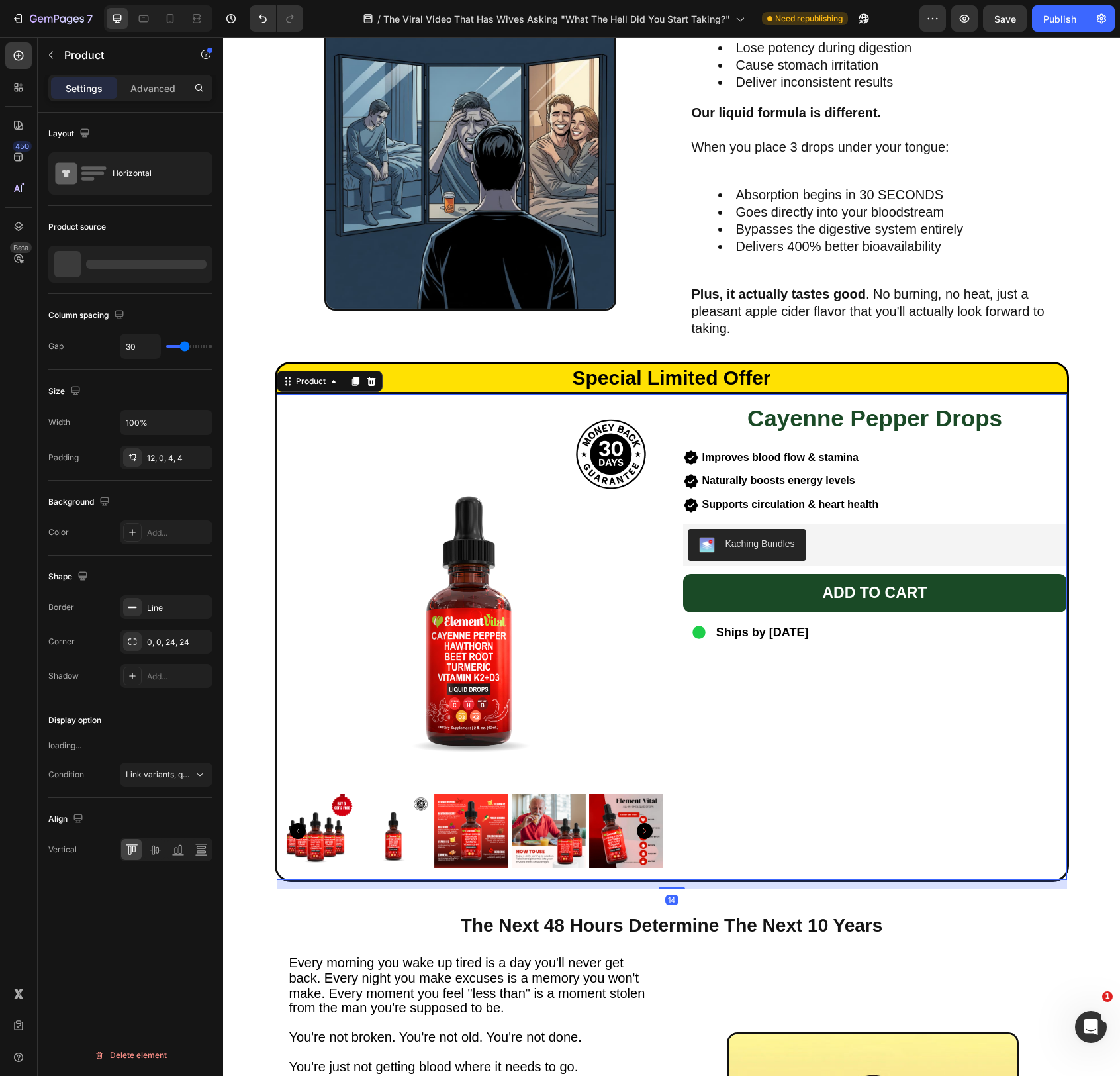
click at [768, 740] on div "Cayenne Pepper Drops Heading Improves blood flow & stamina Naturally boosts ene…" at bounding box center [875, 639] width 384 height 475
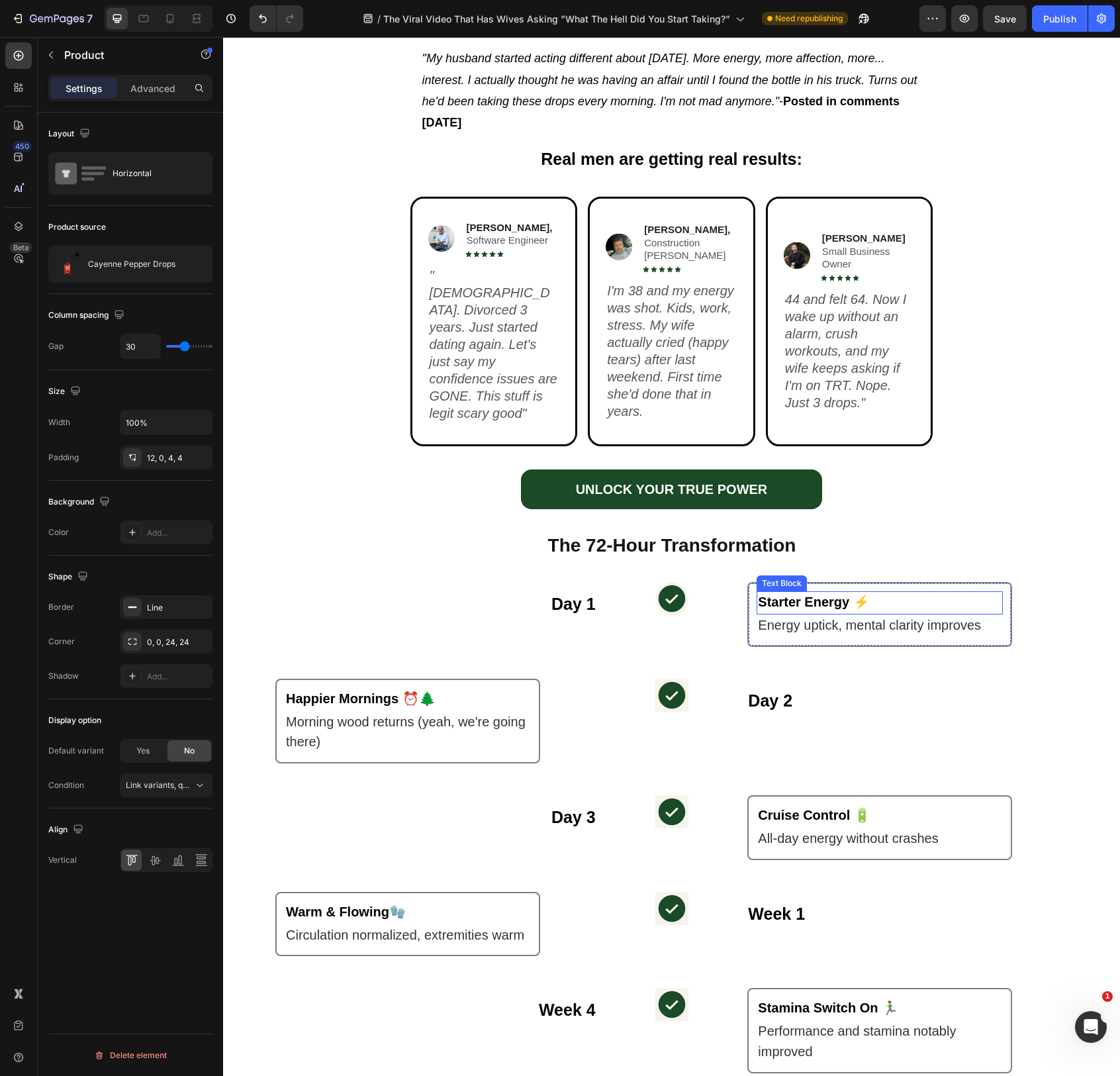
scroll to position [1129, 0]
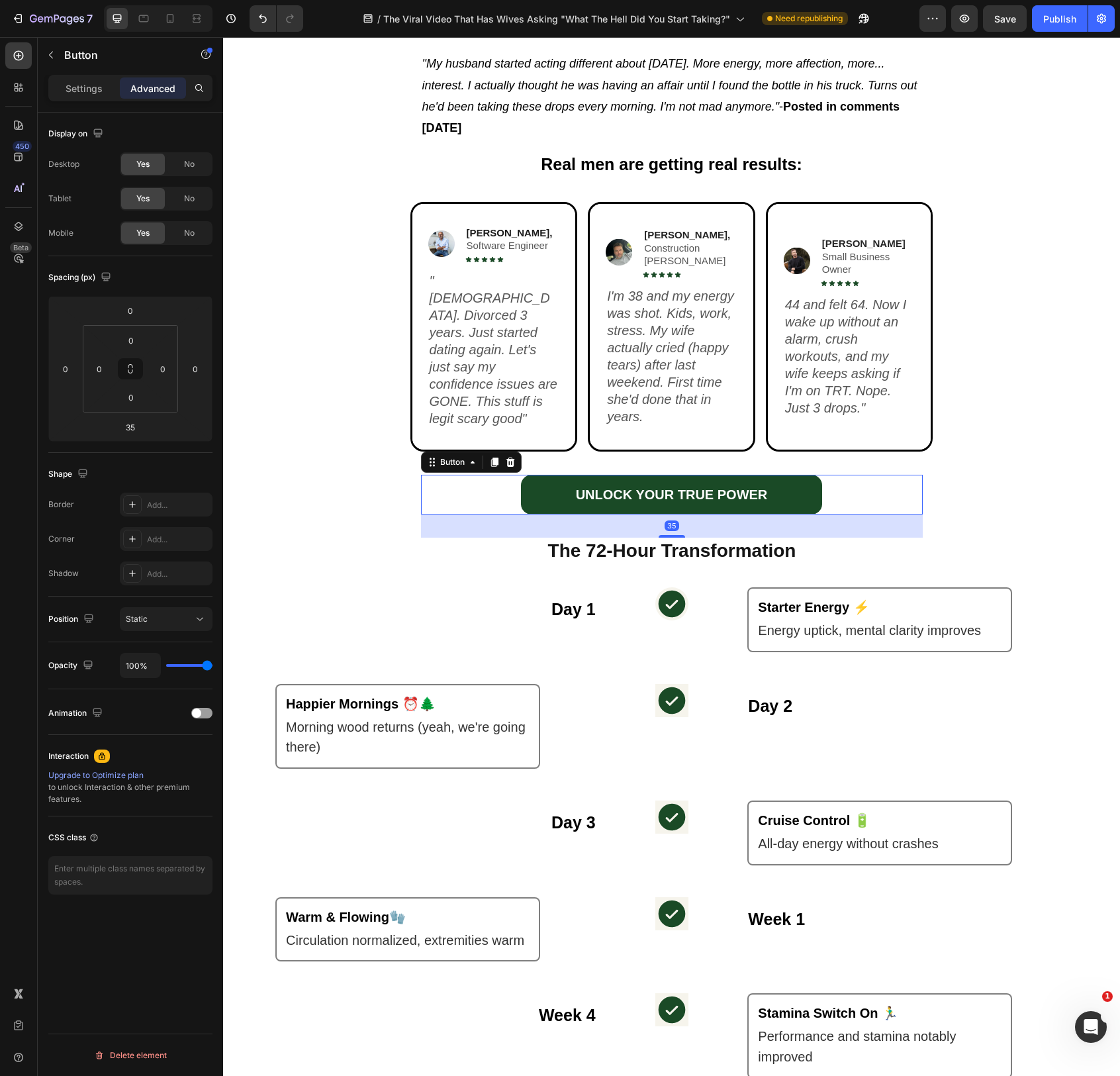
click at [886, 489] on div "UNLOCK YOUR TRUE POWER Button 35" at bounding box center [672, 494] width 502 height 40
click at [450, 457] on div "Button" at bounding box center [452, 461] width 29 height 12
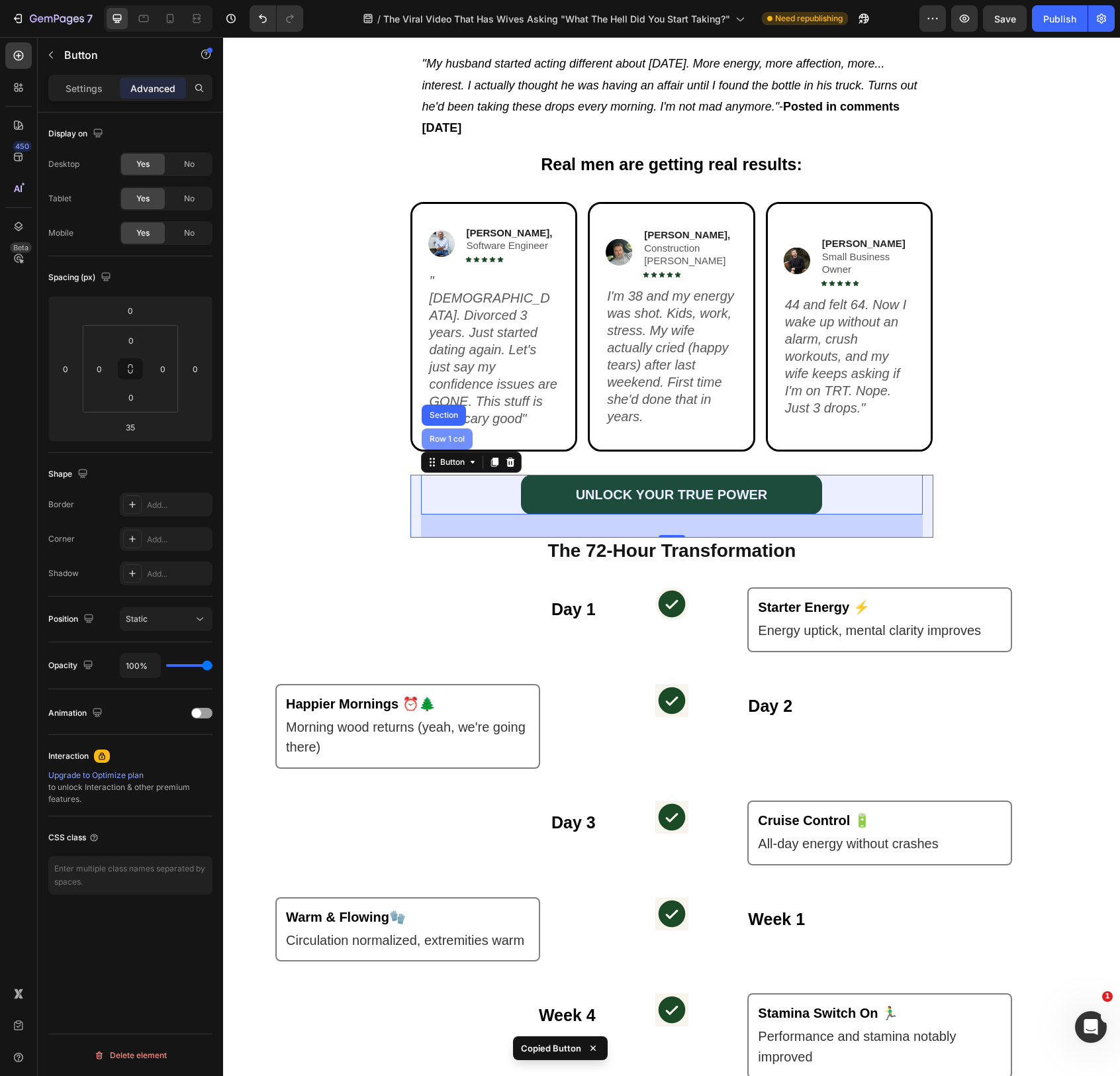
click at [456, 435] on div "Row 1 col" at bounding box center [447, 439] width 40 height 8
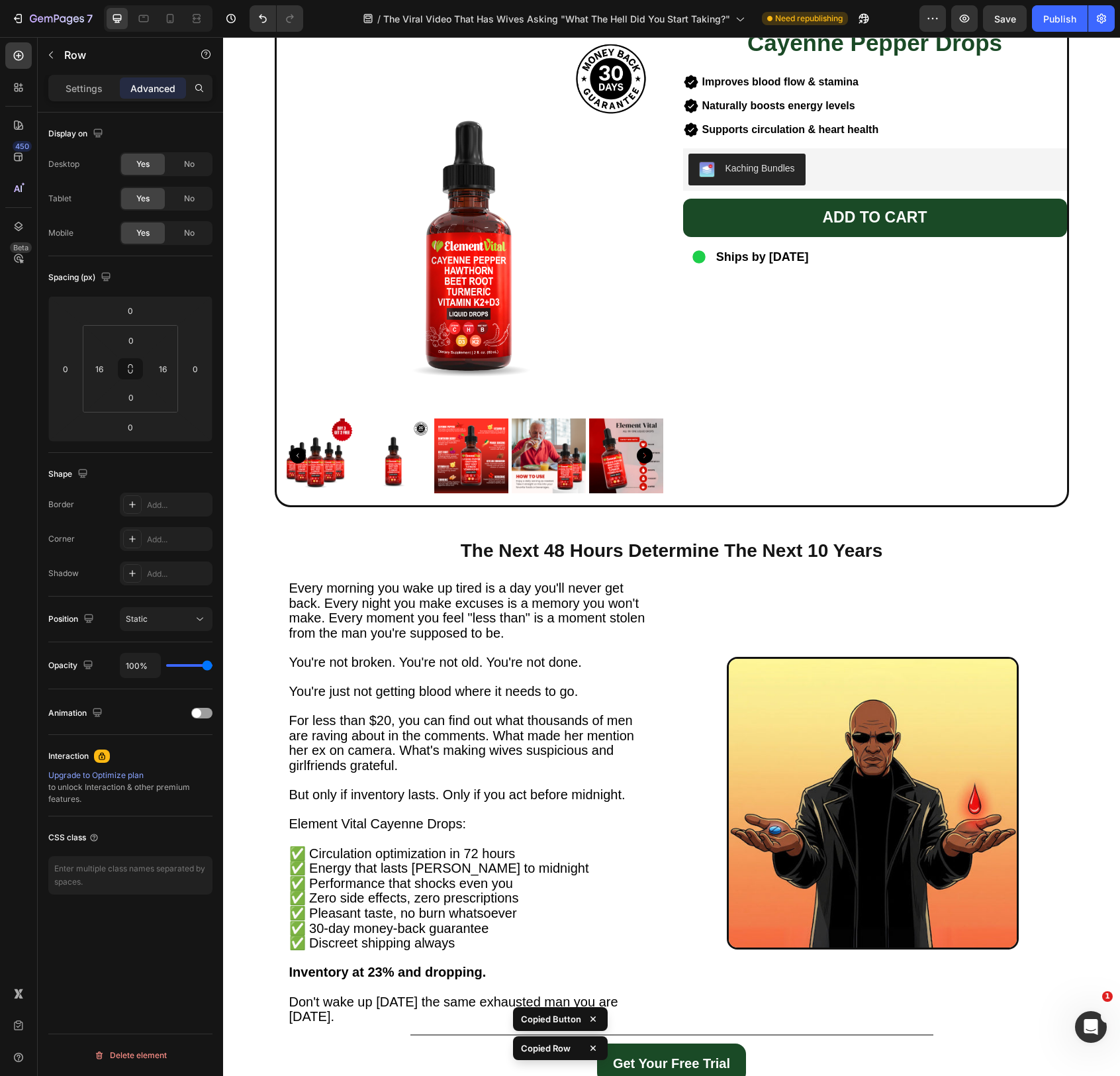
scroll to position [3527, 0]
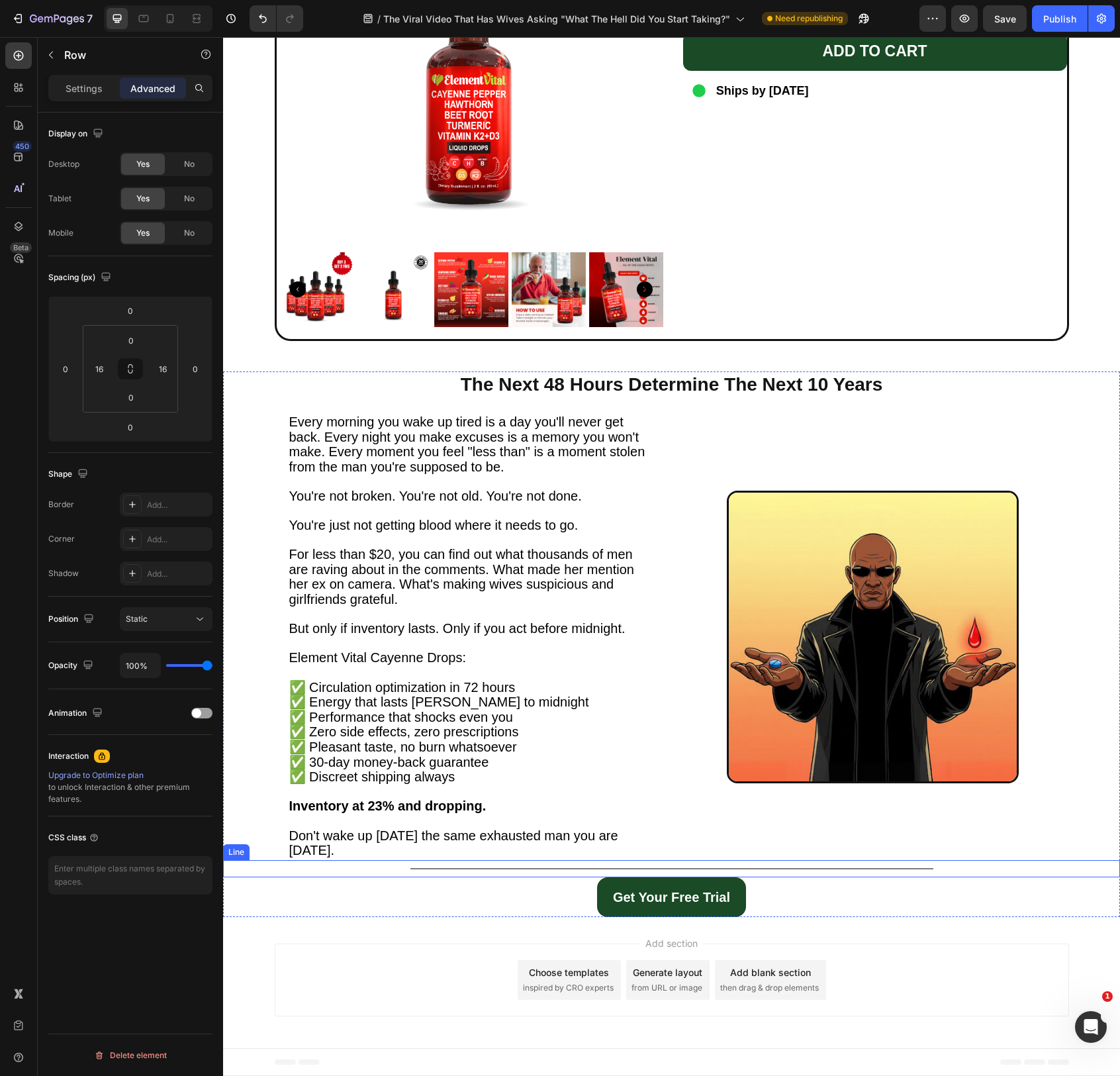
drag, startPoint x: 918, startPoint y: 866, endPoint x: 885, endPoint y: 862, distance: 33.2
click at [918, 866] on div "Title Line" at bounding box center [672, 868] width 897 height 17
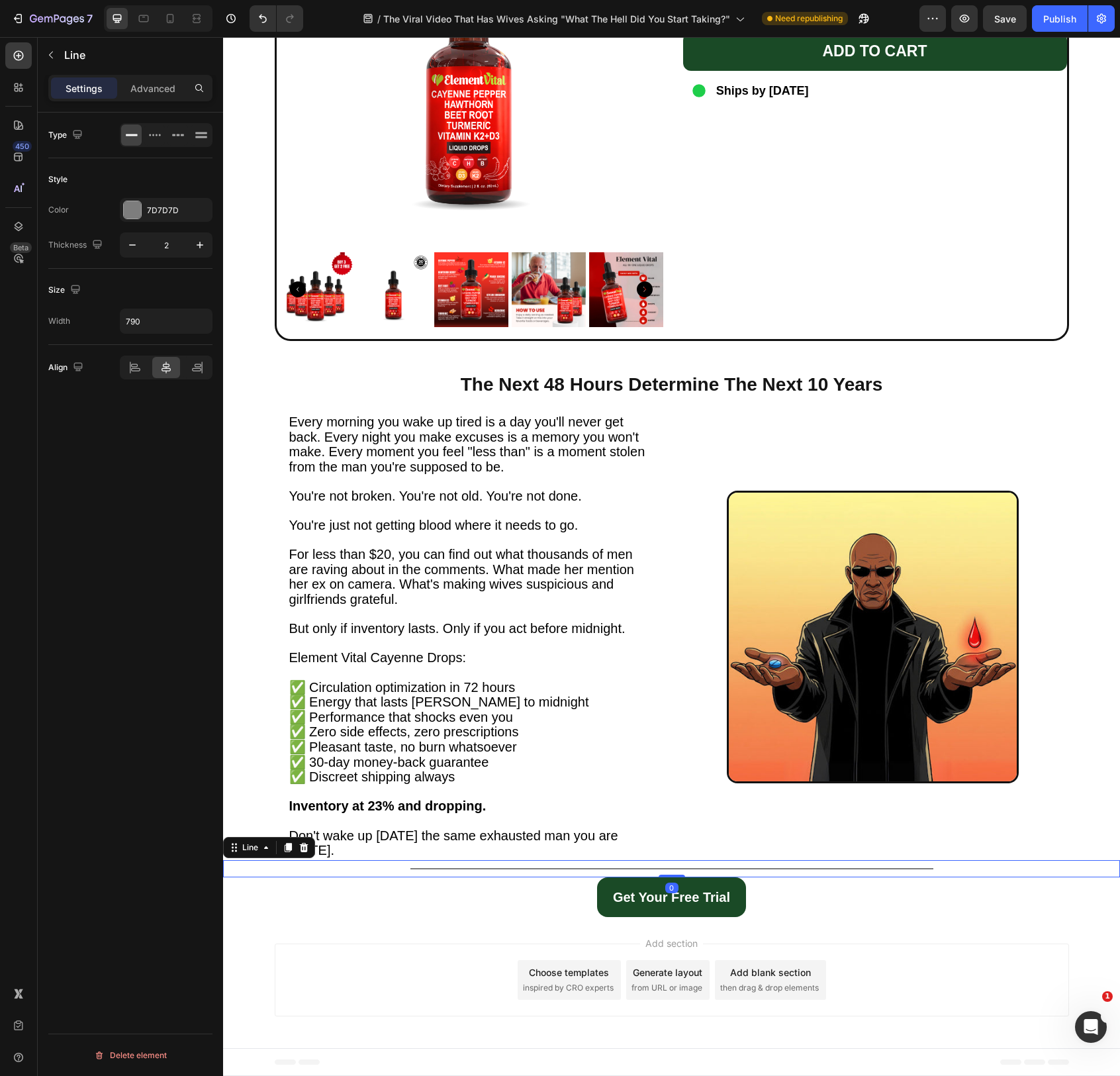
click at [306, 846] on icon at bounding box center [304, 847] width 9 height 9
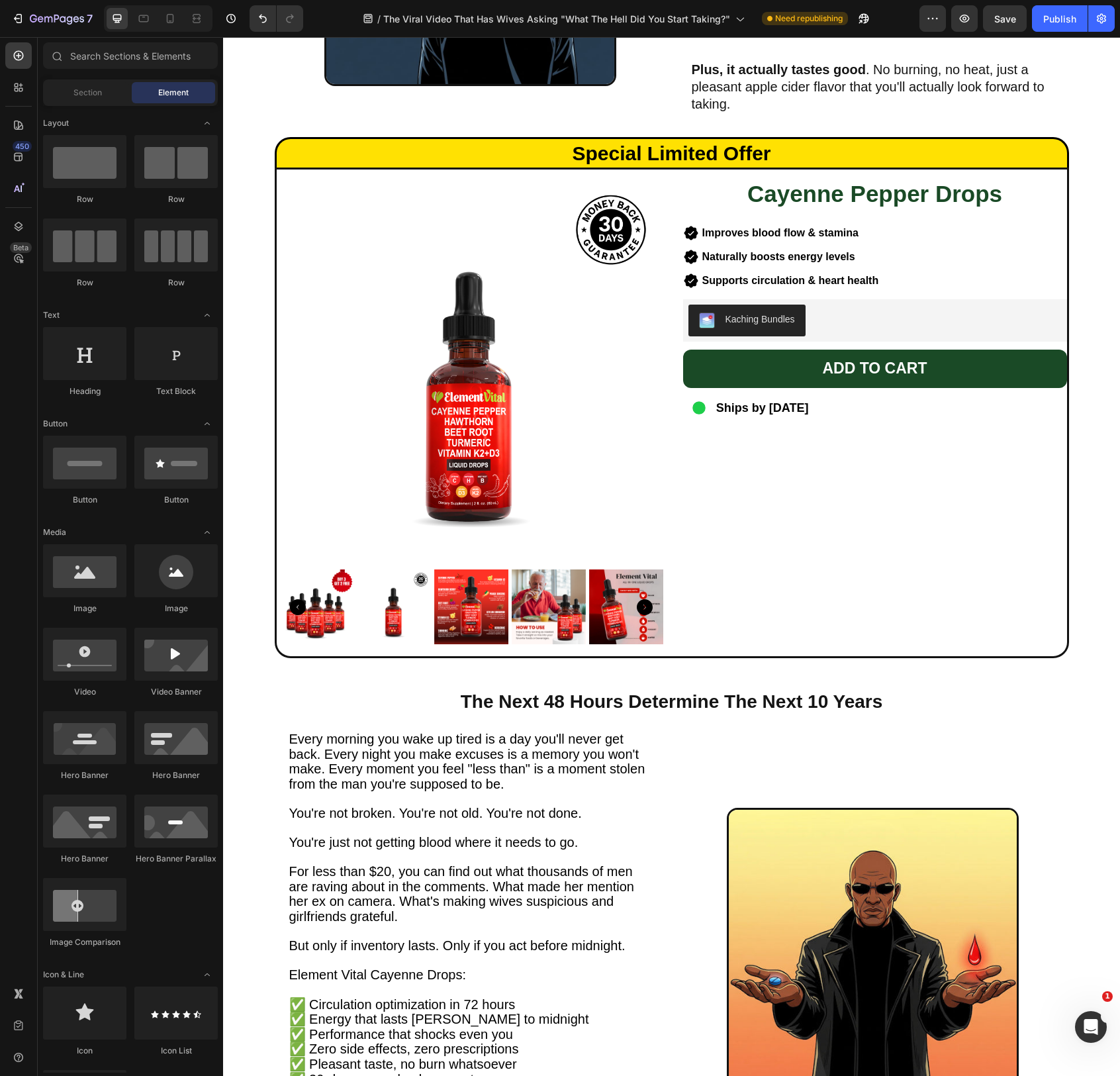
scroll to position [3509, 0]
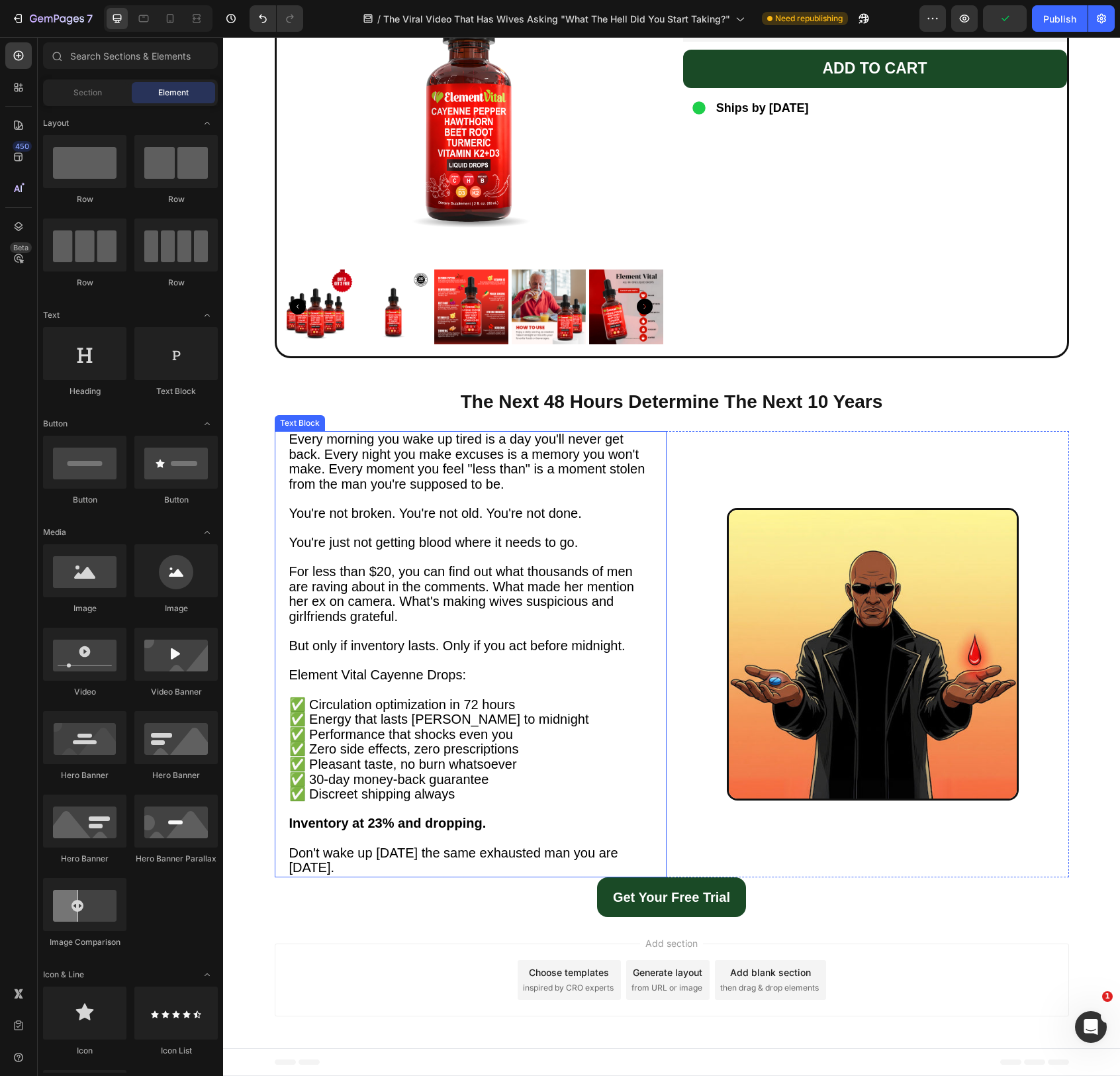
click at [377, 818] on strong "Inventory at 23% and dropping." at bounding box center [388, 822] width 198 height 14
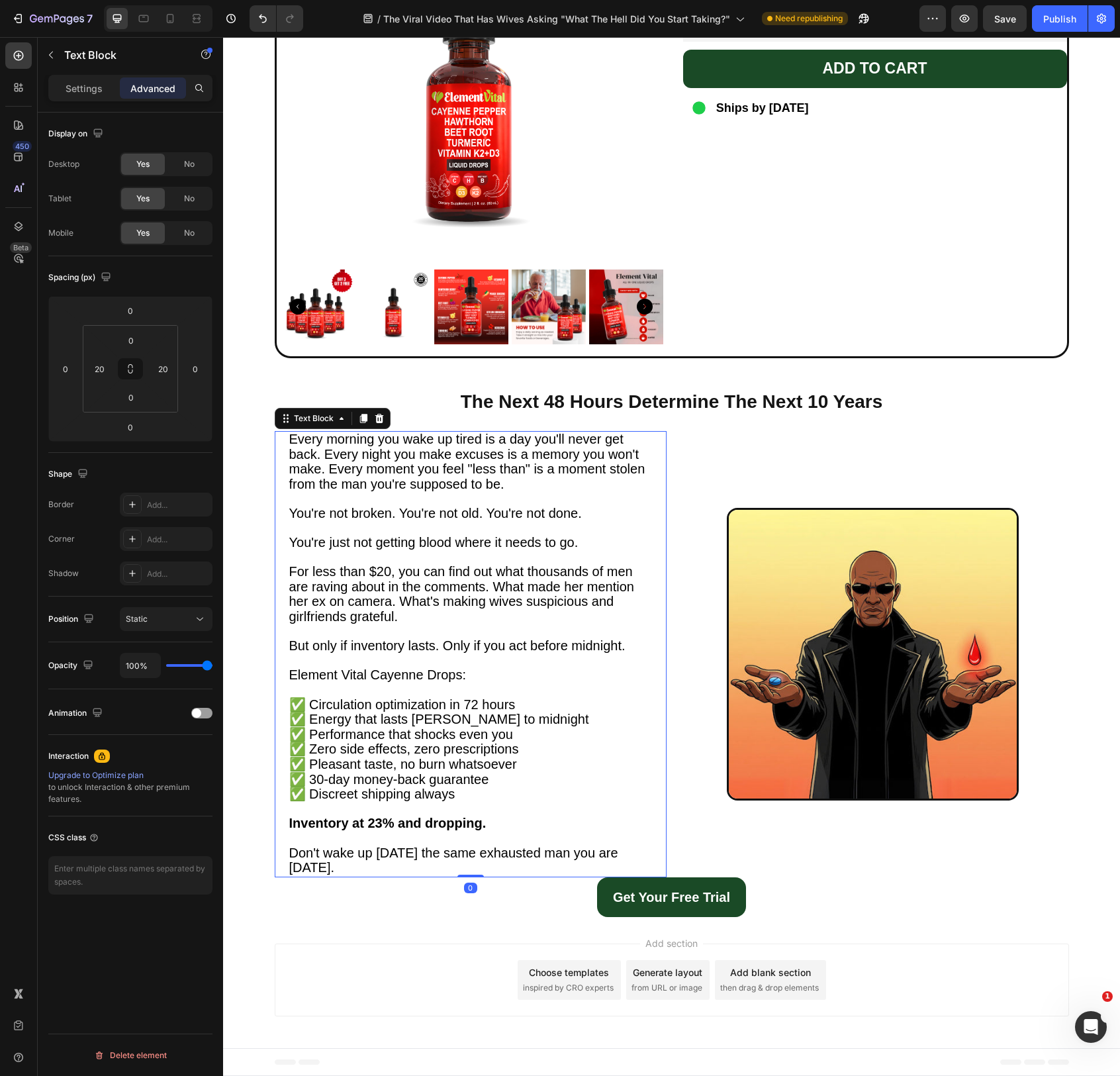
click at [370, 820] on strong "Inventory at 23% and dropping." at bounding box center [388, 822] width 198 height 14
drag, startPoint x: 369, startPoint y: 821, endPoint x: 389, endPoint y: 823, distance: 20.1
click at [389, 823] on strong "Inventory at 23% and dropping." at bounding box center [388, 822] width 198 height 14
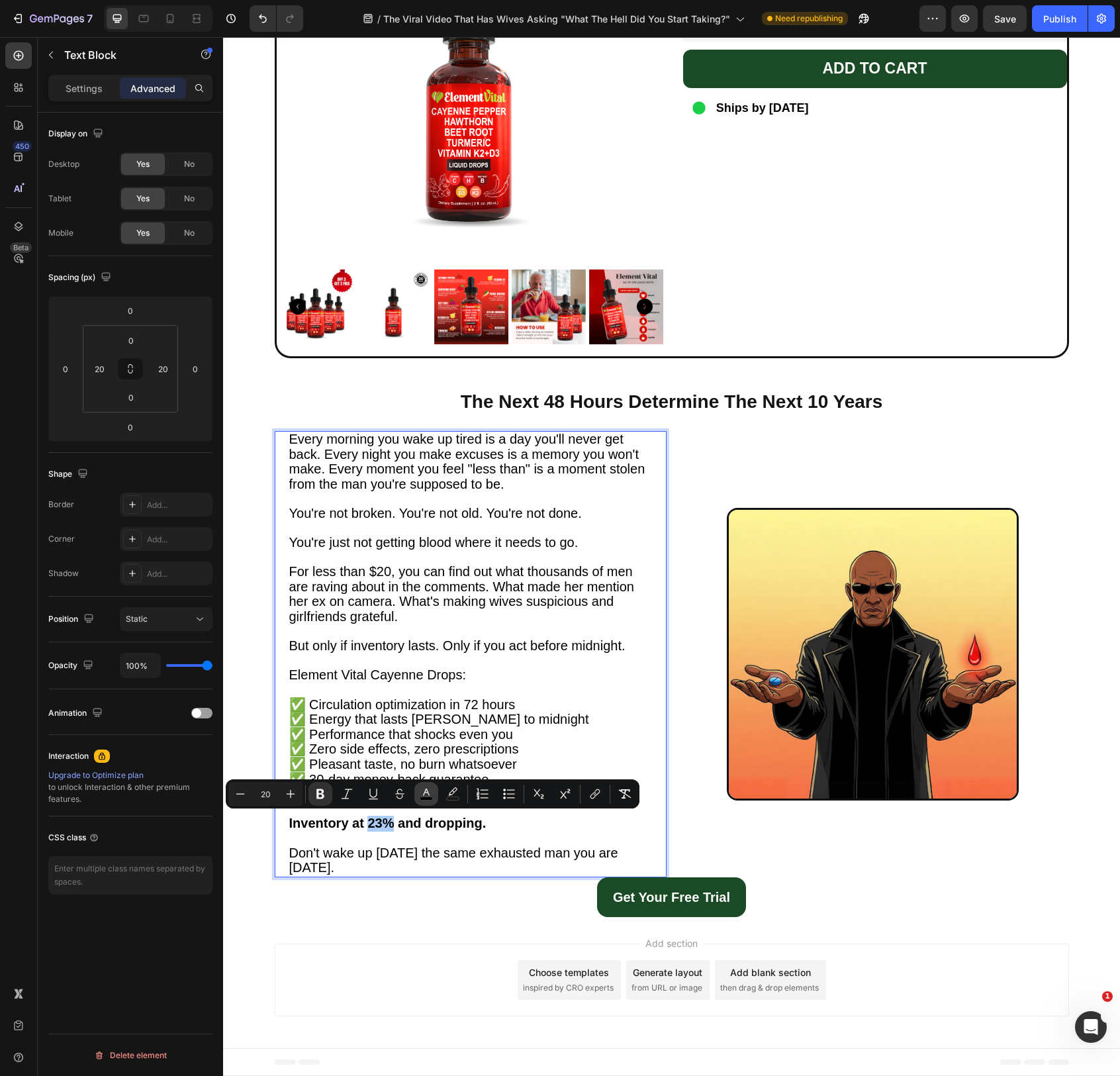
click at [427, 799] on rect "Editor contextual toolbar" at bounding box center [426, 798] width 12 height 4
type input "000000"
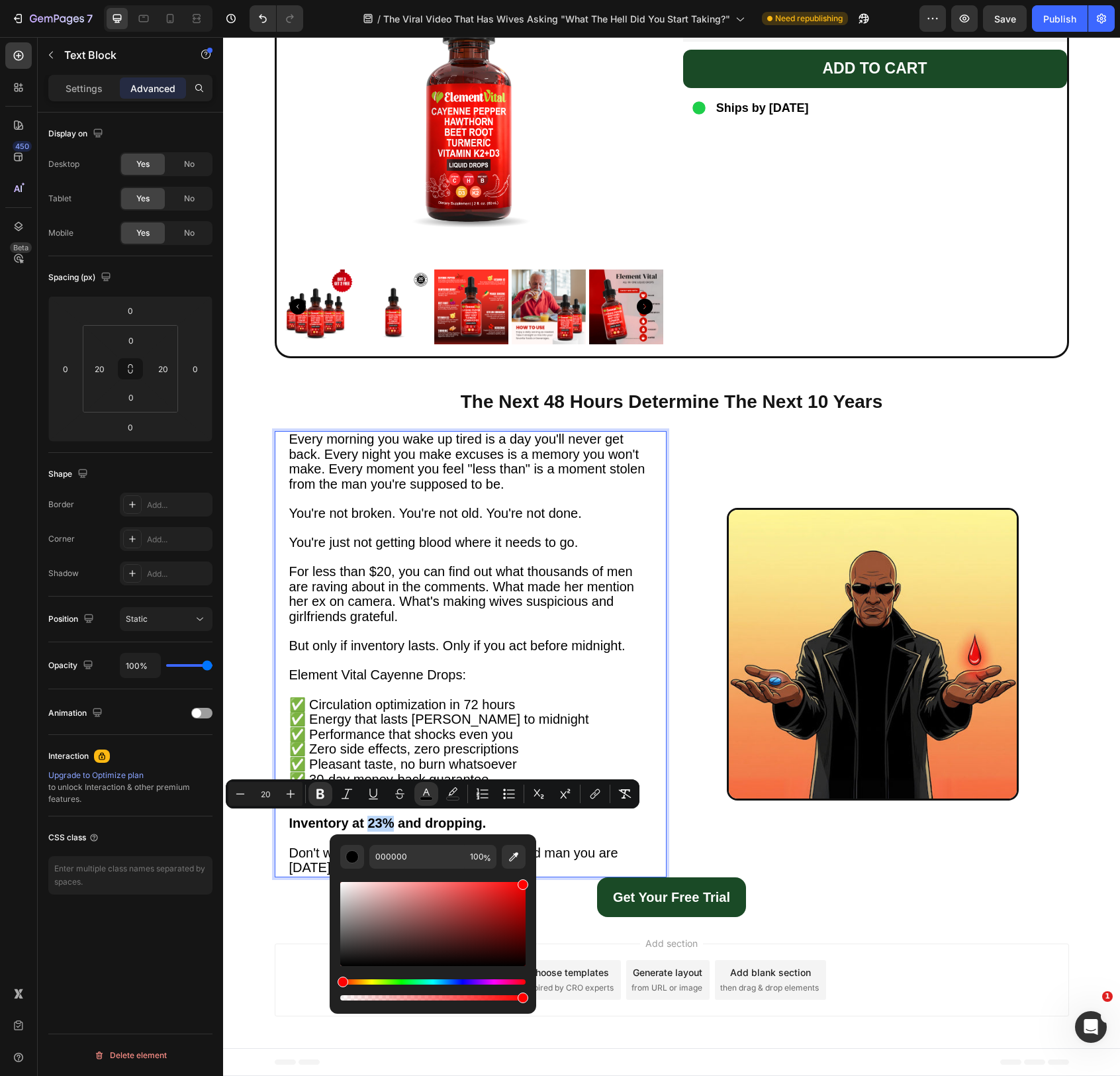
drag, startPoint x: 722, startPoint y: 939, endPoint x: 559, endPoint y: 838, distance: 191.8
type input "FF0000"
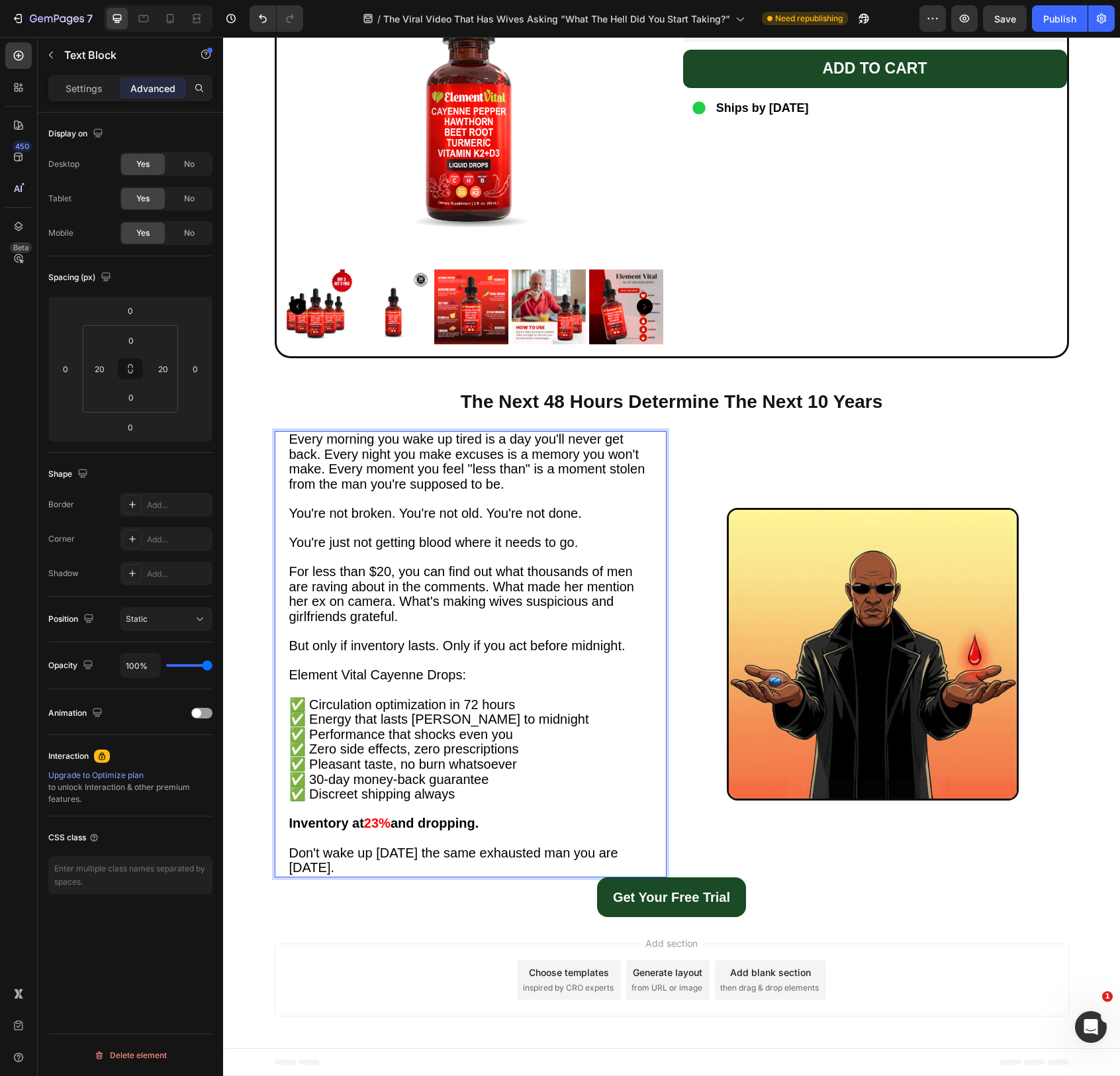
click at [589, 836] on p "Rich Text Editor. Editing area: main" at bounding box center [471, 838] width 363 height 14
click at [385, 667] on span "Element Vital Cayenne Drops:" at bounding box center [377, 675] width 177 height 14
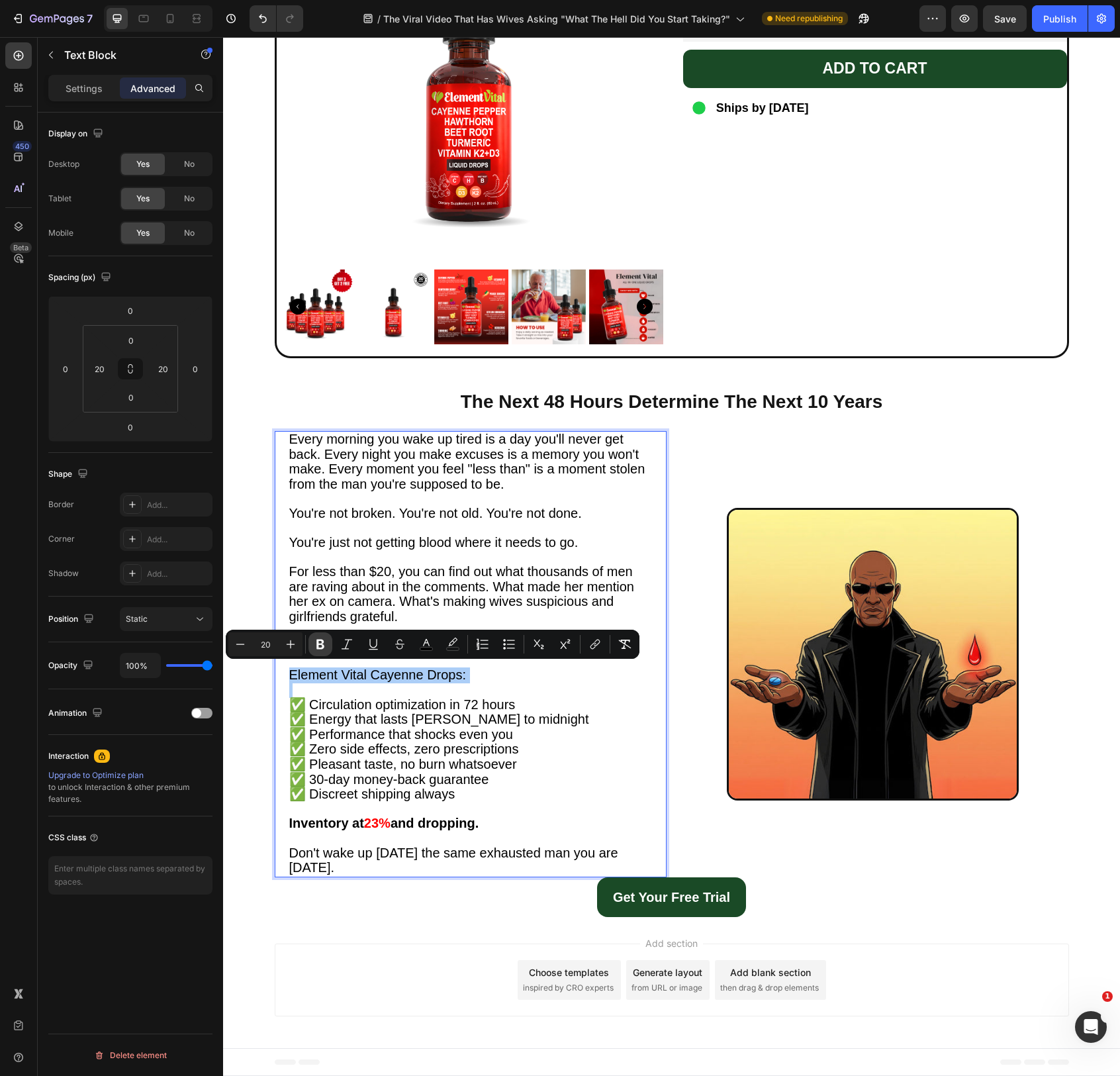
click at [317, 637] on icon "Editor contextual toolbar" at bounding box center [321, 643] width 13 height 13
drag, startPoint x: 454, startPoint y: 569, endPoint x: 491, endPoint y: 541, distance: 46.4
click at [491, 541] on span "You're just not getting blood where it needs to go." at bounding box center [434, 542] width 289 height 14
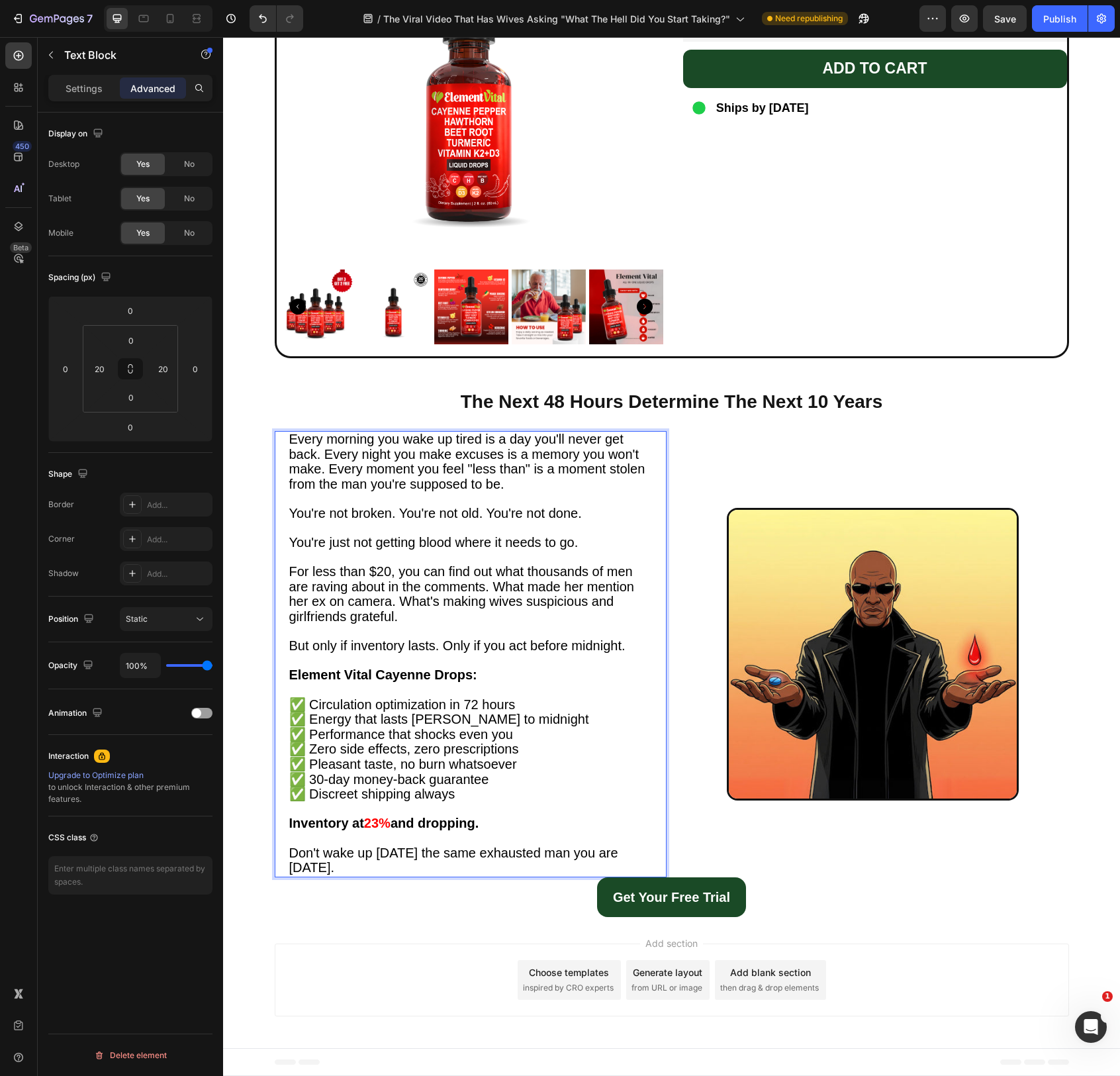
click at [379, 521] on p "Rich Text Editor. Editing area: main" at bounding box center [471, 528] width 363 height 14
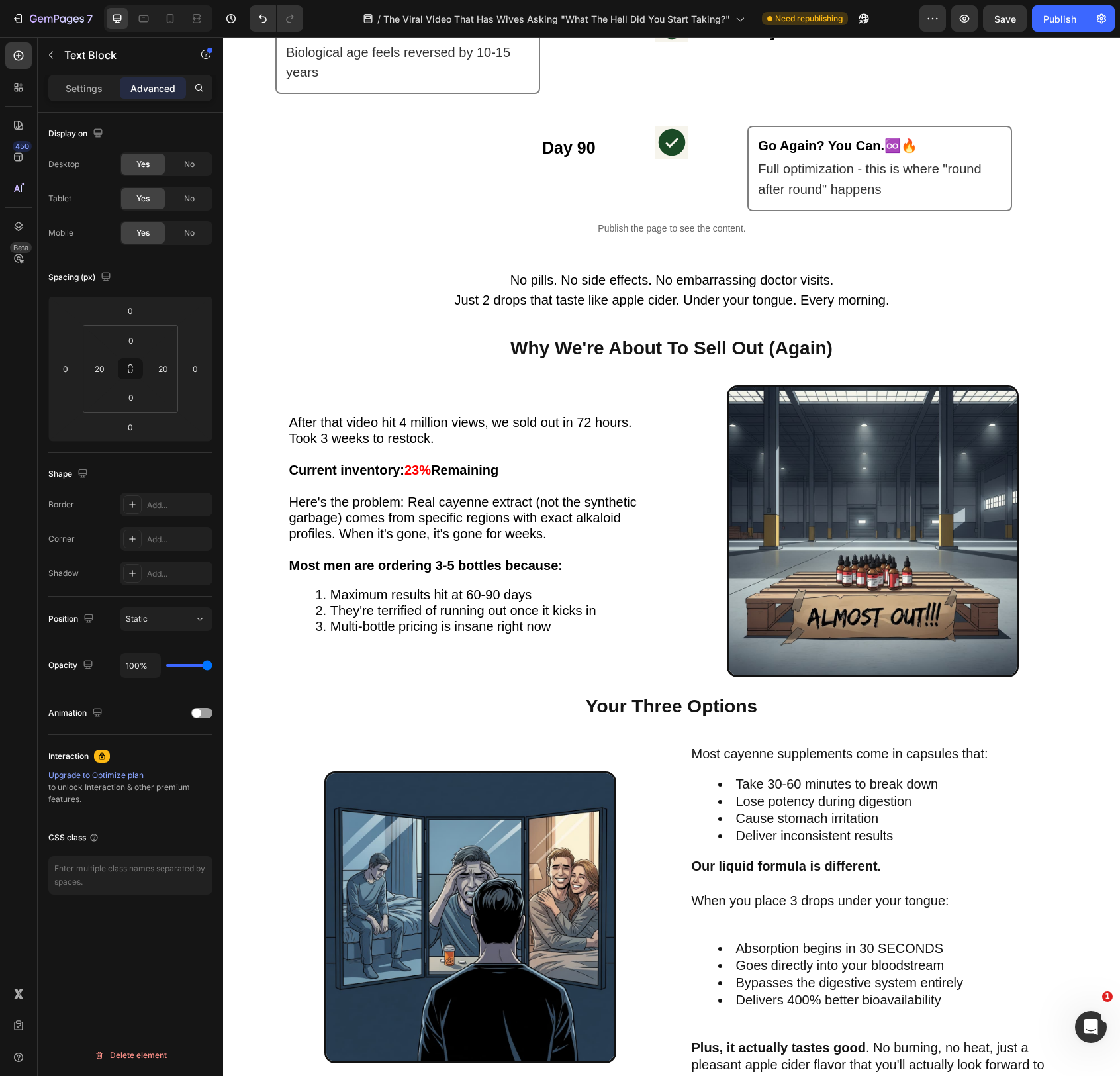
scroll to position [2103, 0]
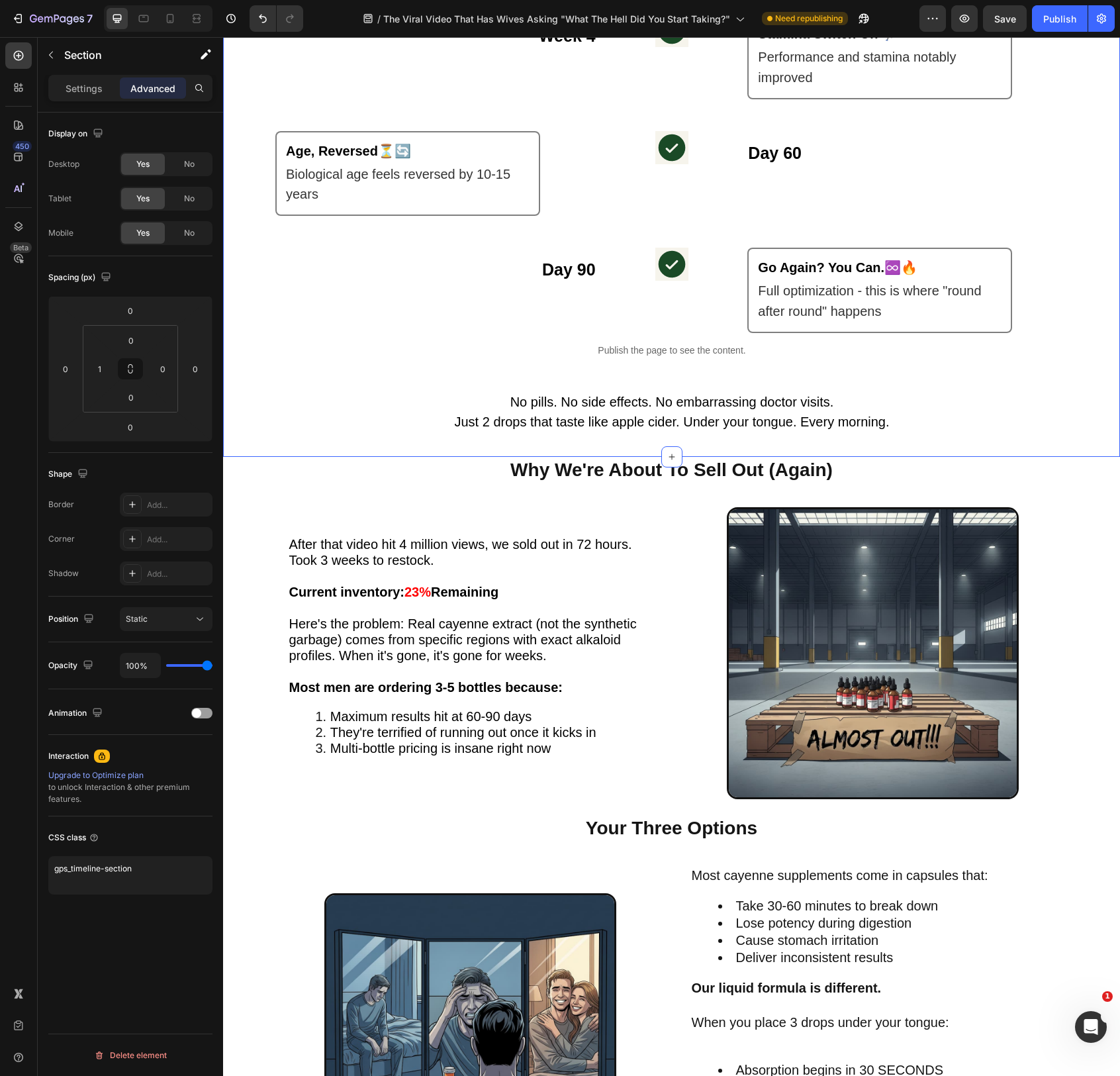
click at [712, 456] on div "The 72-Hour Transformation Heading Day 1 Heading Row Icon Starter Energy ⚡ Text…" at bounding box center [671, 7] width 897 height 898
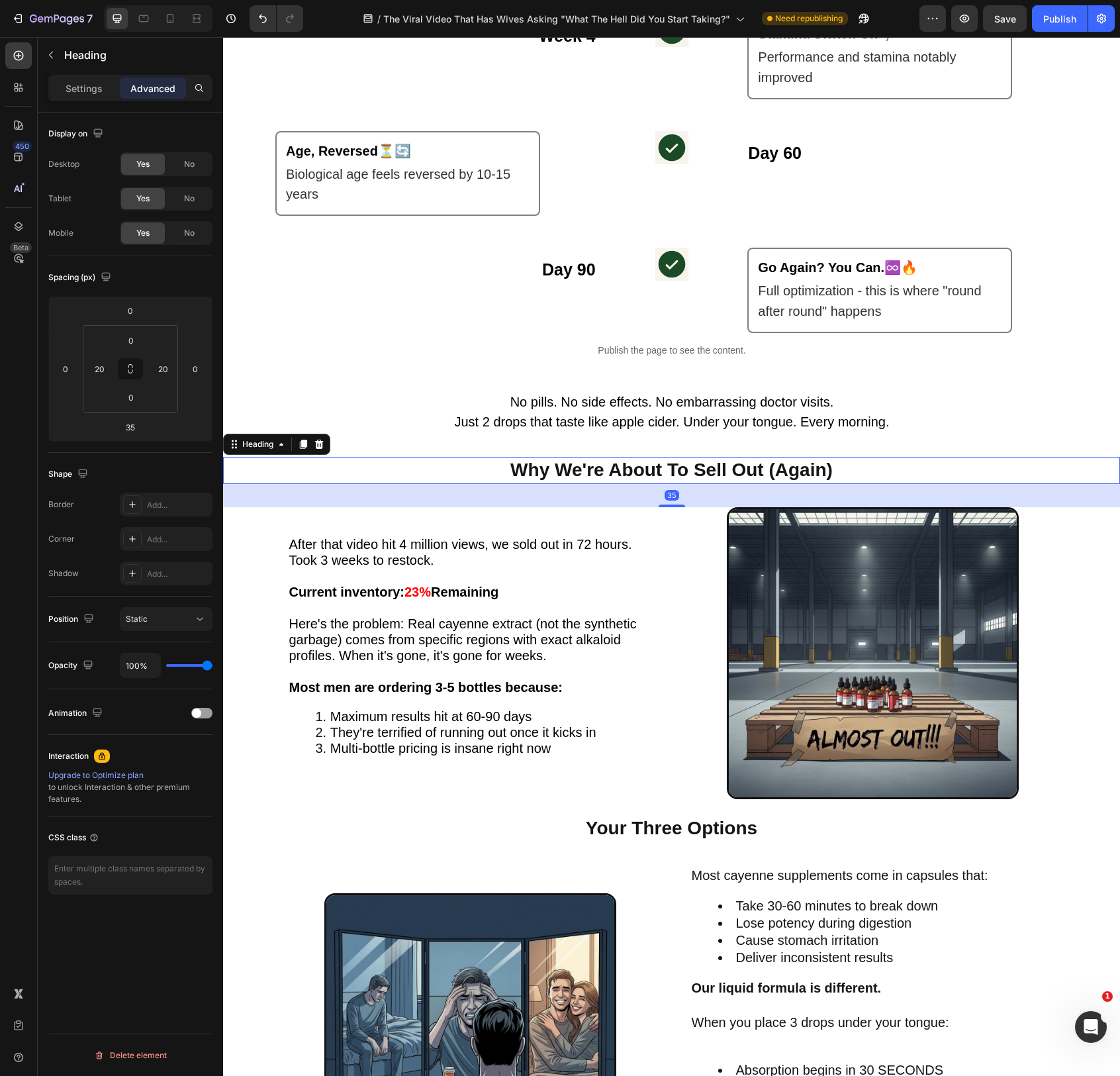
click at [714, 465] on h2 "Why We're About To Sell Out (Again)" at bounding box center [672, 470] width 523 height 27
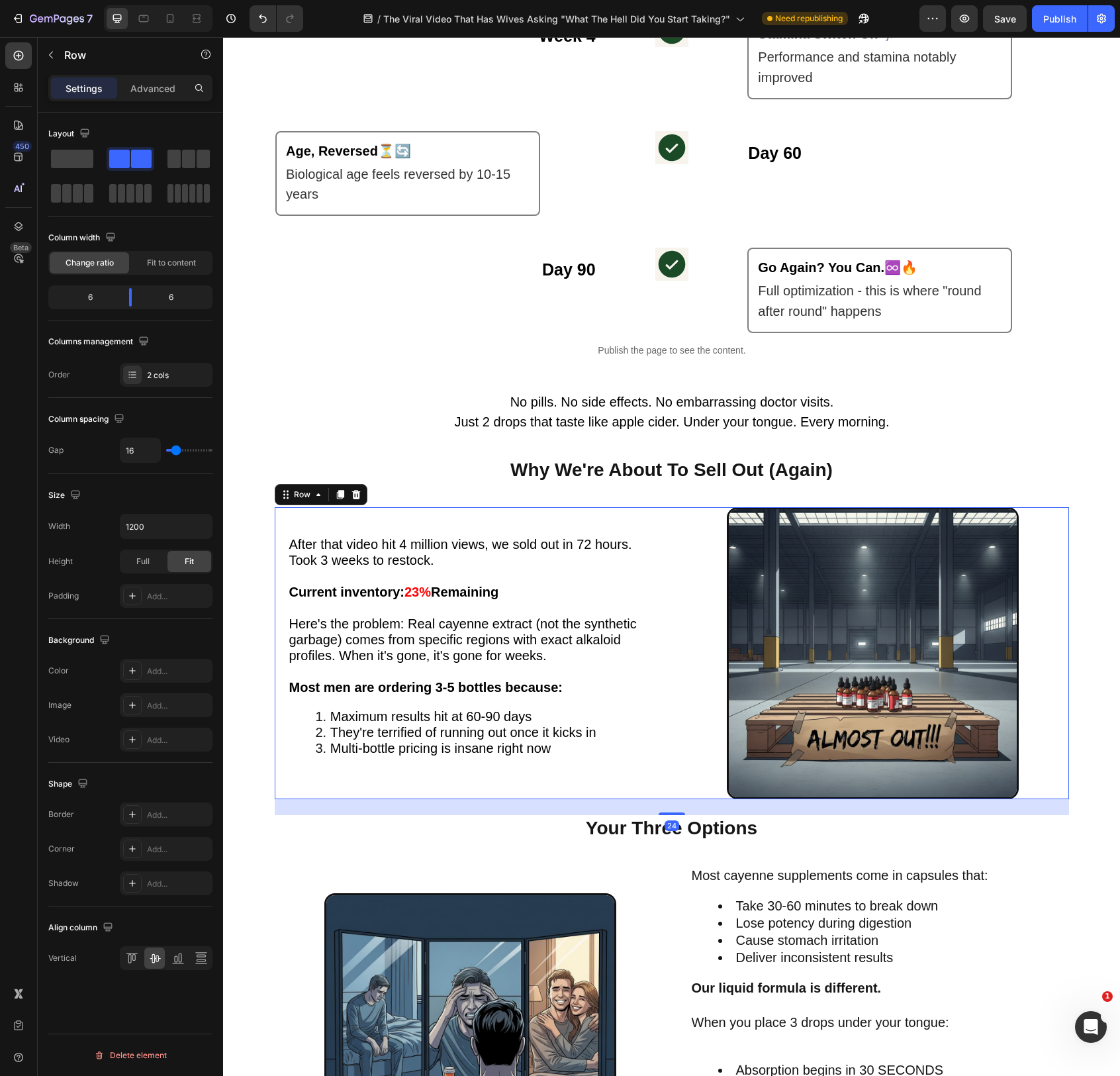
click at [670, 797] on div "After that video hit 4 million views, we sold out in 72 hours. Took 3 weeks to …" at bounding box center [672, 653] width 794 height 293
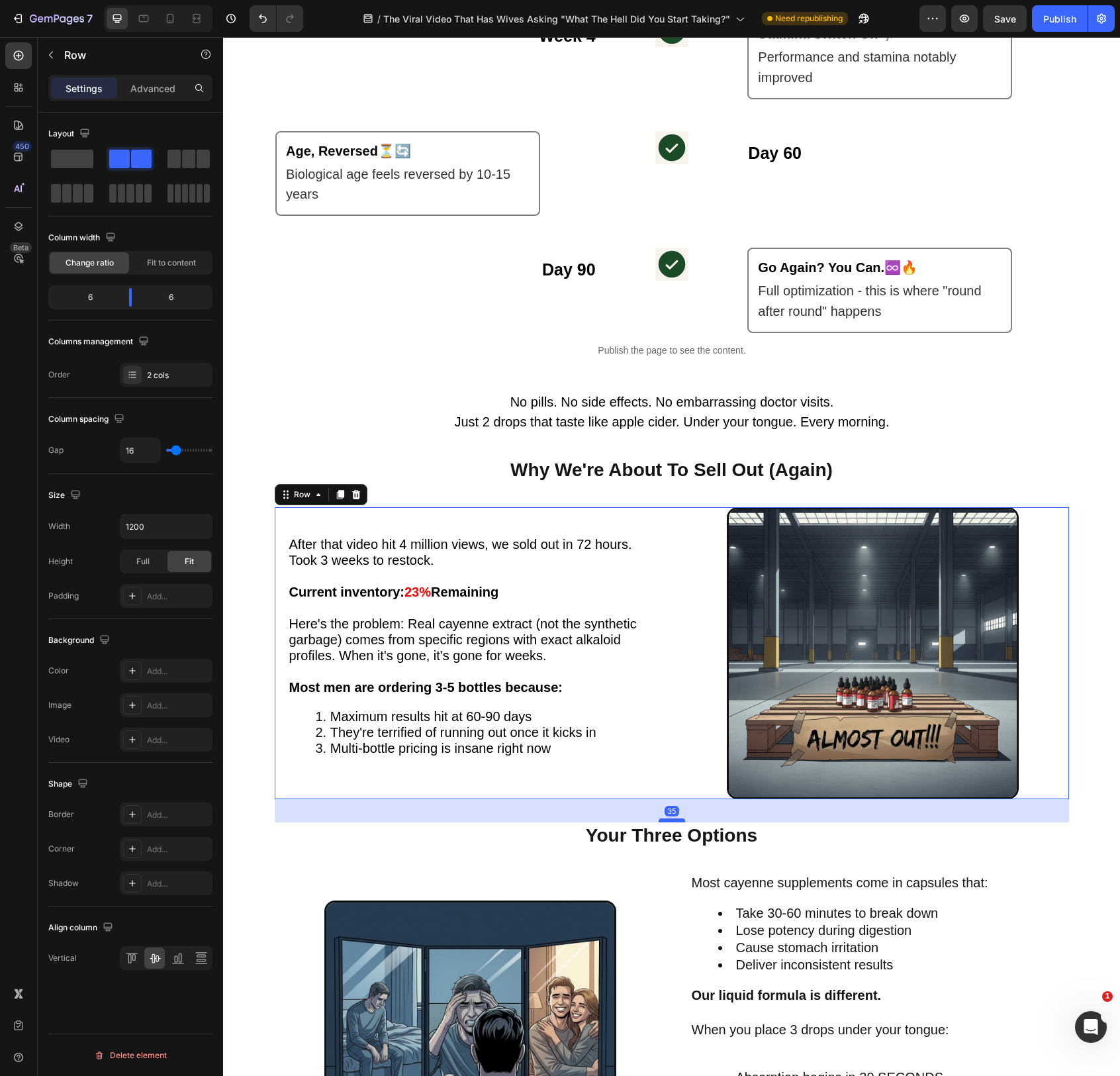
drag, startPoint x: 678, startPoint y: 815, endPoint x: 678, endPoint y: 821, distance: 6.0
click at [679, 822] on div at bounding box center [672, 820] width 27 height 4
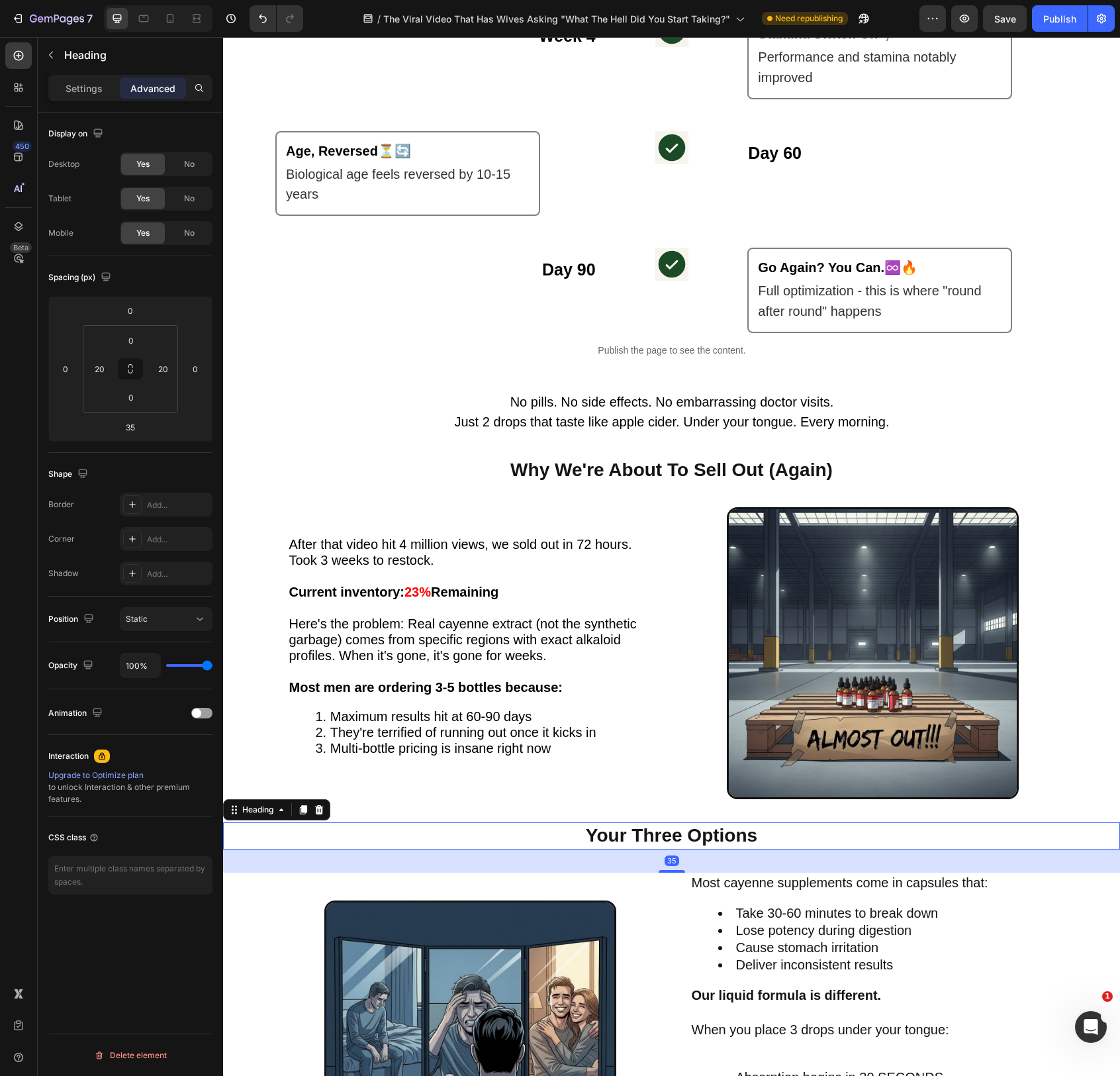
click at [726, 834] on h2 "Your Three Options" at bounding box center [672, 836] width 523 height 27
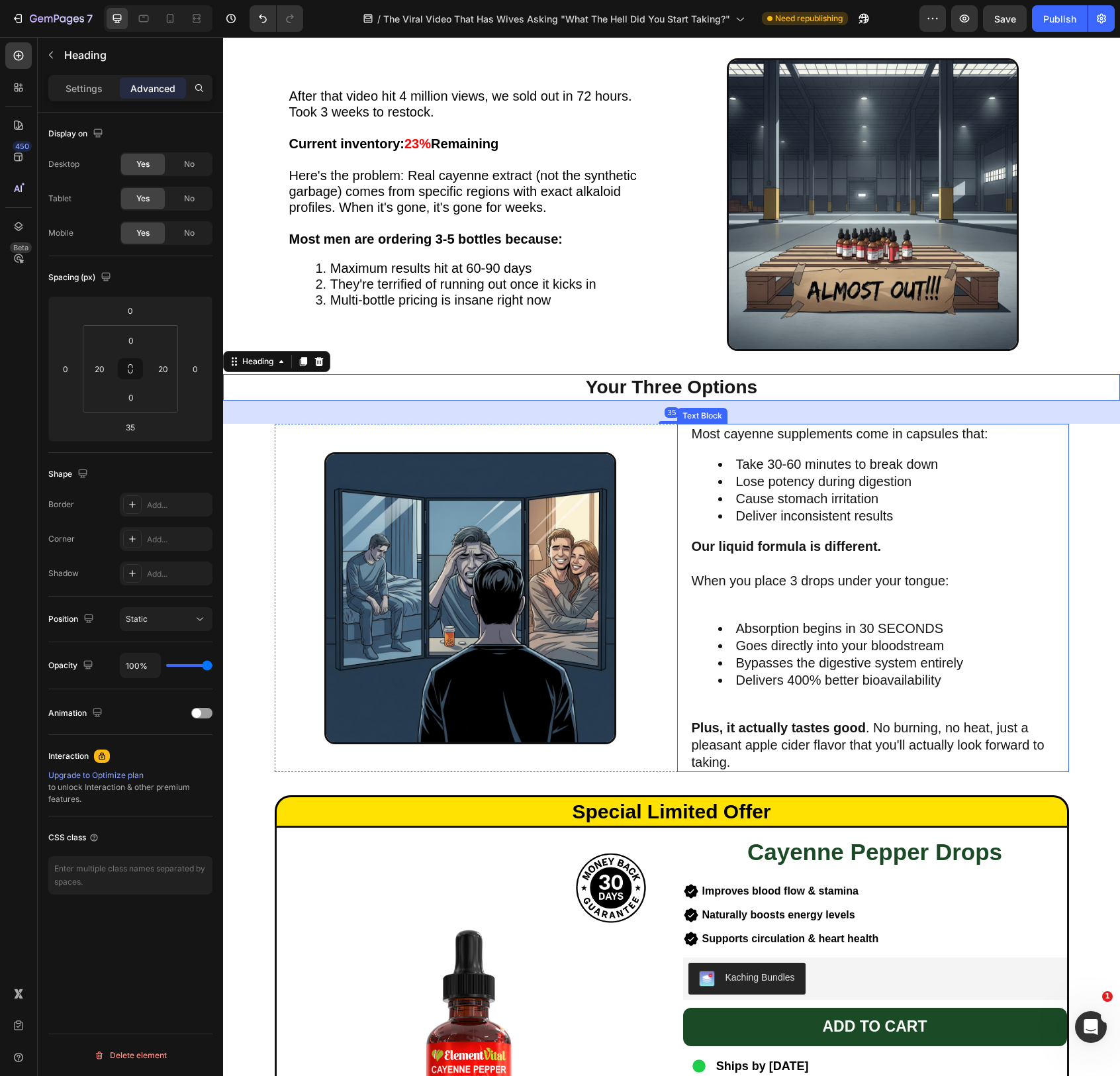
scroll to position [2558, 0]
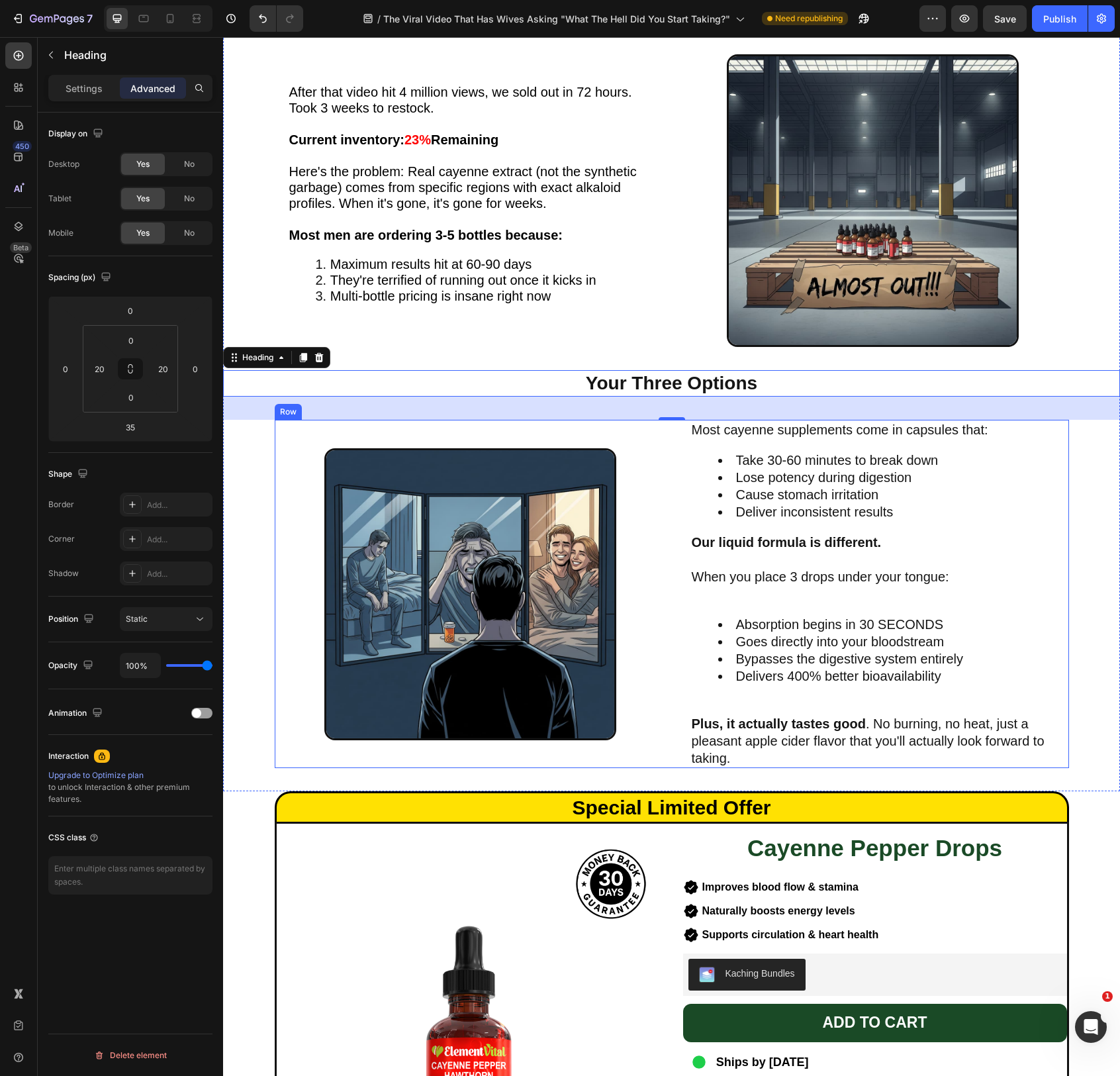
click at [657, 763] on div "Image" at bounding box center [471, 594] width 392 height 348
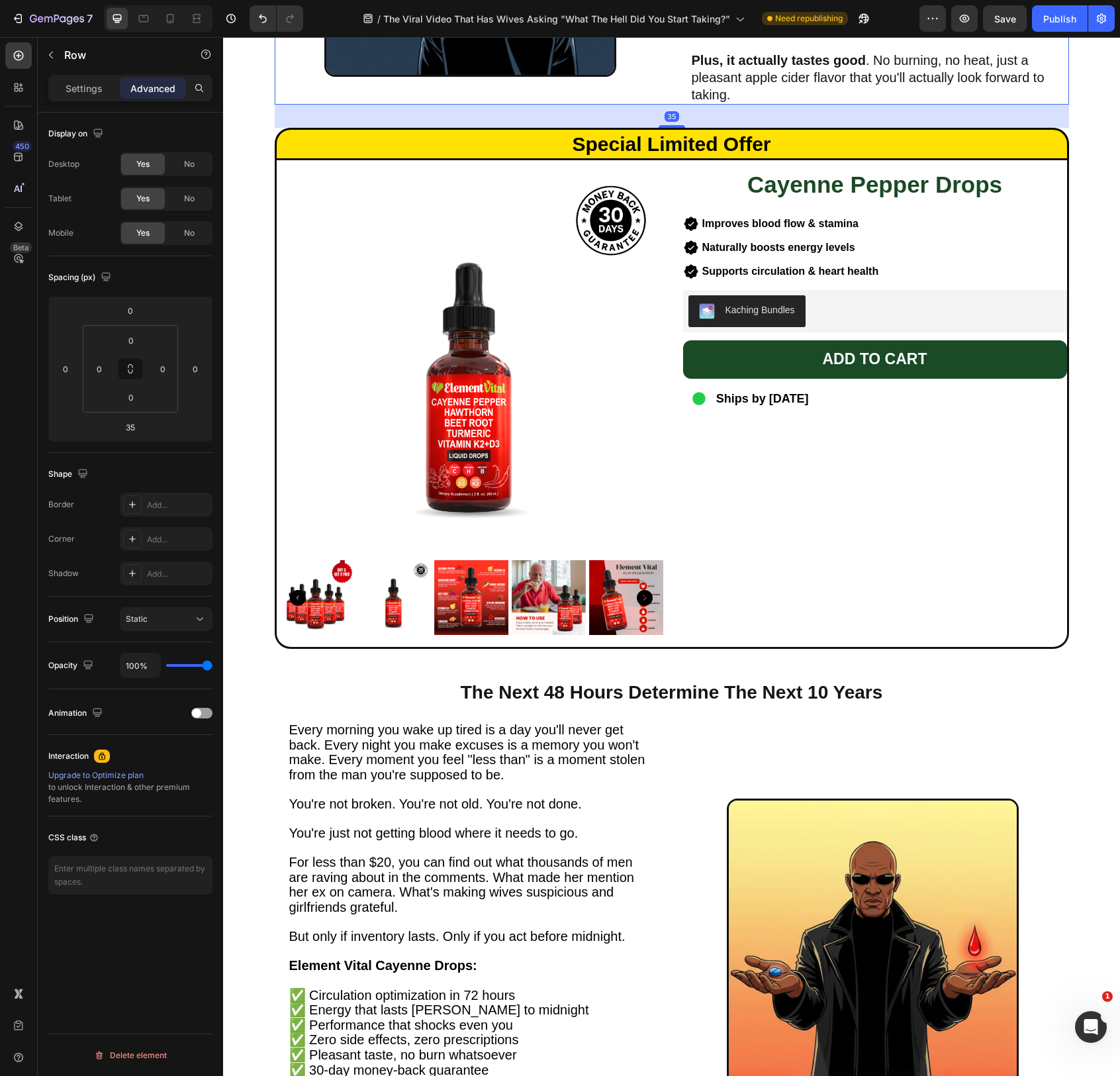
scroll to position [3240, 0]
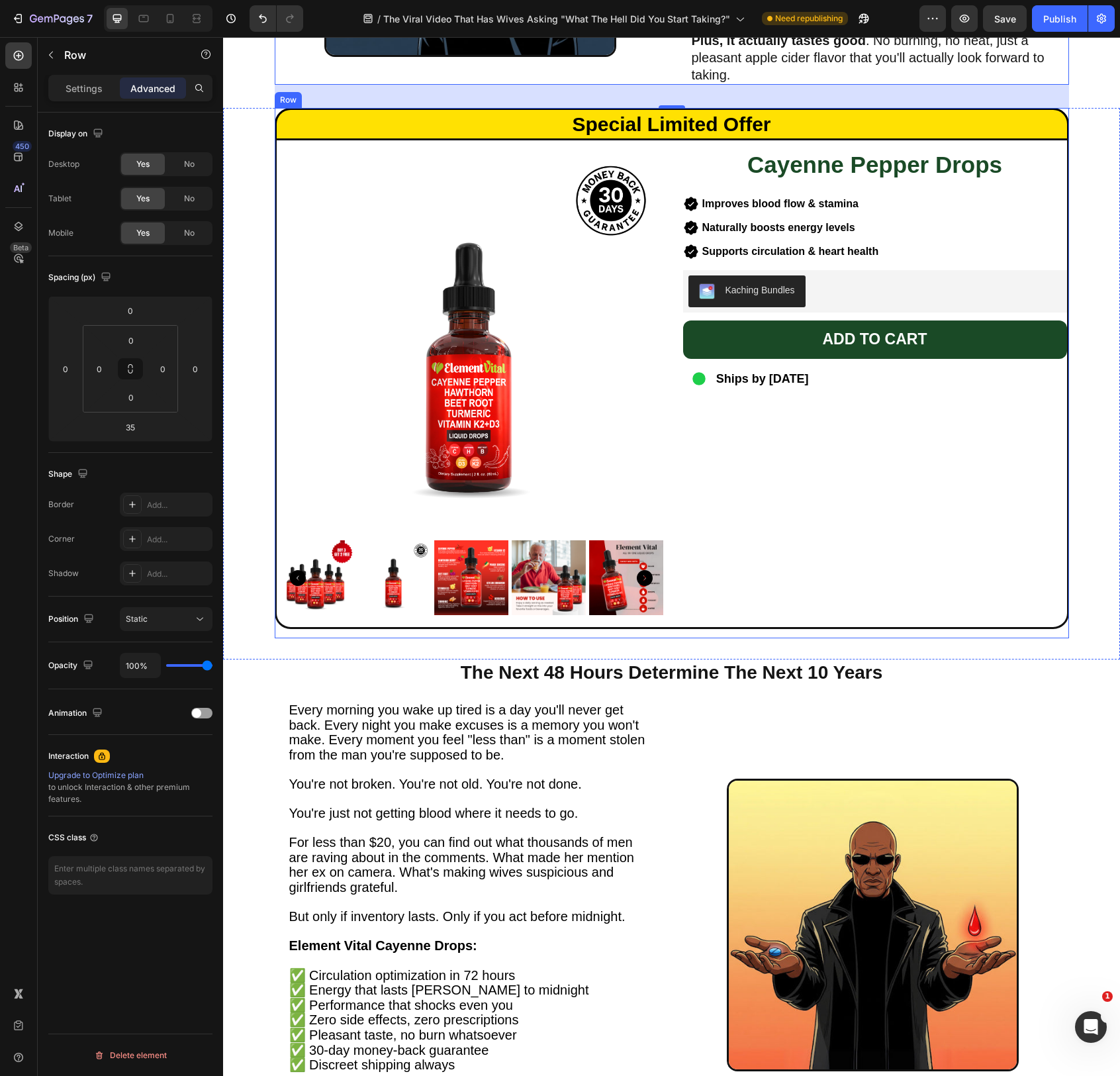
click at [1064, 629] on div "Special Limited Offer Heading Cayenne Pepper Drops Heading Product Images Impro…" at bounding box center [672, 372] width 794 height 530
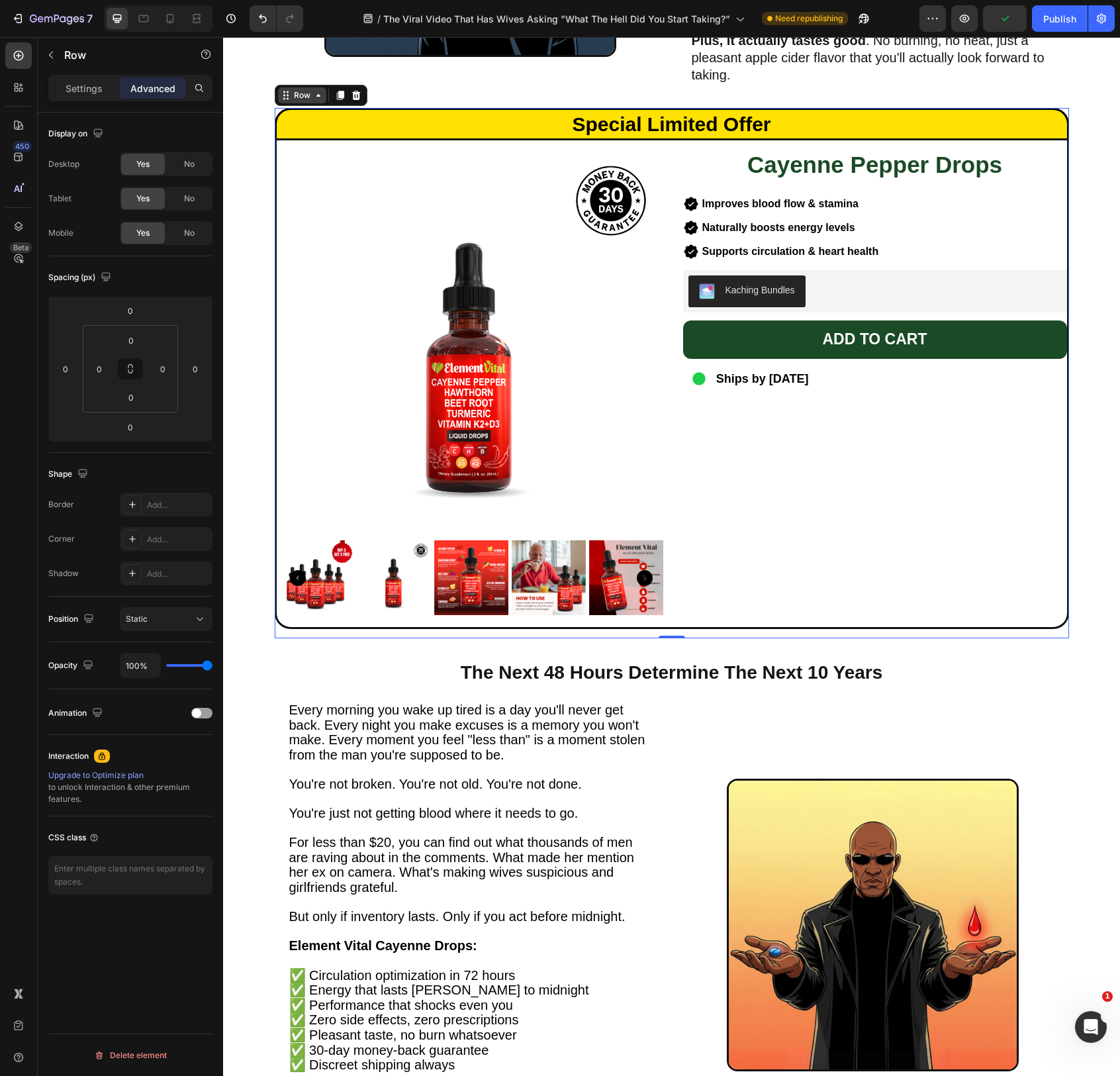
click at [302, 100] on div "Row" at bounding box center [302, 94] width 22 height 12
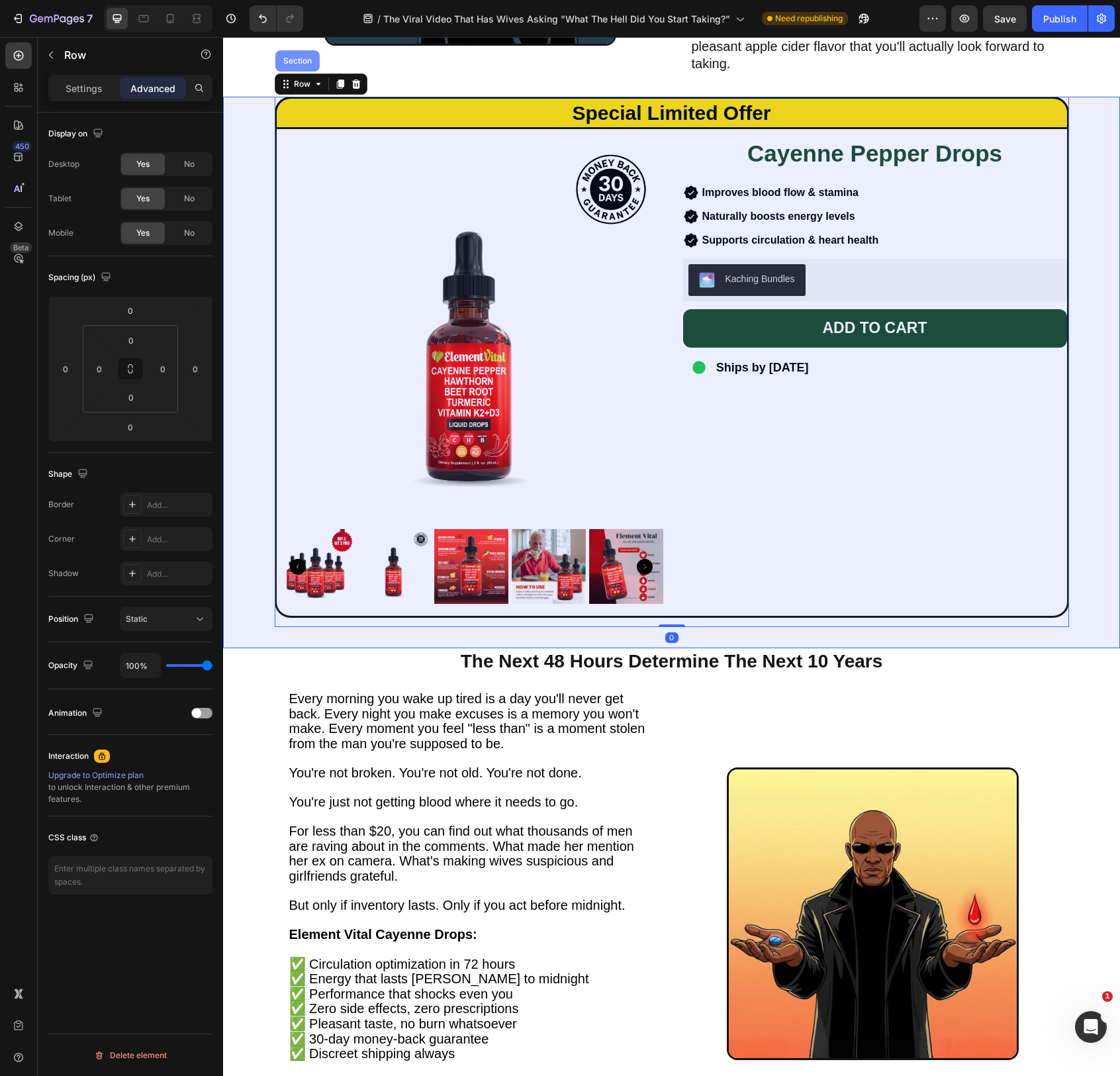
scroll to position [3253, 0]
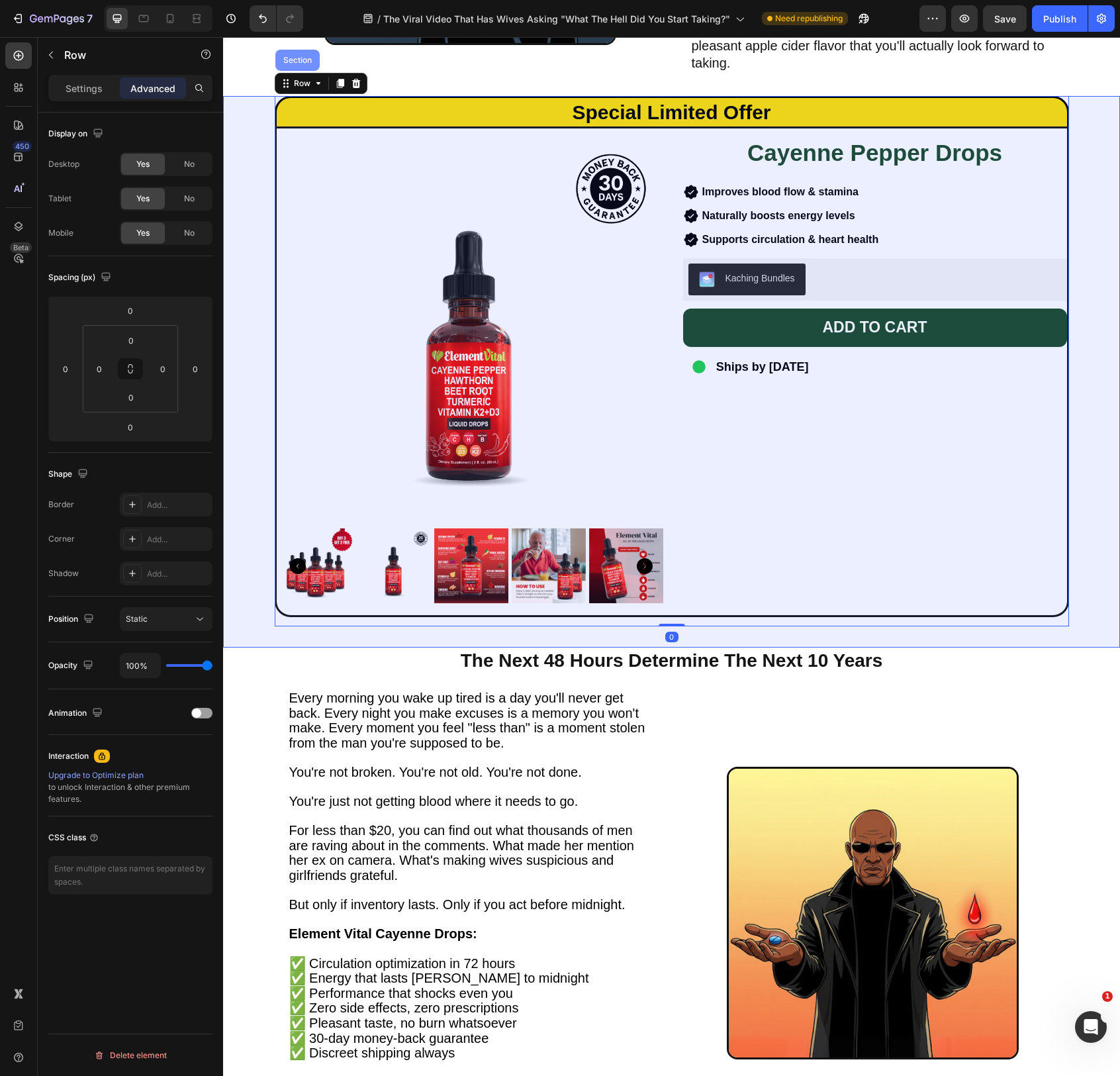
click at [296, 63] on div "Section" at bounding box center [297, 60] width 34 height 8
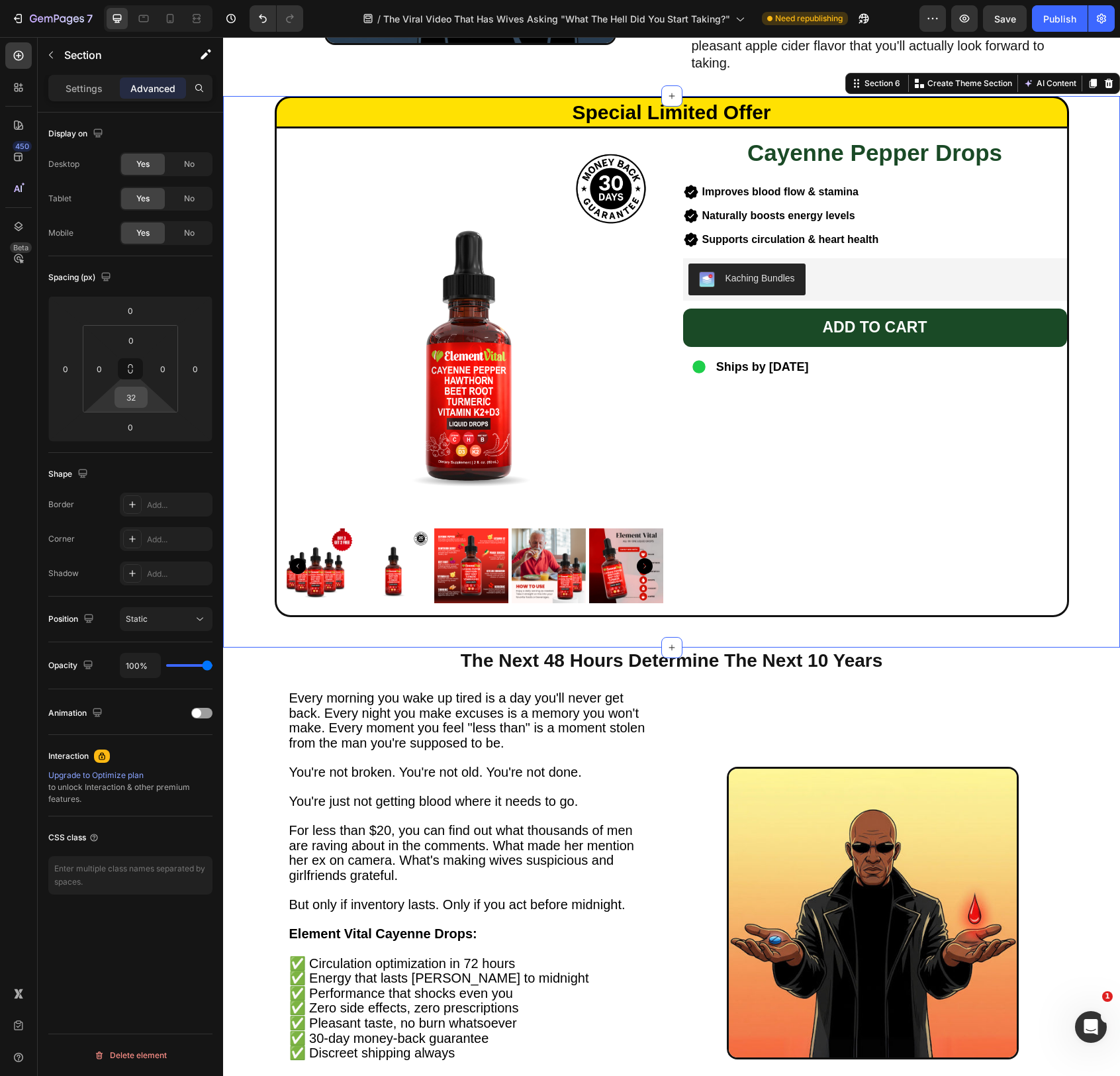
click at [137, 395] on input "32" at bounding box center [131, 397] width 27 height 20
type input "0"
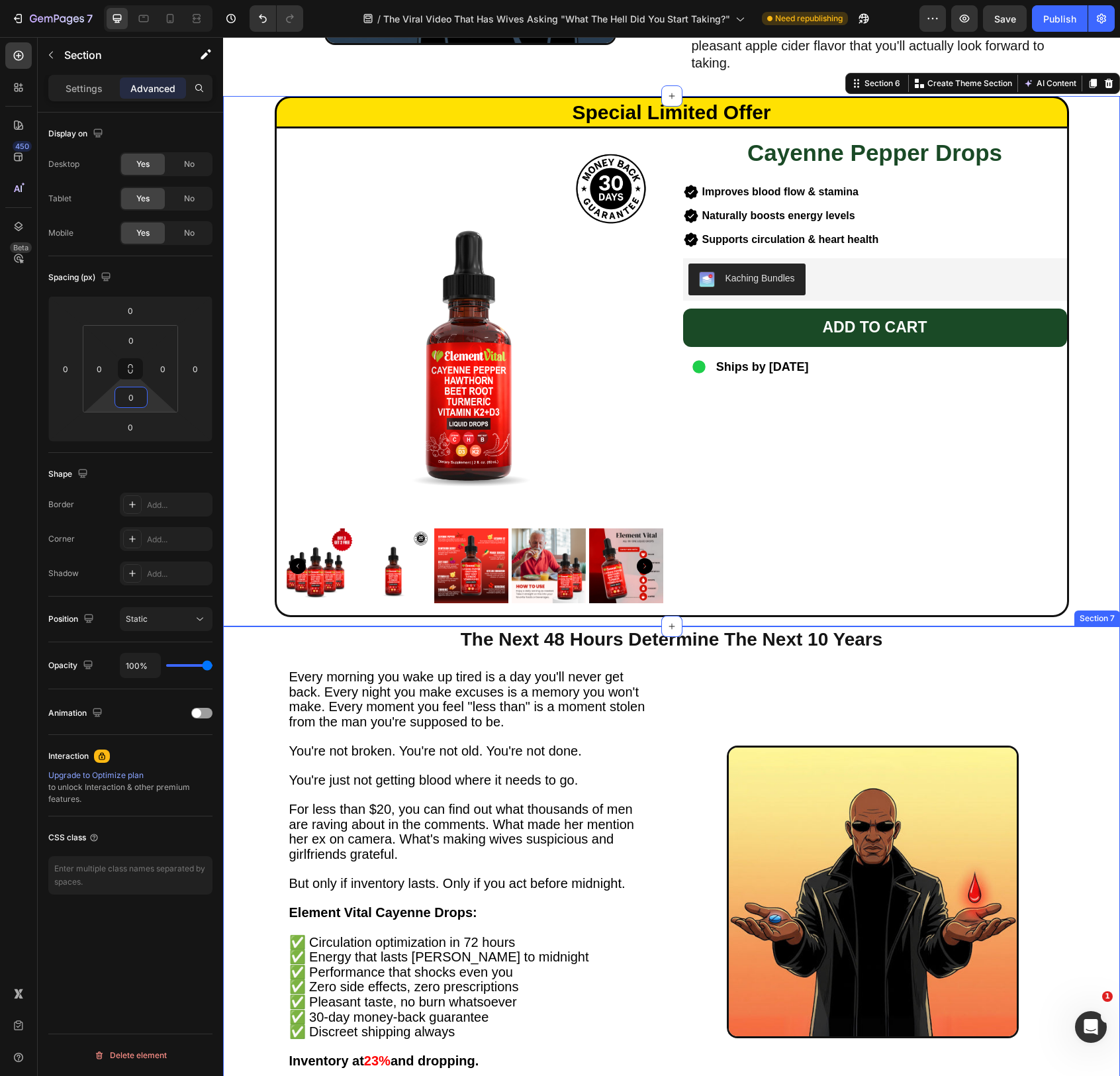
click at [1039, 658] on div "The Next 48 Hours Determine The Next 10 Years Heading Every morning you wake up…" at bounding box center [672, 891] width 897 height 529
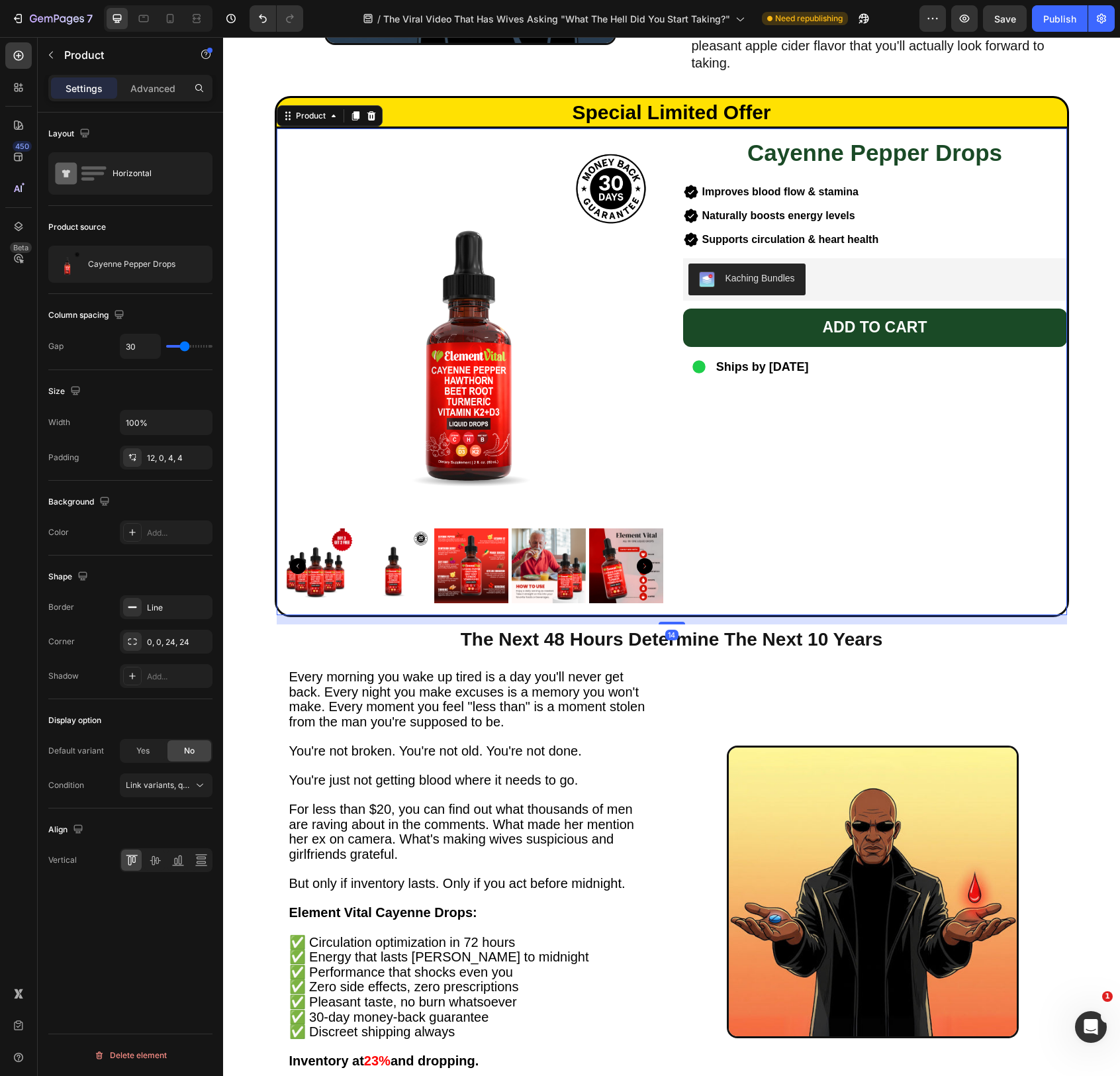
click at [1051, 541] on div "Cayenne Pepper Drops Heading Improves blood flow & stamina Naturally boosts ene…" at bounding box center [875, 374] width 384 height 475
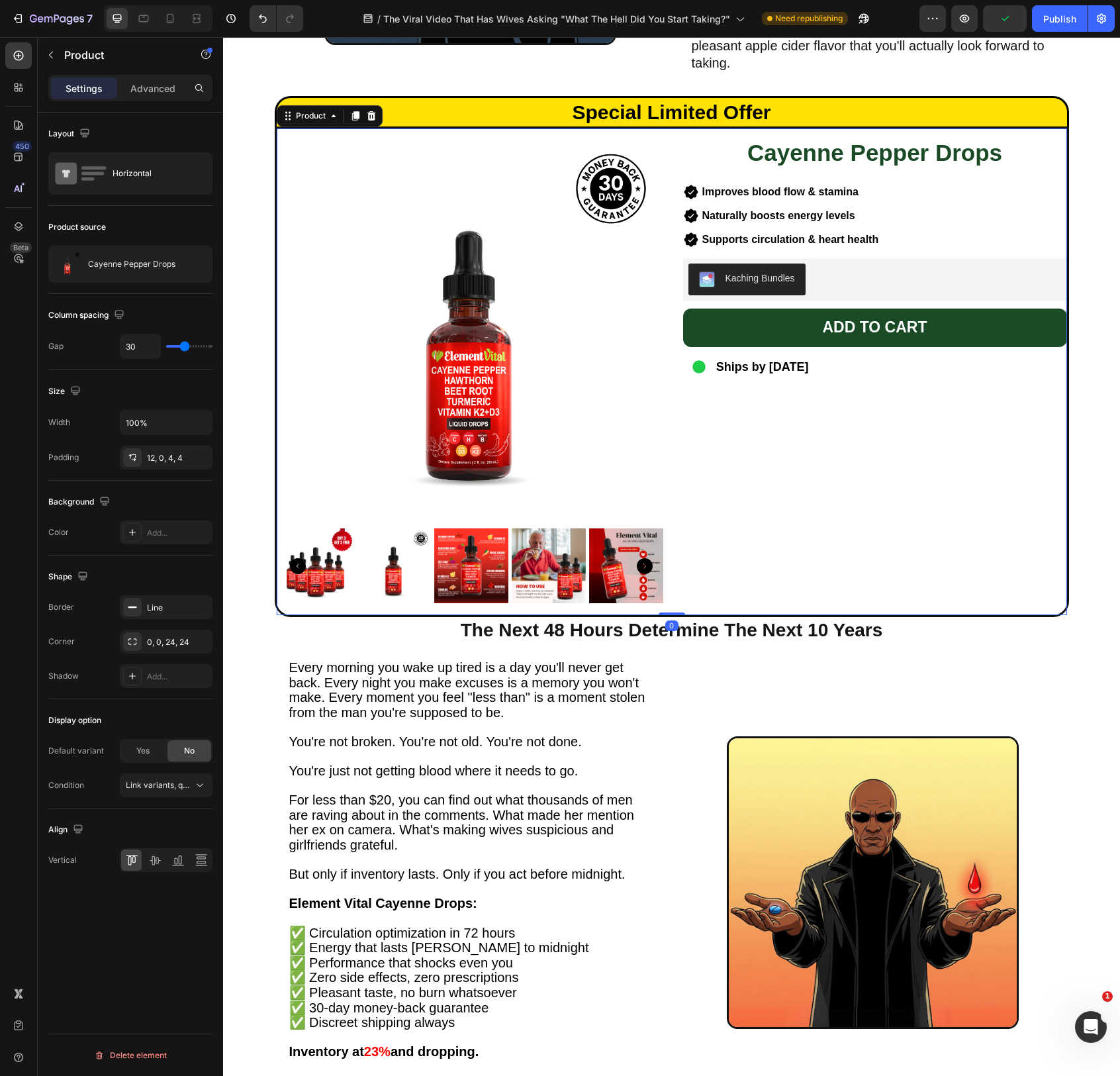
drag, startPoint x: 675, startPoint y: 622, endPoint x: 675, endPoint y: 595, distance: 27.0
click at [675, 595] on div "Product Images Cayenne Pepper Drops Heading Improves blood flow & stamina Natur…" at bounding box center [672, 371] width 794 height 489
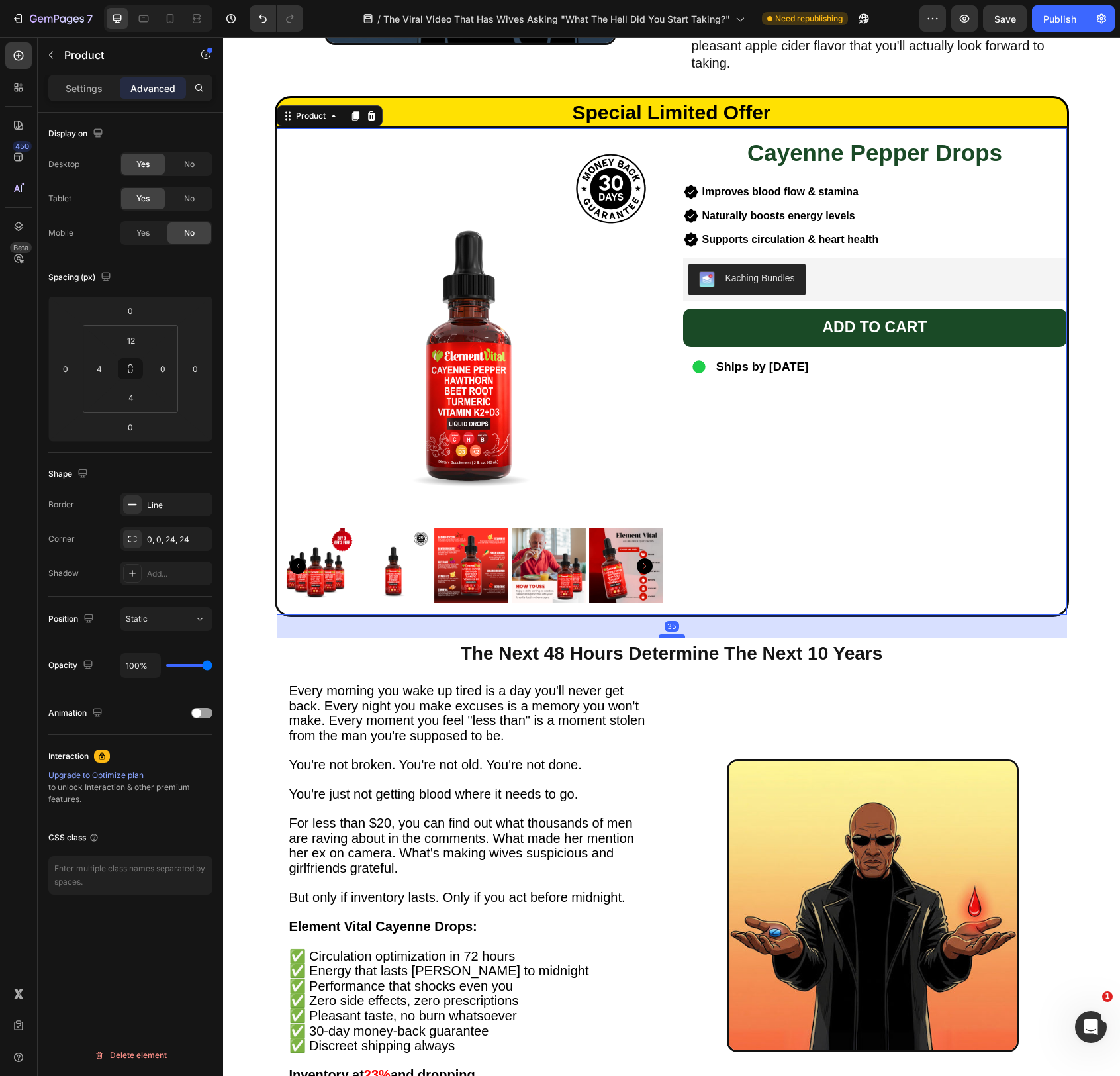
drag, startPoint x: 676, startPoint y: 613, endPoint x: 679, endPoint y: 636, distance: 23.2
click at [679, 636] on div at bounding box center [672, 636] width 27 height 4
type input "35"
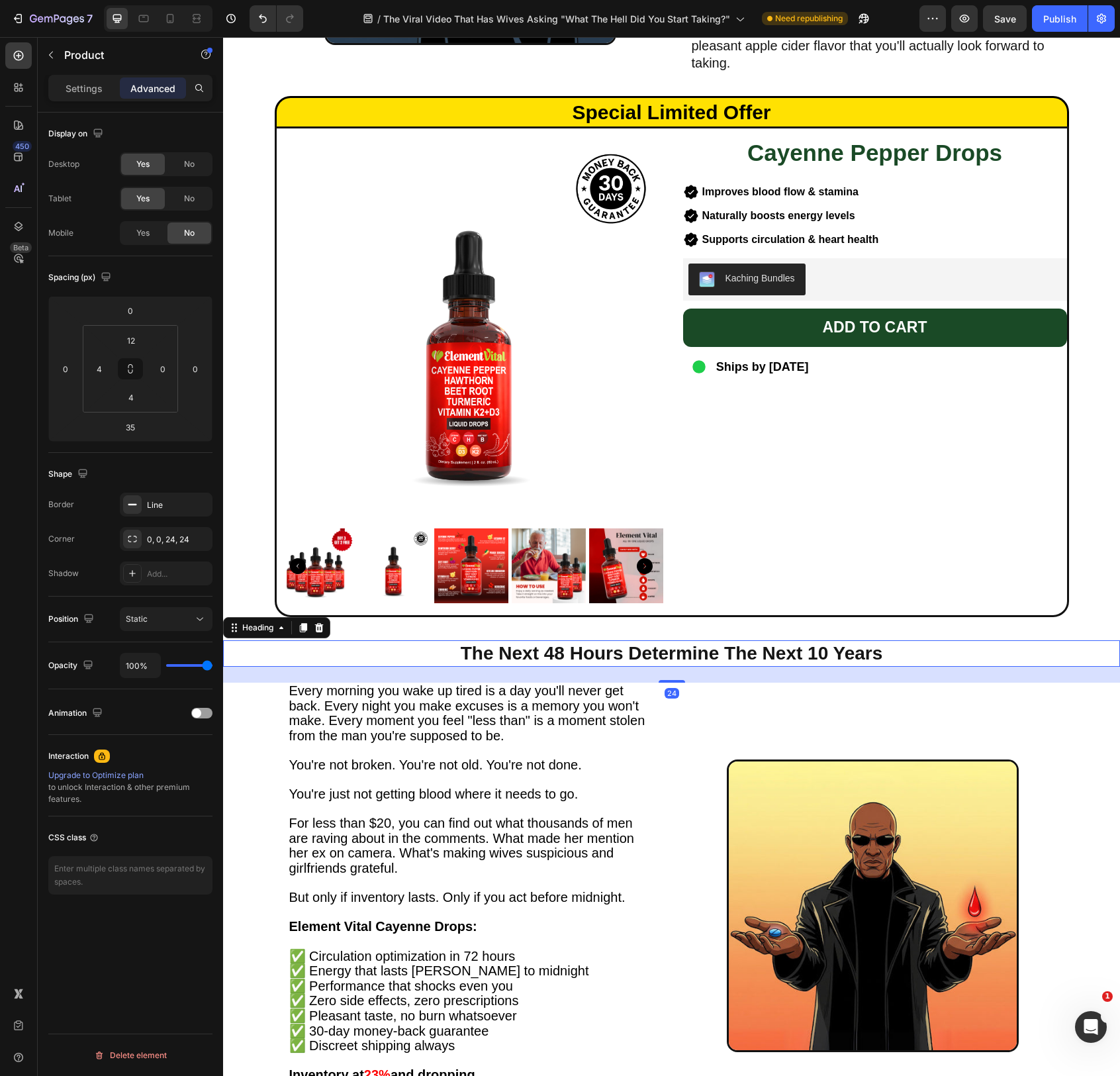
click at [670, 653] on h2 "The Next 48 Hours Determine The Next 10 Years" at bounding box center [672, 653] width 523 height 27
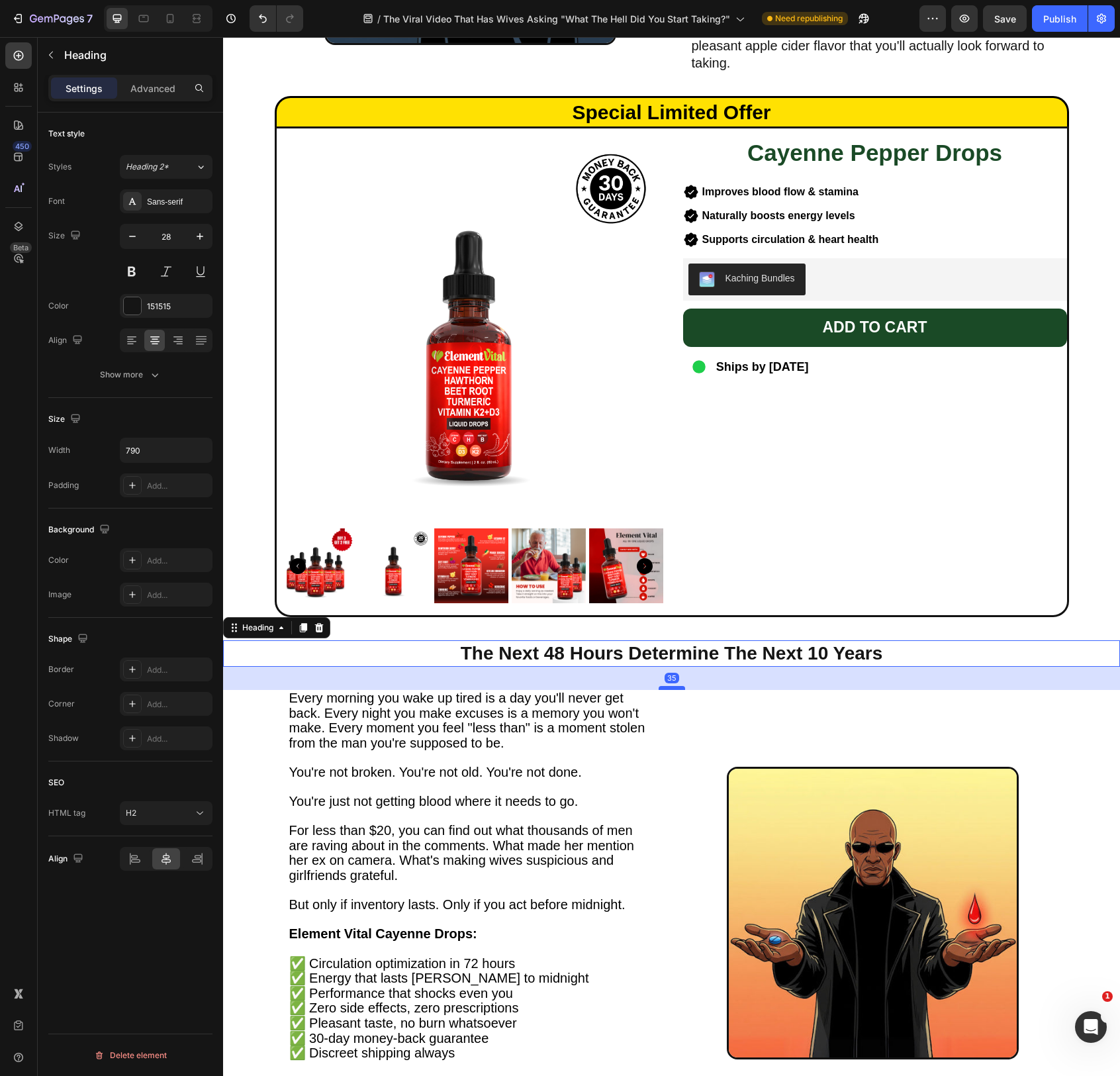
drag, startPoint x: 673, startPoint y: 680, endPoint x: 675, endPoint y: 687, distance: 7.3
click at [675, 687] on div at bounding box center [672, 688] width 27 height 4
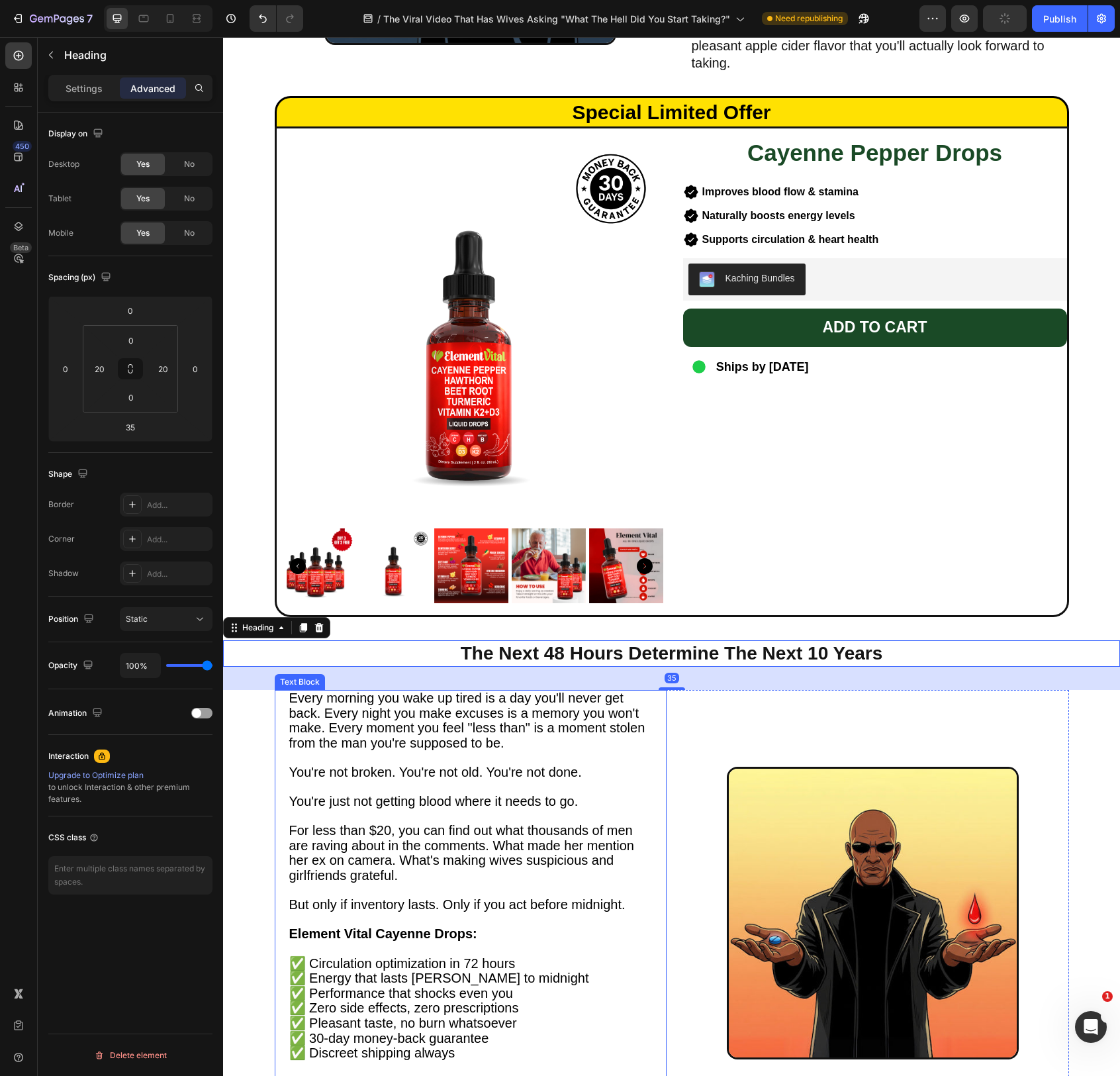
click at [575, 721] on span "Every morning you wake up tired is a day you'll never get back. Every night you…" at bounding box center [467, 720] width 356 height 60
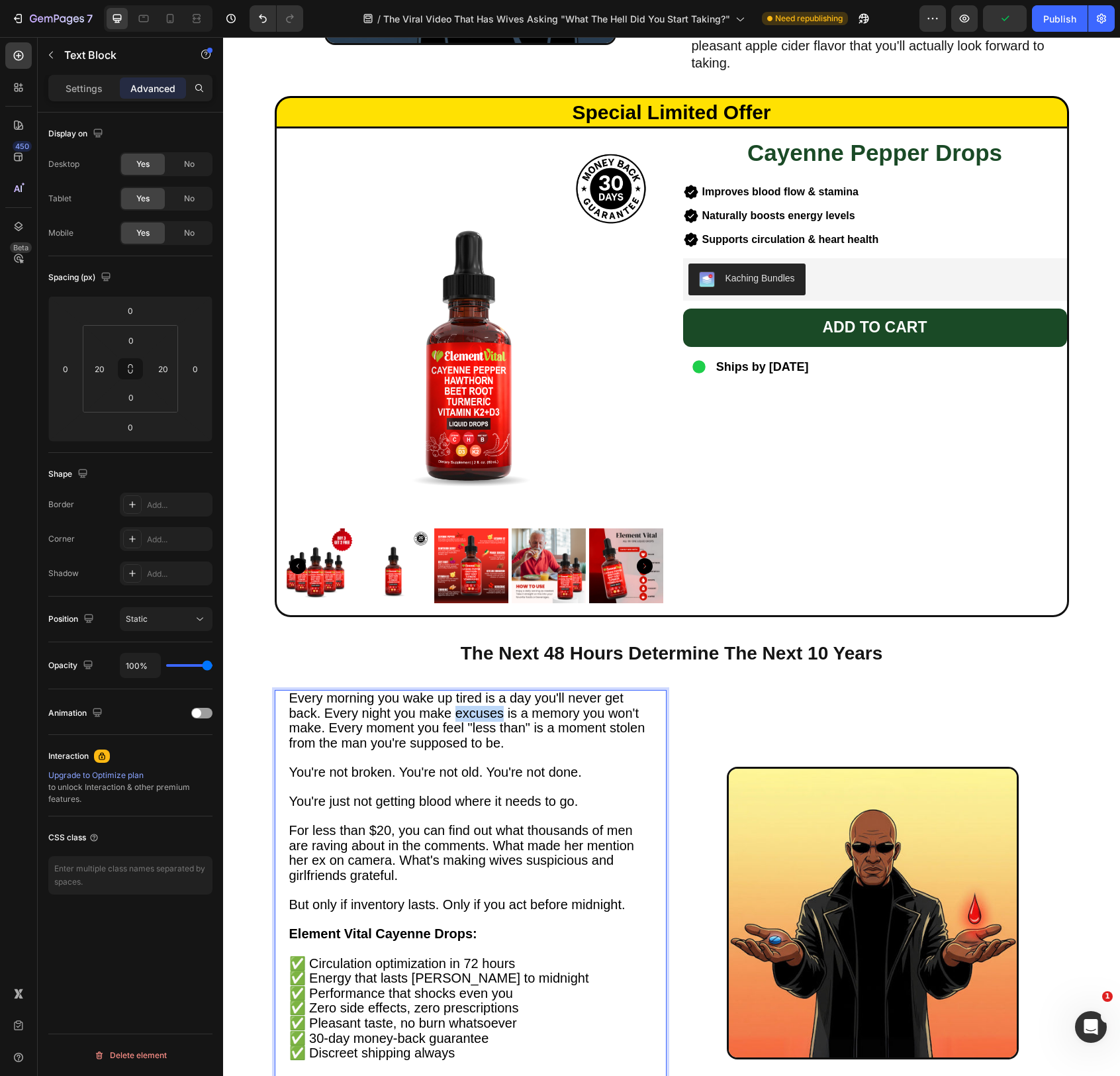
click at [491, 714] on span "Every morning you wake up tired is a day you'll never get back. Every night you…" at bounding box center [467, 720] width 356 height 60
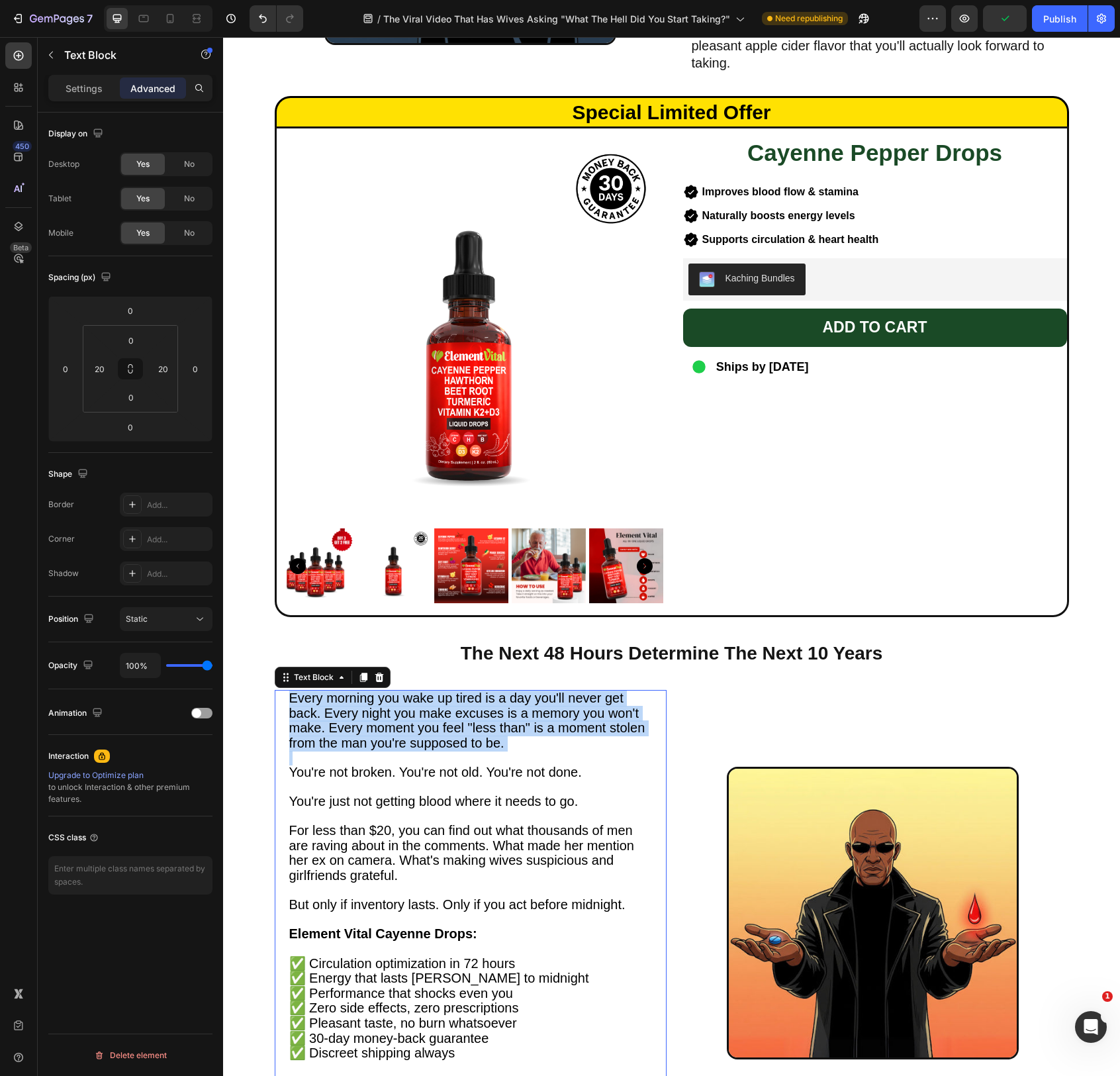
click at [491, 714] on span "Every morning you wake up tired is a day you'll never get back. Every night you…" at bounding box center [467, 720] width 356 height 60
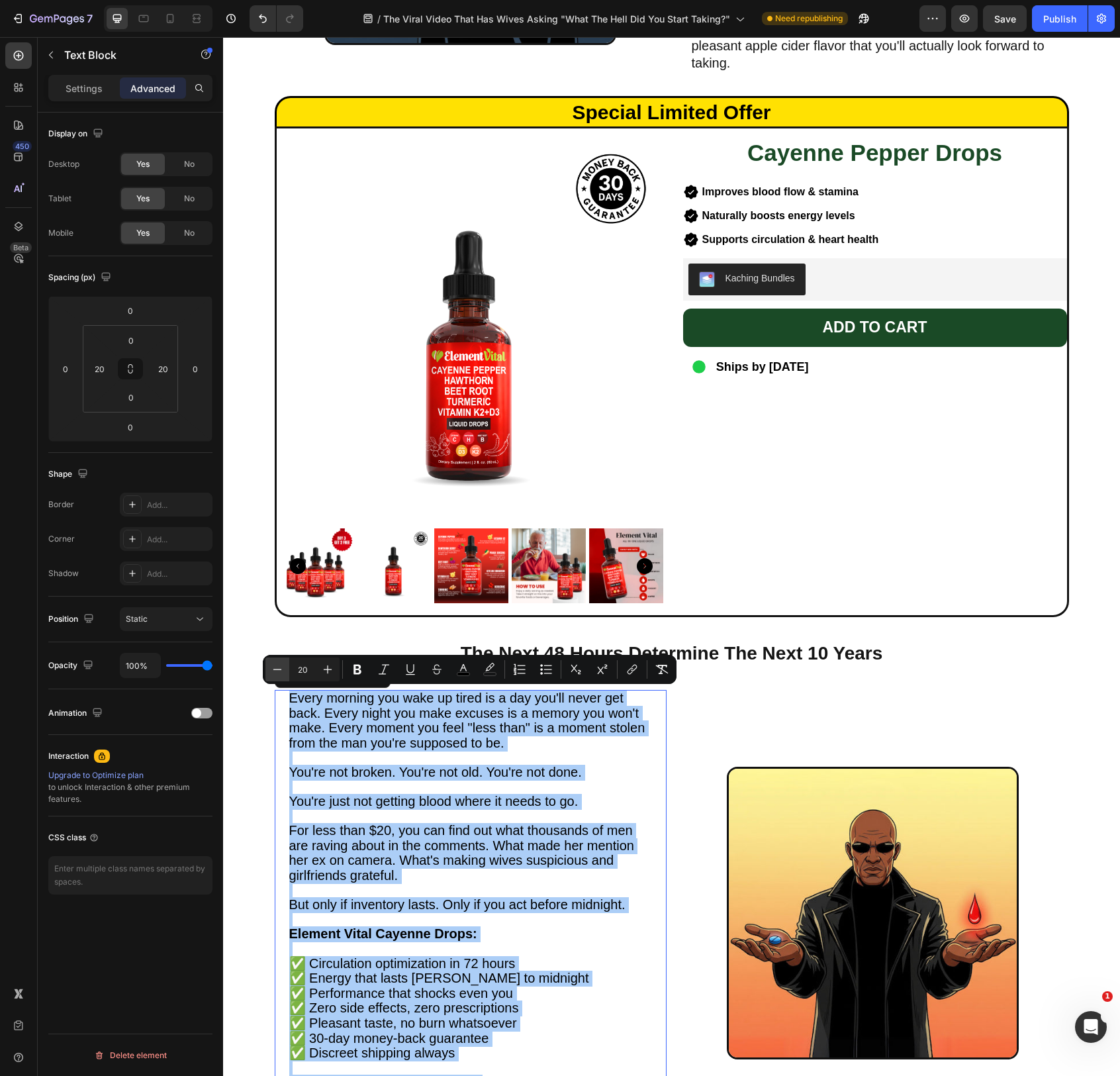
click at [271, 673] on icon "Editor contextual toolbar" at bounding box center [277, 668] width 13 height 13
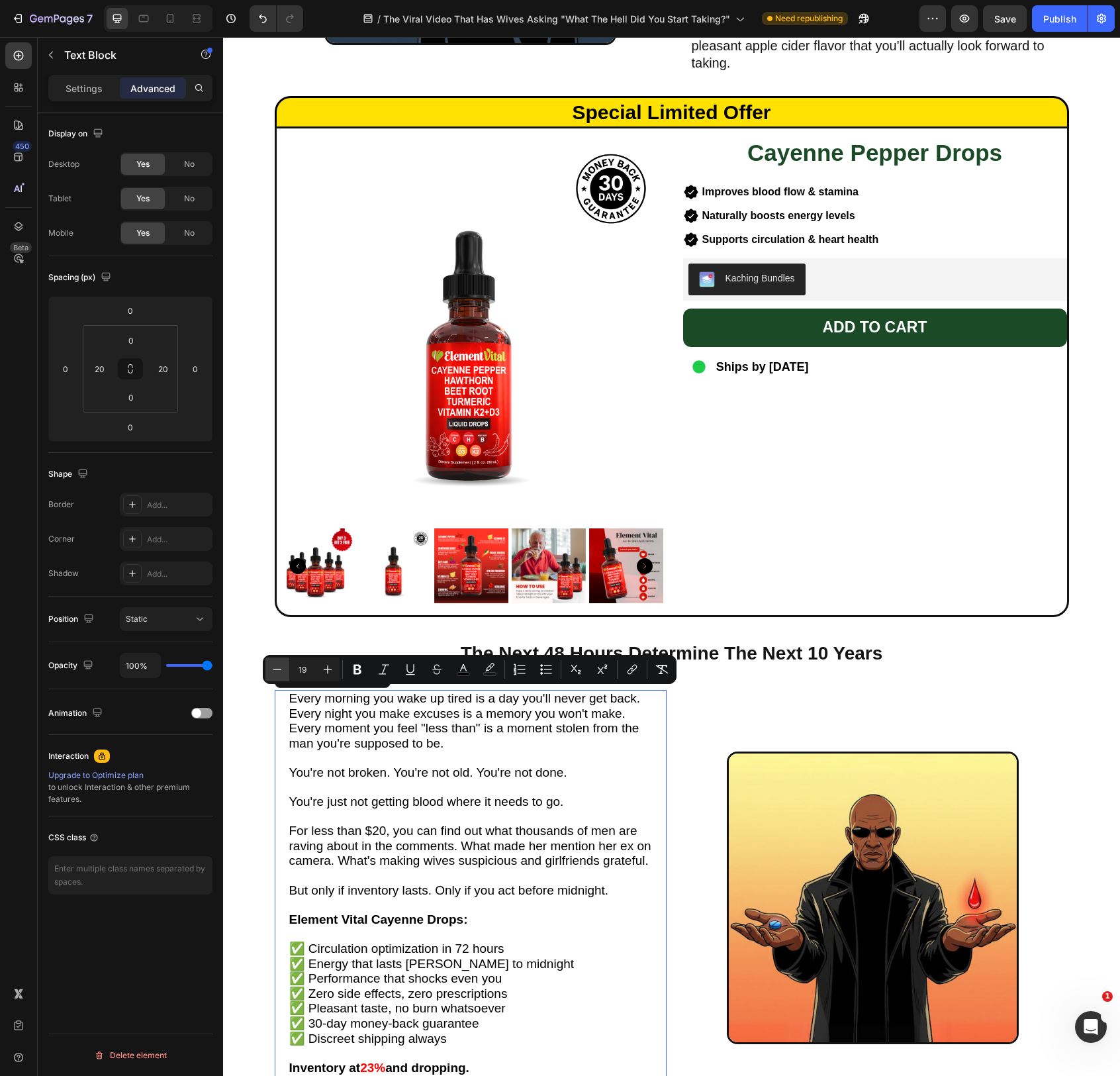
click at [271, 673] on icon "Editor contextual toolbar" at bounding box center [277, 668] width 13 height 13
type input "18"
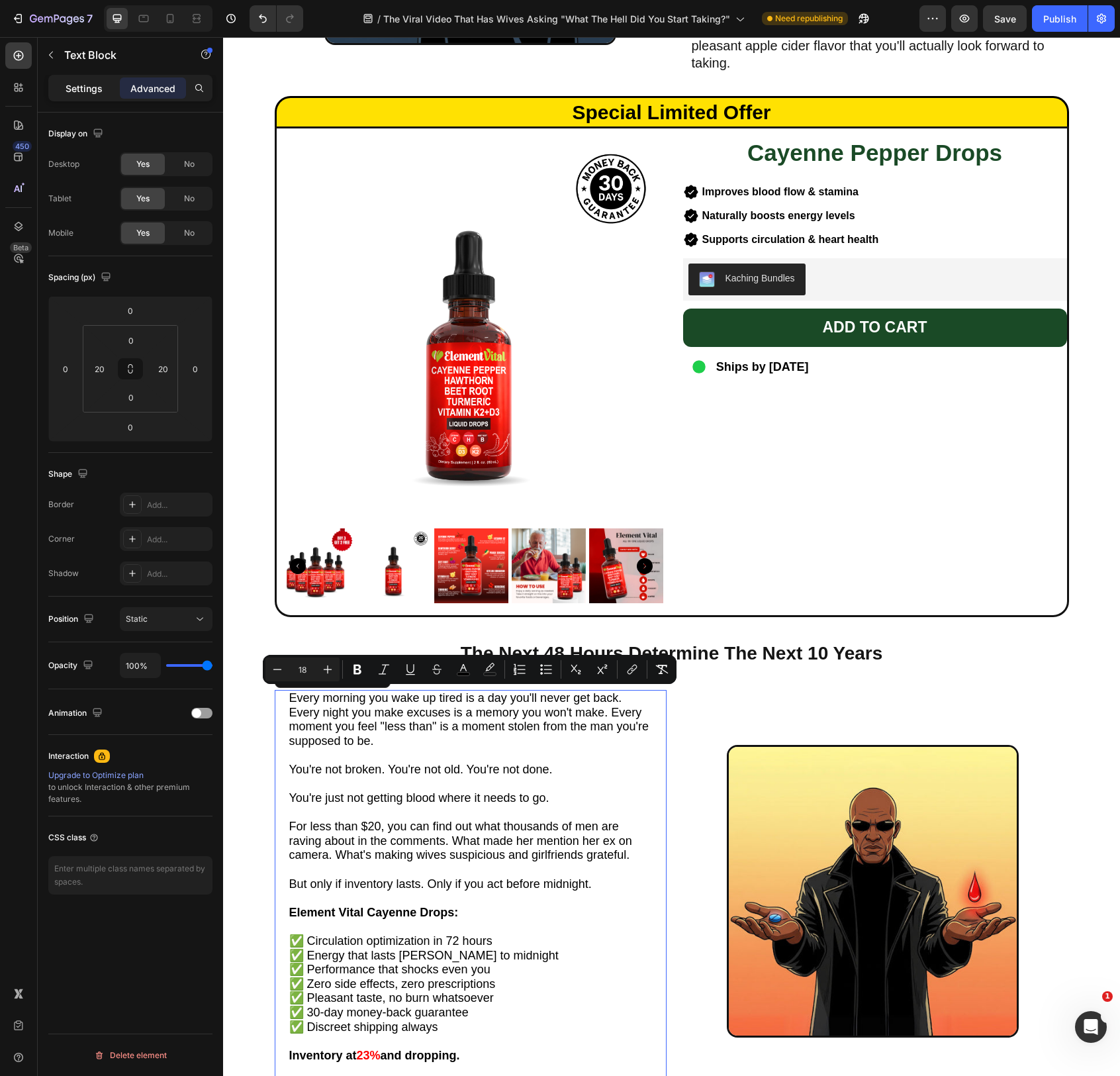
click at [99, 95] on div "Settings" at bounding box center [84, 88] width 66 height 21
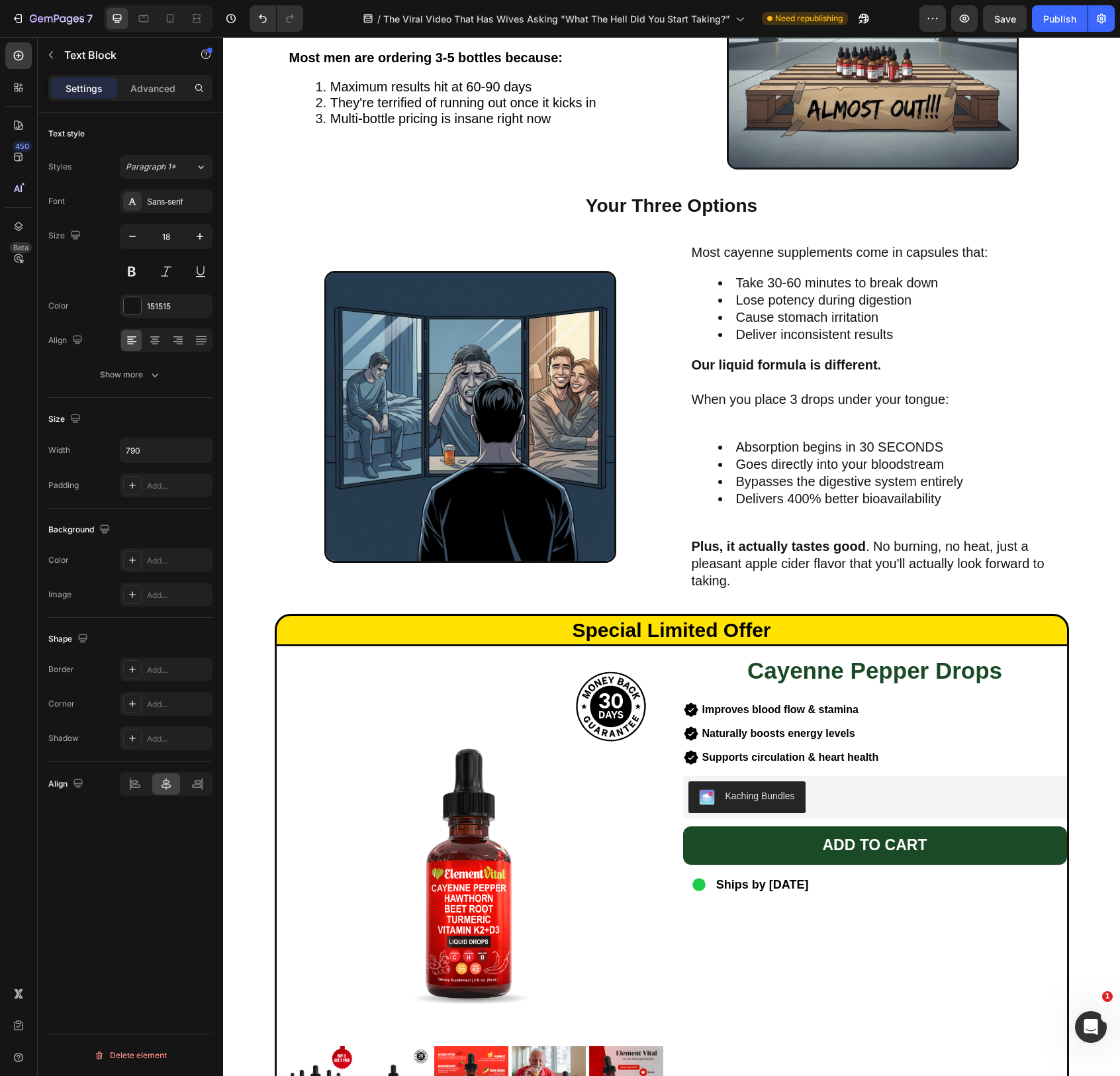
scroll to position [2730, 0]
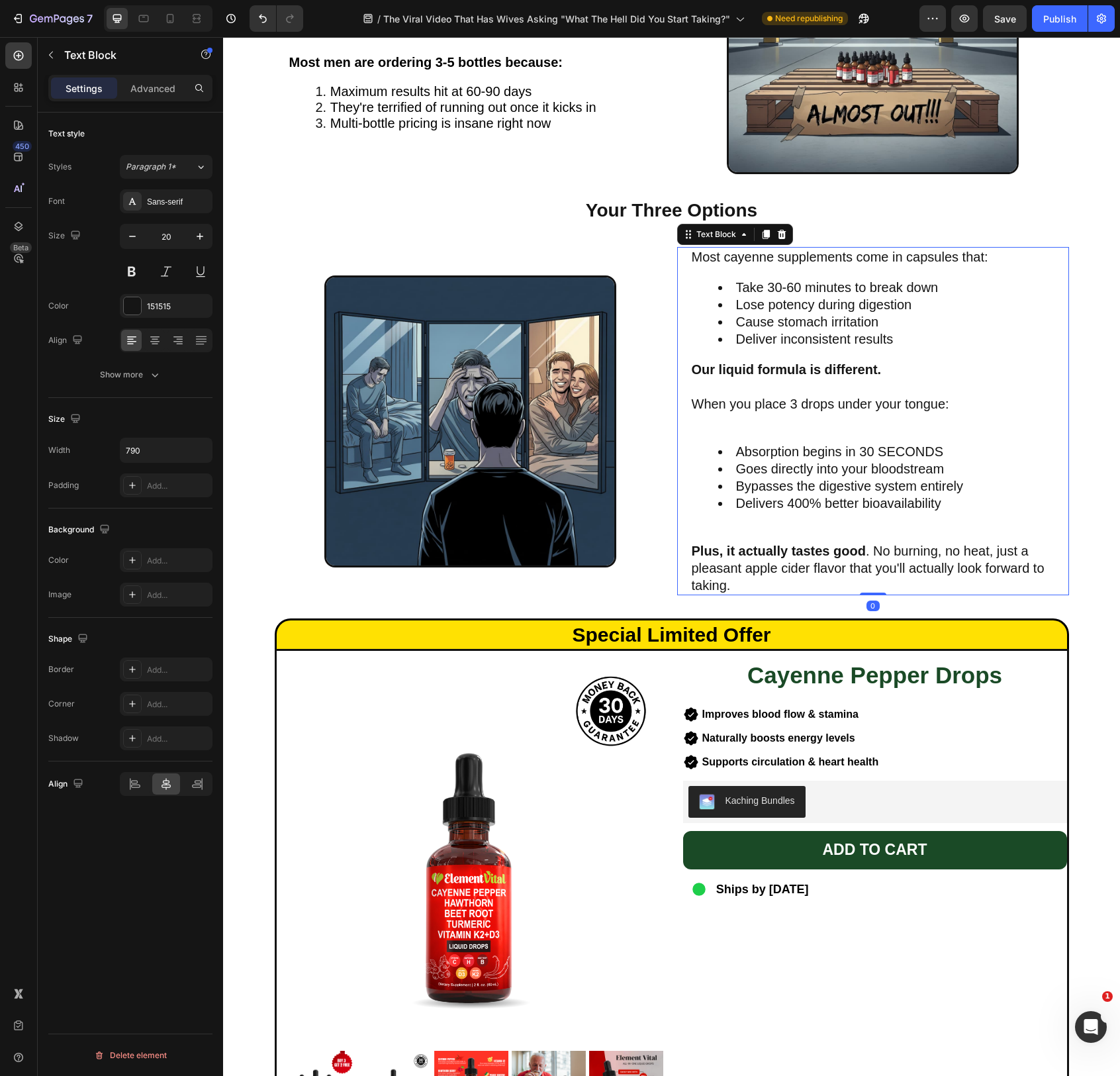
click at [817, 427] on p "When you place 3 drops under your tongue:" at bounding box center [873, 412] width 363 height 35
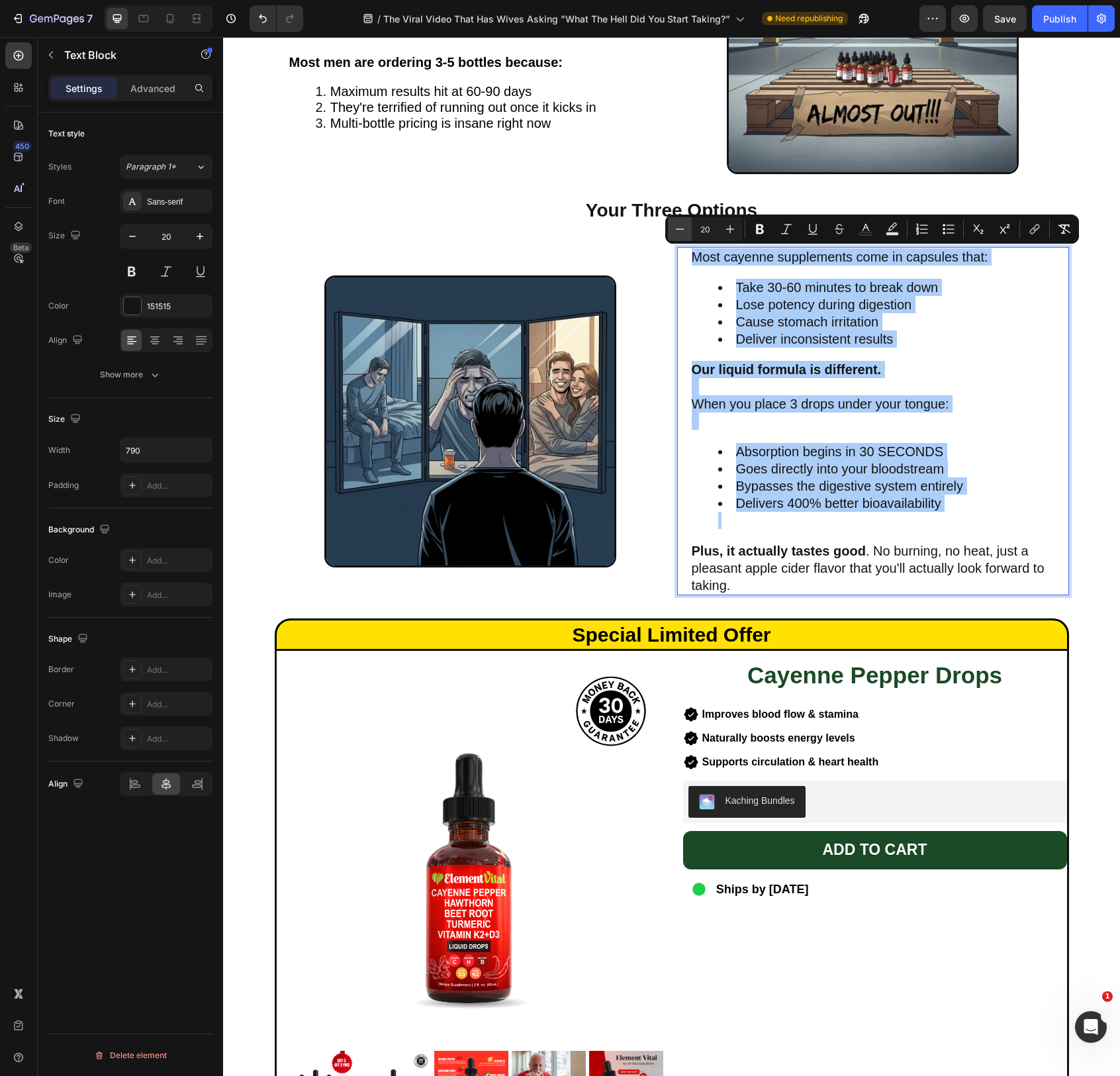
click at [684, 234] on icon "Editor contextual toolbar" at bounding box center [679, 229] width 13 height 13
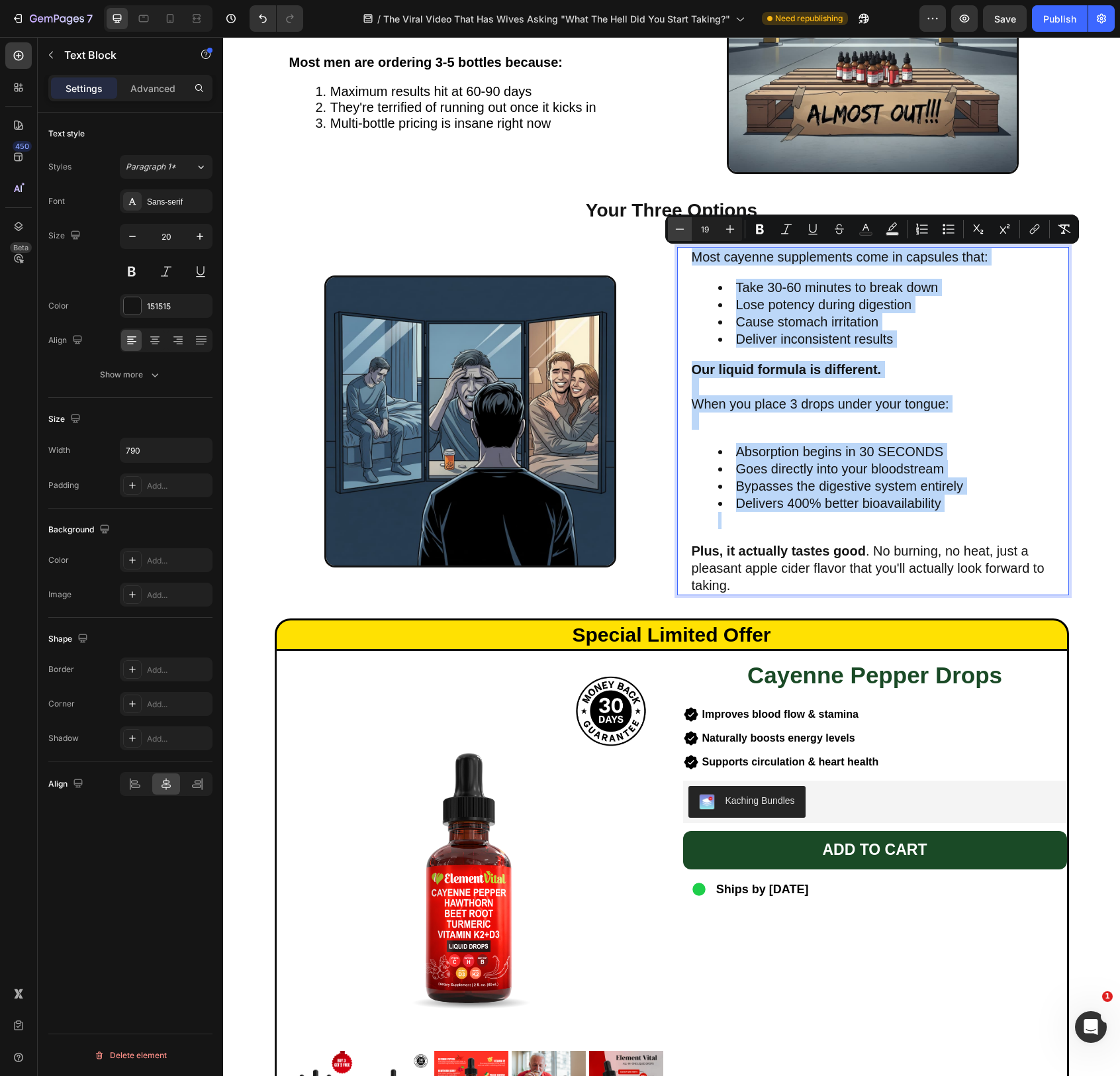
type input "18"
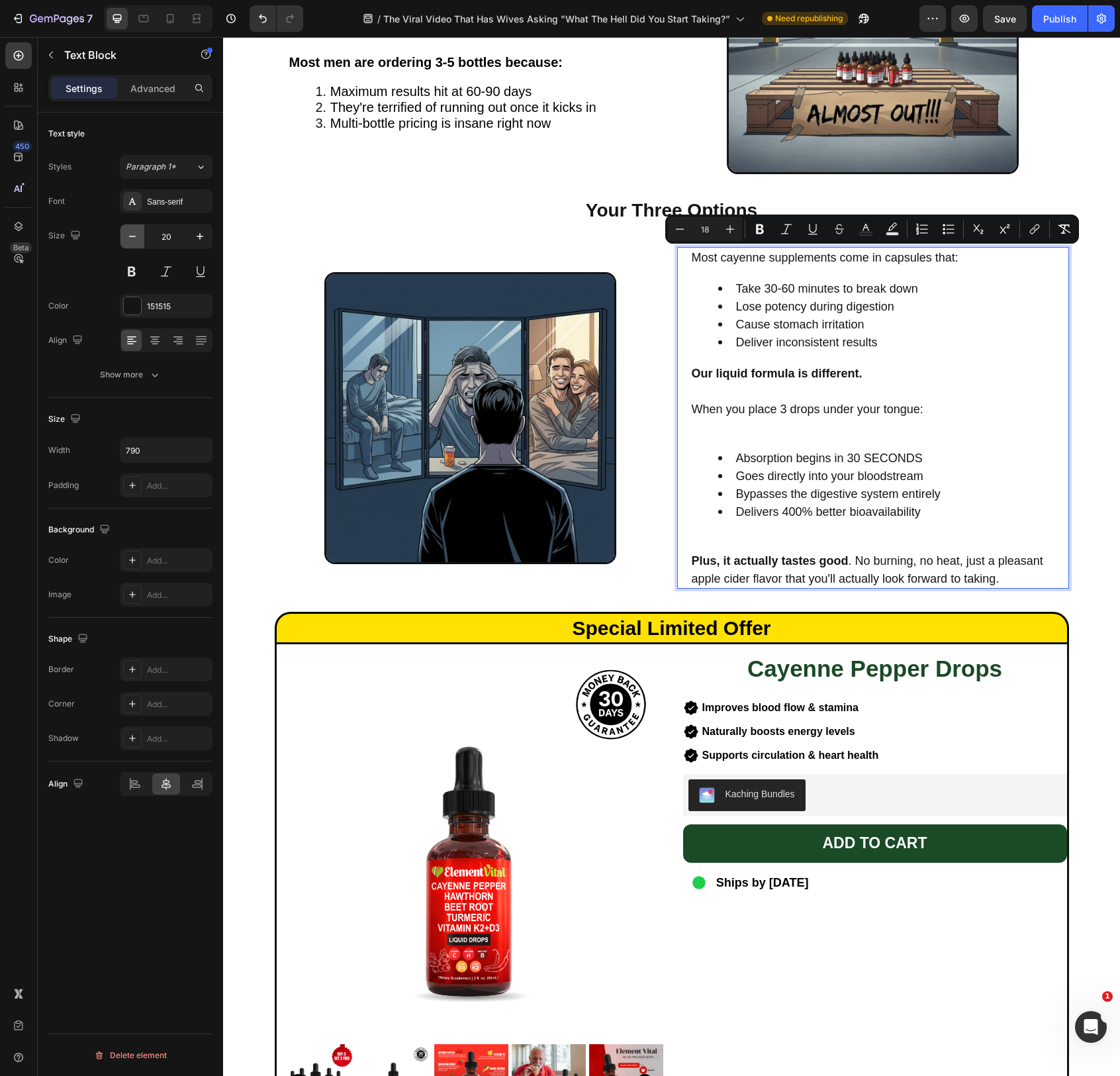
click at [134, 241] on icon "button" at bounding box center [132, 236] width 13 height 13
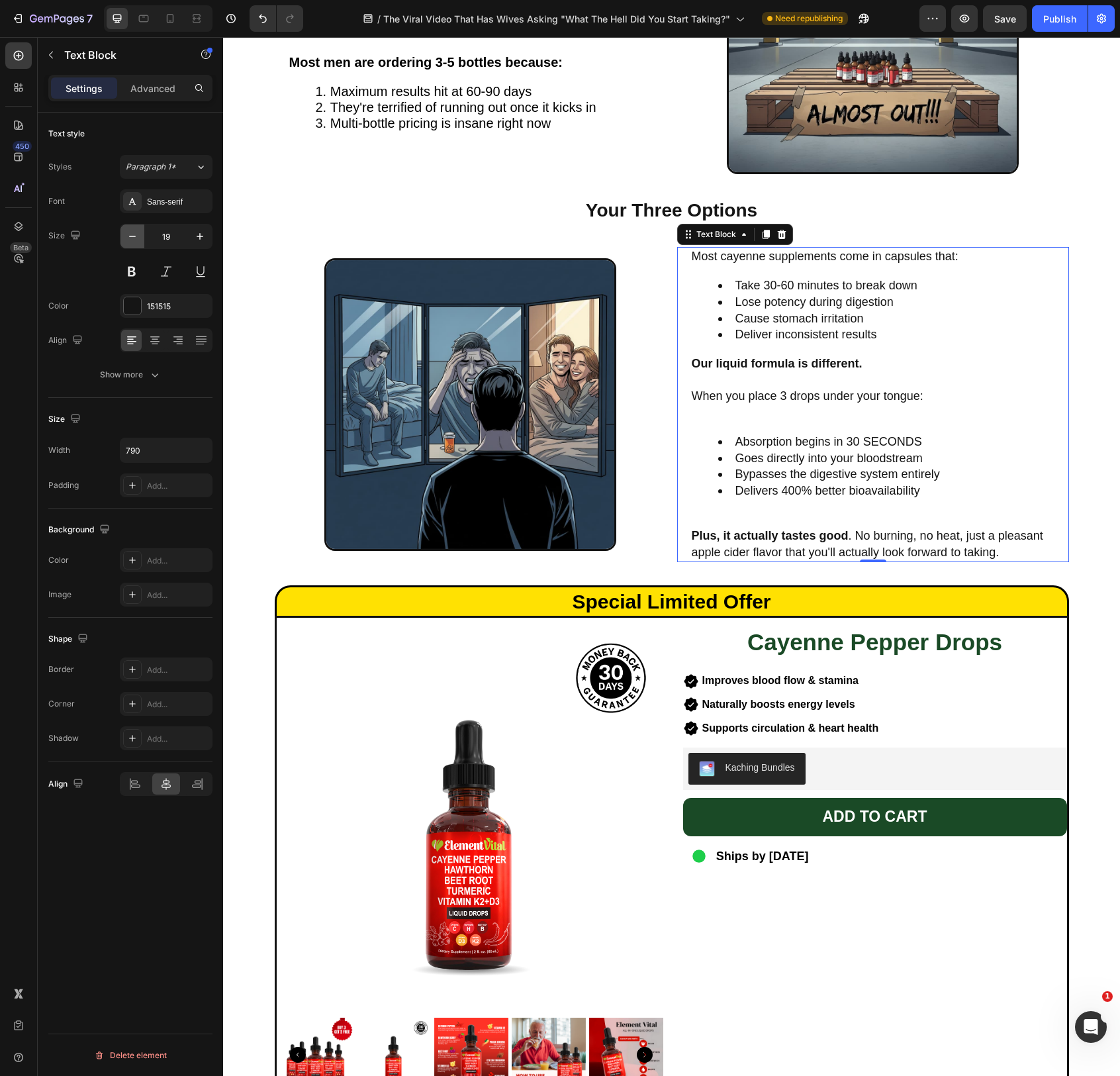
click at [134, 241] on icon "button" at bounding box center [132, 236] width 13 height 13
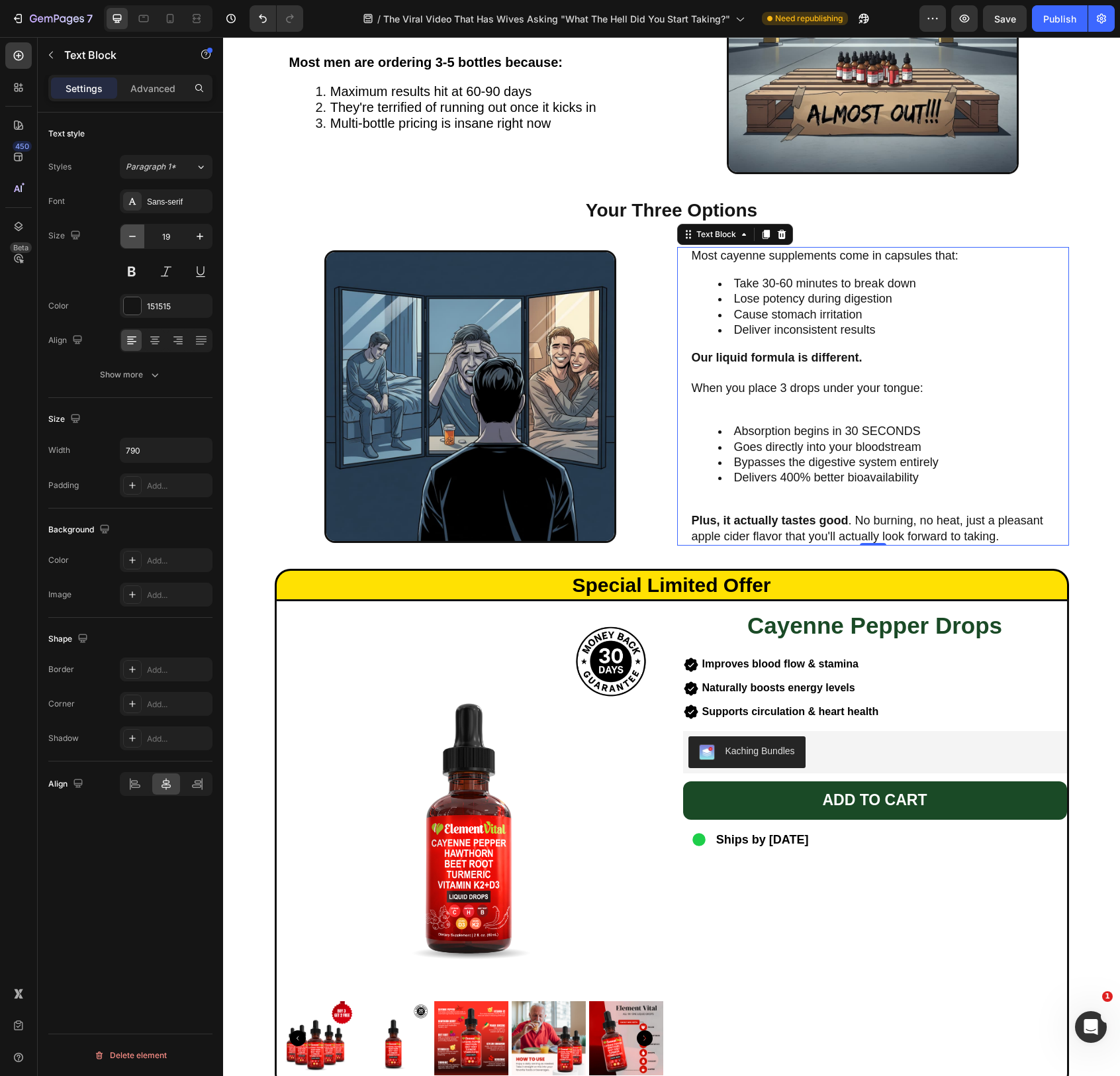
type input "18"
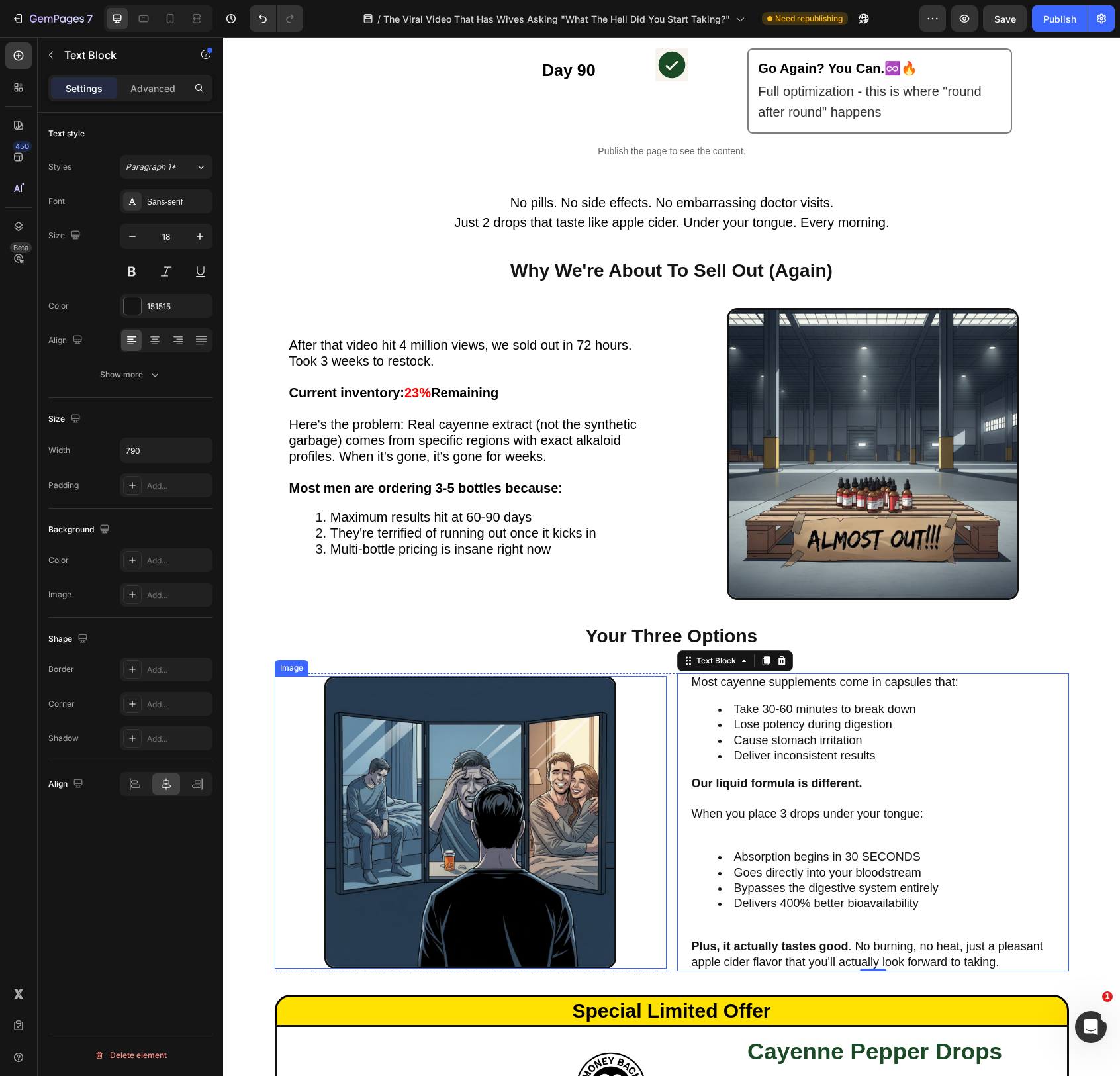
scroll to position [2268, 0]
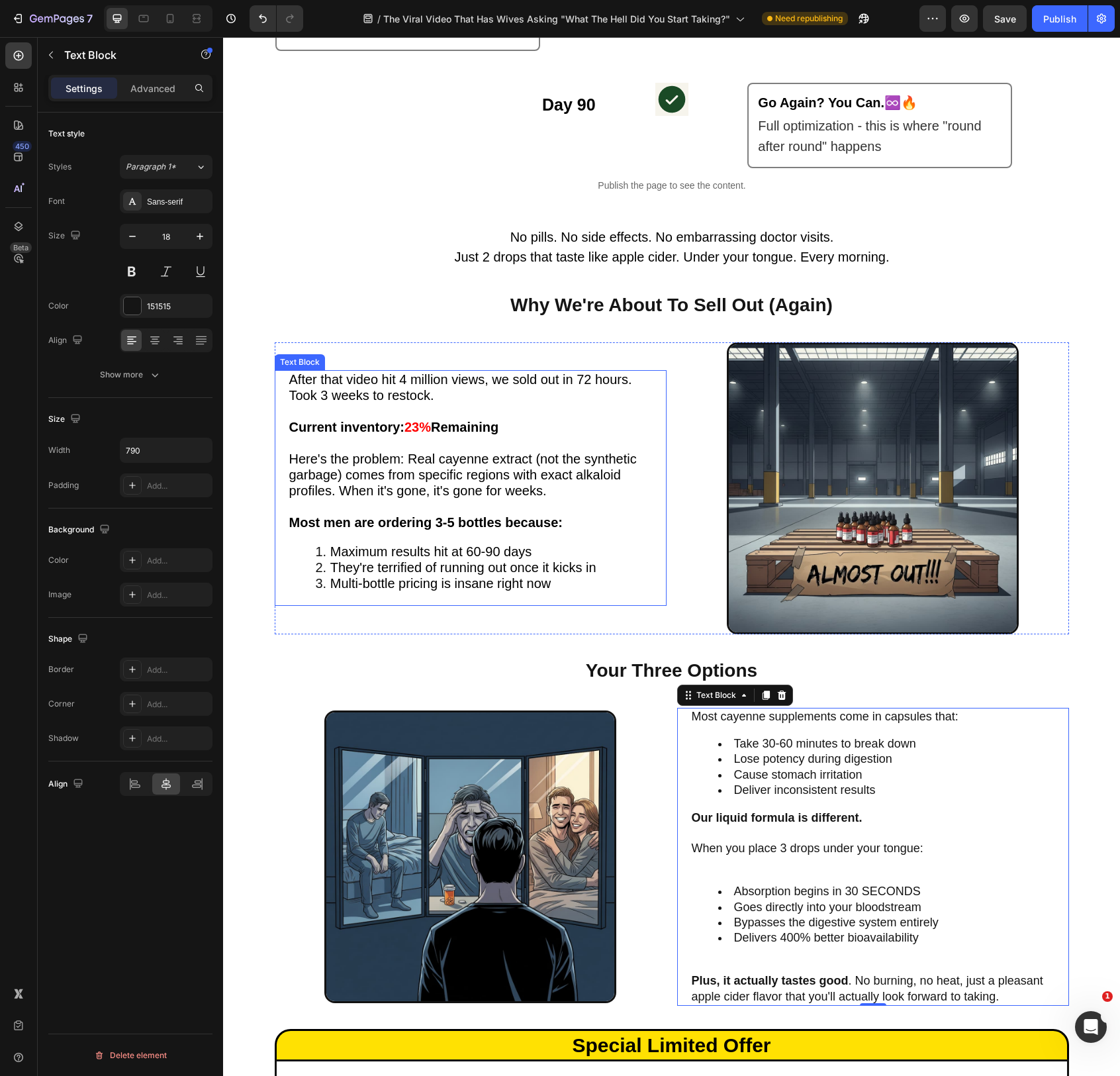
click at [495, 479] on span "Here's the problem: Real cayenne extract (not the synthetic garbage) comes from…" at bounding box center [463, 474] width 347 height 46
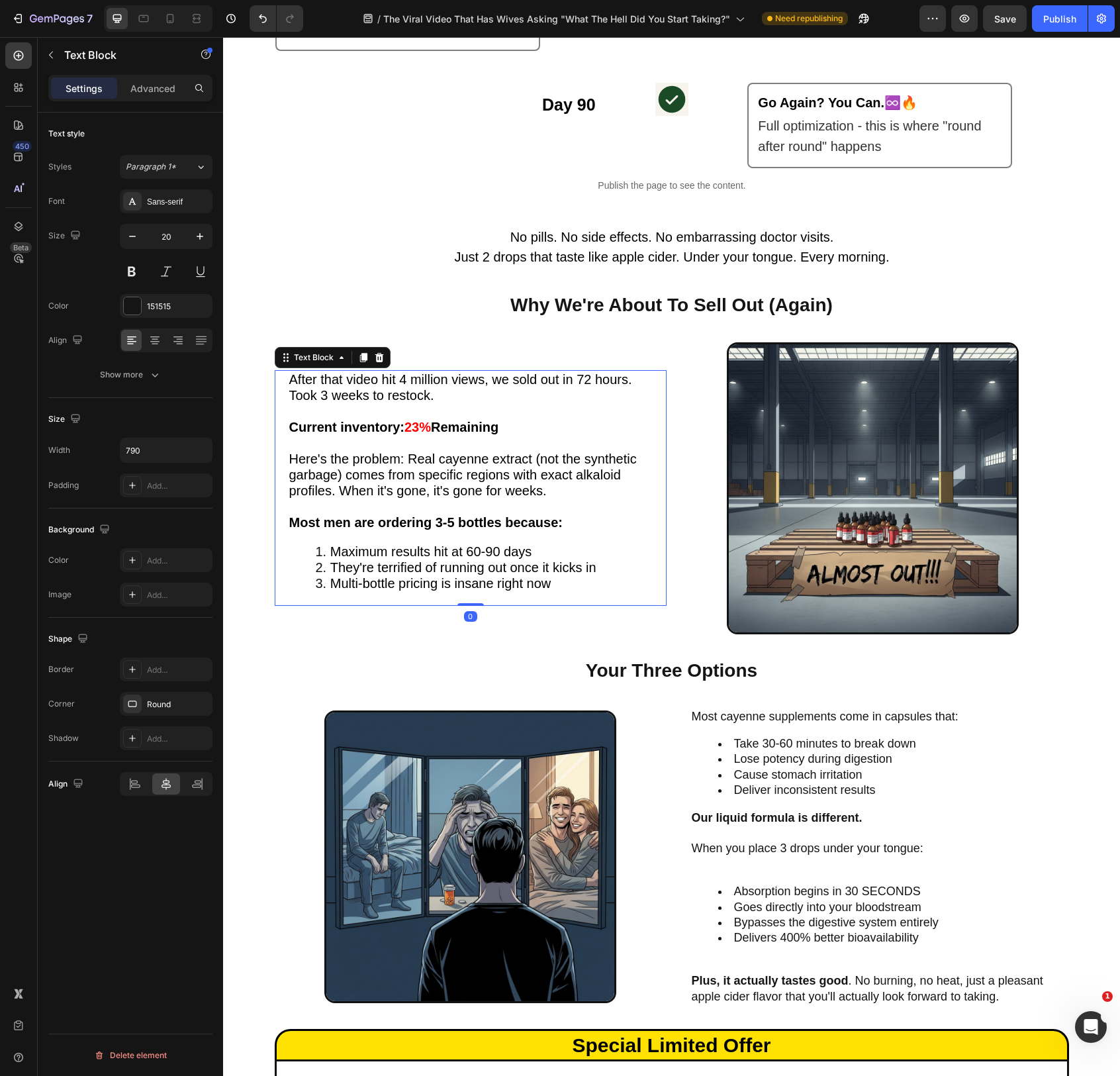
click at [495, 479] on span "Here's the problem: Real cayenne extract (not the synthetic garbage) comes from…" at bounding box center [463, 474] width 347 height 46
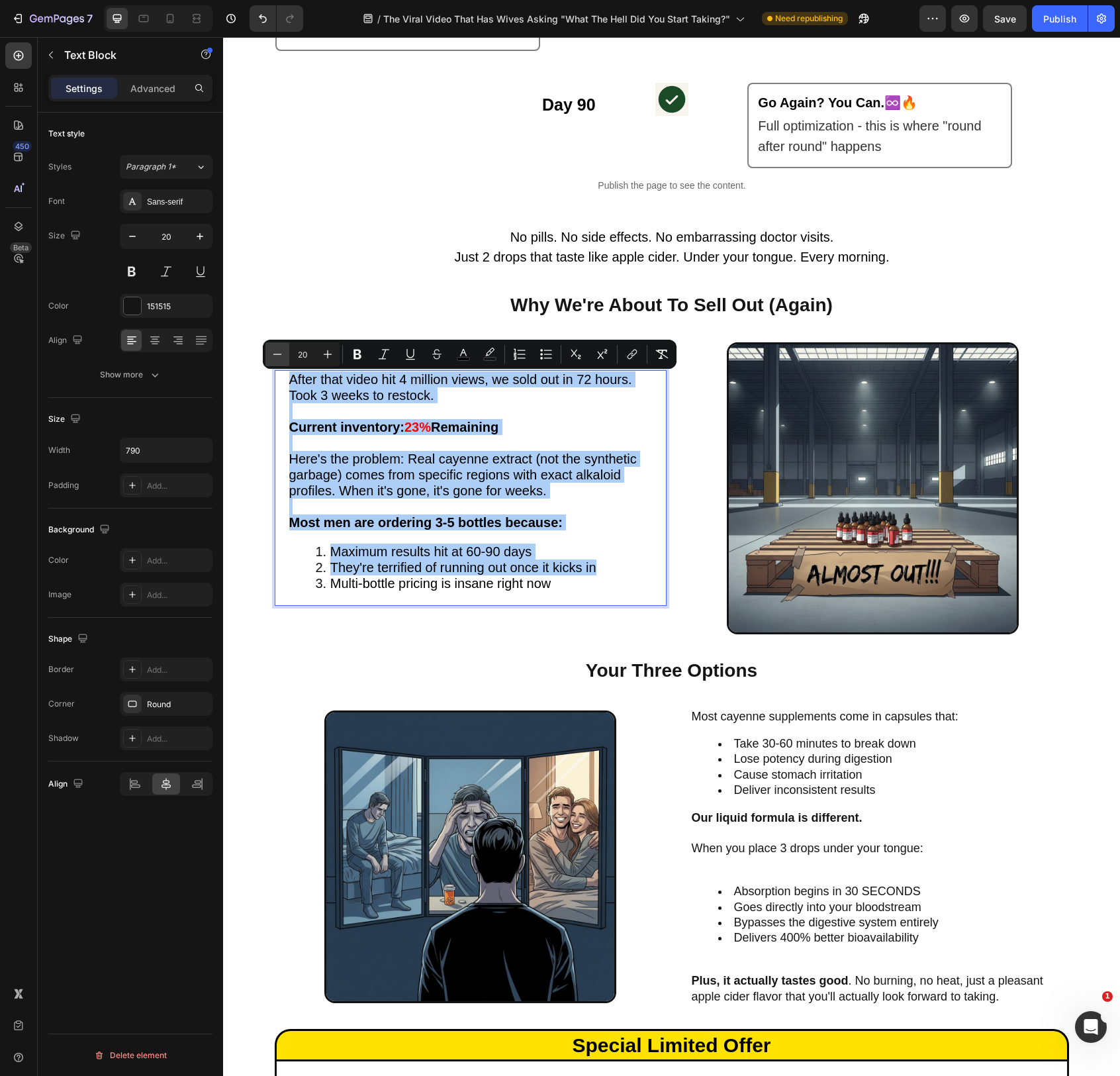
click at [286, 357] on button "Minus" at bounding box center [277, 354] width 24 height 24
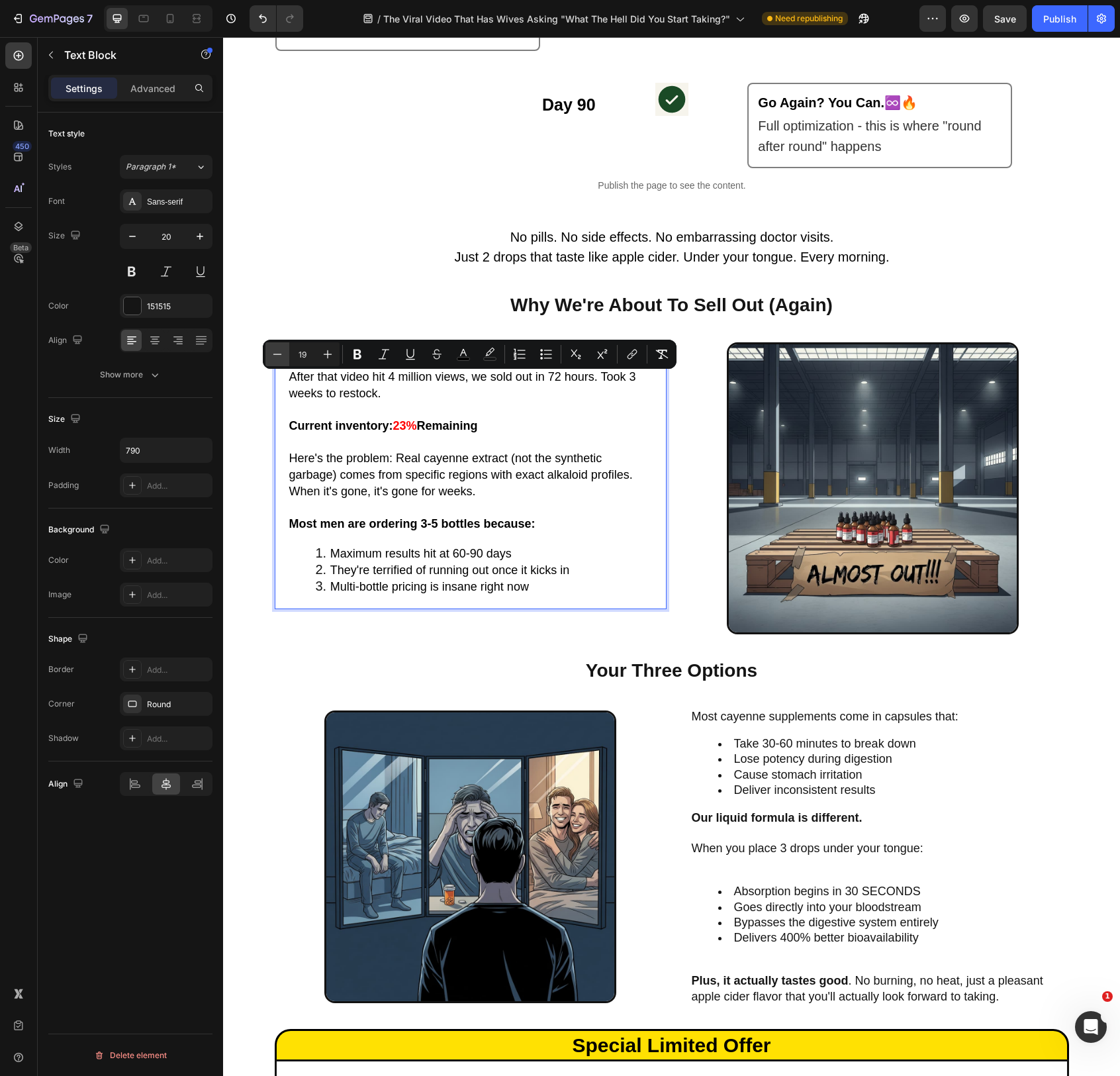
type input "18"
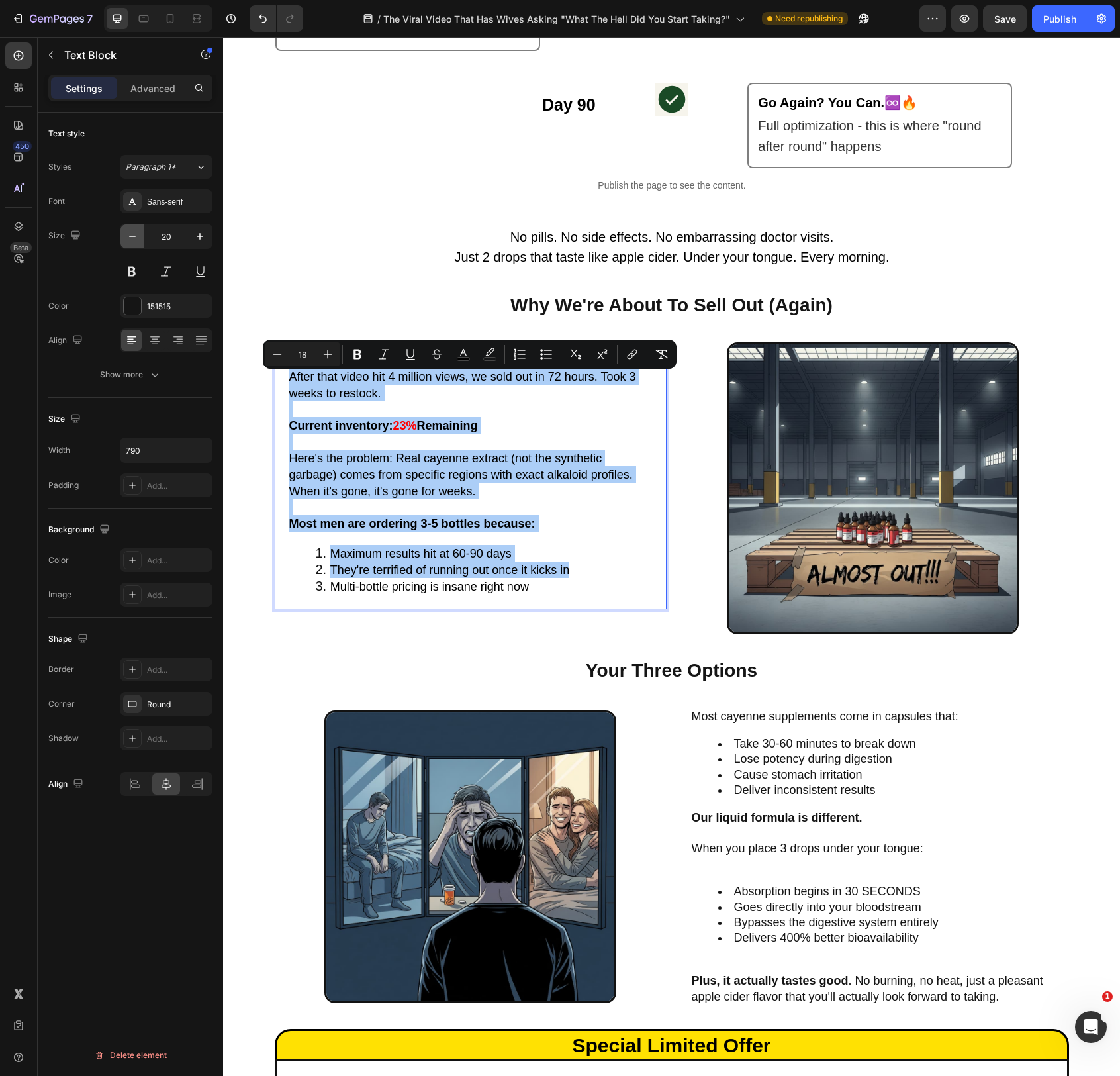
click at [138, 230] on icon "button" at bounding box center [132, 236] width 13 height 13
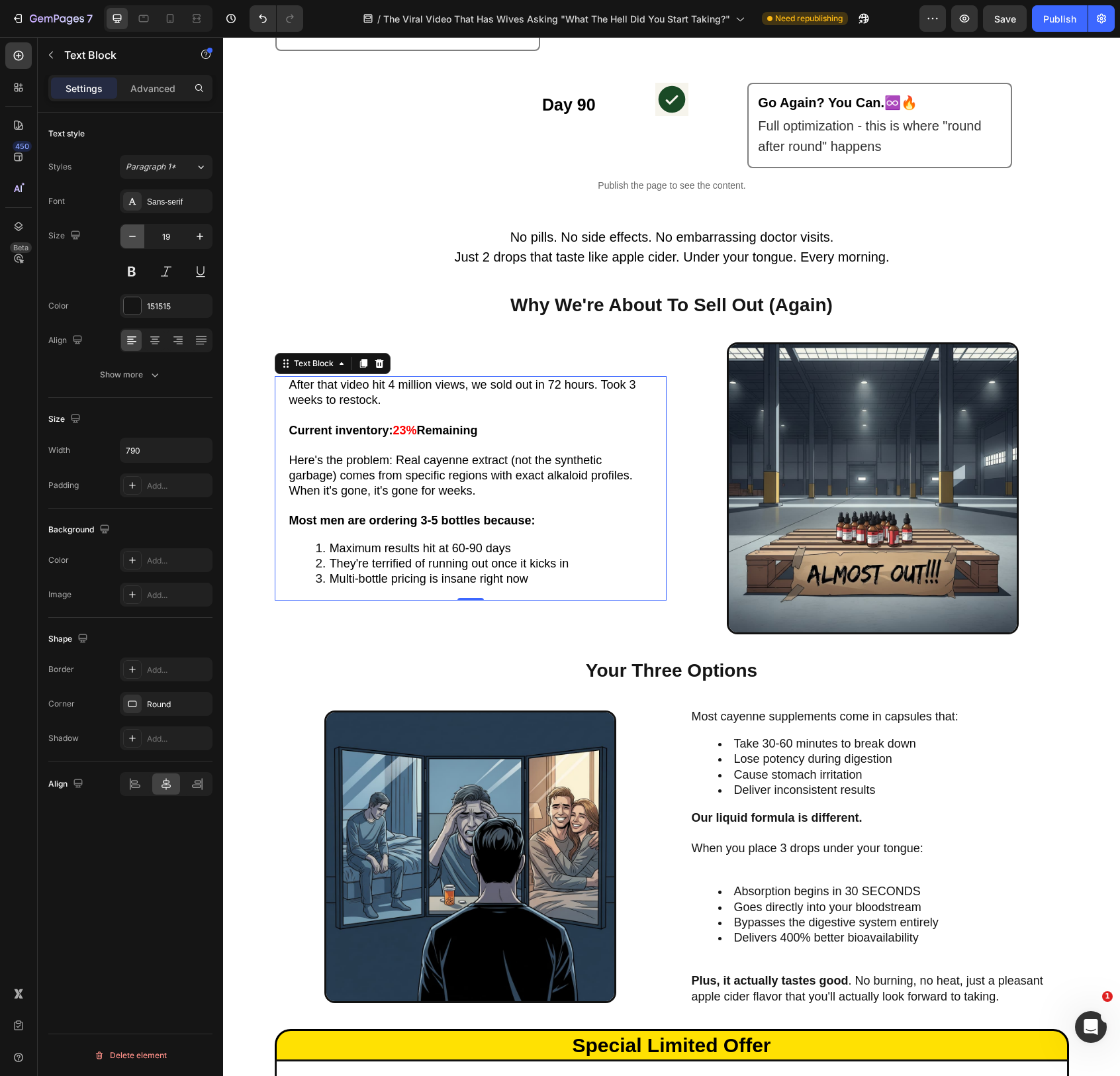
click at [138, 230] on icon "button" at bounding box center [132, 236] width 13 height 13
type input "18"
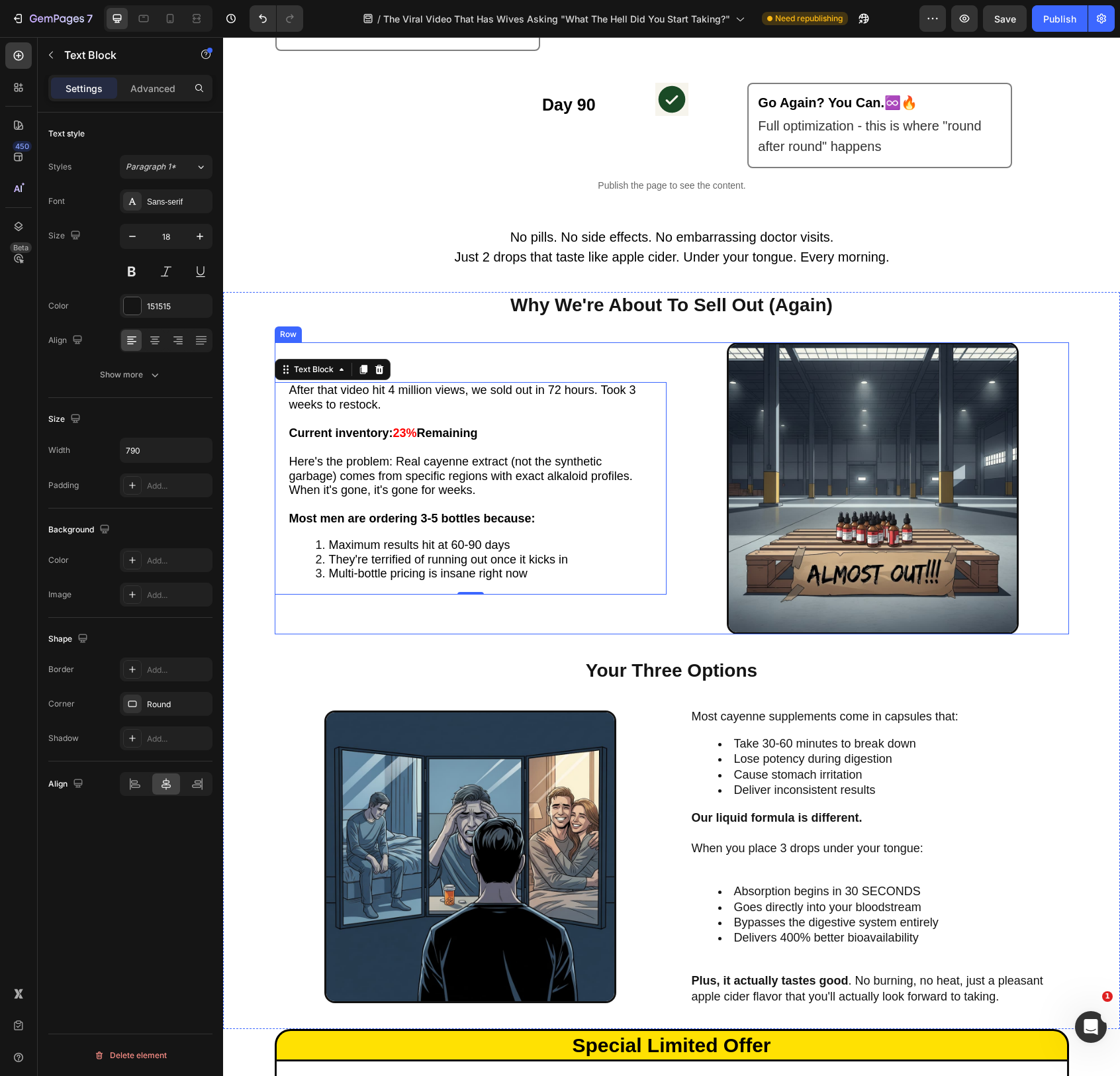
click at [671, 485] on div "After that video hit 4 million views, we sold out in 72 hours. Took 3 weeks to …" at bounding box center [672, 489] width 794 height 293
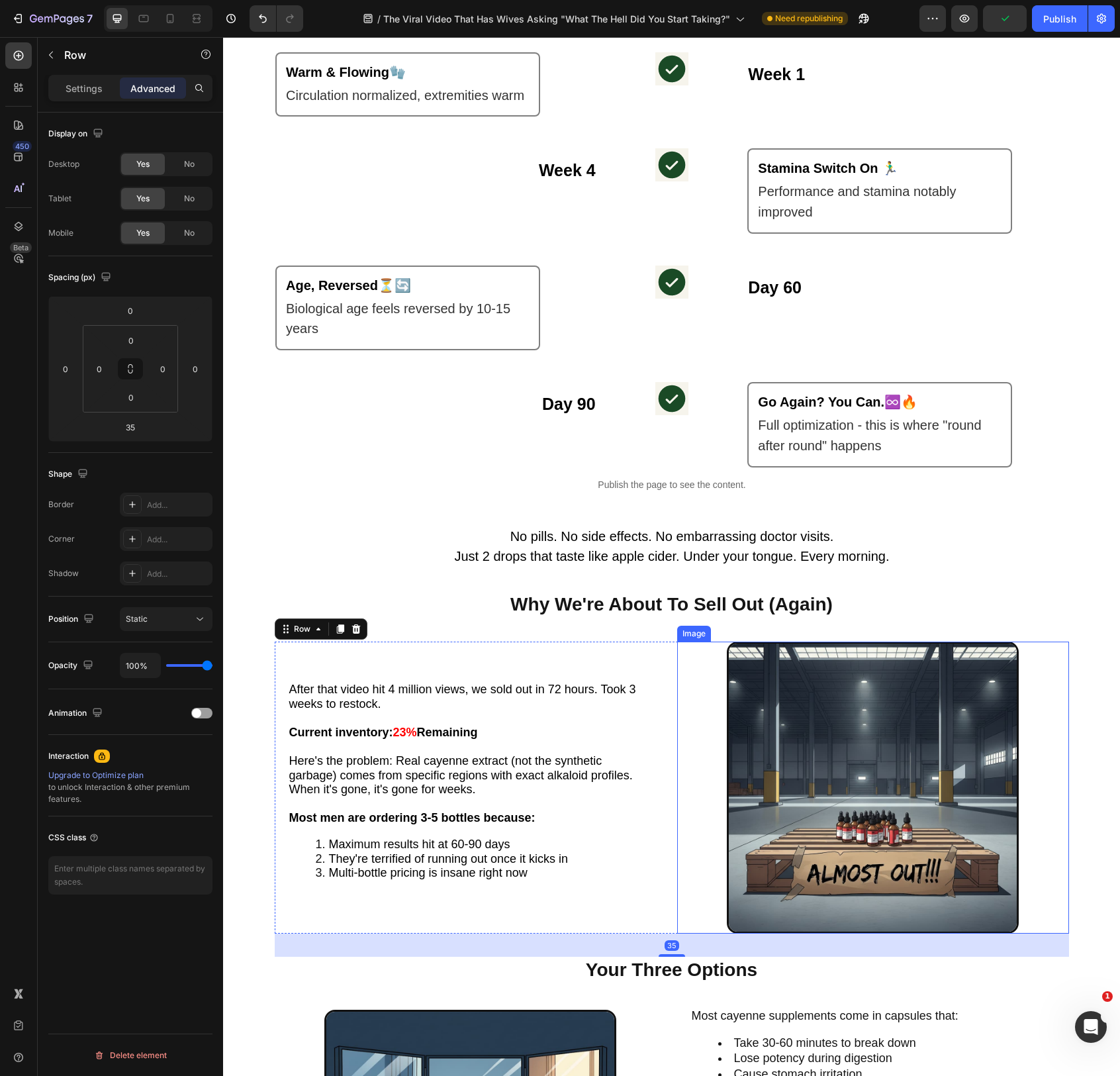
scroll to position [1824, 0]
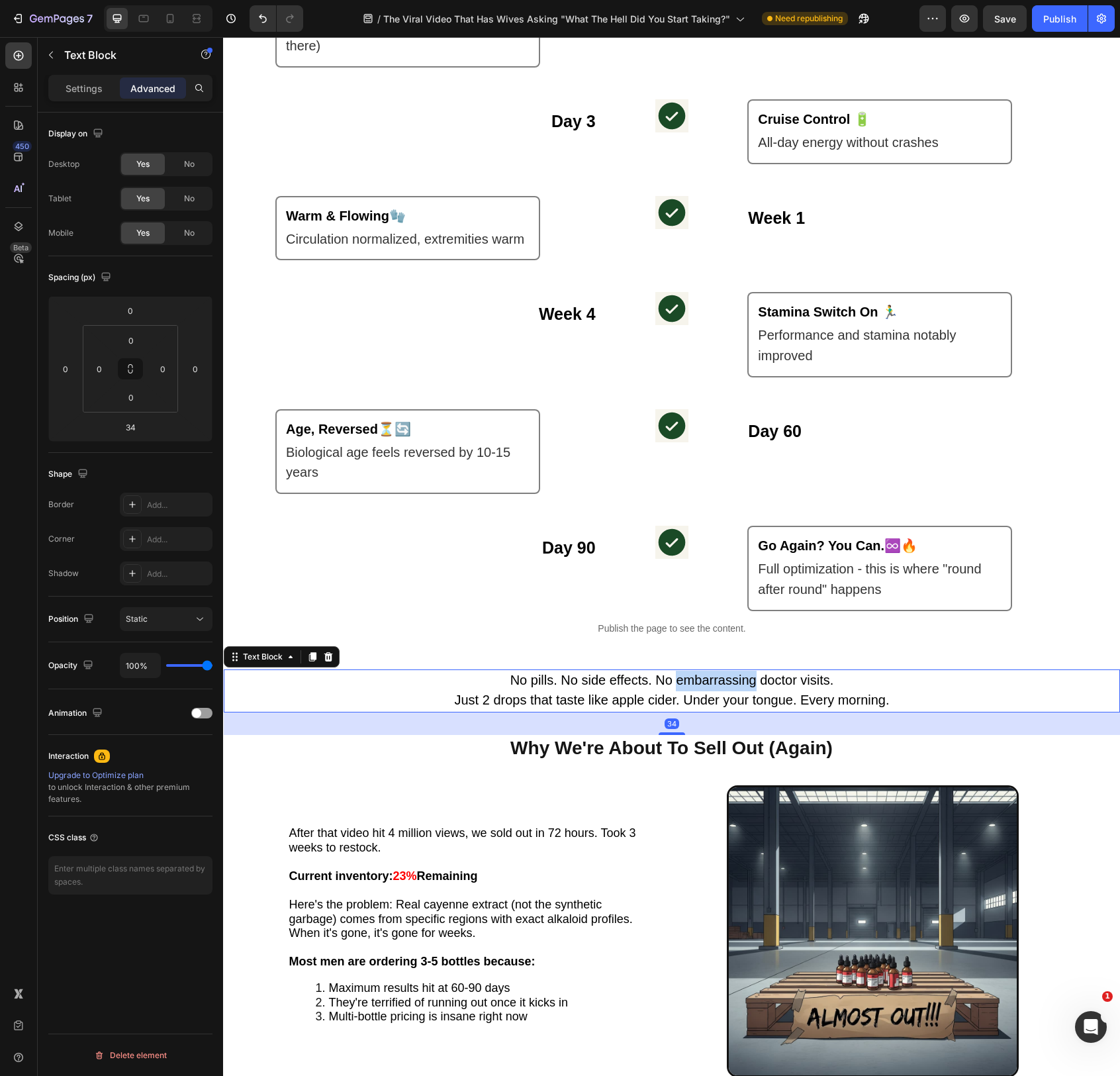
click at [686, 684] on span "No pills. No side effects. No embarrassing doctor visits." at bounding box center [672, 680] width 324 height 14
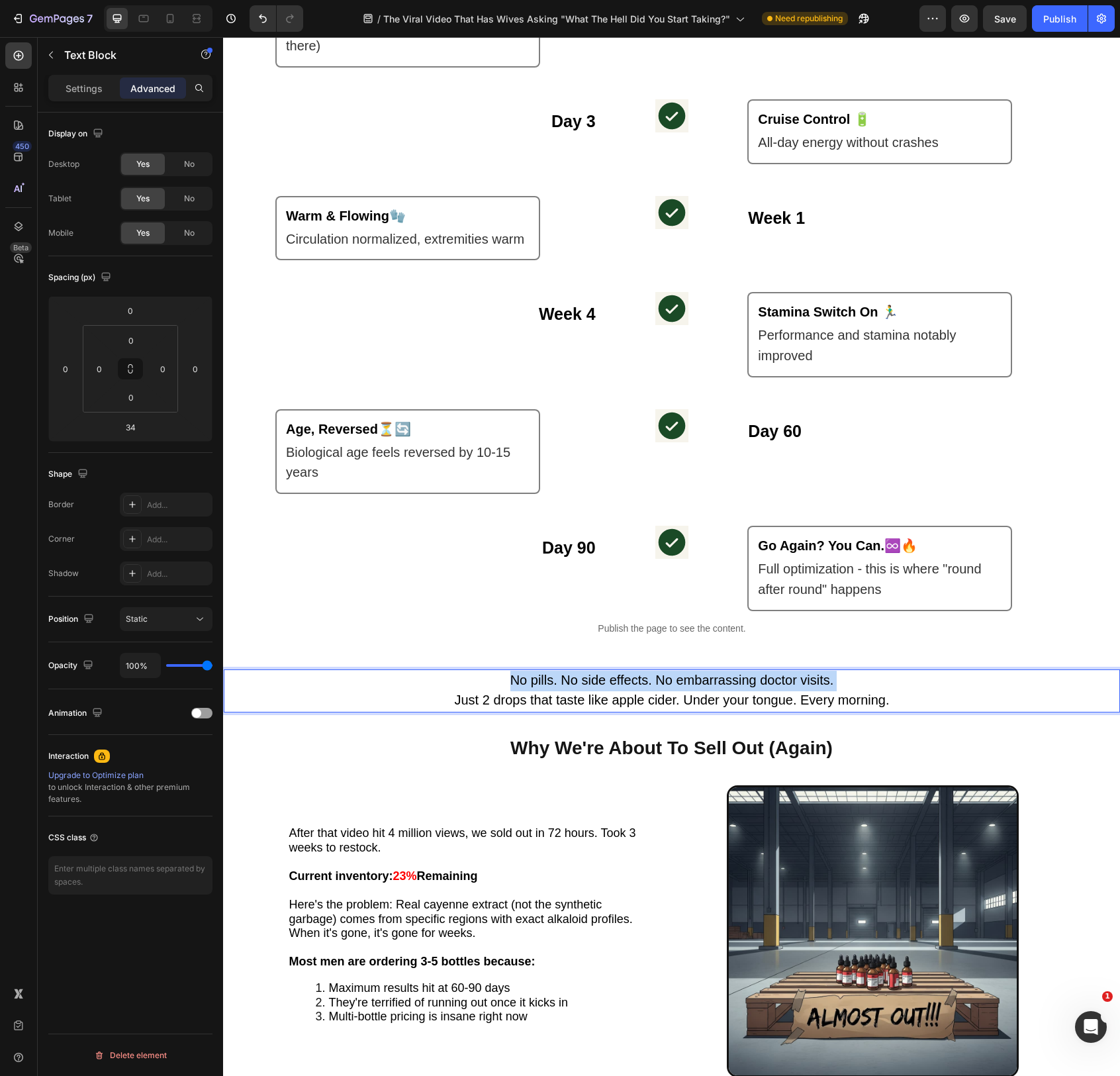
click at [686, 684] on span "No pills. No side effects. No embarrassing doctor visits." at bounding box center [672, 680] width 324 height 14
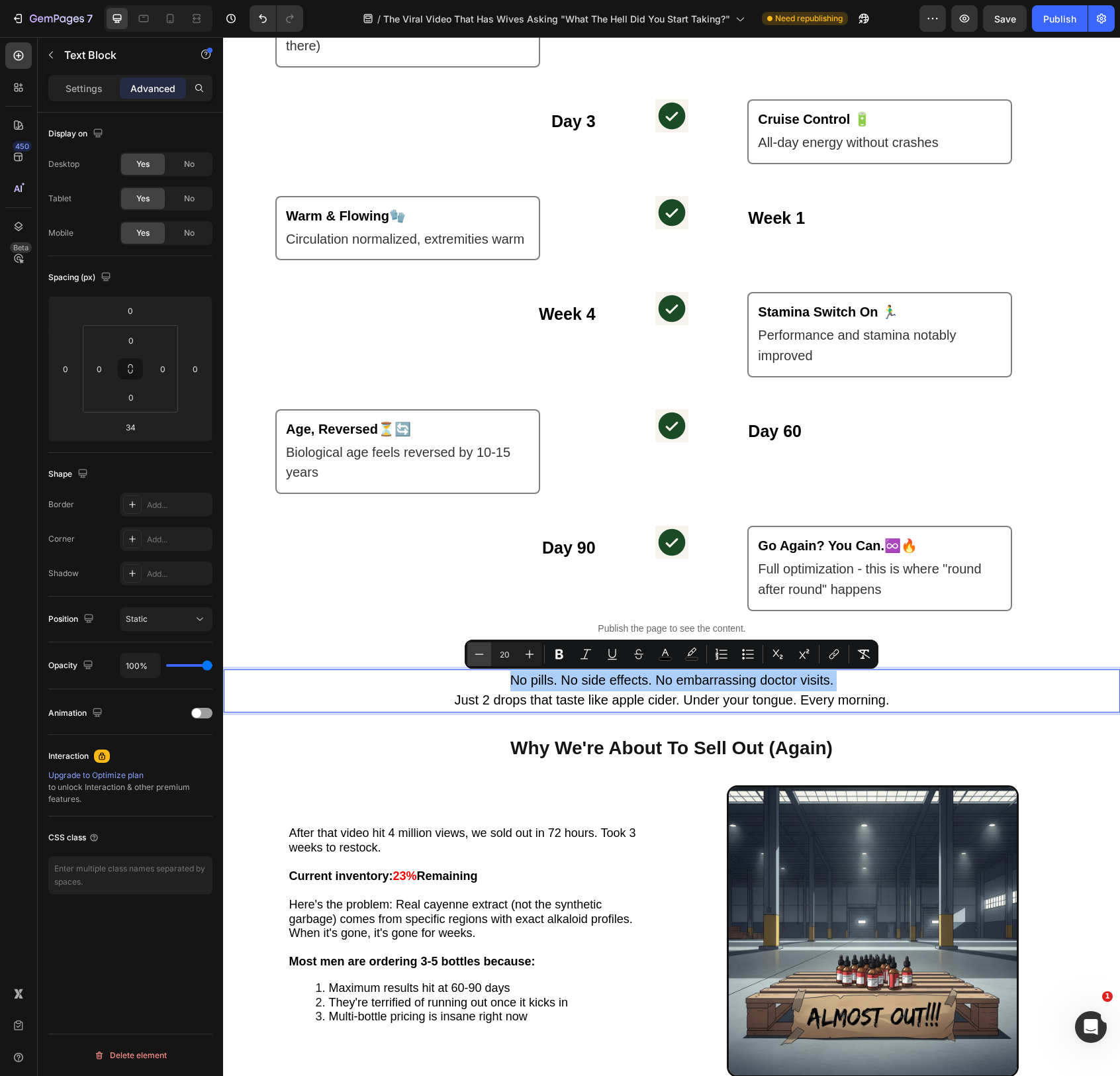
click at [489, 652] on button "Minus" at bounding box center [479, 653] width 24 height 24
type input "19"
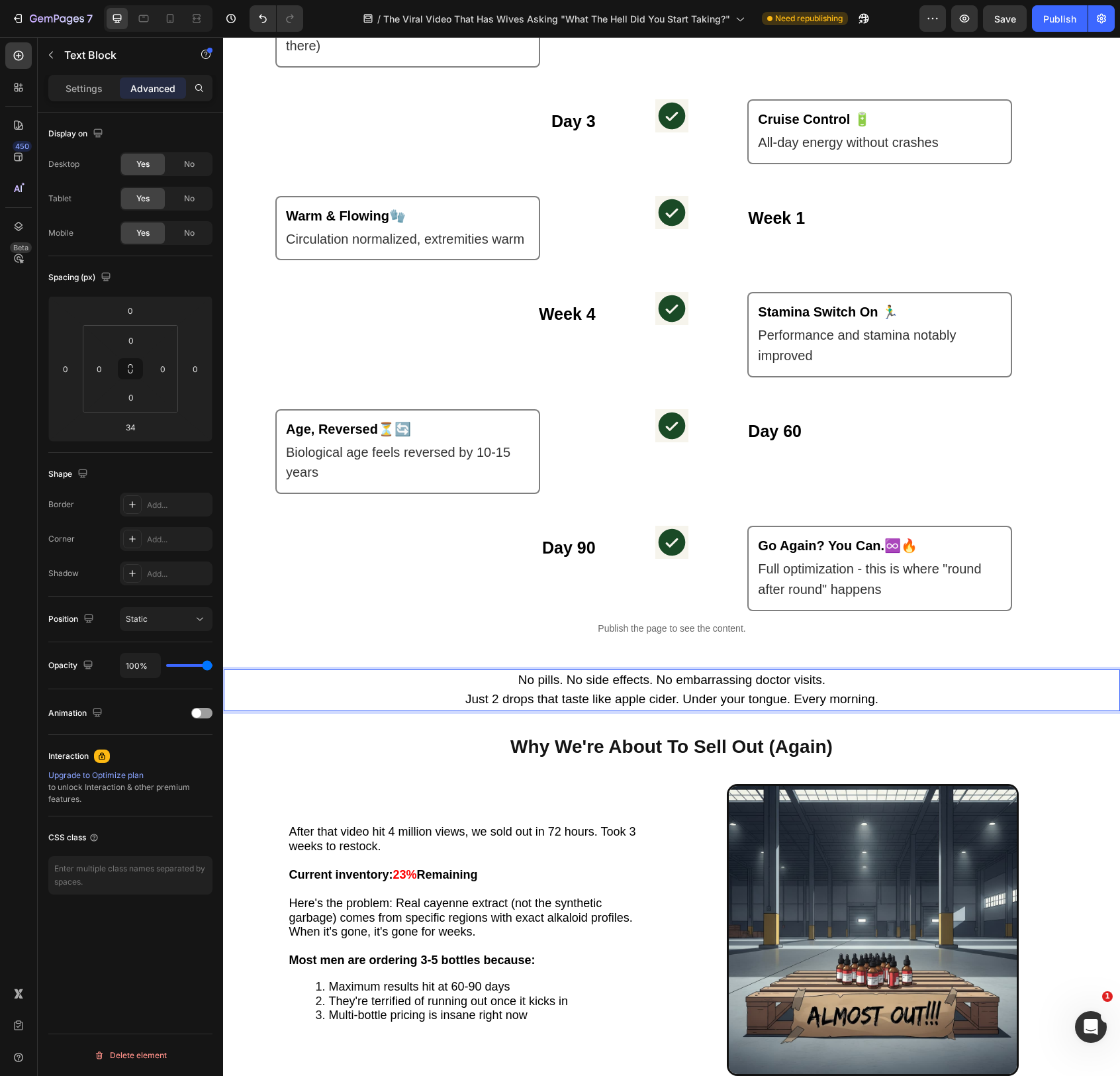
click at [555, 690] on p "No pills. No side effects. No embarrassing doctor visits. Just 2 drops that tas…" at bounding box center [672, 690] width 521 height 40
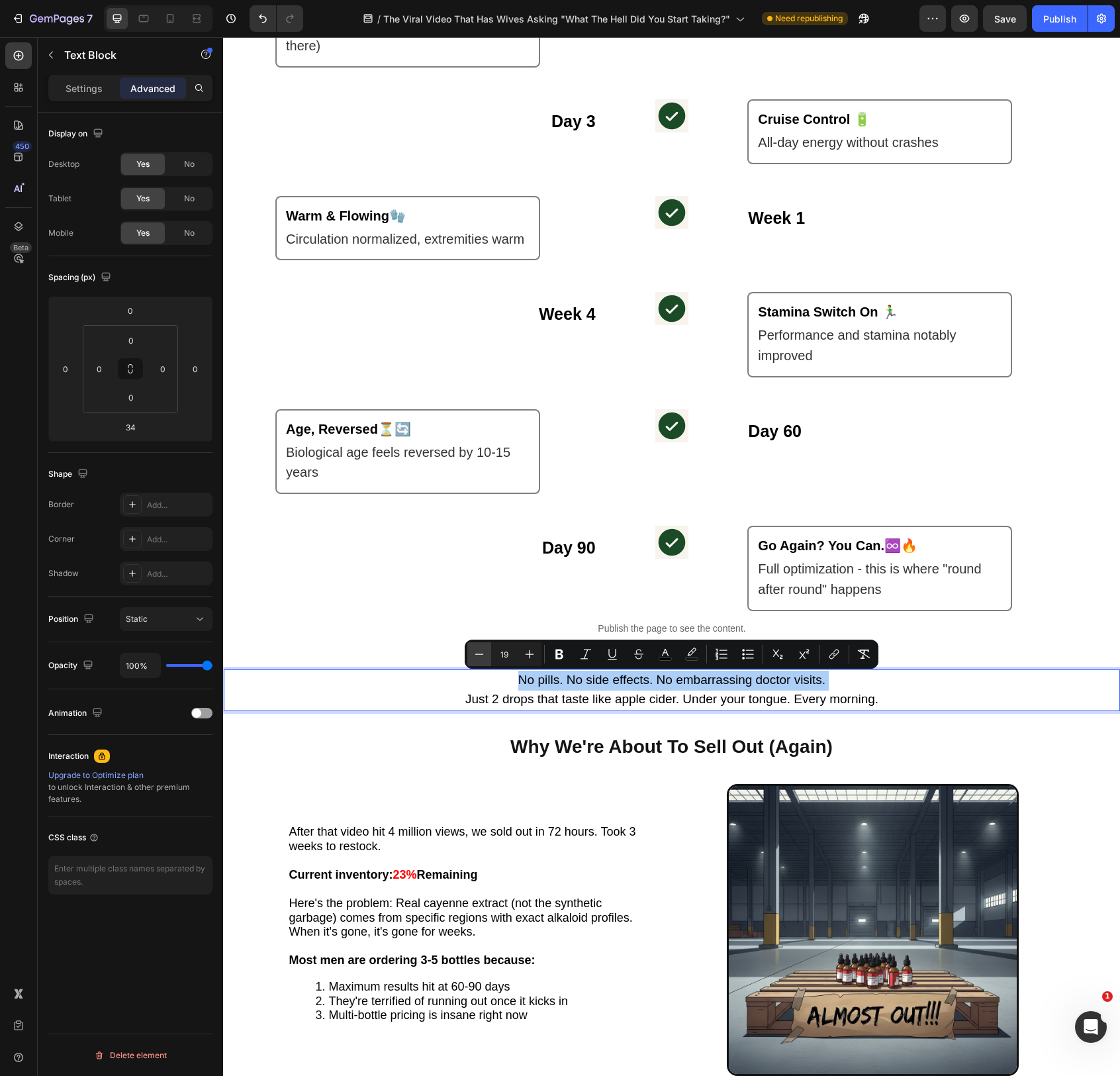
click at [473, 652] on icon "Editor contextual toolbar" at bounding box center [479, 653] width 13 height 13
type input "18"
click at [63, 86] on div "Settings" at bounding box center [84, 88] width 66 height 21
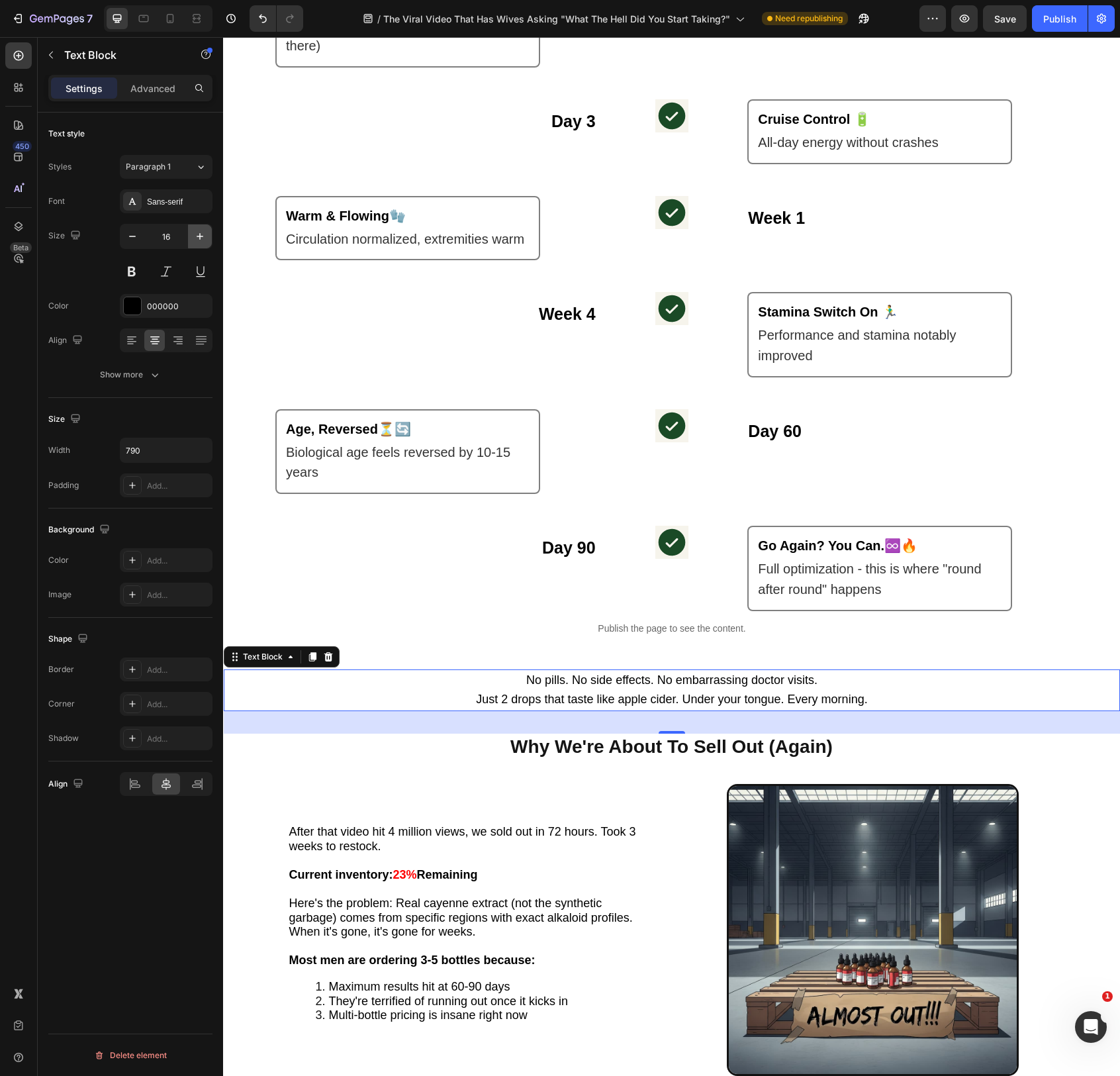
click at [203, 237] on icon "button" at bounding box center [199, 236] width 6 height 6
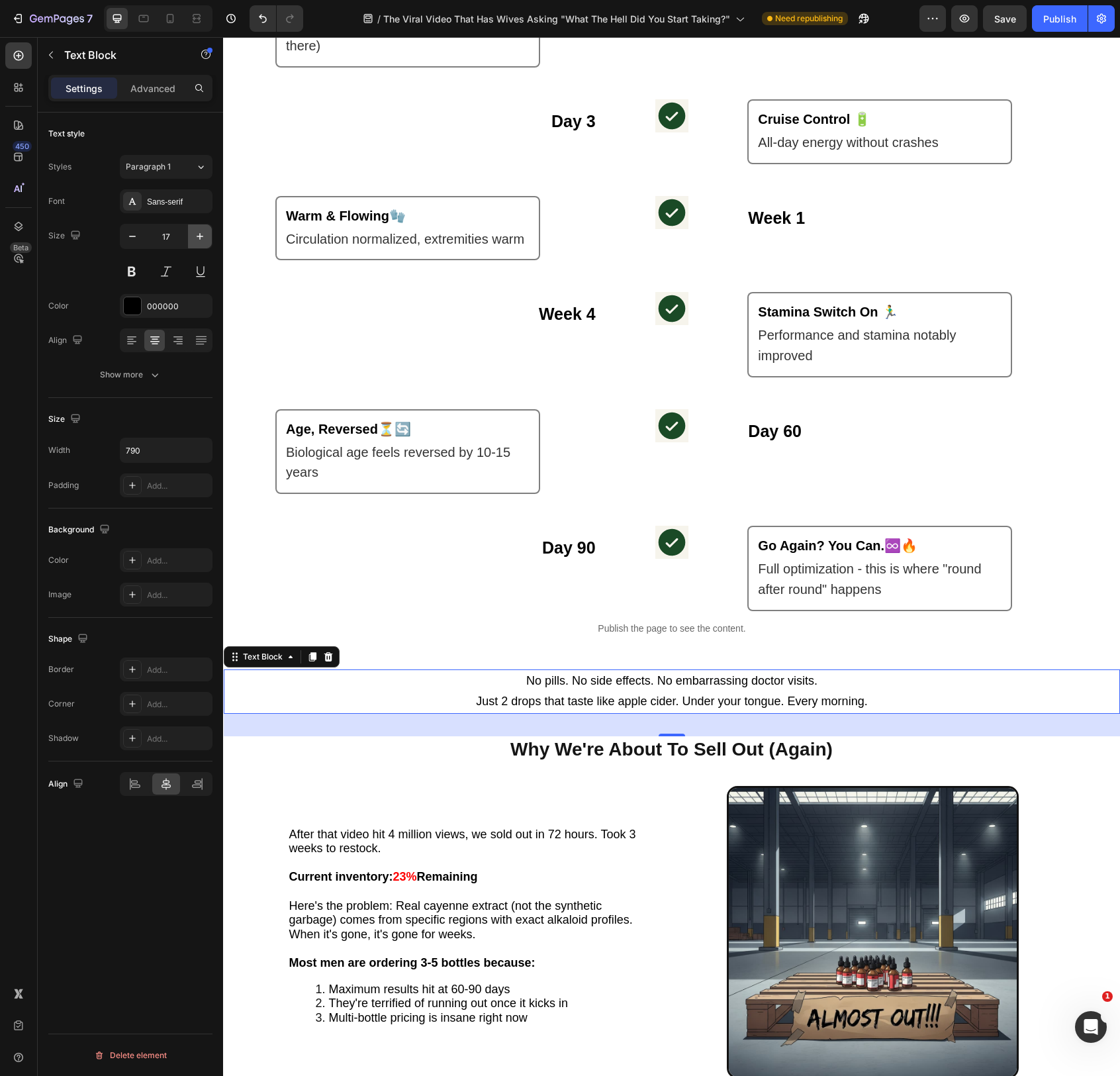
click at [203, 237] on icon "button" at bounding box center [199, 236] width 6 height 6
type input "18"
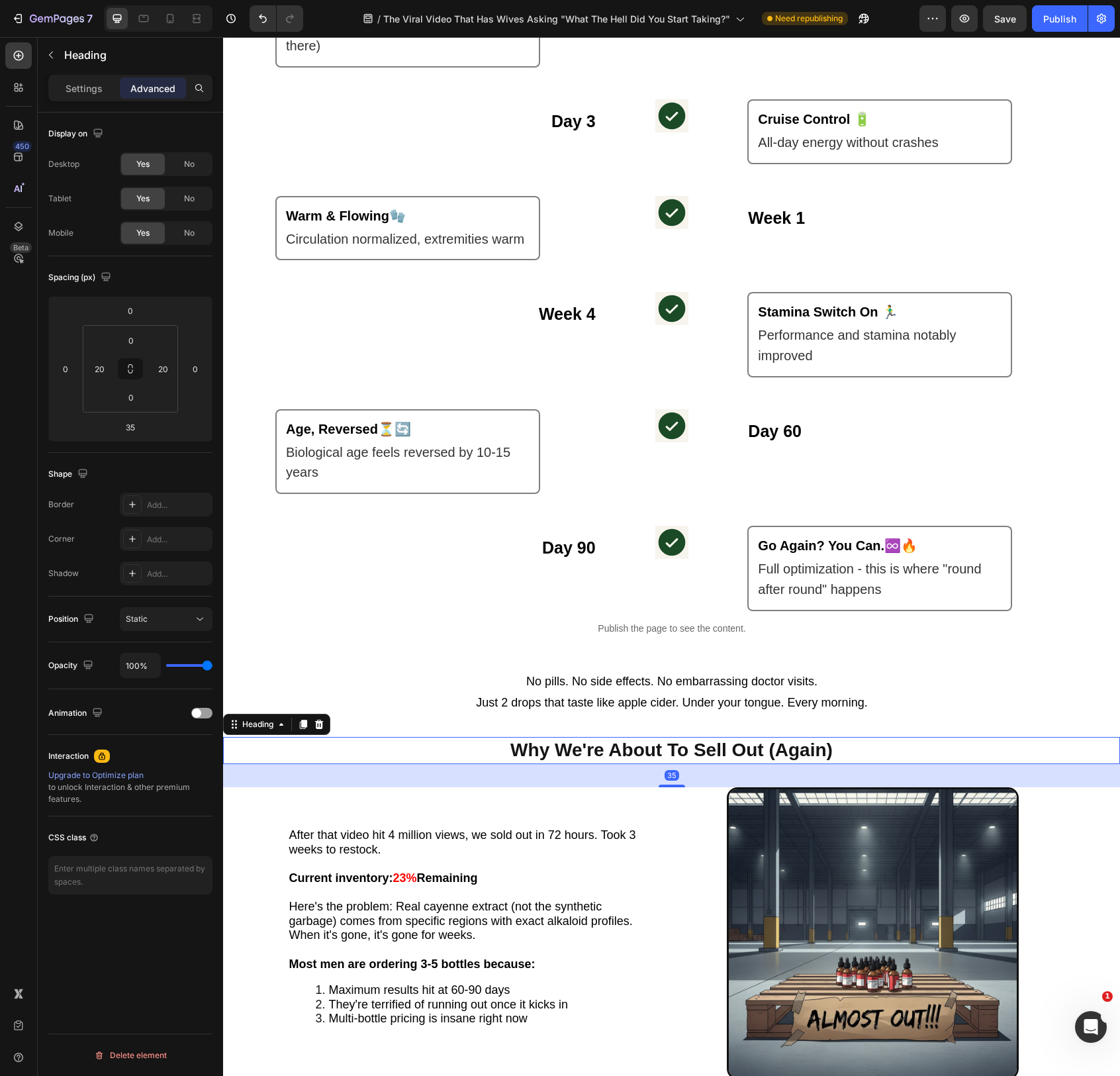
click at [676, 753] on h2 "Why We're About To Sell Out (Again)" at bounding box center [672, 750] width 523 height 27
click at [539, 824] on div "After that video hit 4 million views, we sold out in 72 hours. Took 3 weeks to …" at bounding box center [471, 933] width 392 height 293
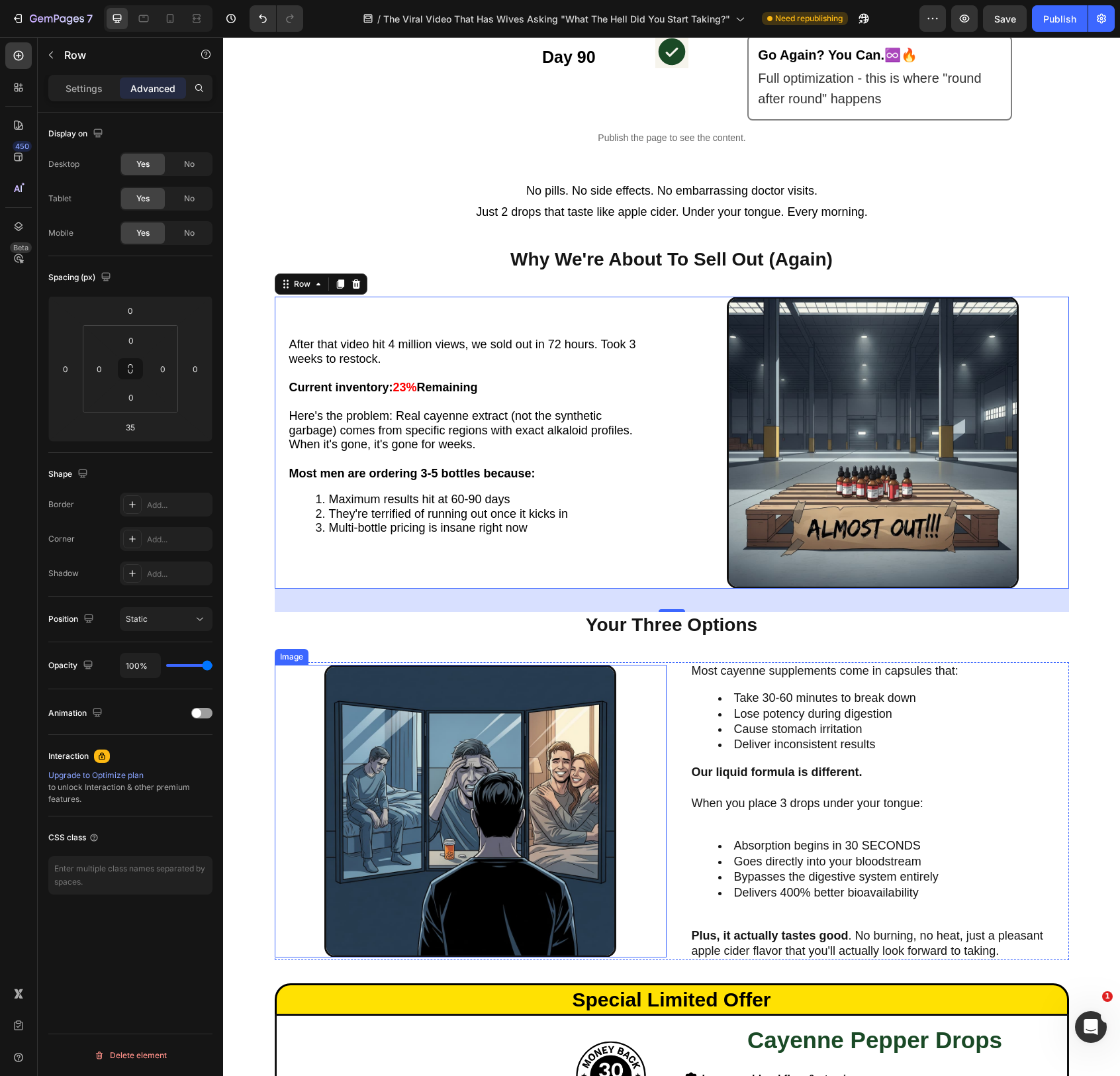
scroll to position [2318, 0]
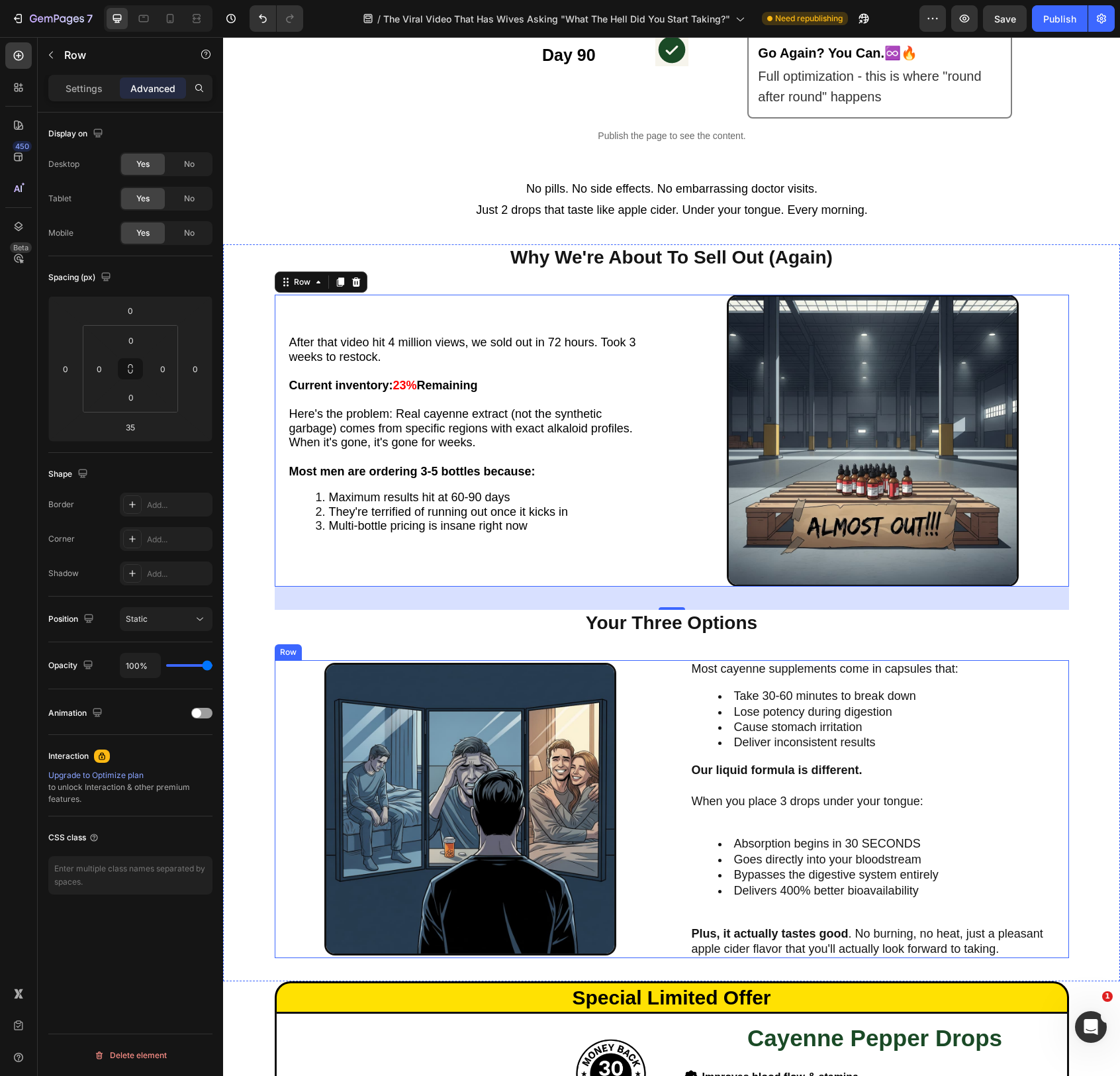
click at [670, 727] on div "Image Most cayenne supplements come in capsules that: Take 30-60 minutes to bre…" at bounding box center [672, 809] width 794 height 298
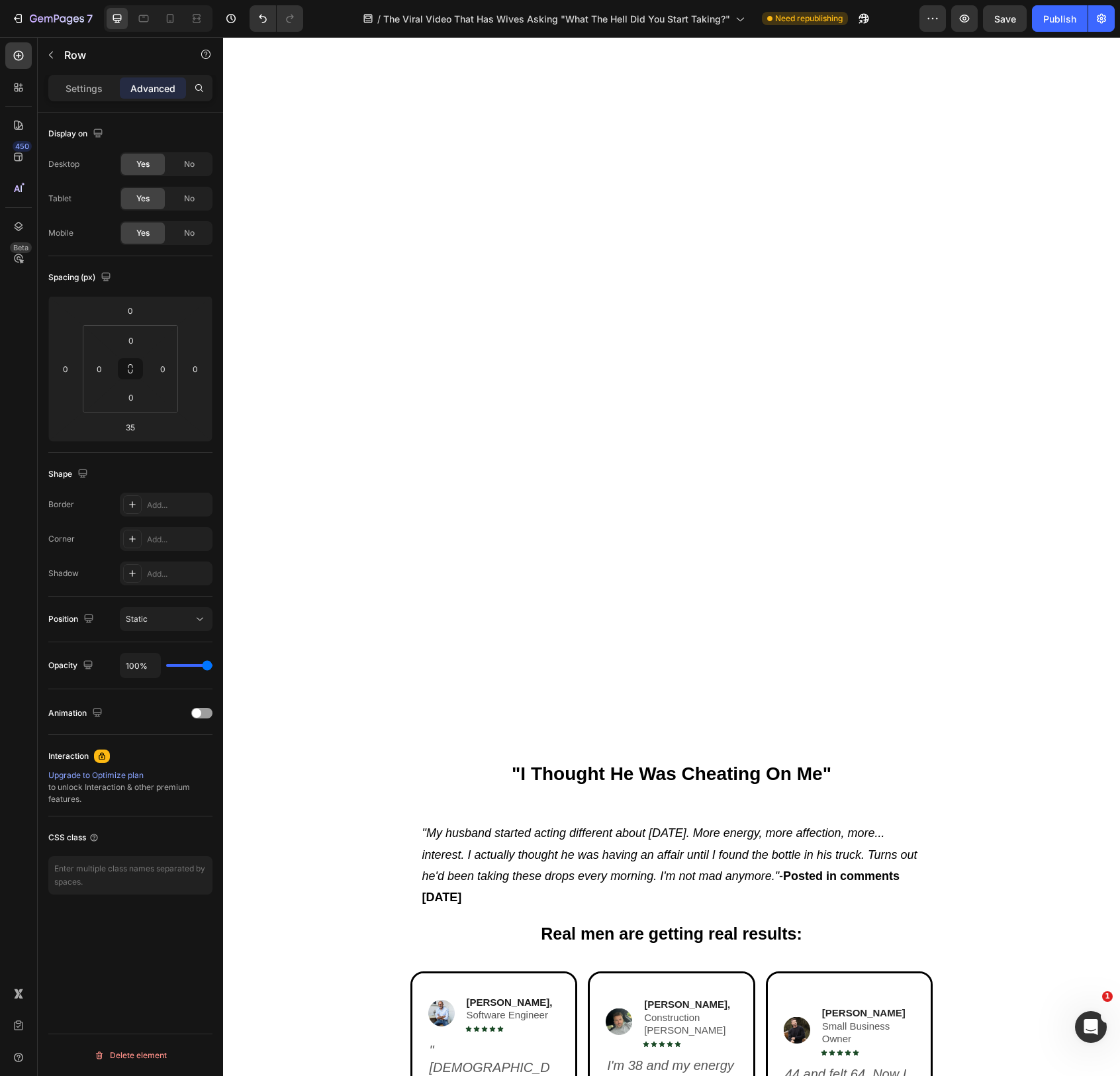
scroll to position [203, 0]
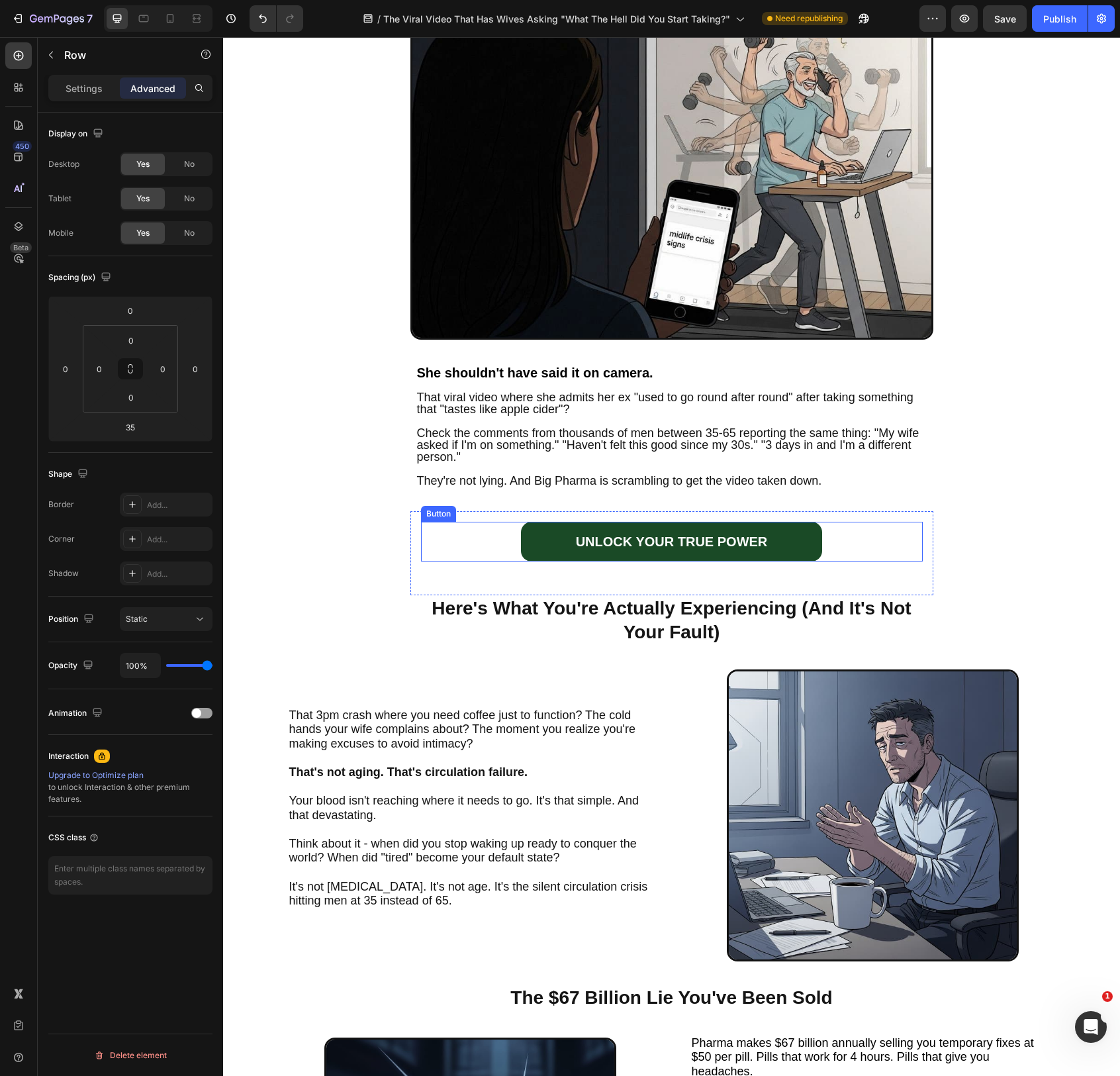
click at [882, 542] on div "UNLOCK YOUR TRUE POWER Button" at bounding box center [672, 541] width 502 height 40
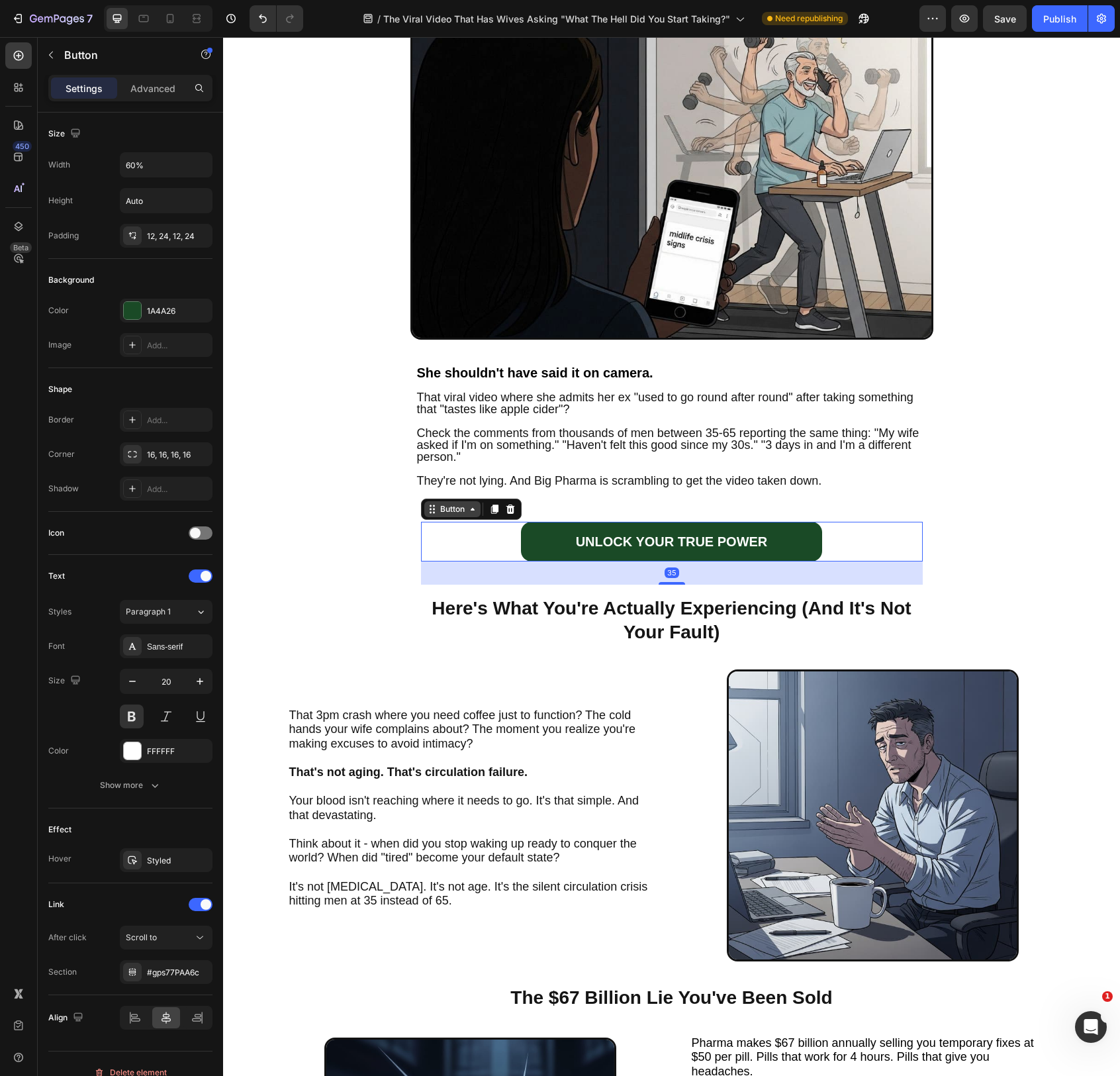
click at [442, 507] on div "Button" at bounding box center [452, 508] width 29 height 12
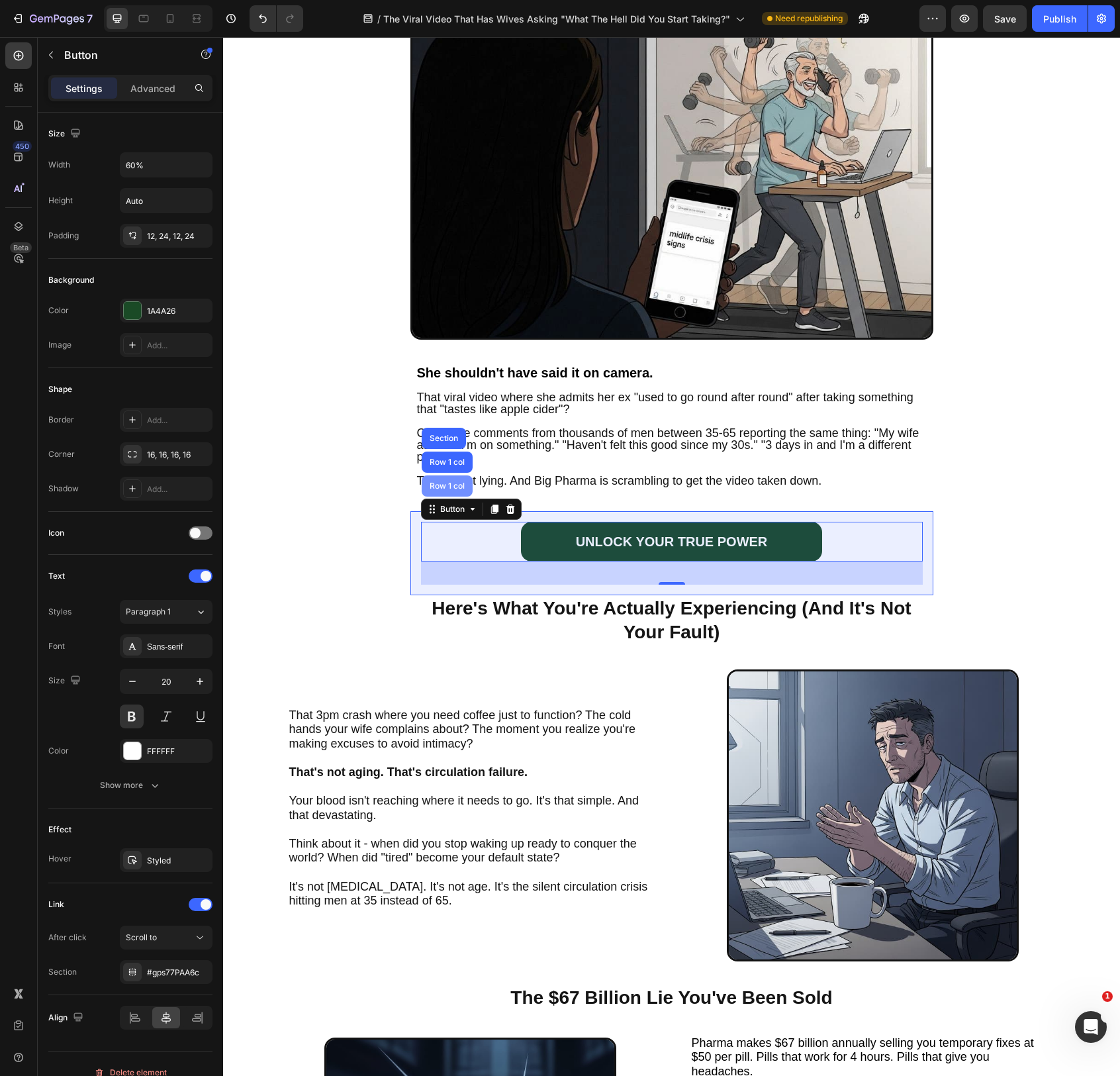
click at [448, 491] on div "Row 1 col" at bounding box center [447, 486] width 51 height 21
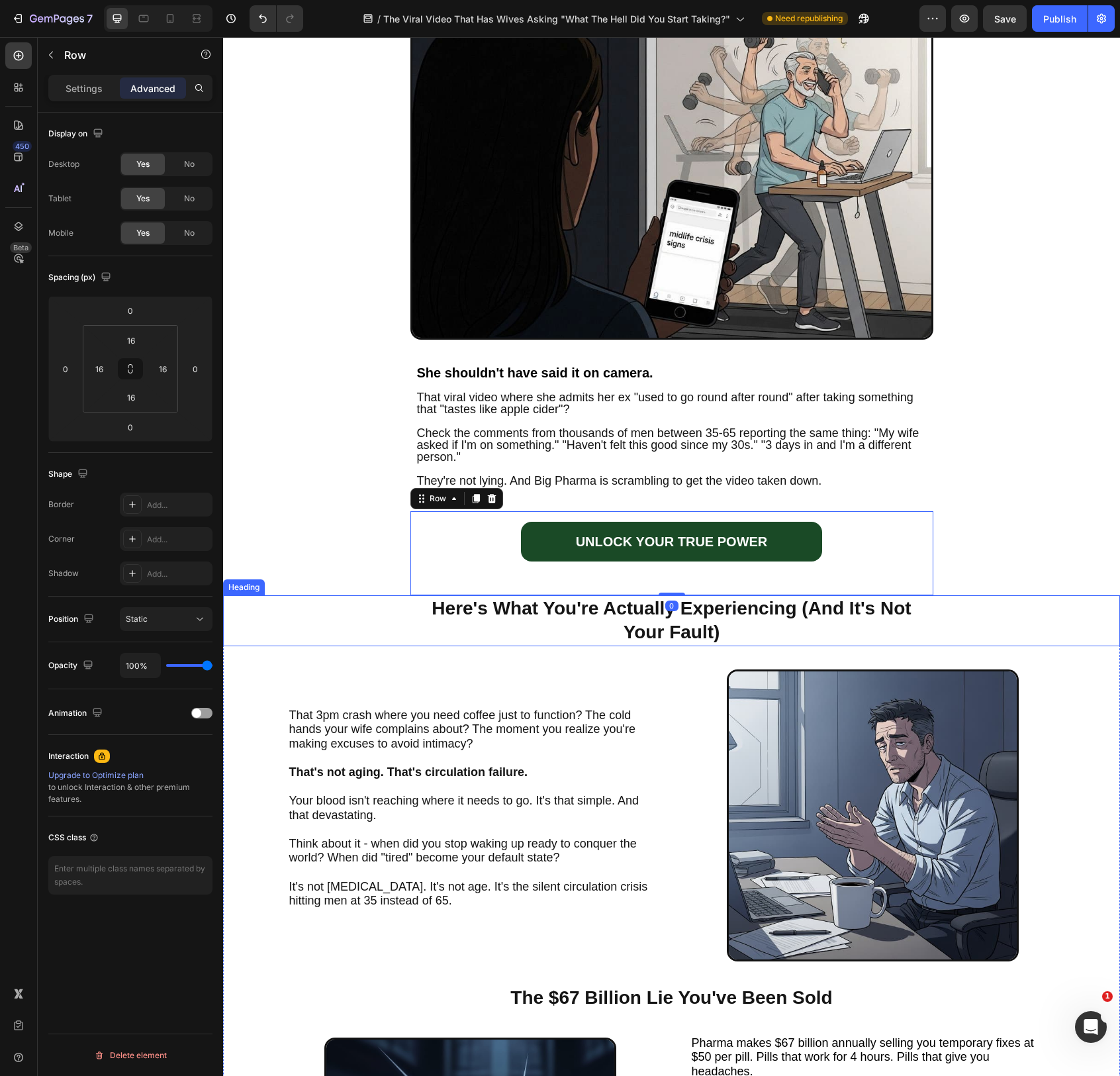
copy p "No pills. No side effects. No embarrassing doctor visits."
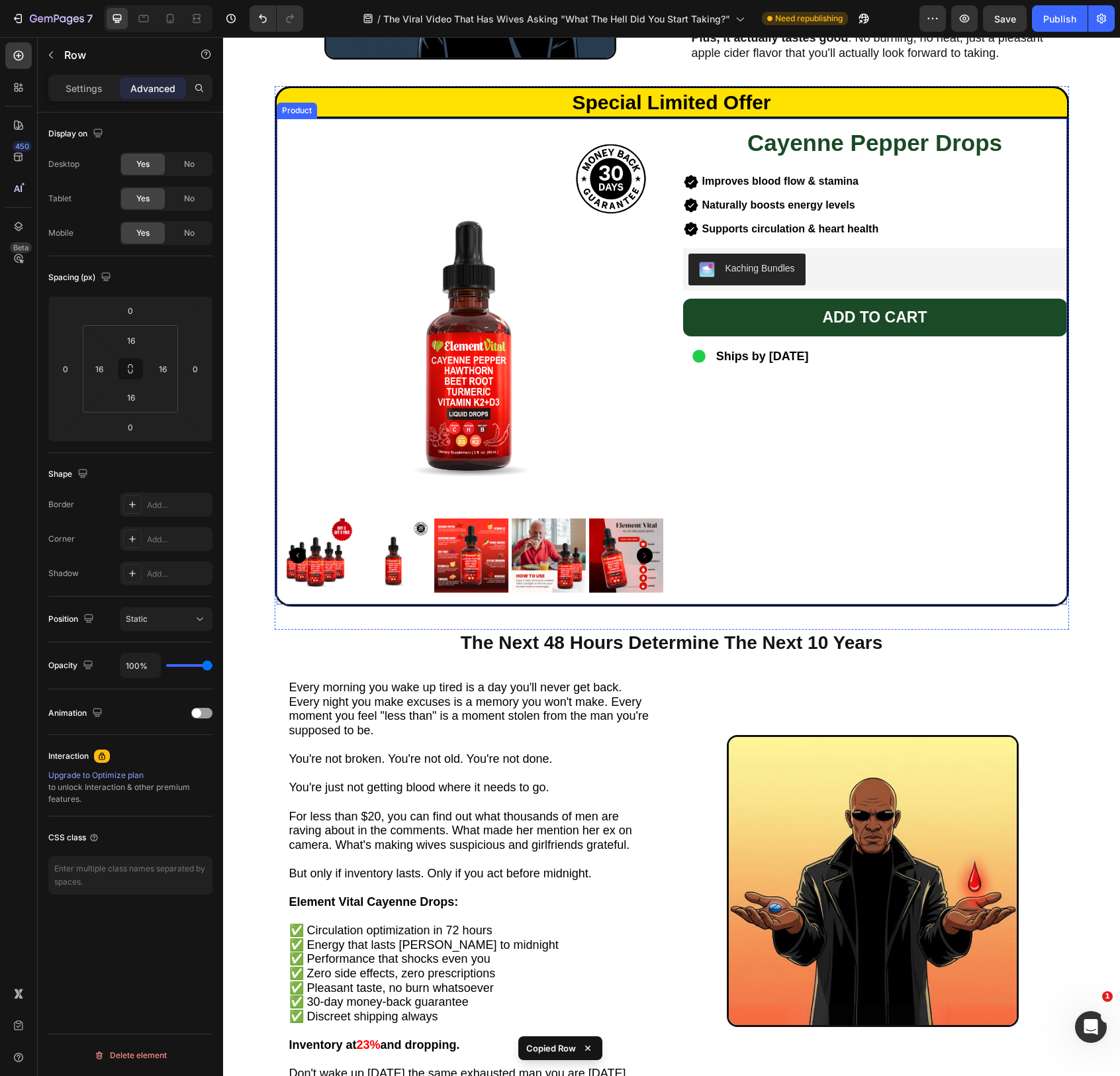
scroll to position [3858, 0]
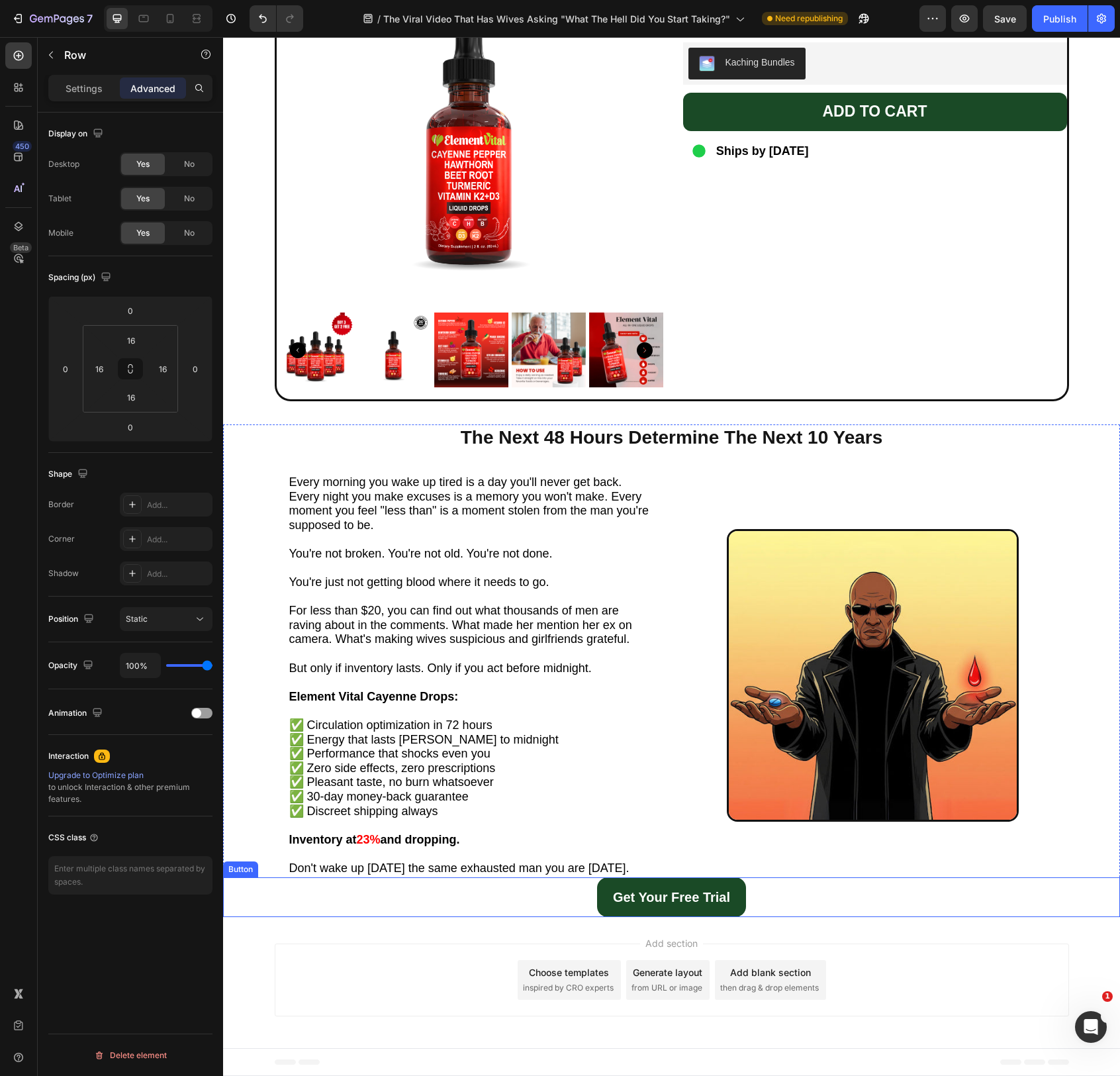
click at [803, 894] on div "Get Your Free Trial Button" at bounding box center [672, 896] width 897 height 40
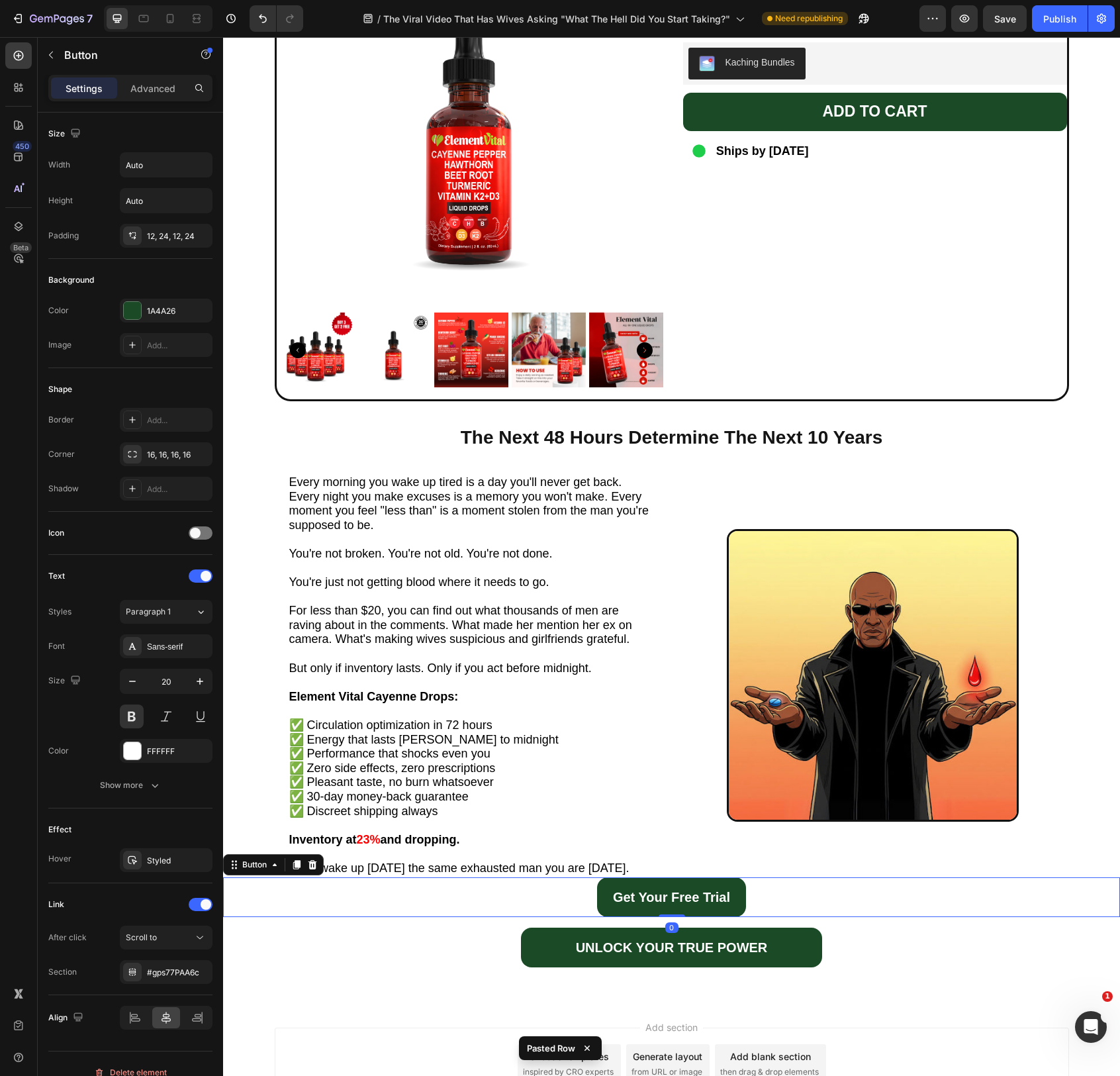
click at [785, 885] on div "Get Your Free Trial Button 0" at bounding box center [672, 896] width 897 height 40
click at [312, 866] on icon at bounding box center [313, 863] width 9 height 9
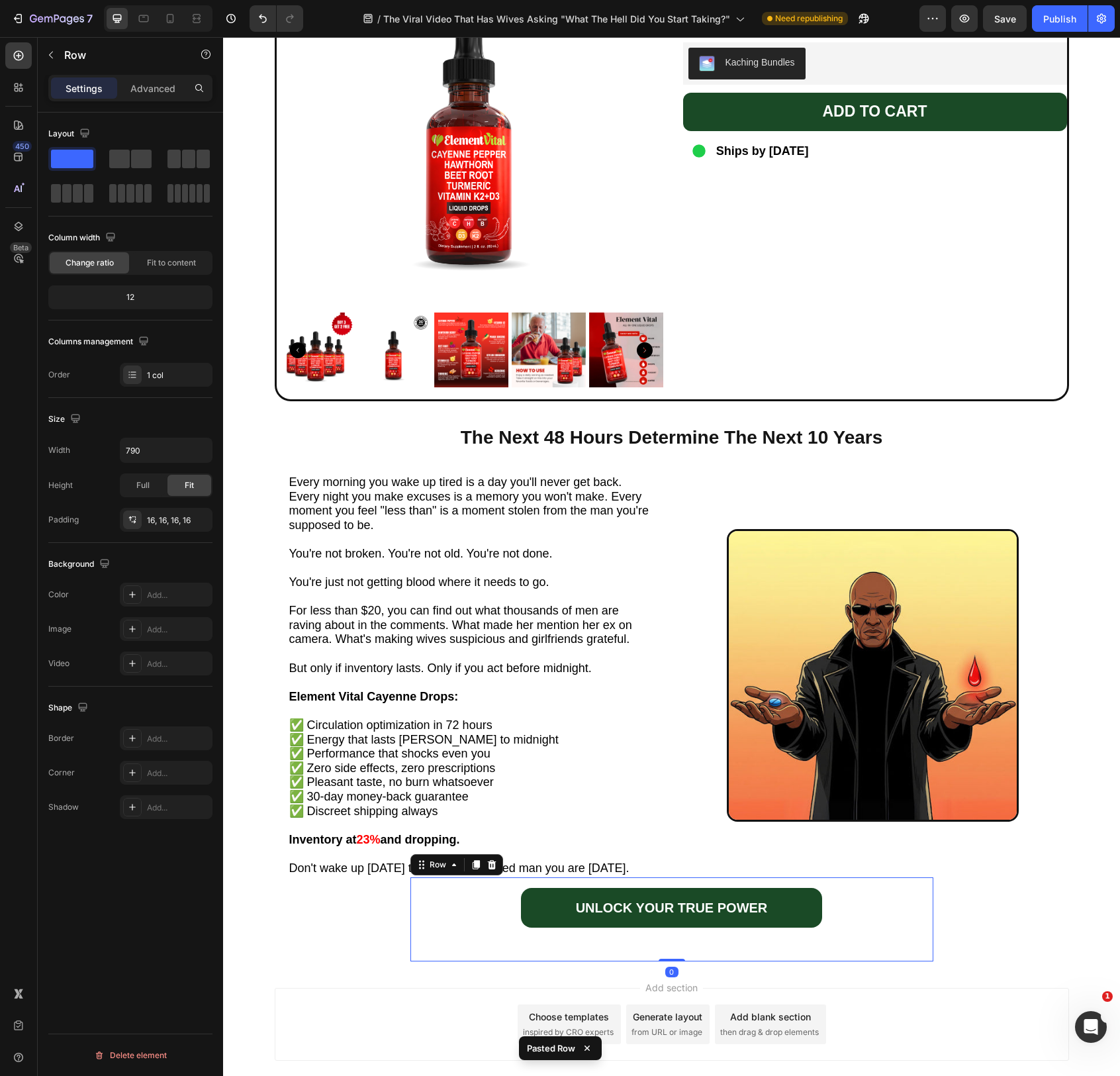
click at [865, 883] on div "UNLOCK YOUR TRUE POWER Button Row 0" at bounding box center [672, 918] width 523 height 84
click at [855, 910] on div "UNLOCK YOUR TRUE POWER Button" at bounding box center [672, 907] width 502 height 40
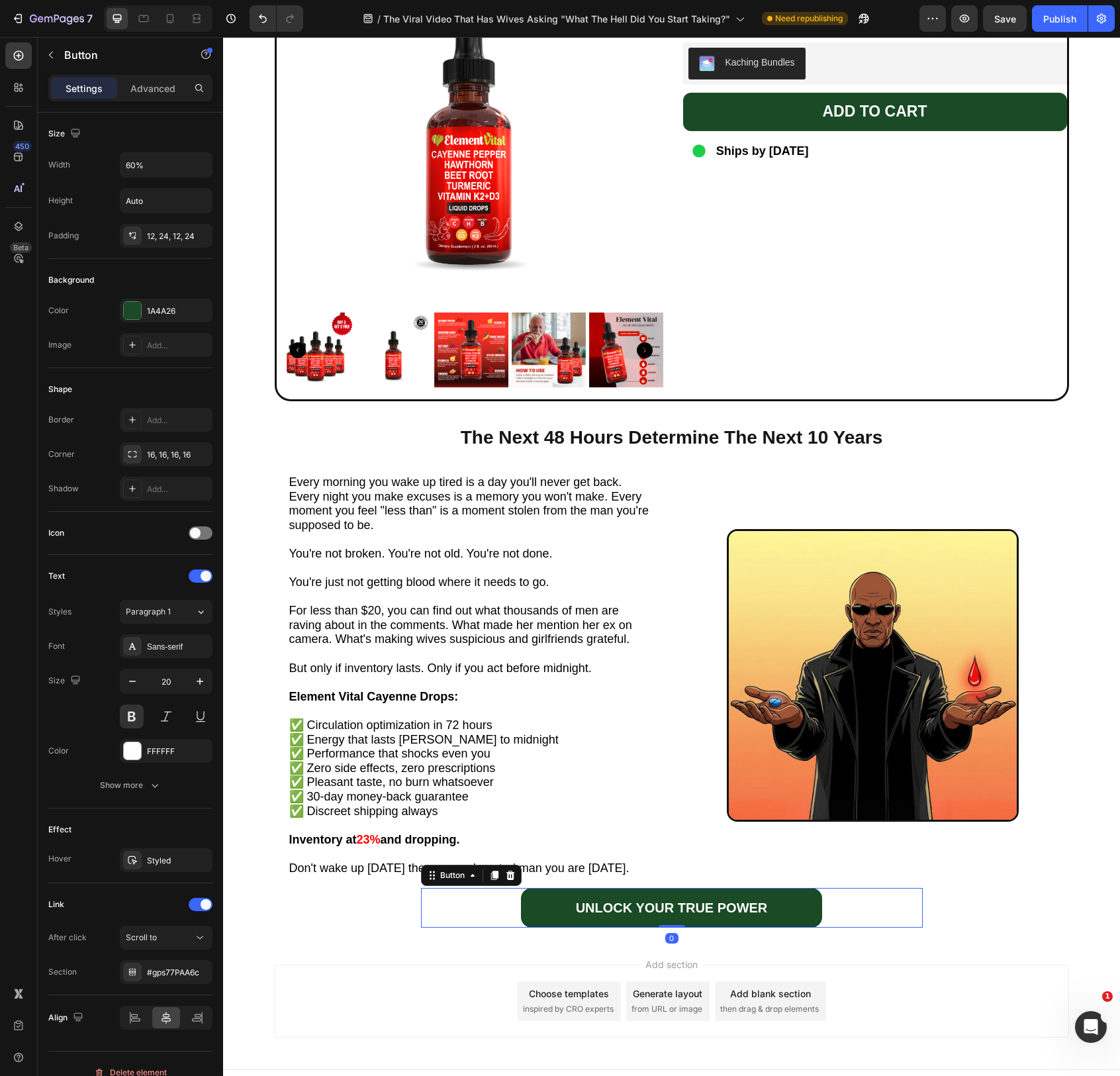
drag, startPoint x: 669, startPoint y: 948, endPoint x: 664, endPoint y: 848, distance: 100.1
click at [664, 854] on div "The Next 48 Hours Determine The Next 10 Years Heading Every morning you wake up…" at bounding box center [672, 681] width 897 height 514
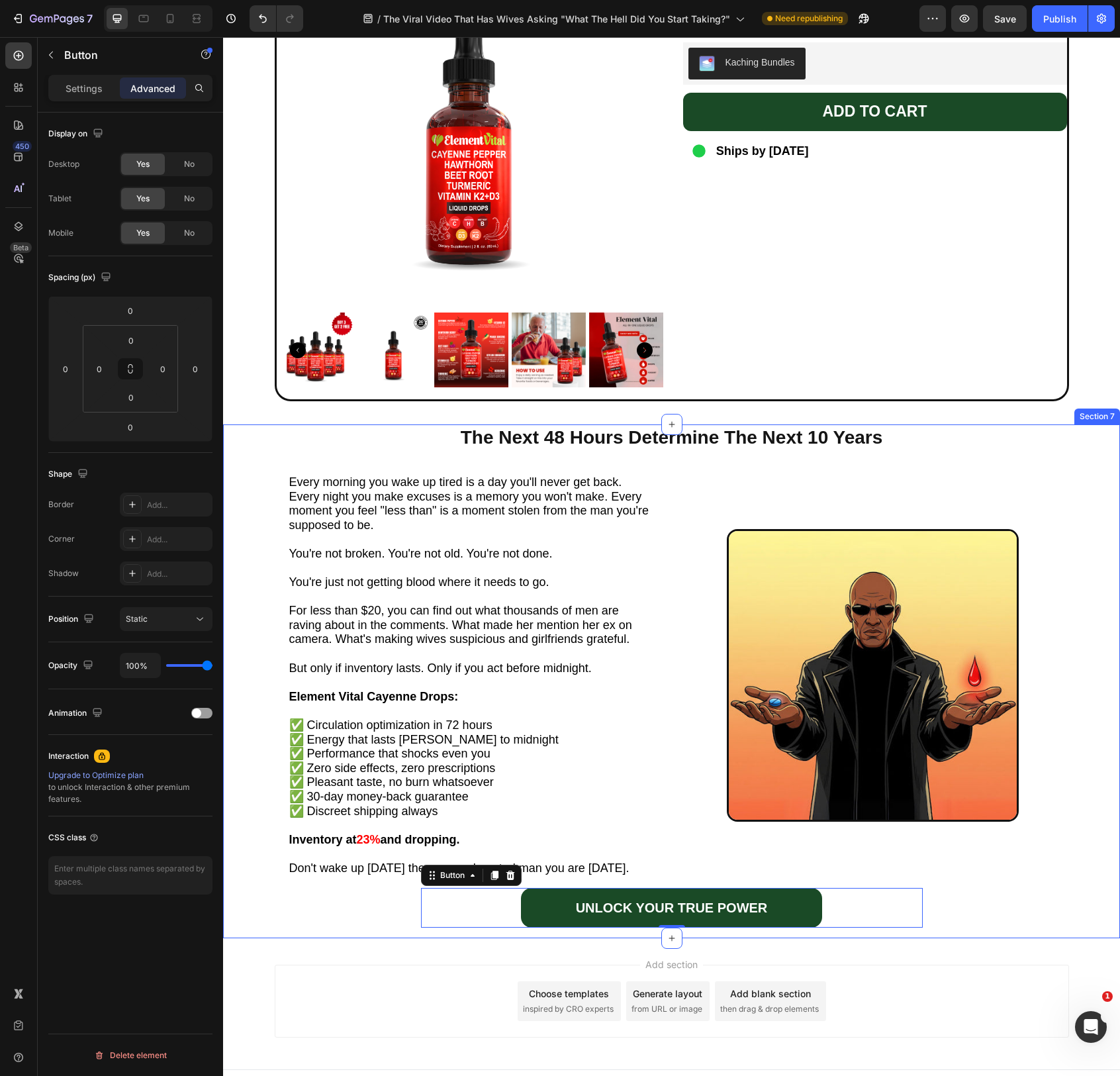
click at [998, 934] on div "The Next 48 Hours Determine The Next 10 Years Heading Every morning you wake up…" at bounding box center [672, 681] width 897 height 514
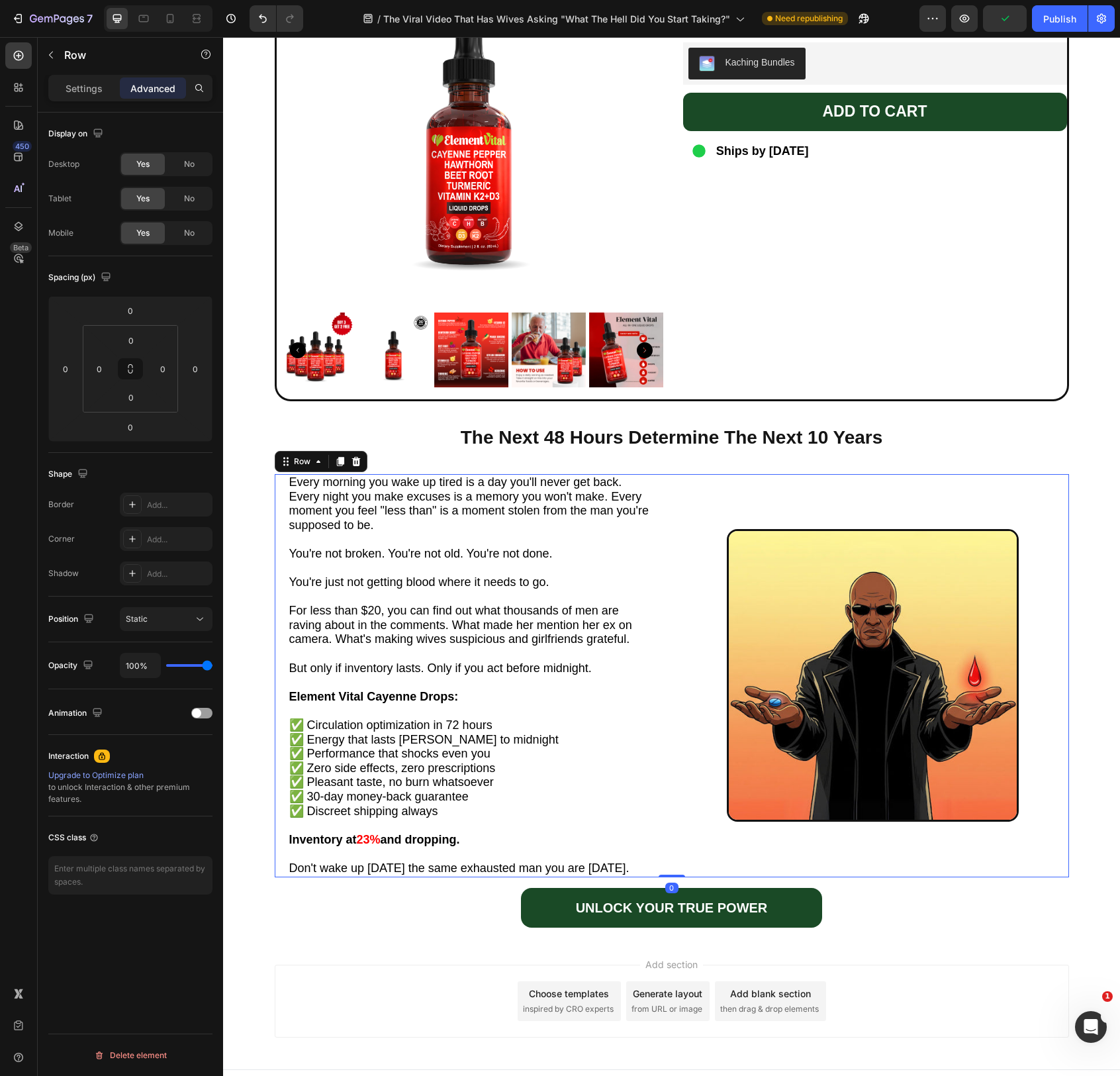
click at [872, 867] on div "Image" at bounding box center [873, 676] width 392 height 403
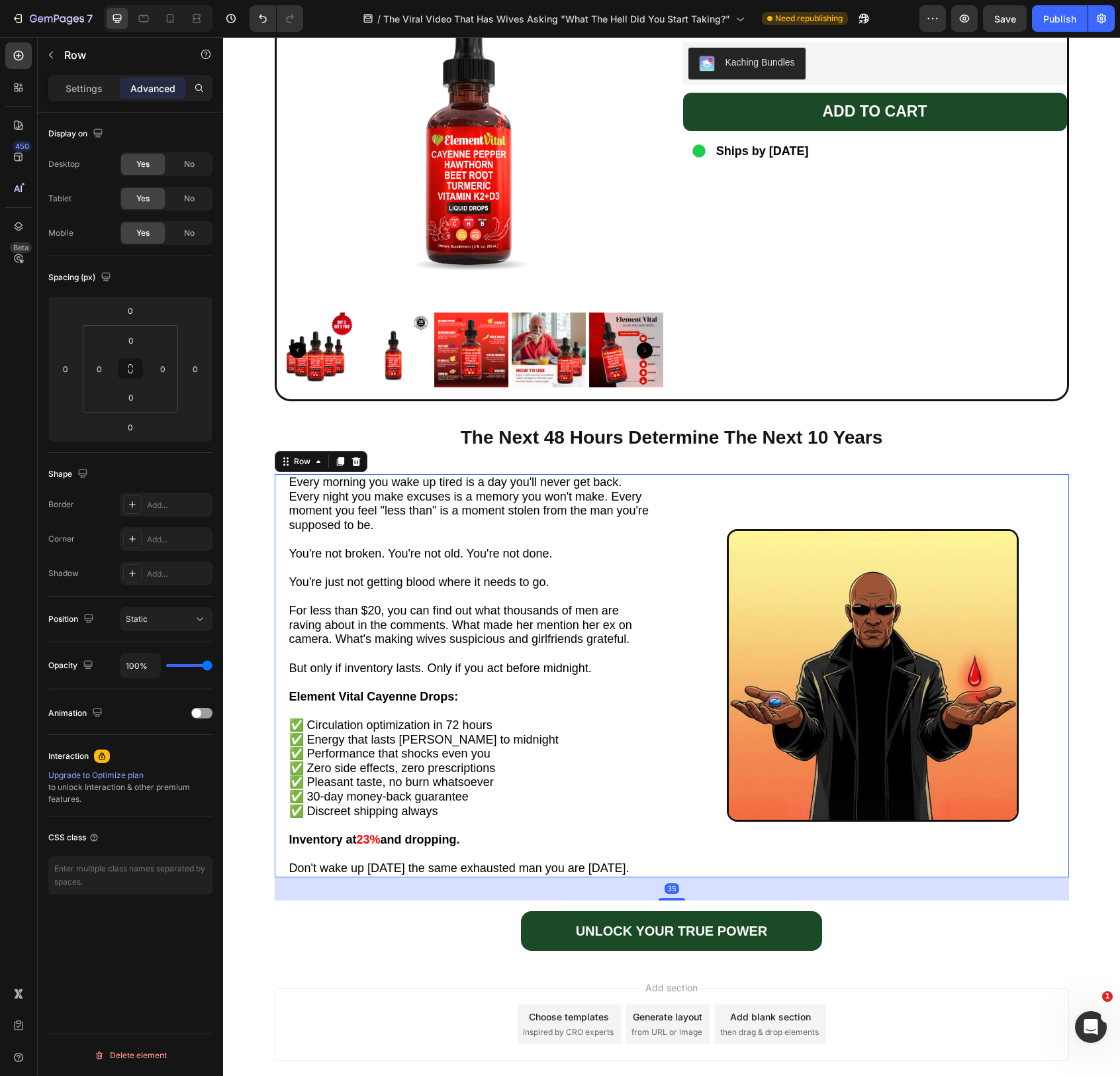
drag, startPoint x: 673, startPoint y: 874, endPoint x: 685, endPoint y: 896, distance: 25.1
click at [684, 898] on div at bounding box center [672, 899] width 27 height 3
type input "35"
click at [1045, 844] on div "Image" at bounding box center [873, 676] width 392 height 403
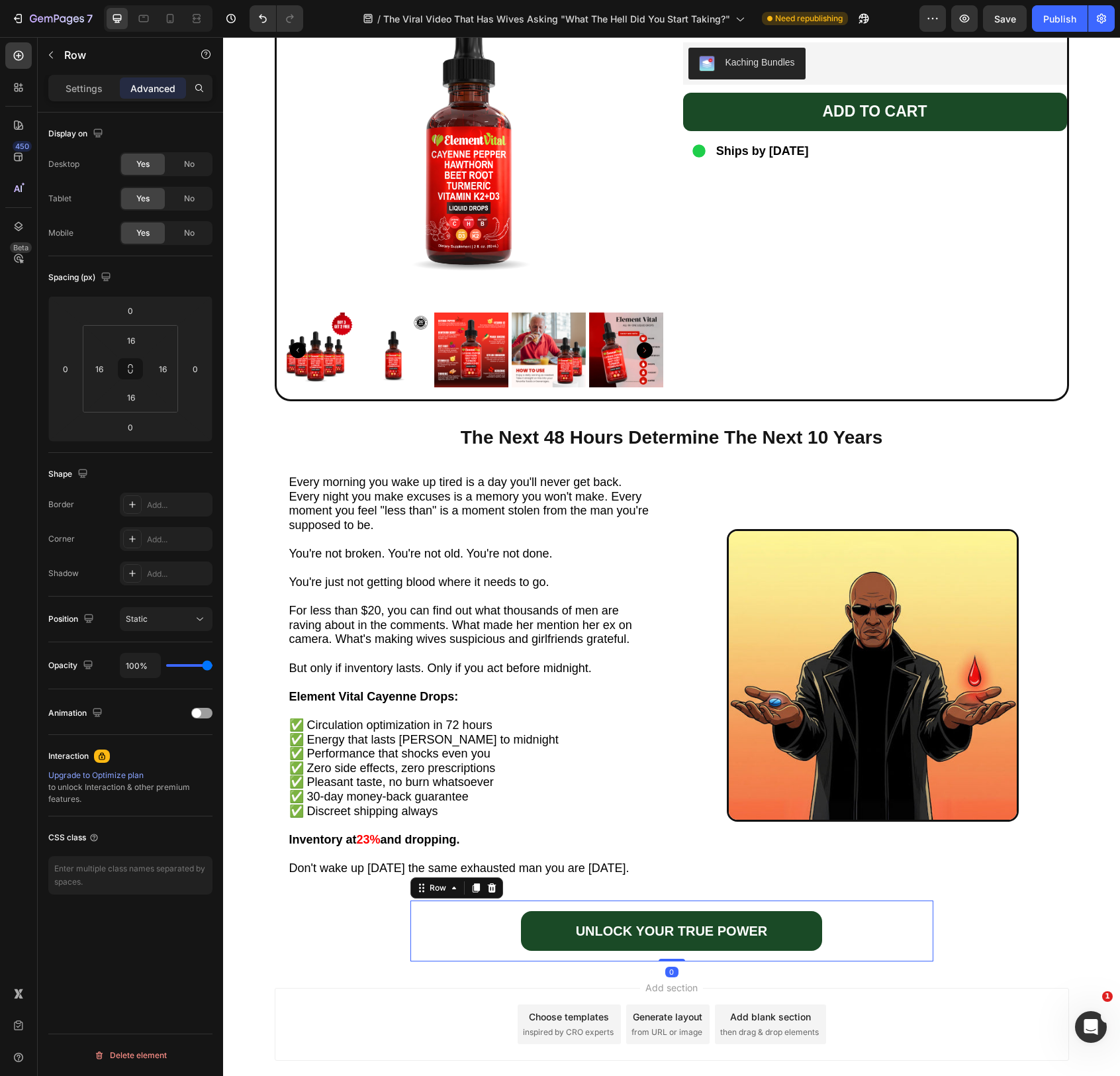
click at [926, 910] on div "UNLOCK YOUR TRUE POWER Button Row 0" at bounding box center [672, 930] width 523 height 61
click at [142, 347] on input "16" at bounding box center [131, 340] width 27 height 20
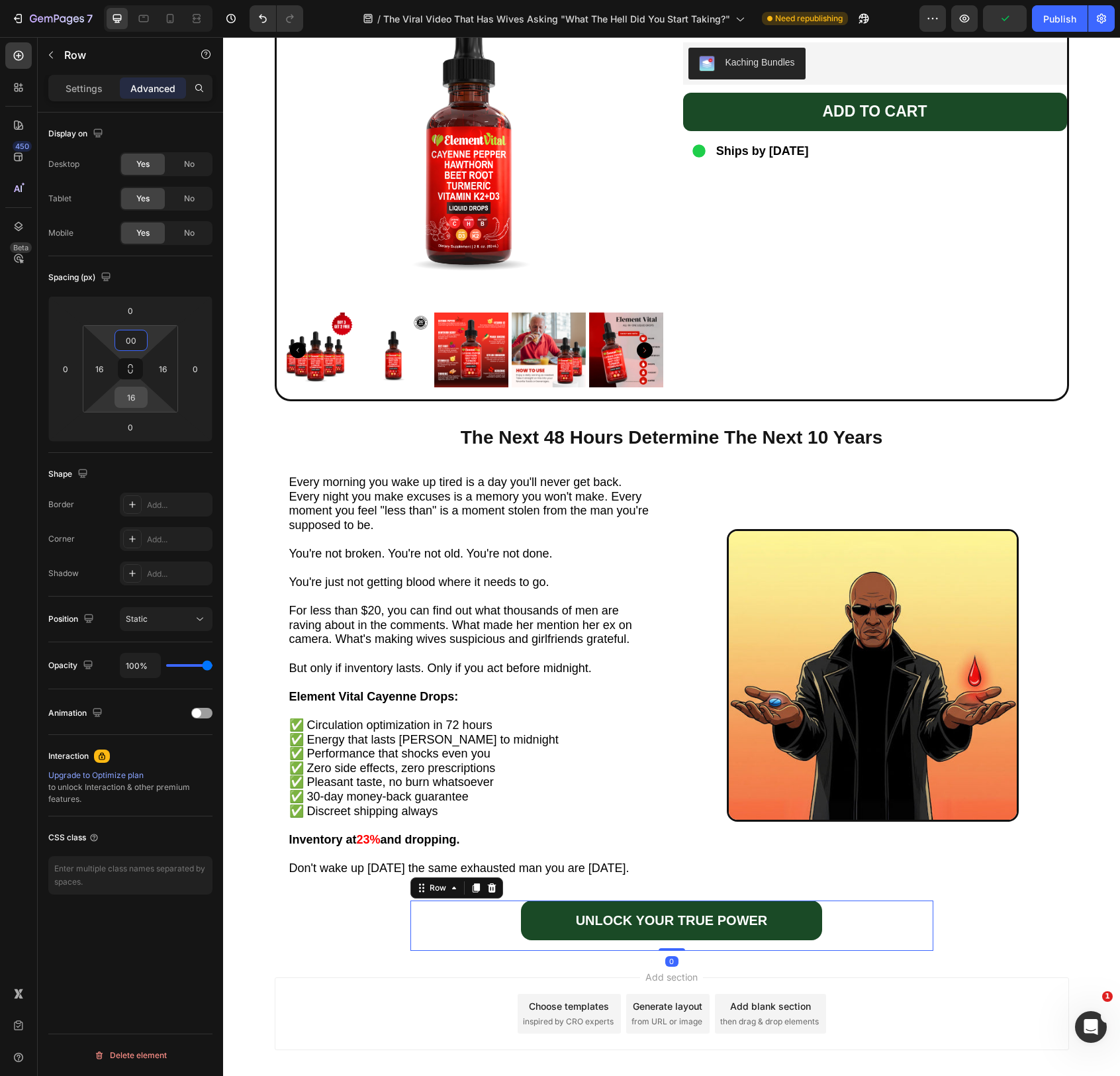
type input "0"
click at [127, 398] on input "16" at bounding box center [131, 397] width 27 height 20
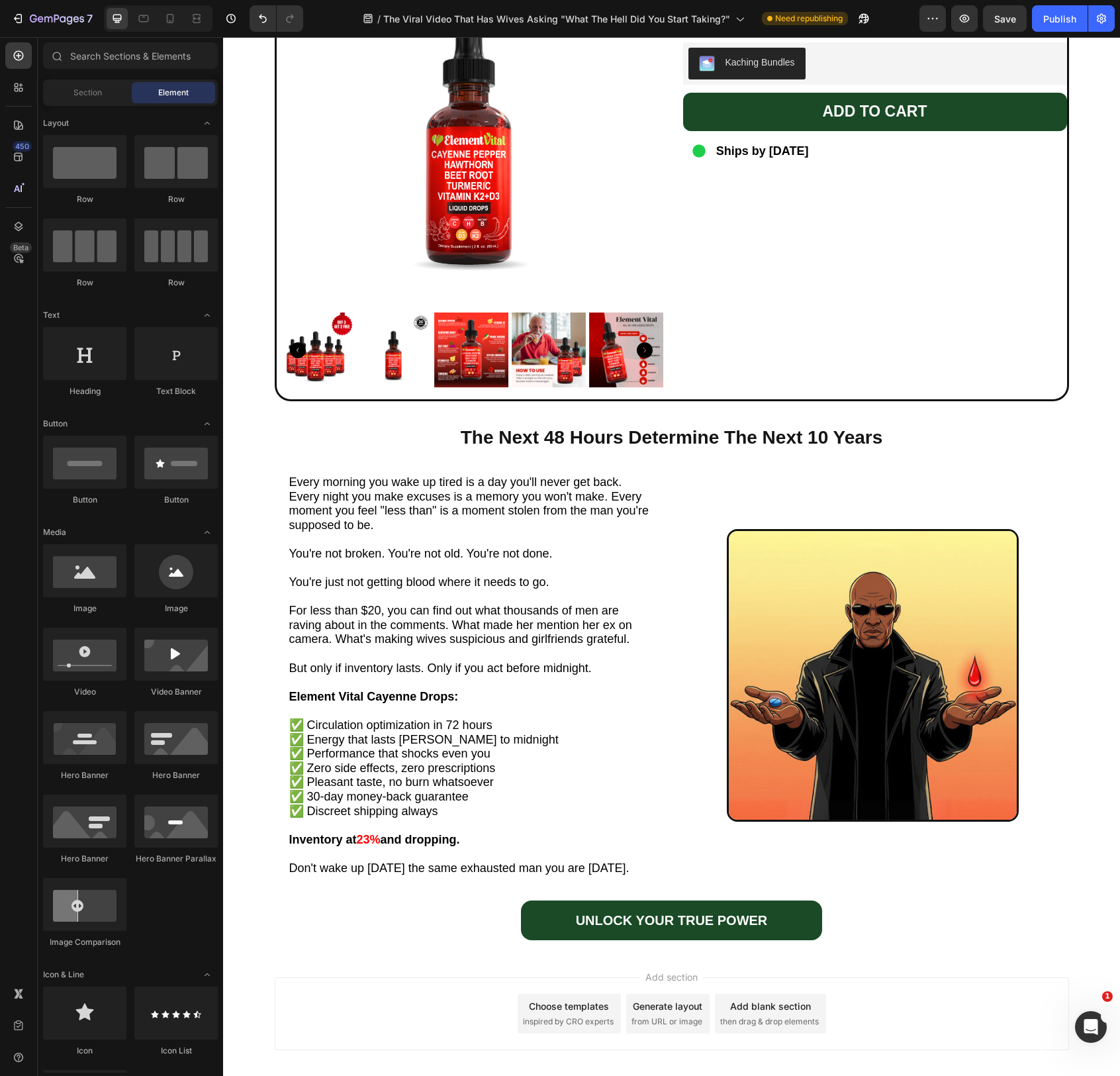
click at [319, 972] on div "Add section Choose templates inspired by CRO experts Generate layout from URL o…" at bounding box center [672, 1015] width 897 height 131
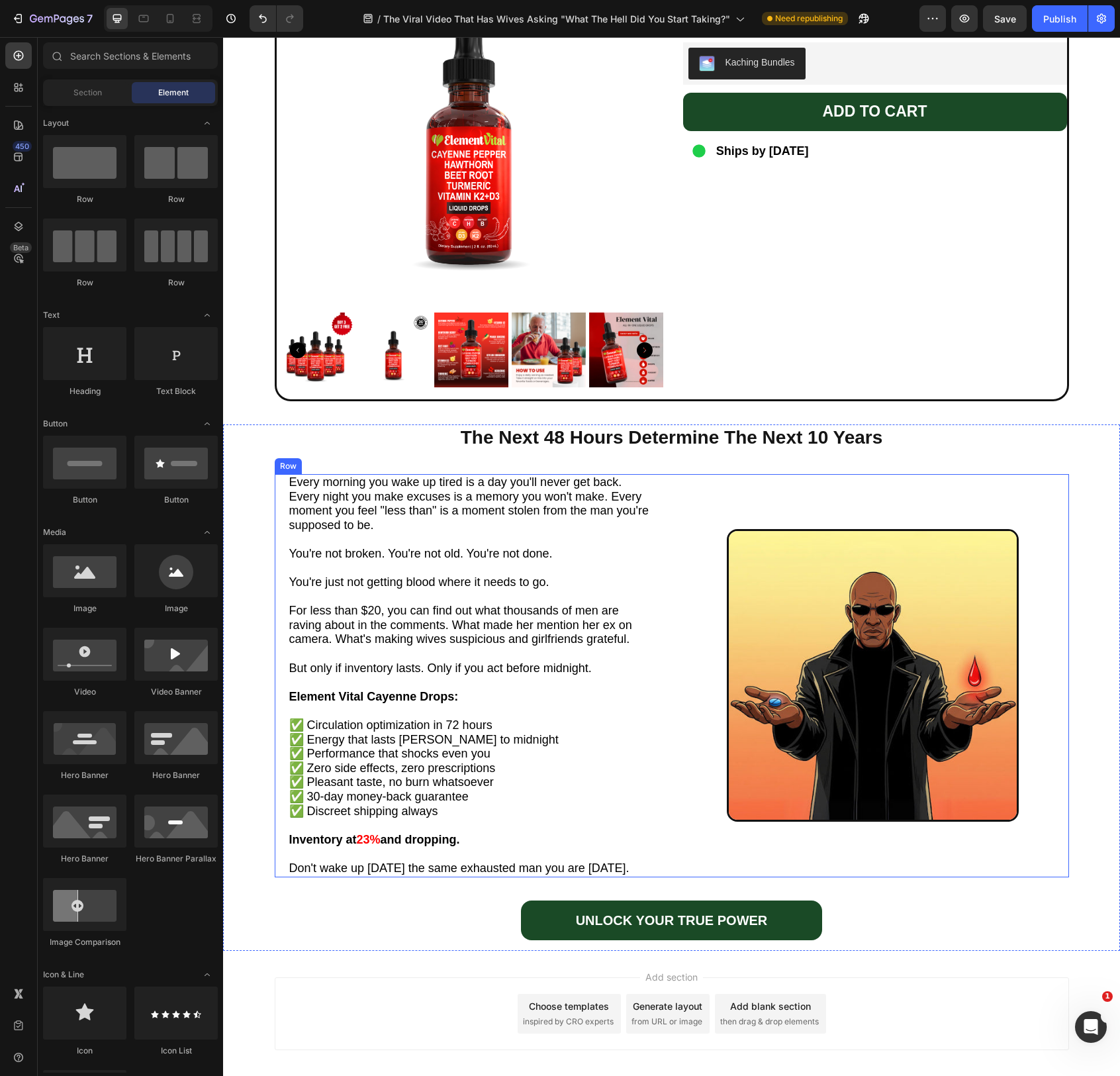
click at [731, 863] on div "Image" at bounding box center [873, 676] width 392 height 403
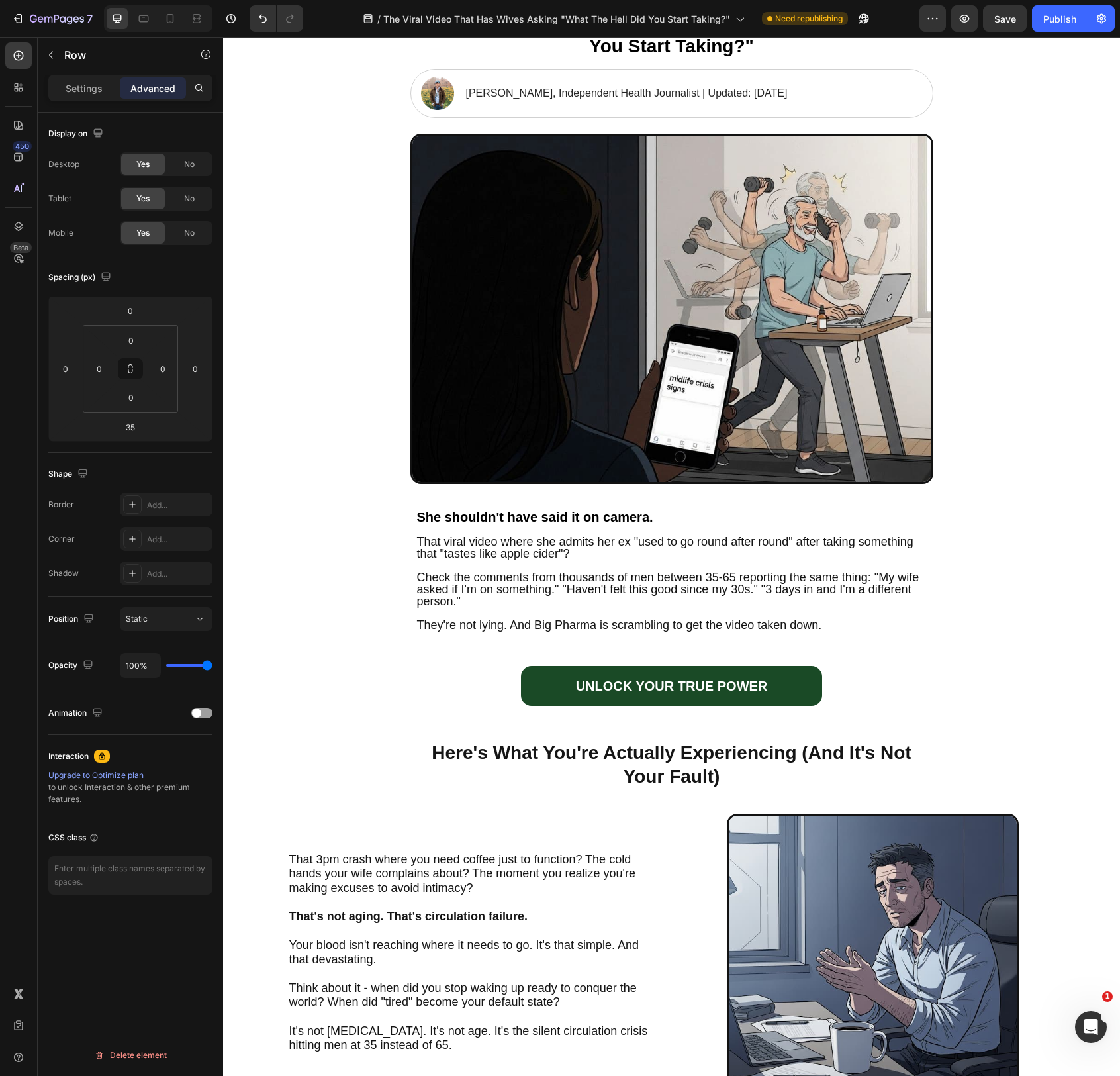
scroll to position [0, 0]
